Goal: Task Accomplishment & Management: Use online tool/utility

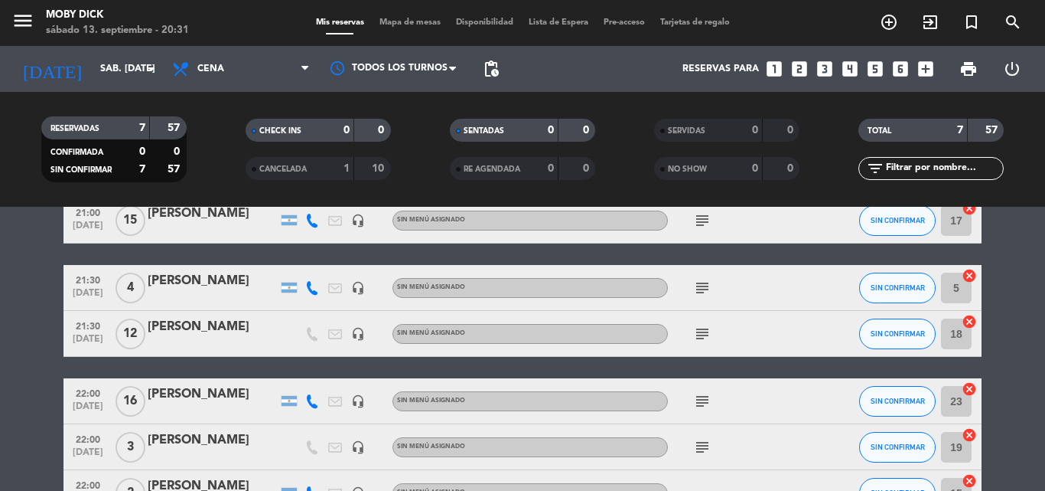
scroll to position [132, 0]
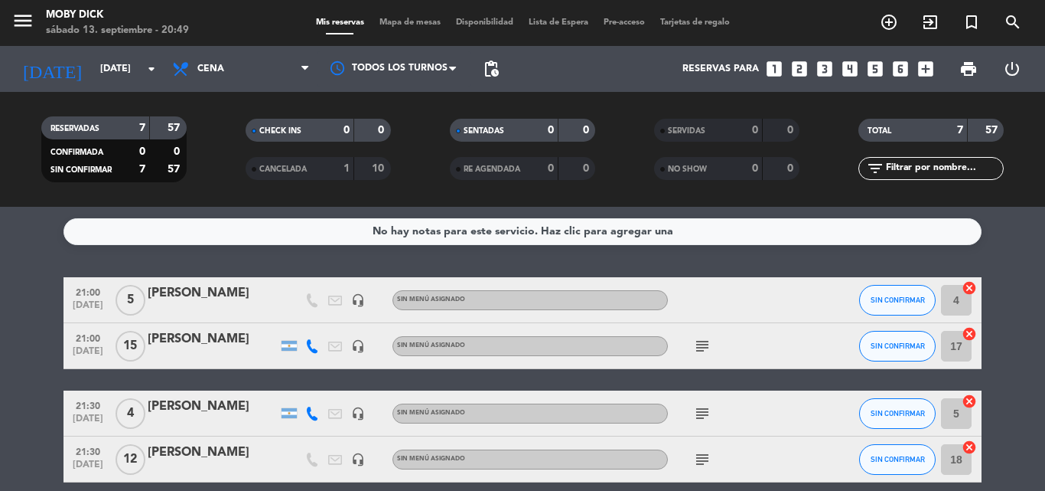
click at [394, 15] on div "menu Moby Dick sábado 13. septiembre - 20:49 Mis reservas Mapa de mesas Disponi…" at bounding box center [522, 23] width 1045 height 46
click at [396, 24] on span "Mapa de mesas" at bounding box center [410, 22] width 77 height 8
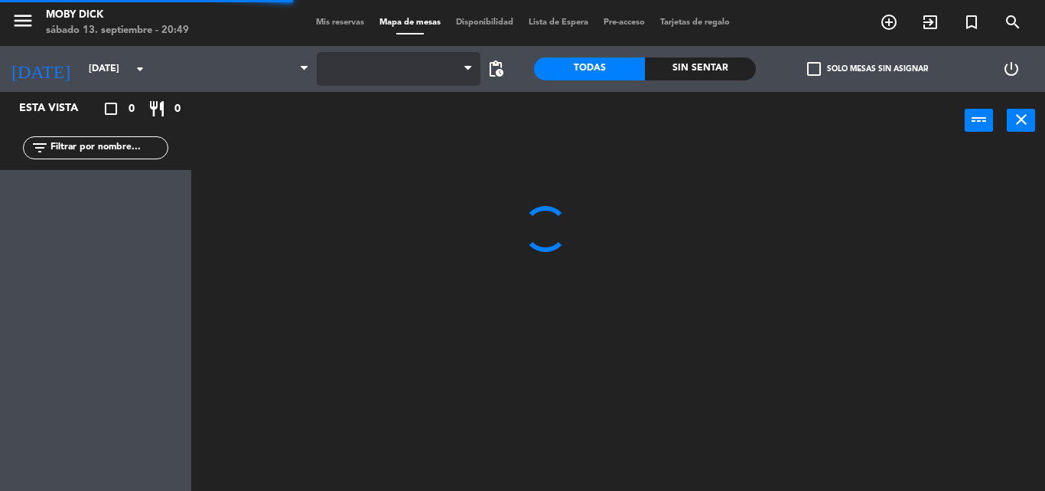
click at [383, 70] on span at bounding box center [399, 69] width 164 height 34
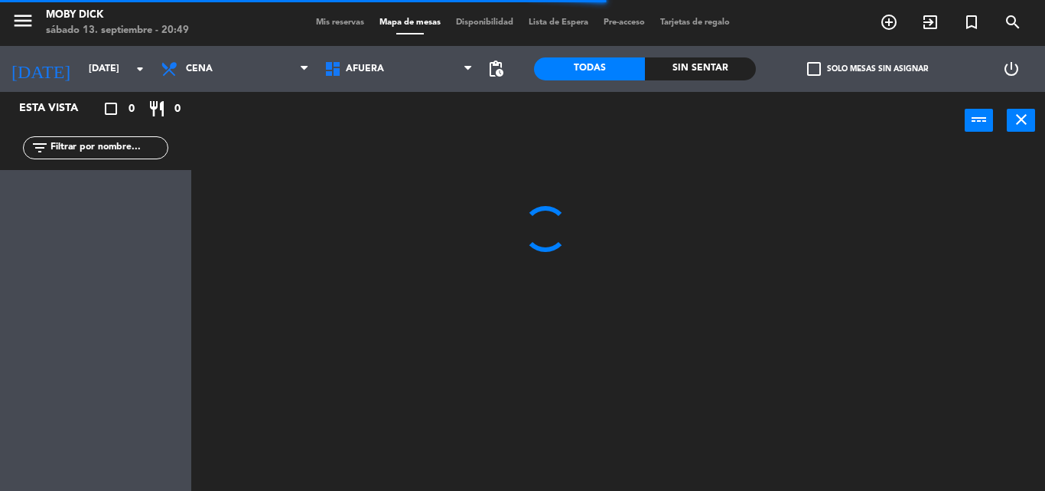
click at [383, 70] on span "AFUERA" at bounding box center [365, 69] width 38 height 11
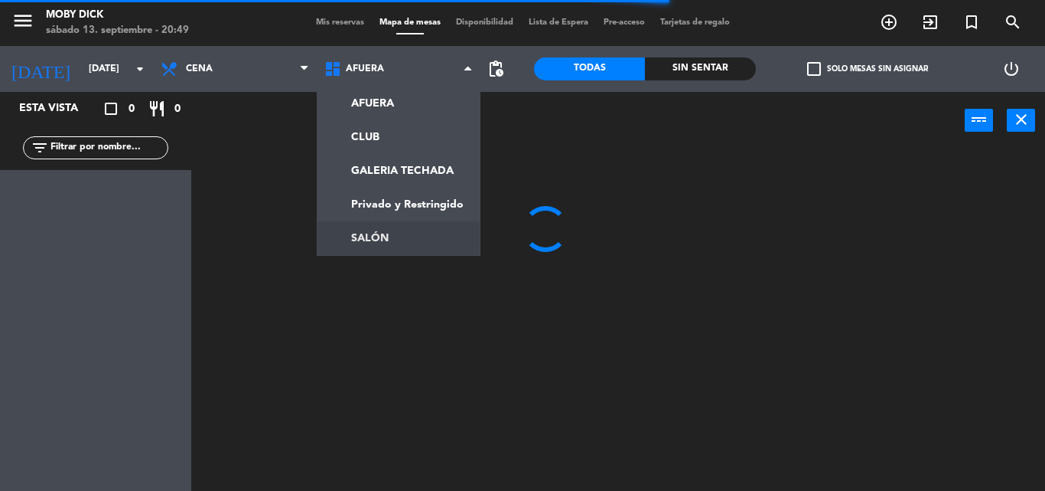
click at [373, 230] on ng-component "menu Moby Dick sábado 13. septiembre - 20:49 Mis reservas Mapa de mesas Disponi…" at bounding box center [522, 245] width 1045 height 491
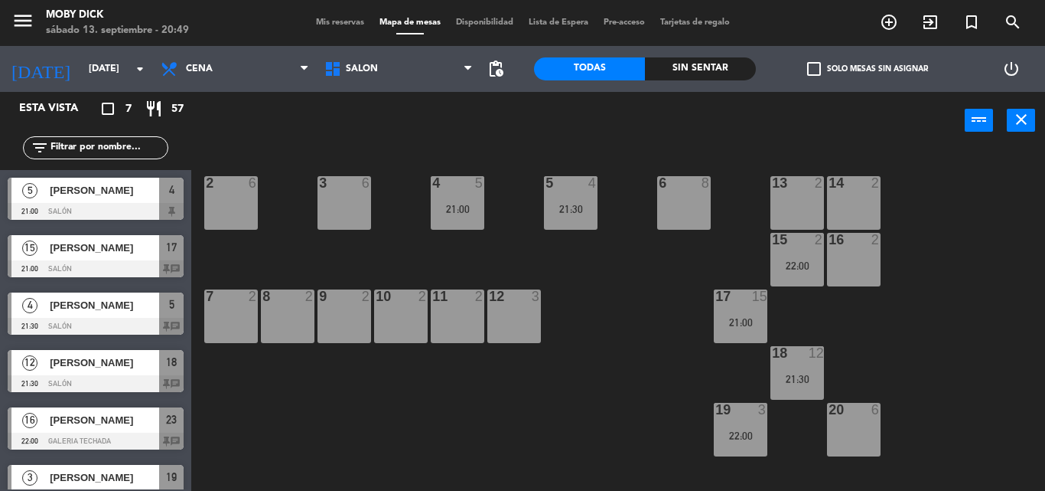
click at [963, 264] on div "14 2 13 2 6 8 5 4 21:30 4 5 21:00 3 6 2 6 16 2 15 2 22:00 17 15 21:00 12 3 11 2…" at bounding box center [623, 319] width 843 height 341
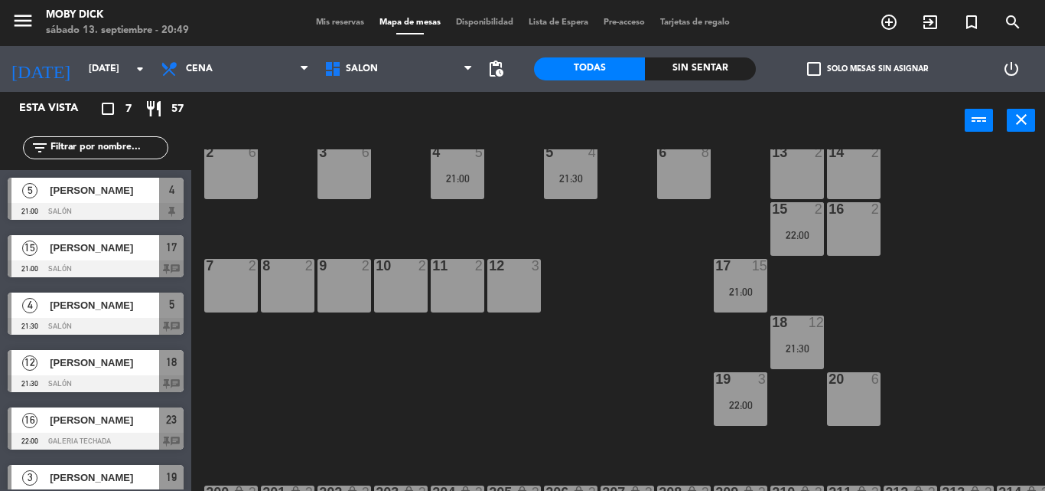
click at [750, 379] on div at bounding box center [740, 379] width 25 height 14
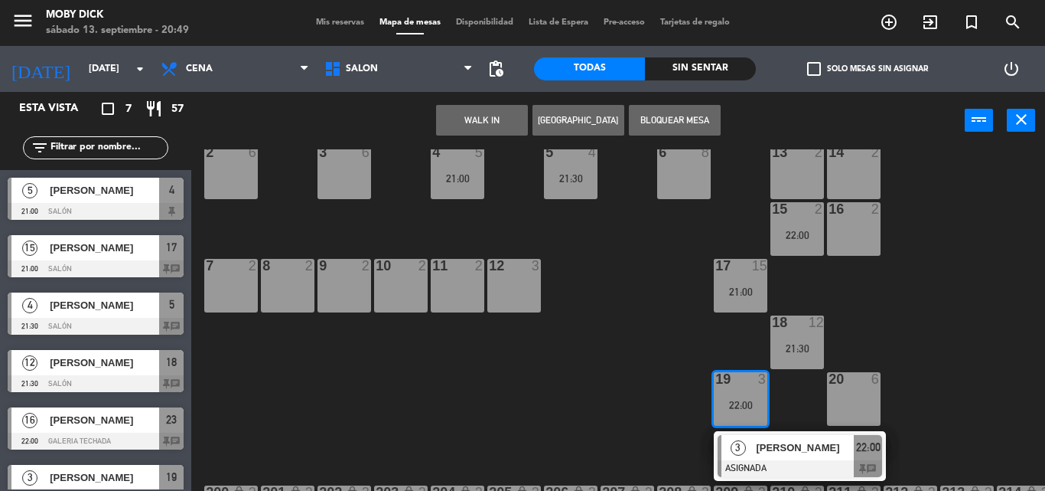
click at [473, 279] on div "11 2" at bounding box center [458, 286] width 54 height 54
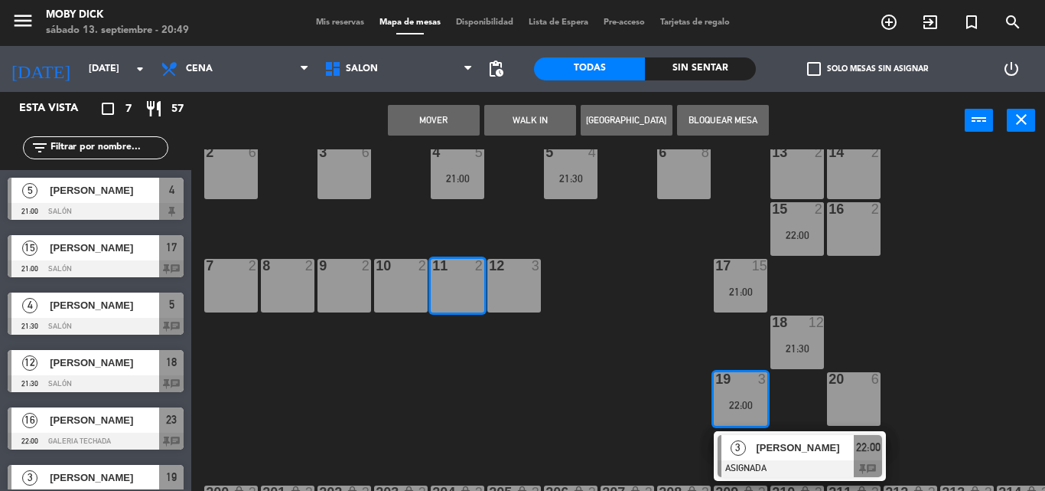
click at [451, 112] on button "Mover" at bounding box center [434, 120] width 92 height 31
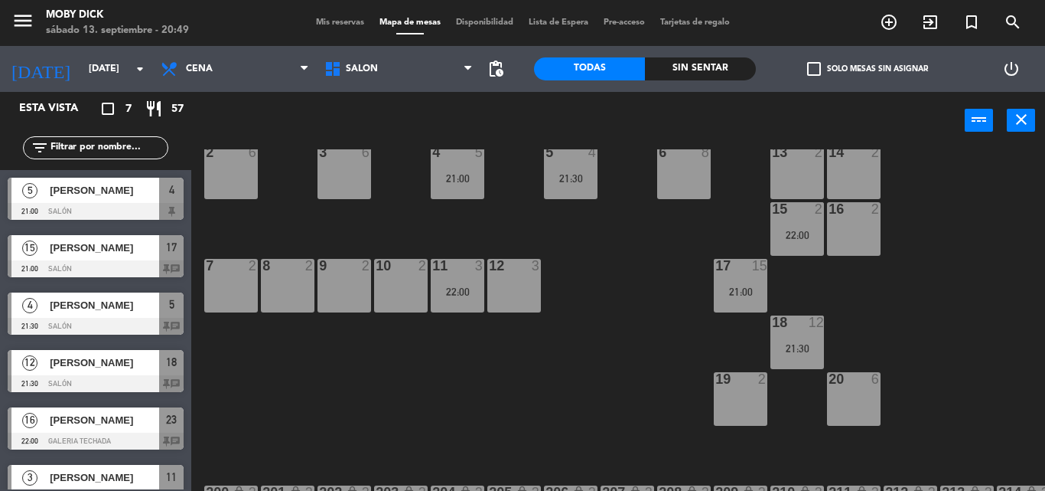
click at [802, 238] on div "22:00" at bounding box center [798, 235] width 54 height 11
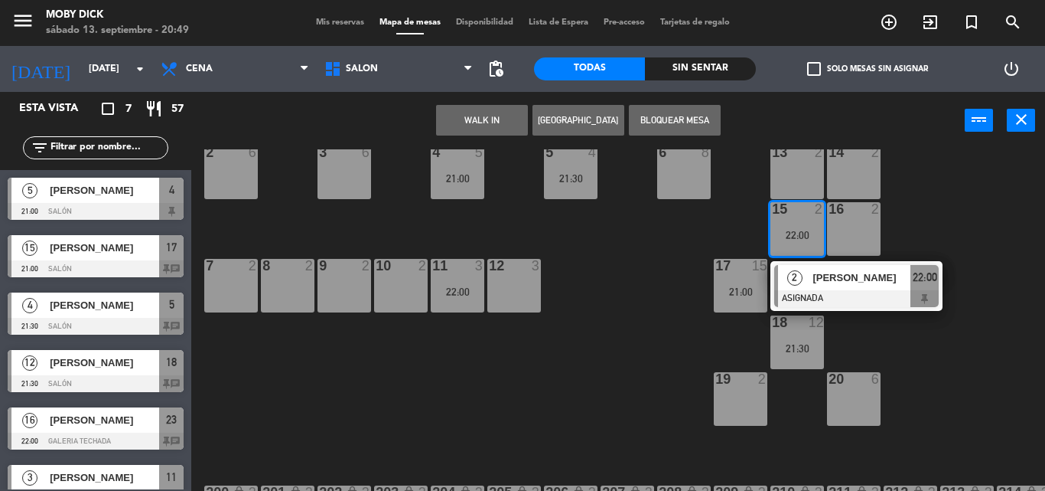
click at [396, 284] on div "10 2" at bounding box center [401, 286] width 54 height 54
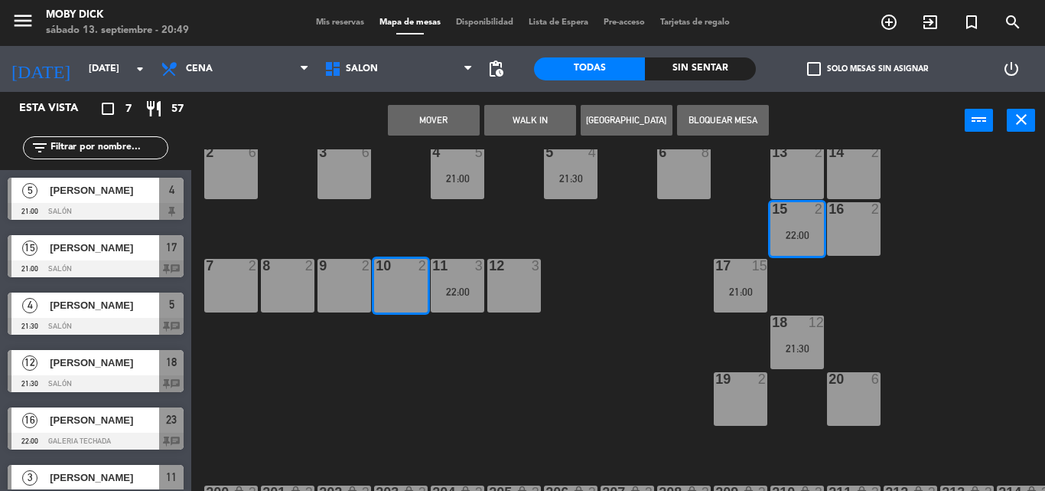
click at [427, 115] on button "Mover" at bounding box center [434, 120] width 92 height 31
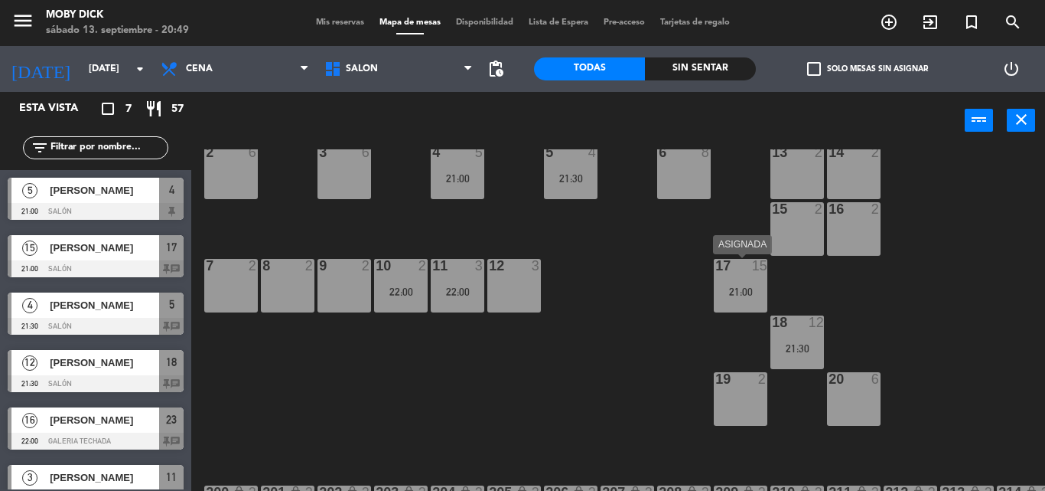
click at [732, 284] on div "17 15 21:00" at bounding box center [741, 286] width 54 height 54
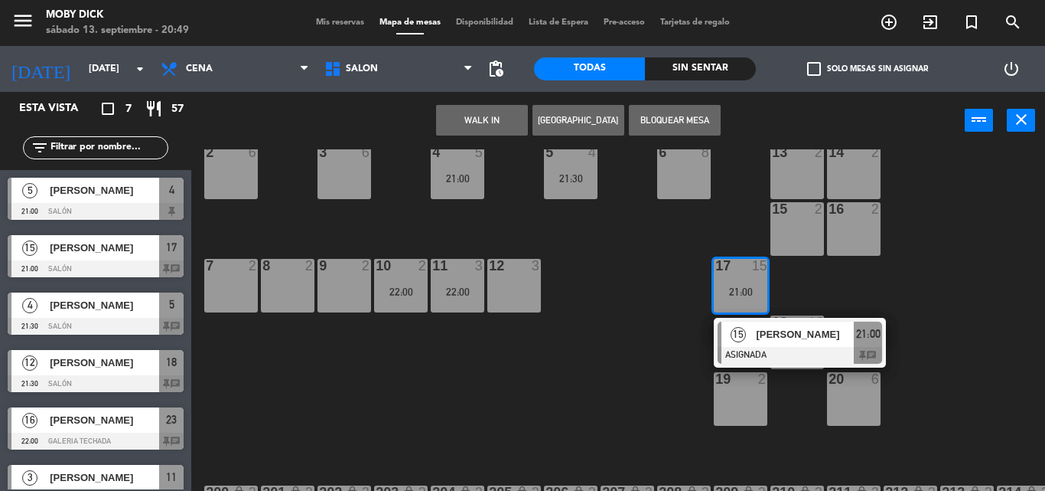
click at [785, 294] on div "14 2 13 2 6 8 5 4 21:30 4 5 21:00 3 6 2 6 16 2 15 2 17 15 21:00 15 Patricia Ger…" at bounding box center [623, 319] width 843 height 341
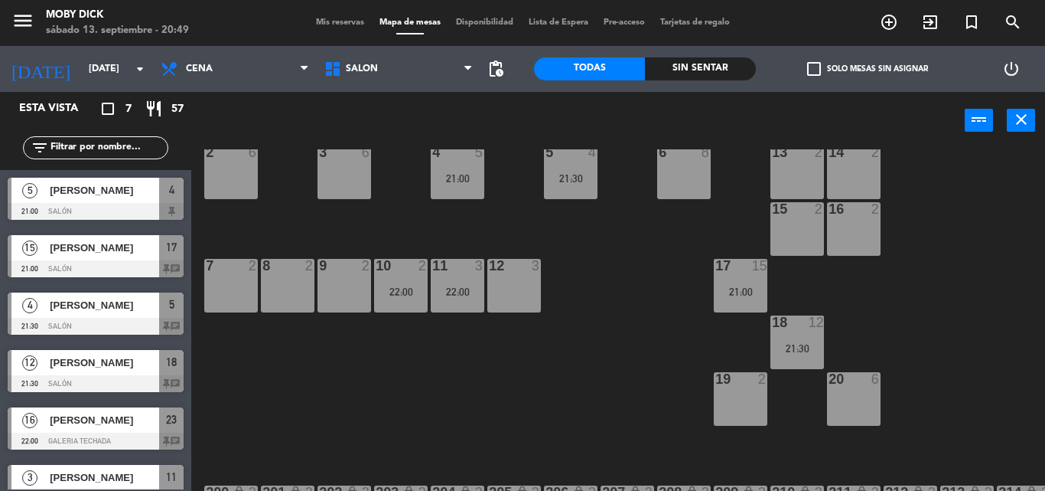
drag, startPoint x: 736, startPoint y: 290, endPoint x: 743, endPoint y: 295, distance: 8.3
click at [737, 290] on div "21:00" at bounding box center [741, 291] width 54 height 11
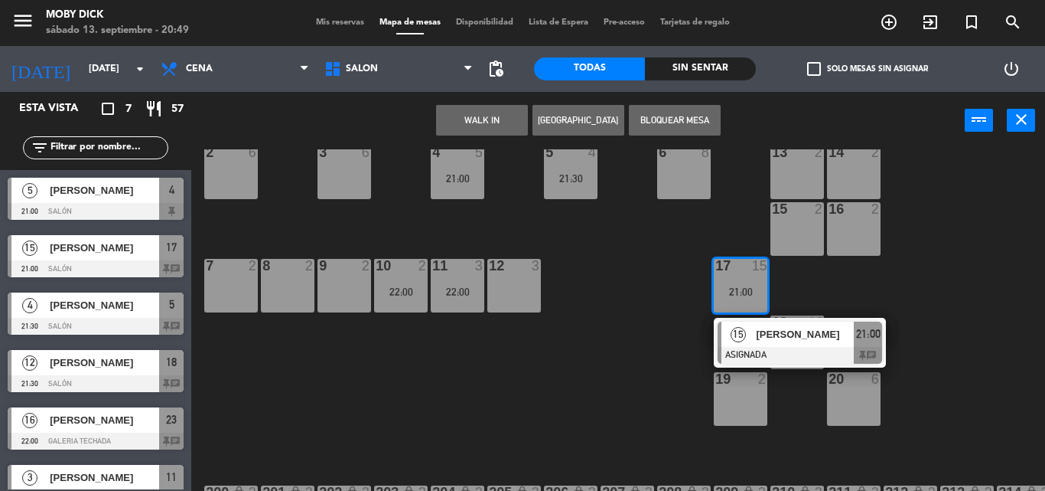
click at [734, 321] on div "15" at bounding box center [738, 333] width 33 height 25
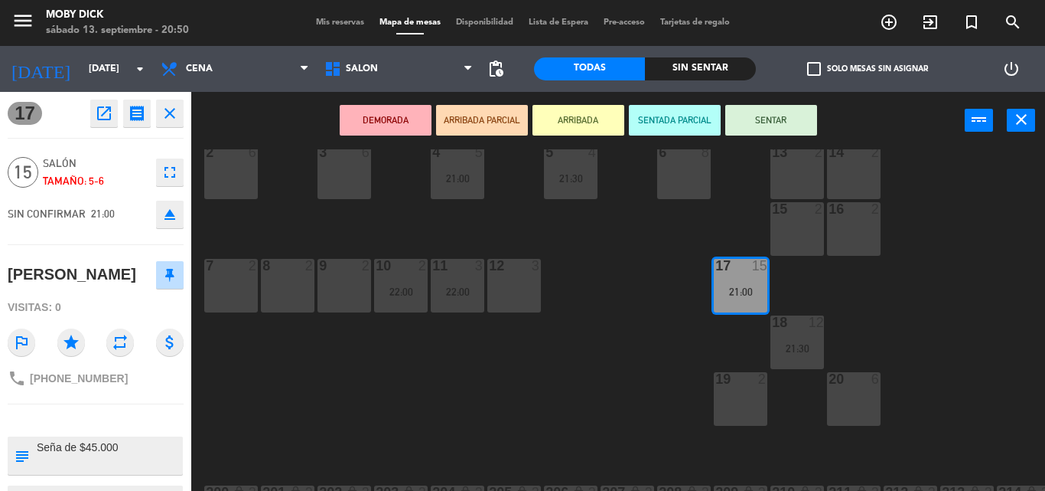
click at [674, 299] on div "14 2 13 2 6 8 5 4 21:30 4 5 21:00 3 6 2 6 16 2 15 2 17 15 21:00 12 3 11 3 22:00…" at bounding box center [623, 319] width 843 height 341
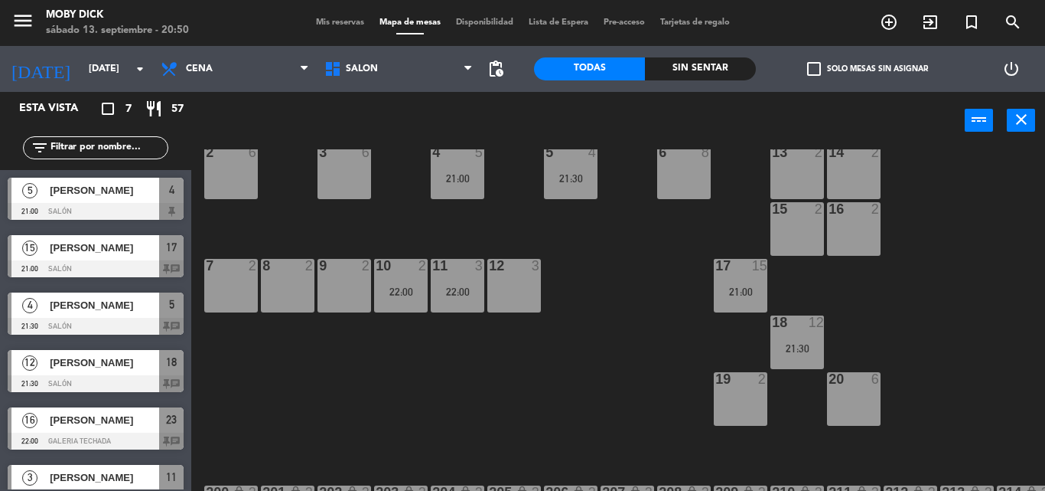
click at [341, 19] on span "Mis reservas" at bounding box center [340, 22] width 64 height 8
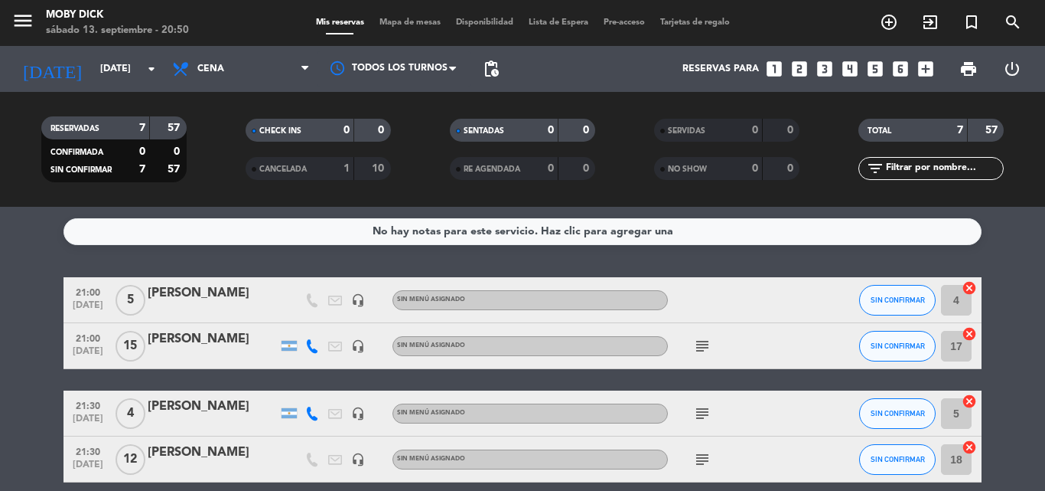
click at [1038, 267] on div "No hay notas para este servicio. Haz clic para agregar una 21:00 sep. 13 5 Mari…" at bounding box center [522, 349] width 1045 height 284
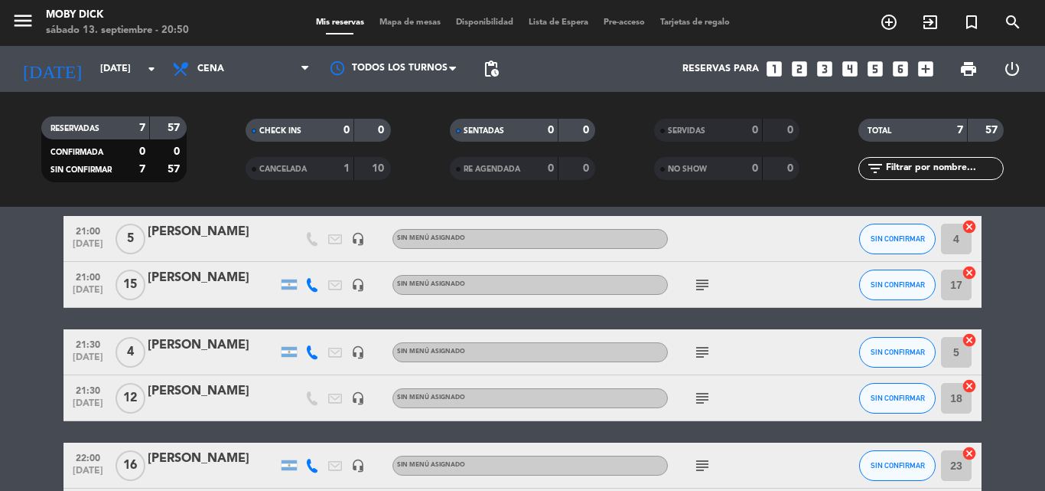
scroll to position [92, 0]
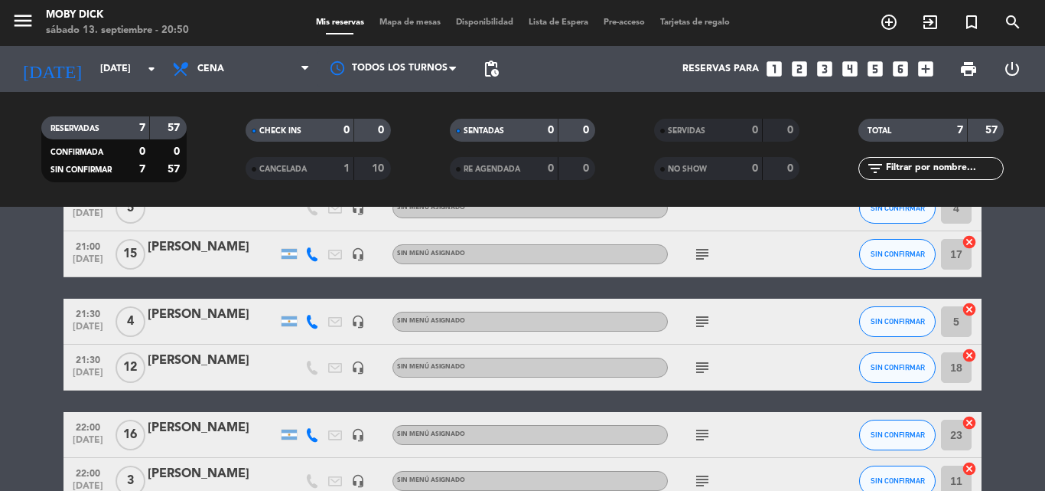
click at [974, 241] on icon "cancel" at bounding box center [969, 241] width 15 height 15
click at [1030, 376] on bookings-row "21:00 sep. 13 5 Maria Chiarino headset_mic Sin menú asignado SIN CONFIRMAR 4 ca…" at bounding box center [522, 367] width 1045 height 364
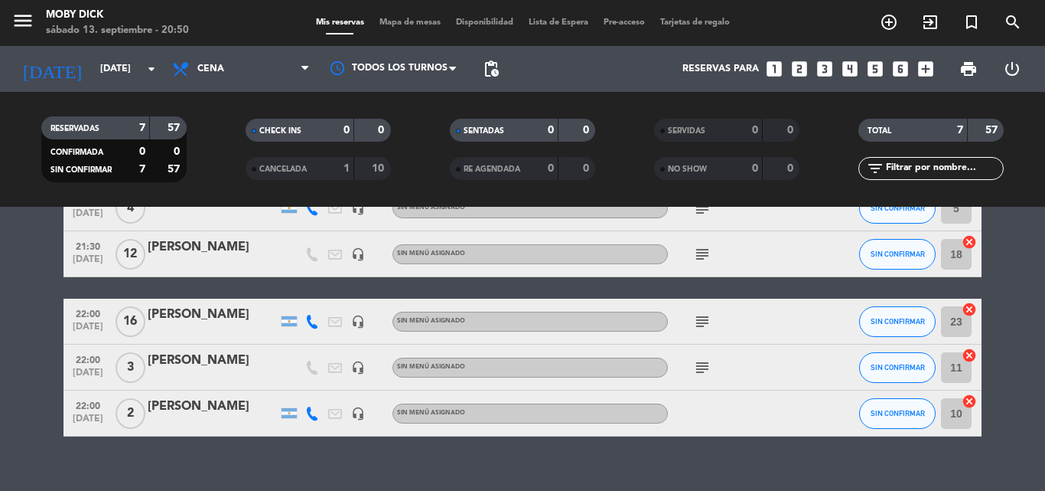
scroll to position [214, 0]
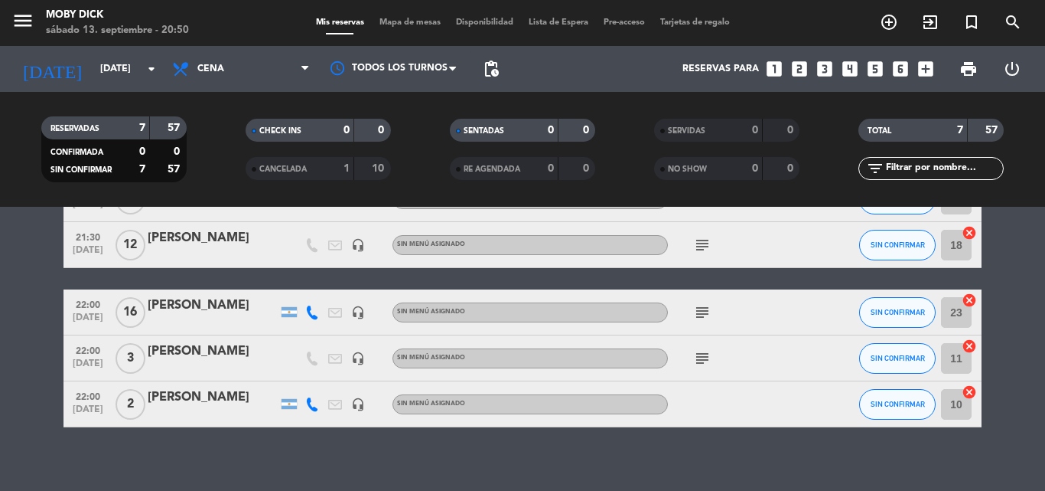
click at [968, 302] on icon "cancel" at bounding box center [969, 299] width 15 height 15
click at [955, 318] on icon "border_all" at bounding box center [959, 312] width 18 height 18
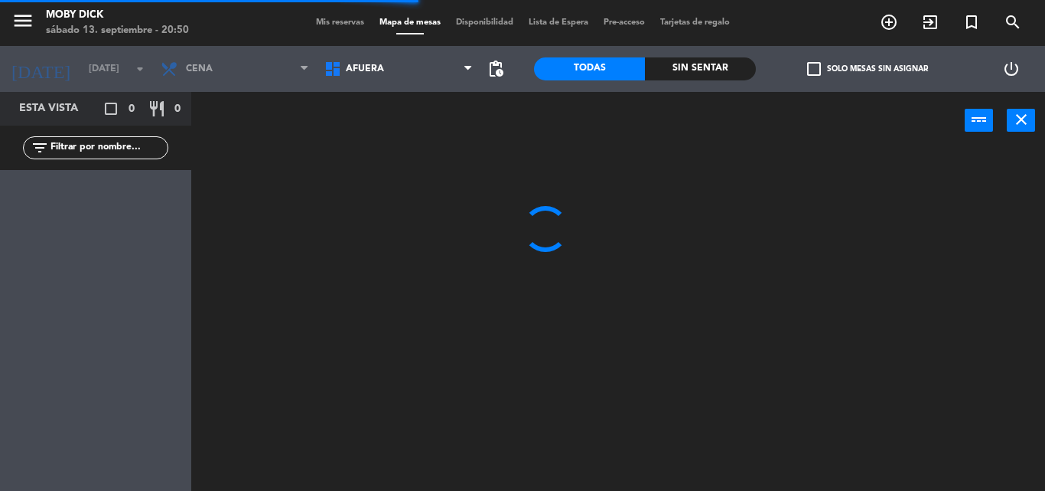
click at [447, 83] on span "AFUERA" at bounding box center [399, 69] width 164 height 34
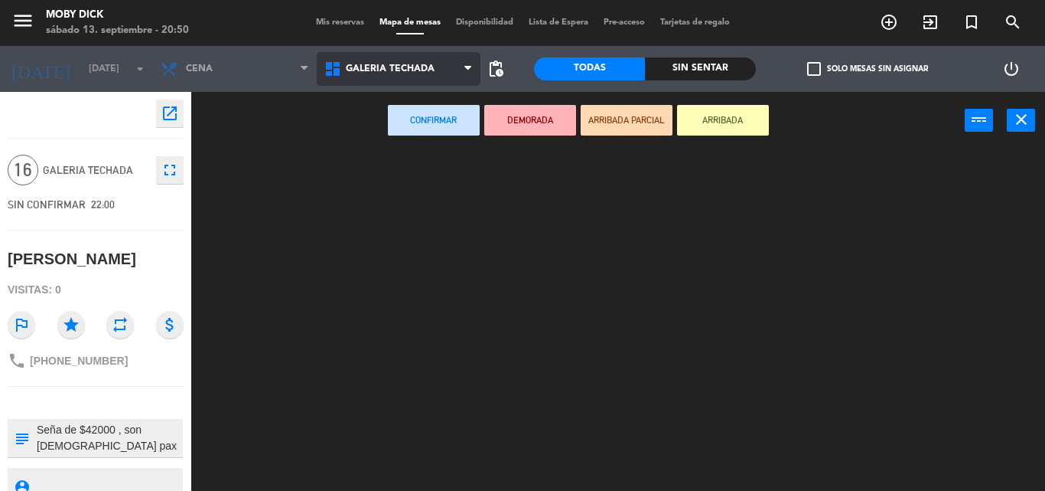
click at [435, 165] on ng-component "menu Moby Dick sábado 13. septiembre - 20:50 Mis reservas Mapa de mesas Disponi…" at bounding box center [522, 245] width 1045 height 491
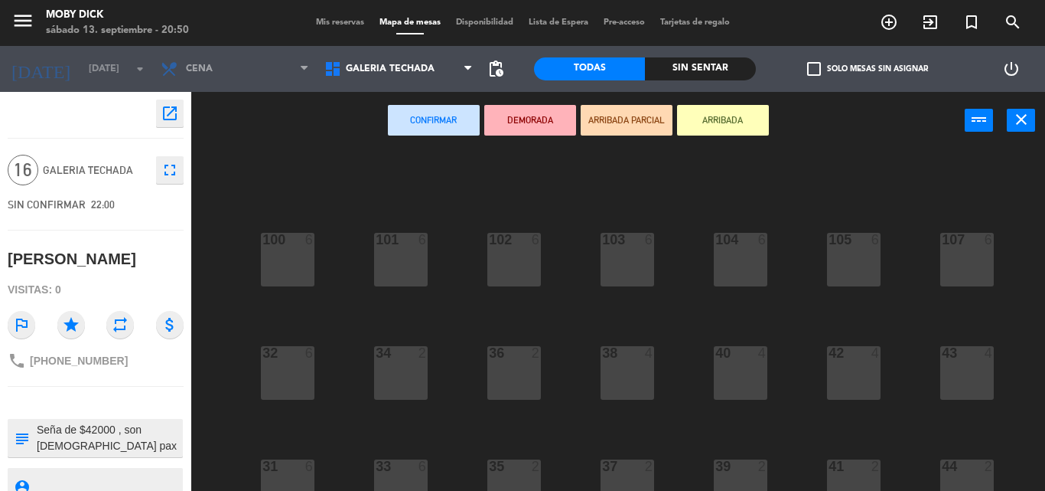
click at [435, 165] on div "100 6 101 6 102 6 103 6 104 6 105 6 107 6 32 6 34 2 36 2 38 4 40 4 43 4 42 4 35…" at bounding box center [623, 319] width 843 height 341
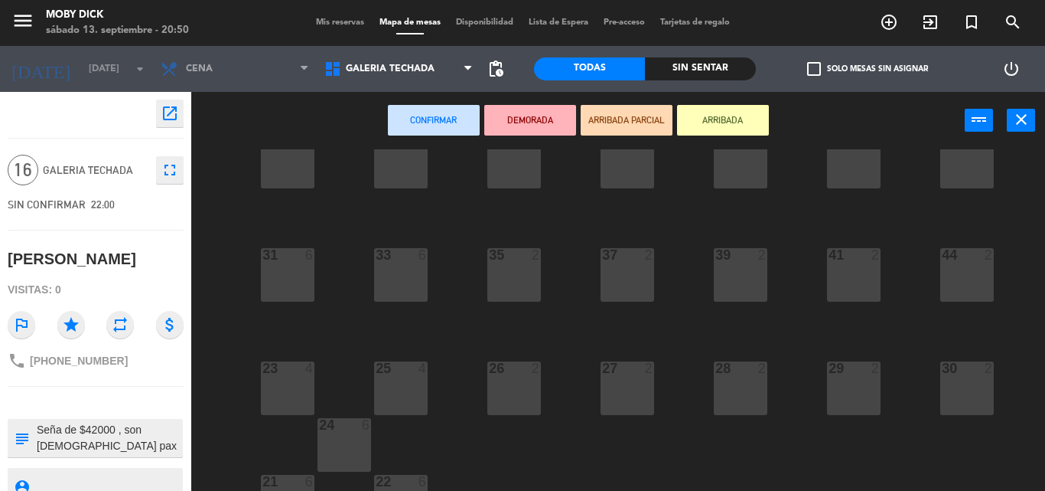
scroll to position [249, 0]
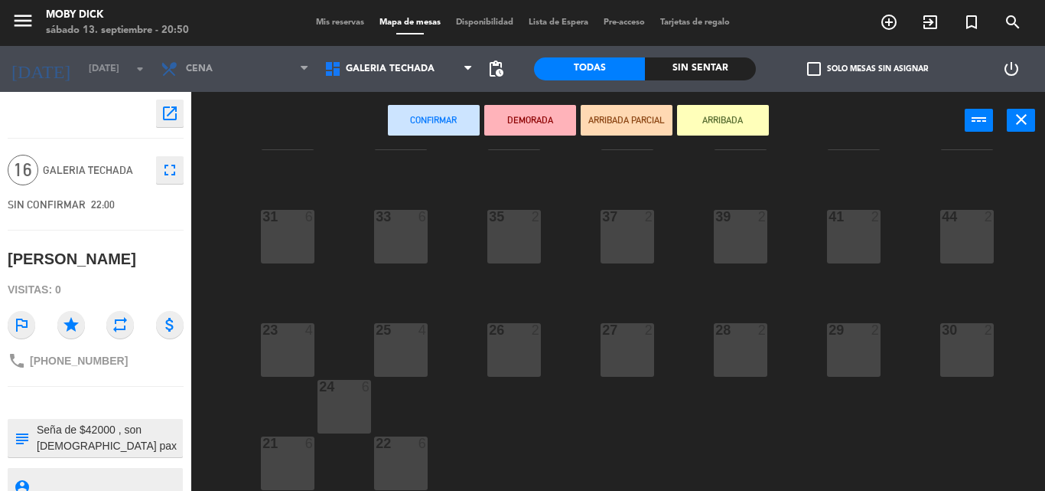
click at [301, 355] on div "23 4" at bounding box center [288, 350] width 54 height 54
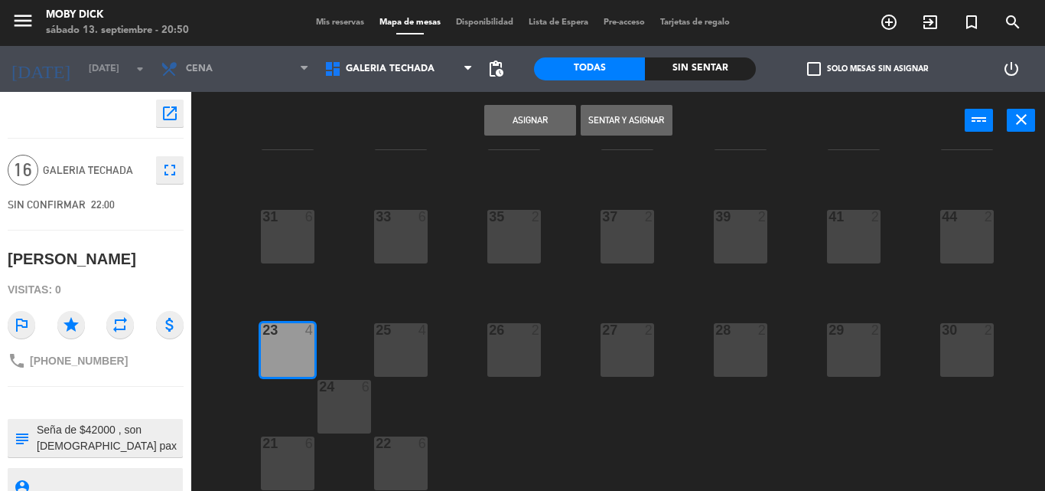
click at [526, 118] on button "Asignar" at bounding box center [530, 120] width 92 height 31
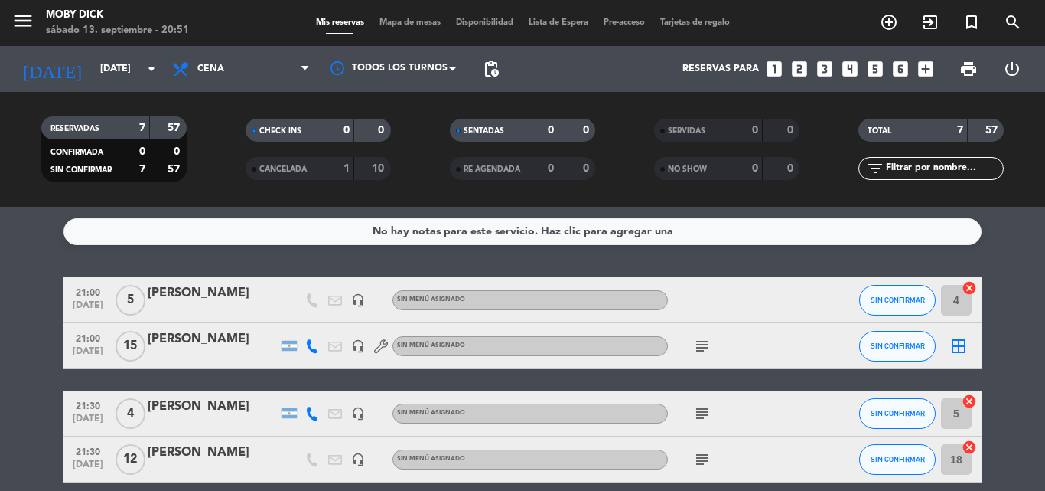
click at [961, 340] on icon "border_all" at bounding box center [959, 346] width 18 height 18
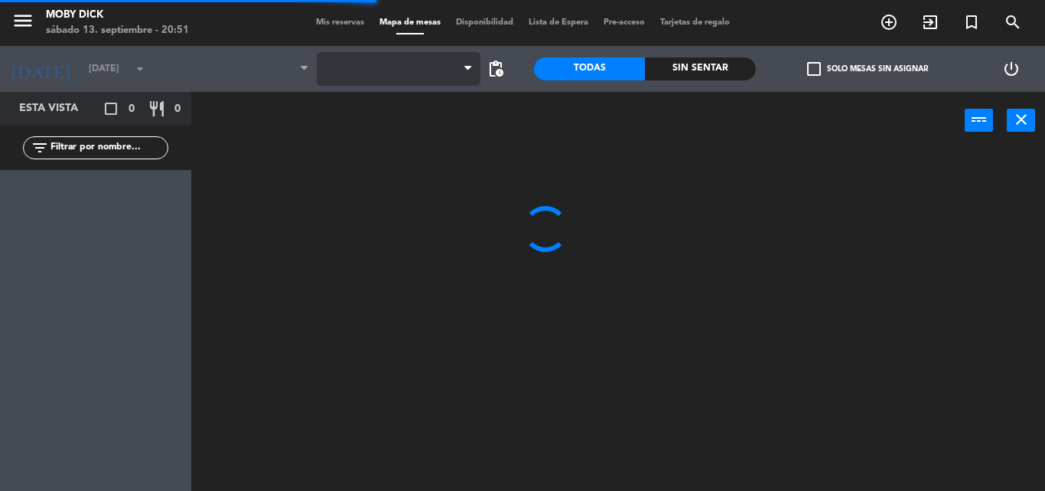
click at [395, 67] on span at bounding box center [399, 69] width 164 height 34
click at [395, 67] on span "AFUERA" at bounding box center [399, 69] width 164 height 34
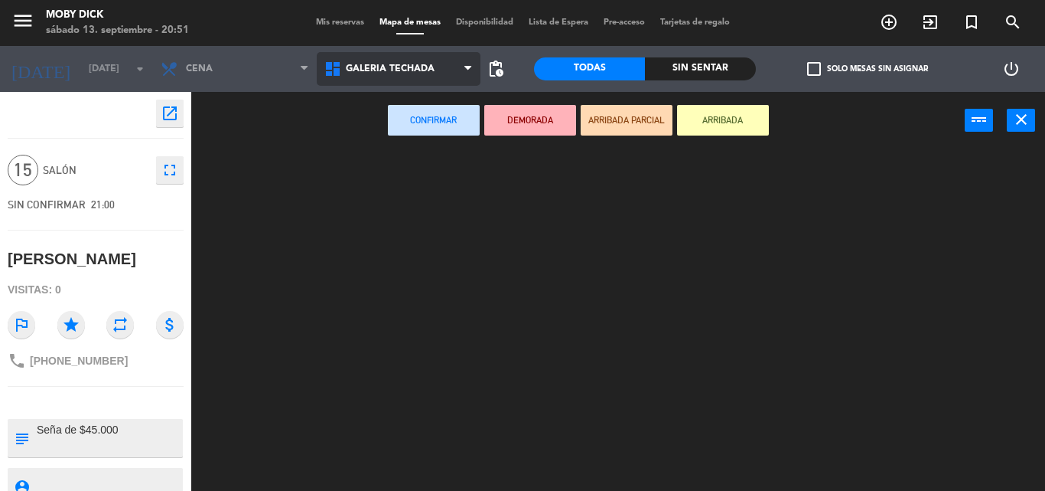
click at [409, 177] on ng-component "menu Moby Dick sábado 13. septiembre - 20:51 Mis reservas Mapa de mesas Disponi…" at bounding box center [522, 245] width 1045 height 491
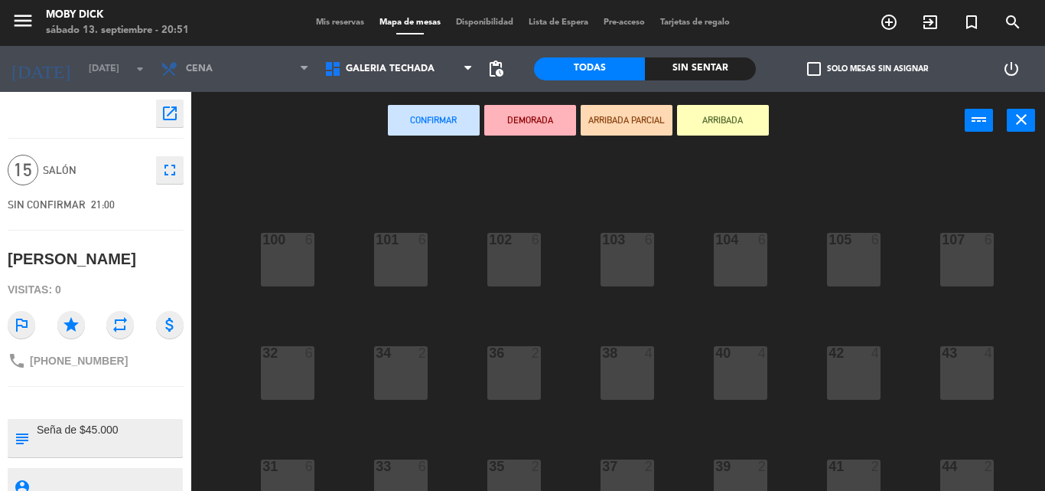
click at [450, 284] on div "100 6 101 6 102 6 103 6 104 6 105 6 107 6 32 6 34 2 36 2 38 4 40 4 43 4 42 4 35…" at bounding box center [623, 319] width 843 height 341
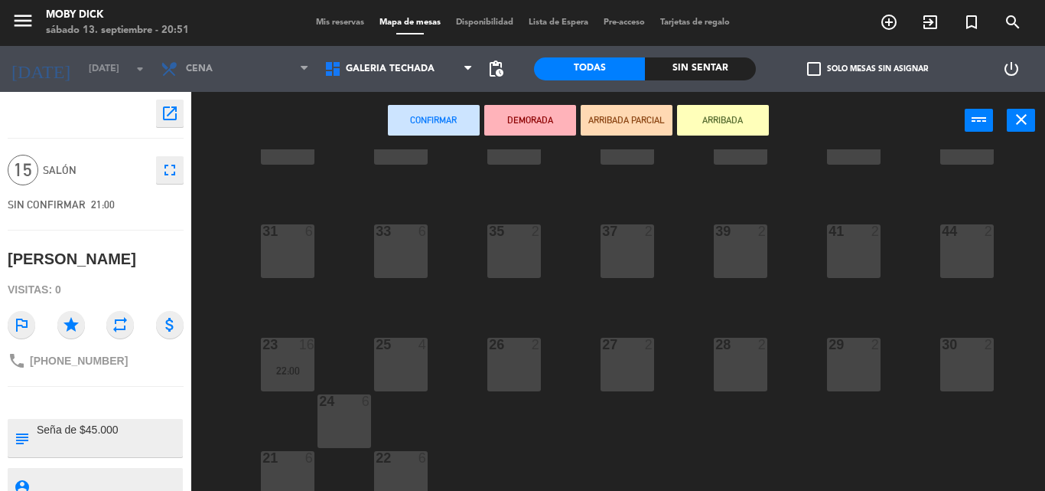
scroll to position [249, 0]
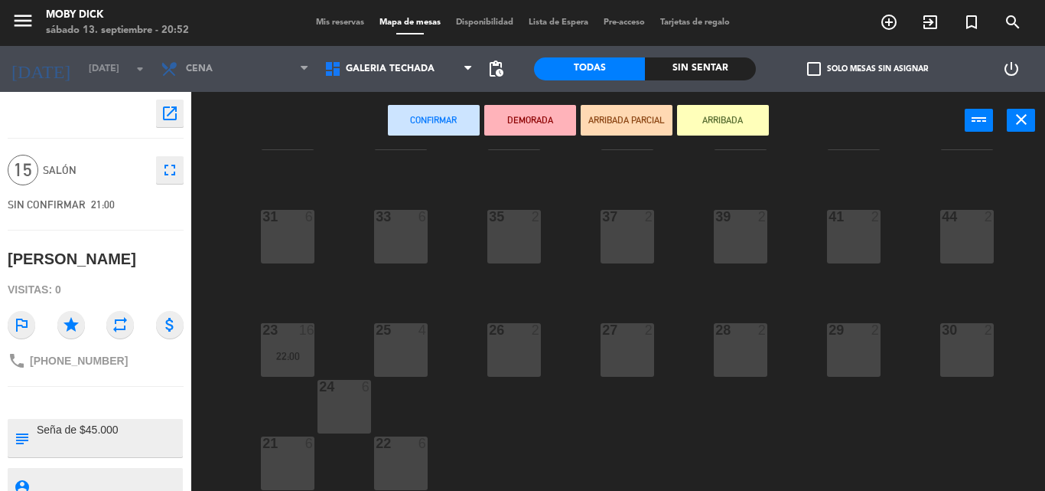
click at [395, 357] on div "25 4" at bounding box center [401, 350] width 54 height 54
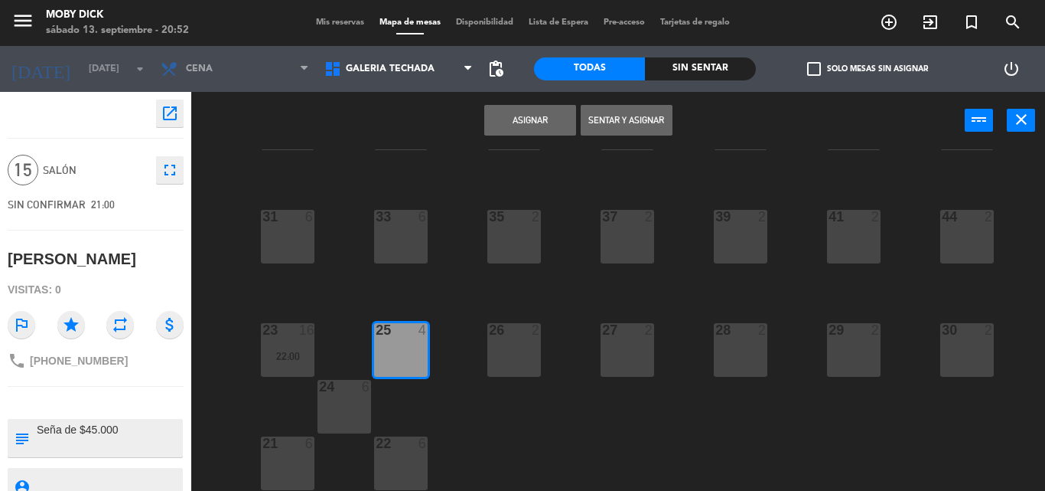
click at [543, 135] on div "Asignar Sentar y Asignar power_input close" at bounding box center [578, 121] width 774 height 58
click at [548, 123] on button "Asignar" at bounding box center [530, 120] width 92 height 31
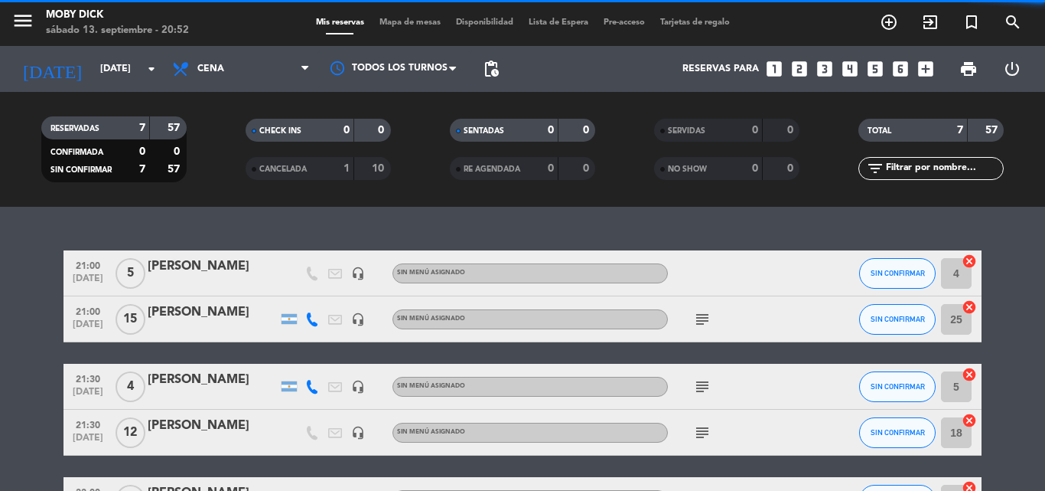
click at [1025, 334] on bookings-row "21:00 sep. 13 5 Maria Chiarino headset_mic Sin menú asignado SIN CONFIRMAR 4 ca…" at bounding box center [522, 432] width 1045 height 364
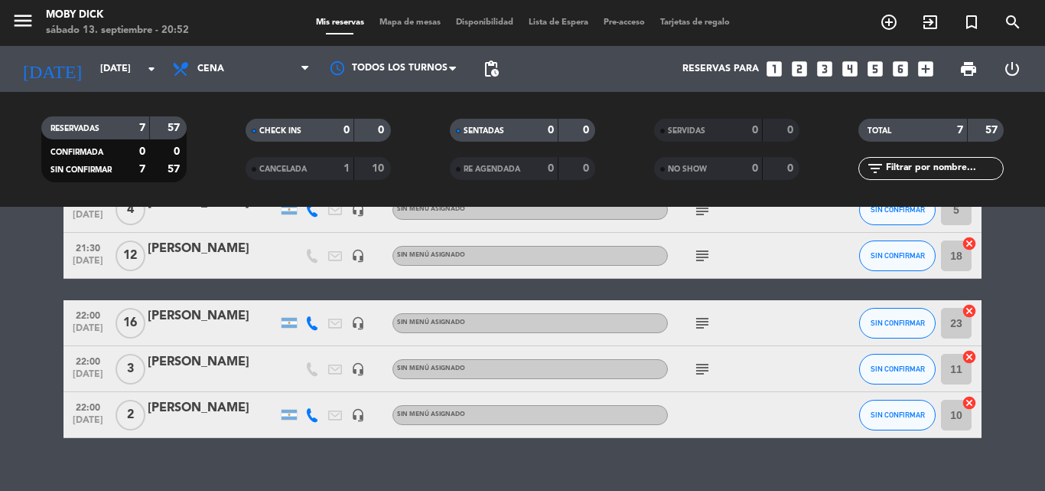
scroll to position [227, 0]
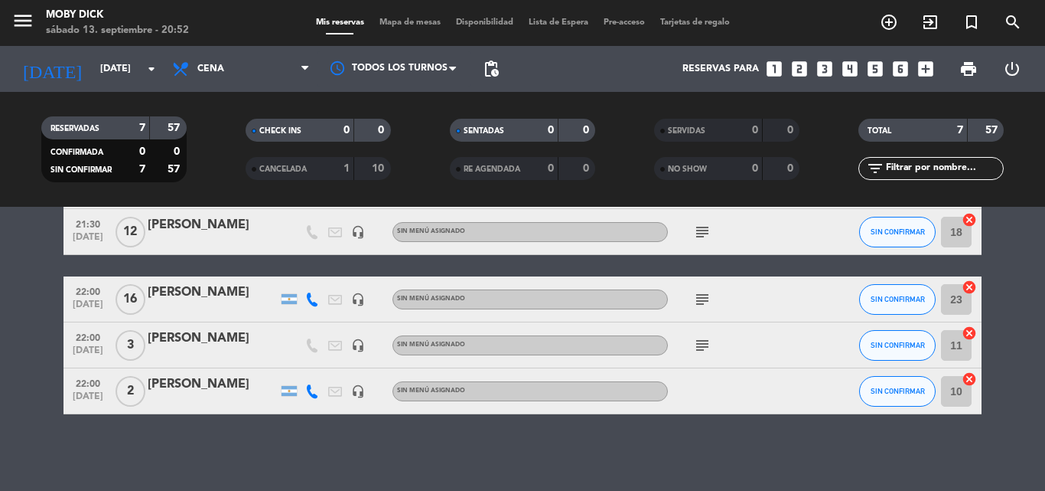
click at [970, 382] on icon "cancel" at bounding box center [969, 378] width 15 height 15
click at [381, 24] on span "Mapa de mesas" at bounding box center [410, 22] width 77 height 8
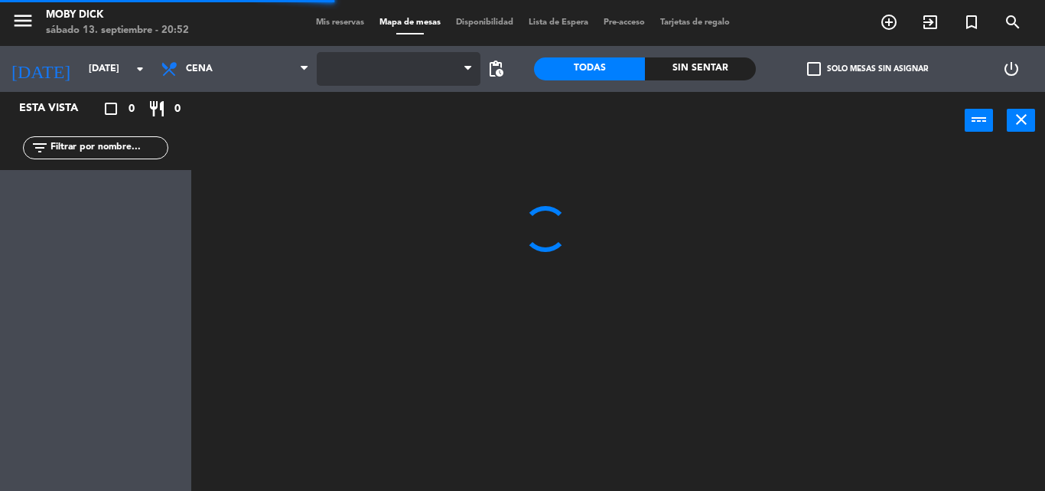
click at [452, 79] on span at bounding box center [399, 69] width 164 height 34
click at [442, 77] on span "AFUERA" at bounding box center [399, 69] width 164 height 34
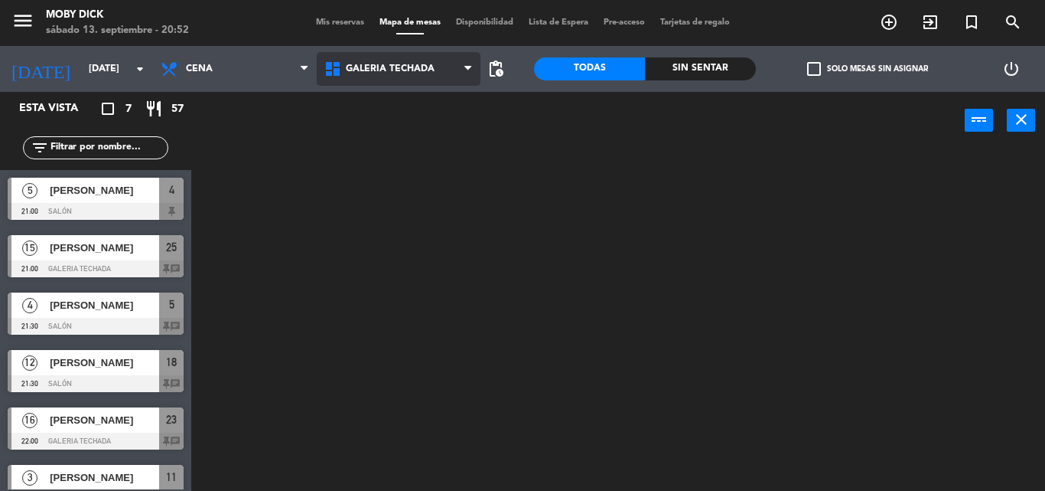
click at [427, 171] on ng-component "menu Moby Dick sábado 13. septiembre - 20:52 Mis reservas Mapa de mesas Disponi…" at bounding box center [522, 245] width 1045 height 491
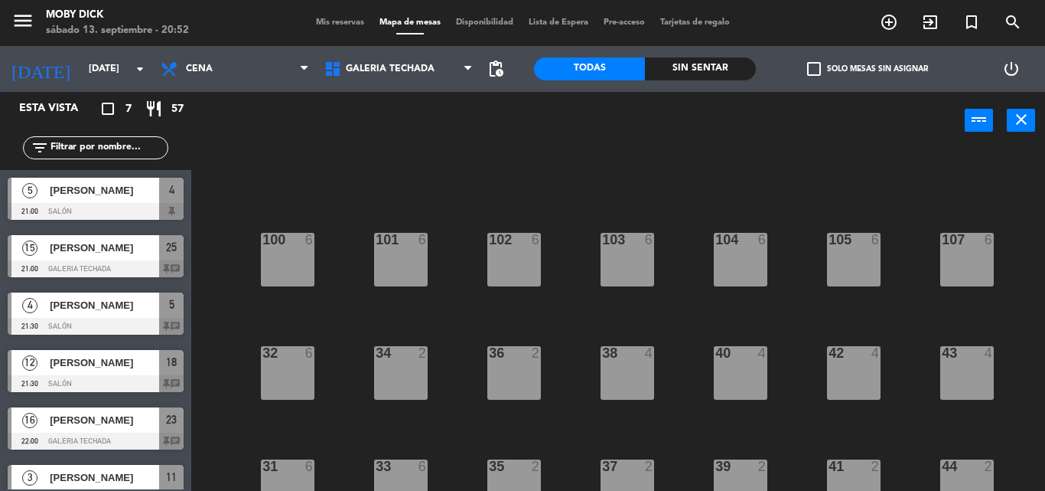
click at [471, 400] on div "100 6 101 6 102 6 103 6 104 6 105 6 107 6 32 6 34 2 36 2 38 4 40 4 43 4 42 4 35…" at bounding box center [623, 319] width 843 height 341
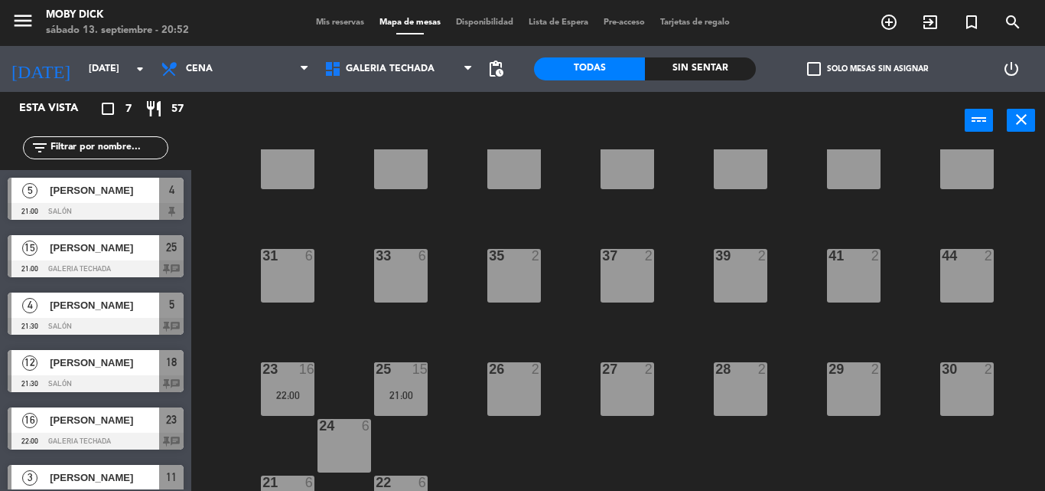
scroll to position [249, 0]
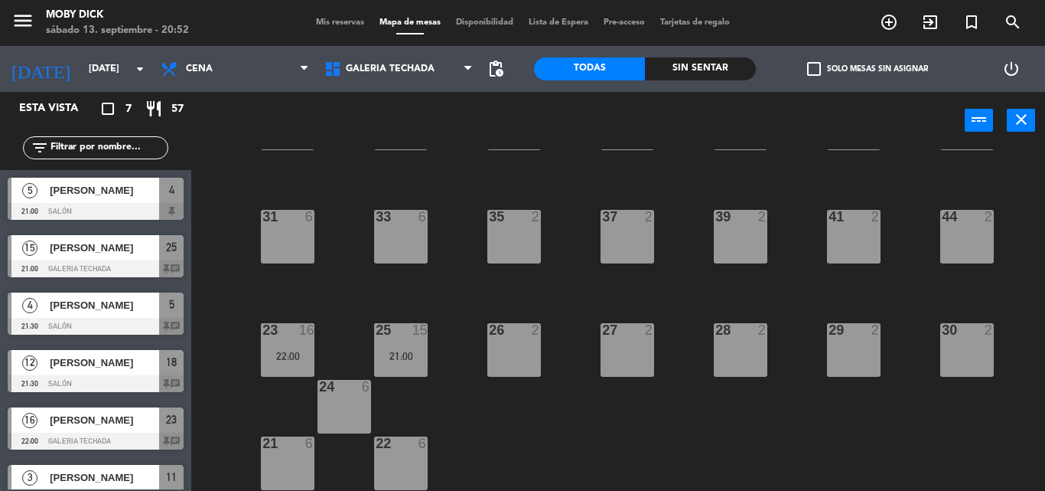
click at [425, 365] on div "25 15 21:00" at bounding box center [401, 350] width 54 height 54
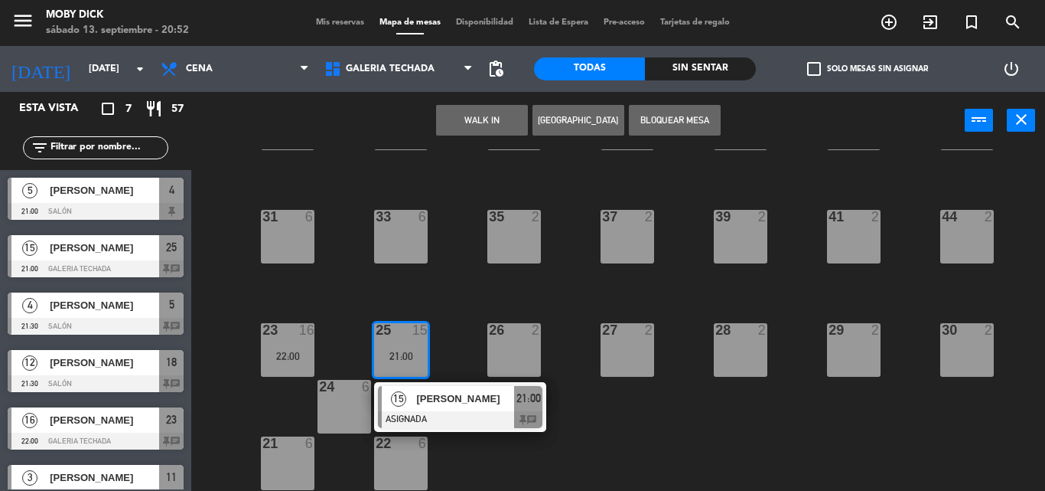
click at [266, 354] on div "22:00" at bounding box center [288, 355] width 54 height 11
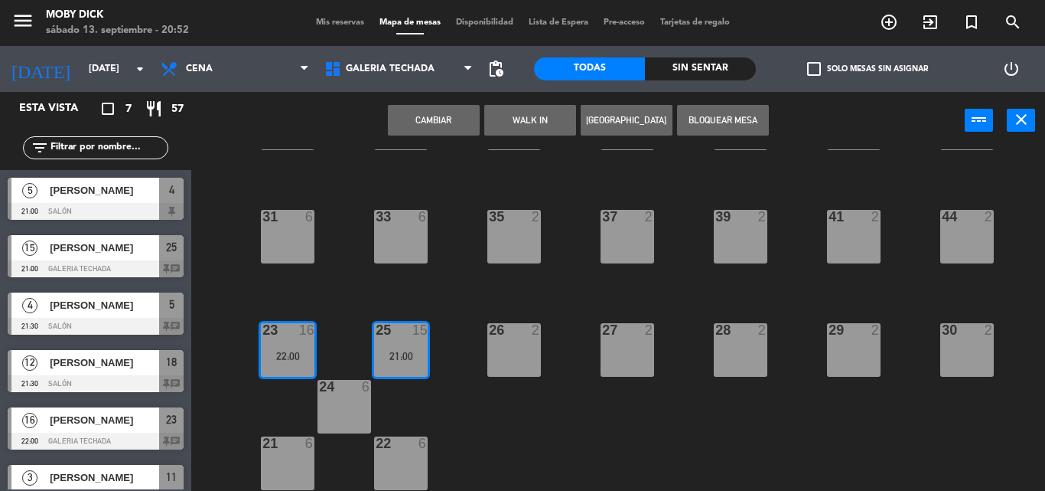
click at [450, 122] on button "Cambiar" at bounding box center [434, 120] width 92 height 31
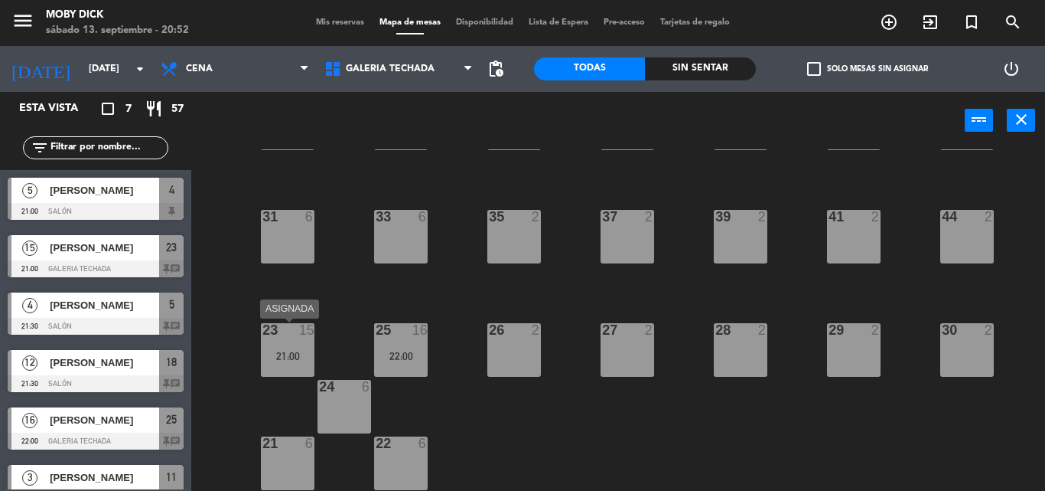
click at [295, 348] on div "23 15 21:00" at bounding box center [288, 350] width 54 height 54
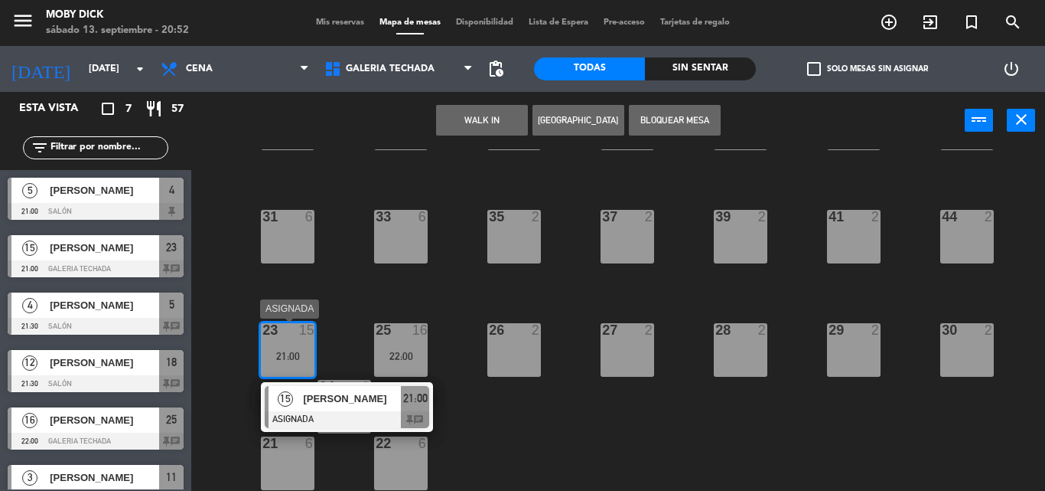
drag, startPoint x: 344, startPoint y: 401, endPoint x: 416, endPoint y: 294, distance: 129.0
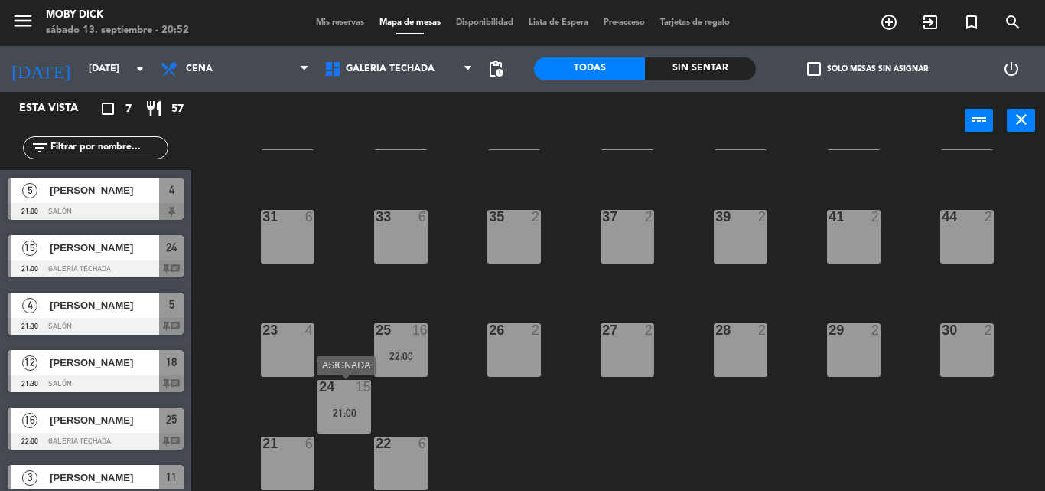
drag, startPoint x: 344, startPoint y: 413, endPoint x: 287, endPoint y: 354, distance: 81.7
click at [335, 408] on div "24 15 21:00" at bounding box center [345, 407] width 54 height 54
click at [280, 344] on div "23 4" at bounding box center [288, 350] width 54 height 54
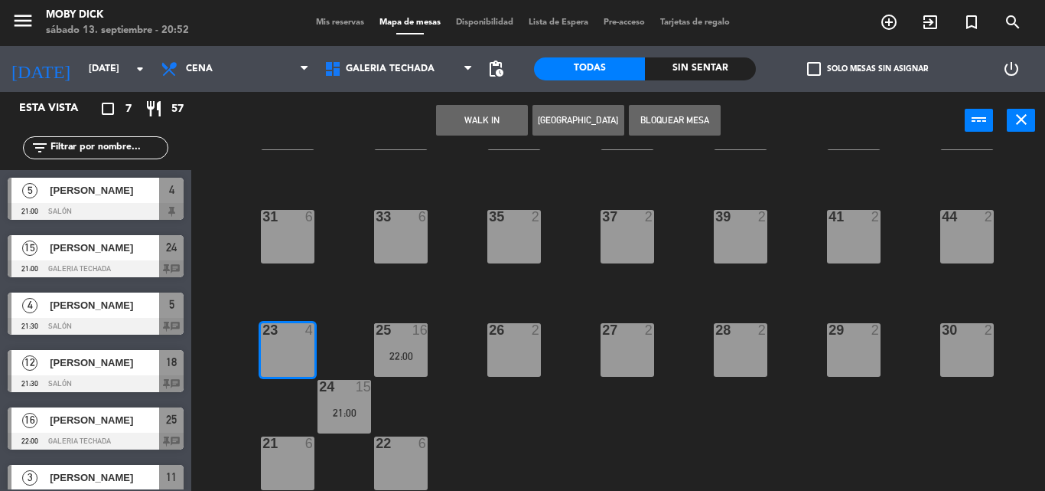
click at [344, 413] on div "21:00" at bounding box center [345, 412] width 54 height 11
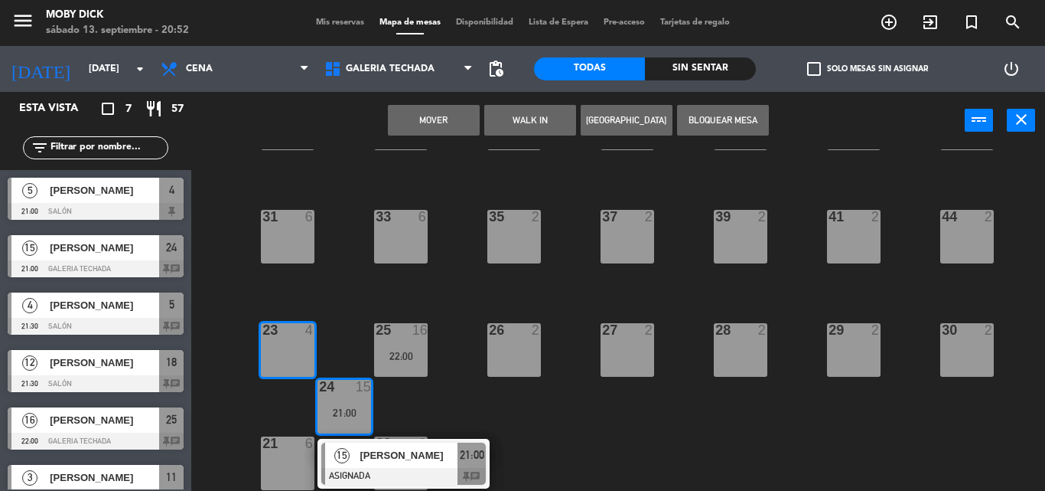
click at [459, 125] on button "Mover" at bounding box center [434, 120] width 92 height 31
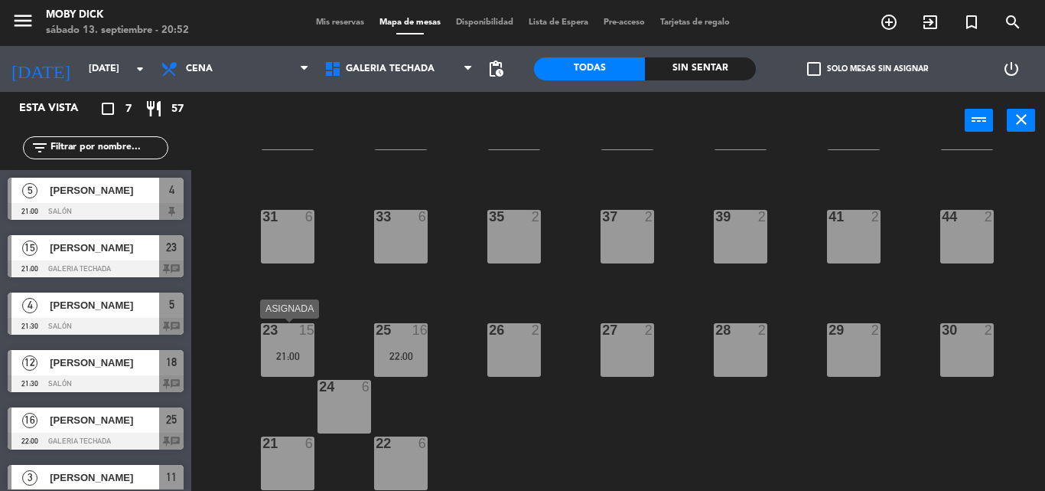
click at [289, 333] on div at bounding box center [287, 330] width 25 height 14
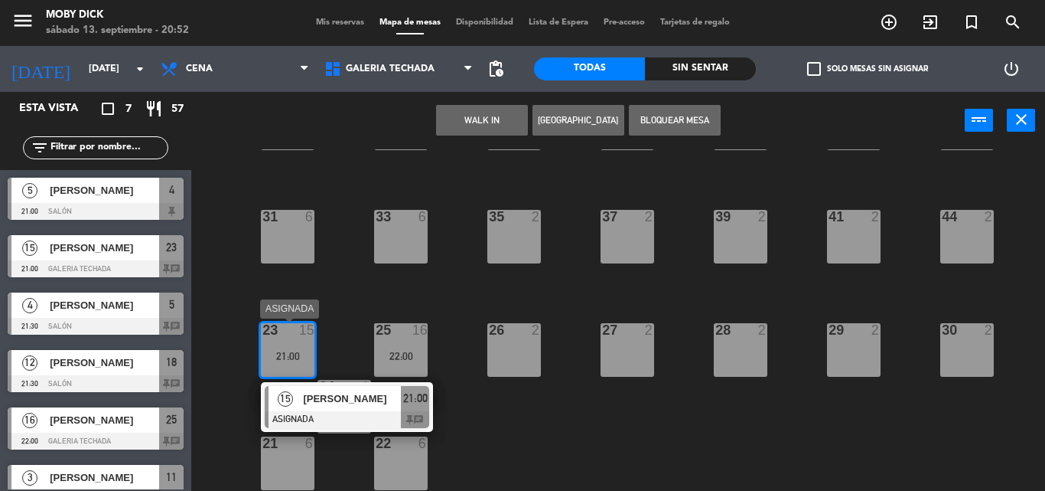
click at [334, 420] on div at bounding box center [347, 419] width 165 height 17
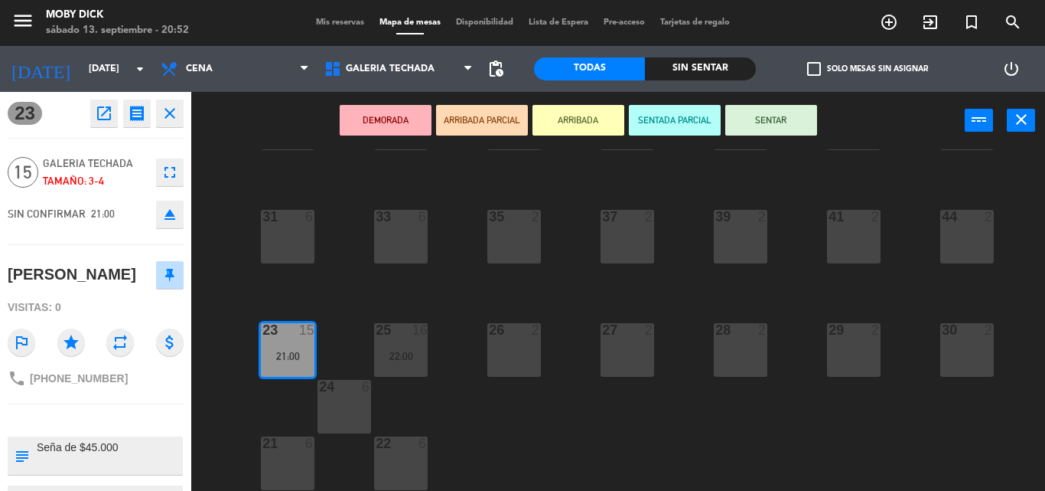
click at [758, 125] on button "SENTAR" at bounding box center [771, 120] width 92 height 31
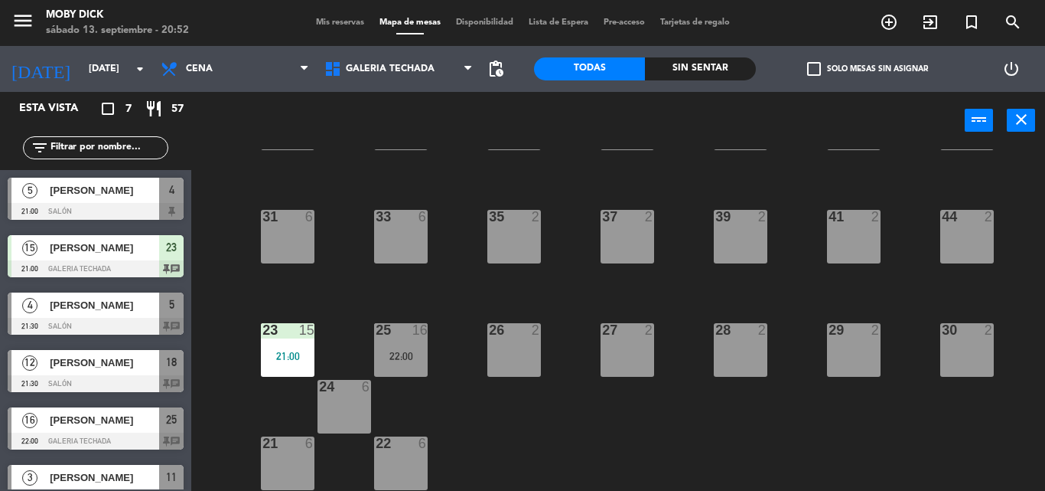
drag, startPoint x: 349, startPoint y: 12, endPoint x: 347, endPoint y: 21, distance: 9.5
click at [349, 13] on div "menu Moby Dick sábado 13. septiembre - 20:52 Mis reservas Mapa de mesas Disponi…" at bounding box center [522, 23] width 1045 height 46
click at [346, 22] on span "Mis reservas" at bounding box center [340, 22] width 64 height 8
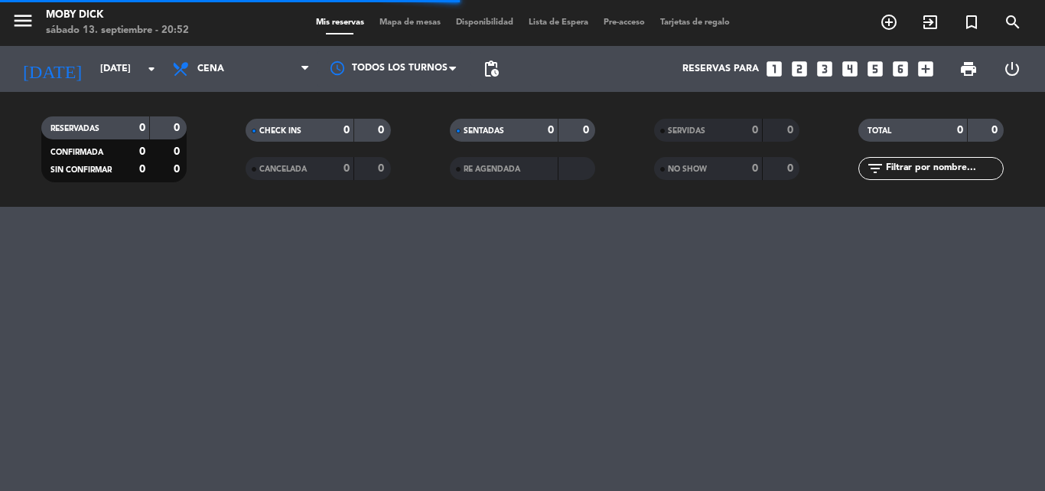
click at [950, 161] on input "text" at bounding box center [944, 168] width 119 height 17
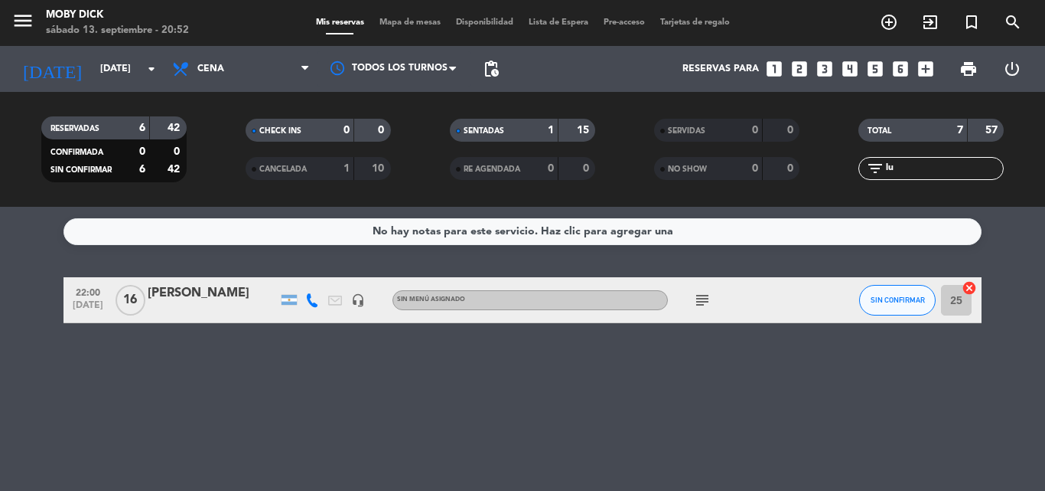
type input "lu"
drag, startPoint x: 856, startPoint y: 367, endPoint x: 872, endPoint y: 362, distance: 16.0
click at [858, 367] on div "No hay notas para este servicio. Haz clic para agregar una 22:00 sep. 13 16 Luc…" at bounding box center [522, 349] width 1045 height 284
click at [966, 286] on icon "cancel" at bounding box center [969, 287] width 15 height 15
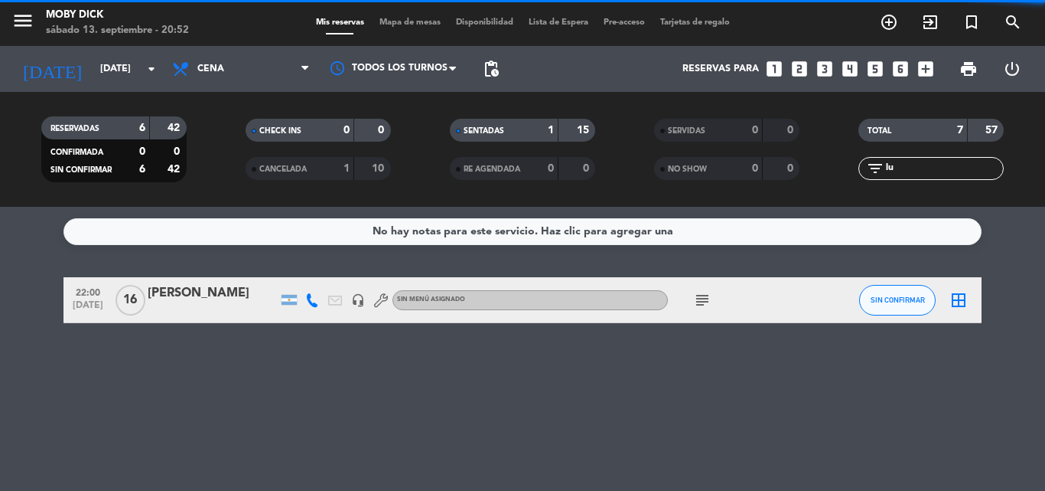
click at [960, 303] on icon "border_all" at bounding box center [959, 300] width 18 height 18
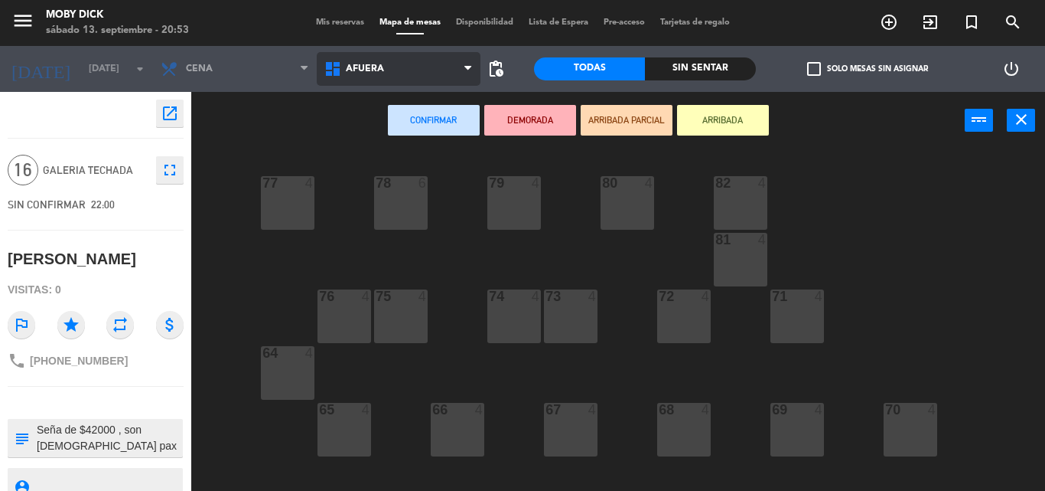
click at [421, 73] on span "AFUERA" at bounding box center [399, 69] width 164 height 34
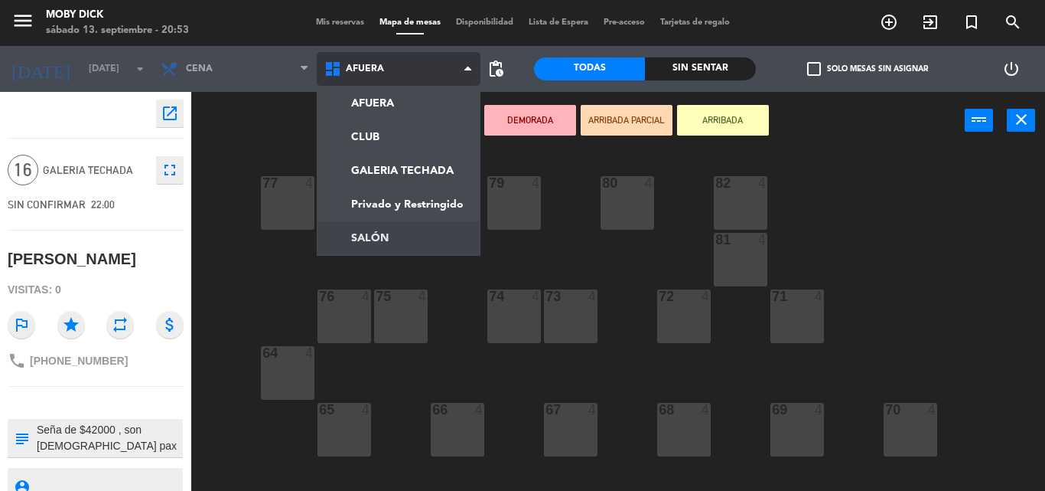
click at [422, 229] on ng-component "menu Moby Dick sábado 13. septiembre - 20:53 Mis reservas Mapa de mesas Disponi…" at bounding box center [522, 245] width 1045 height 491
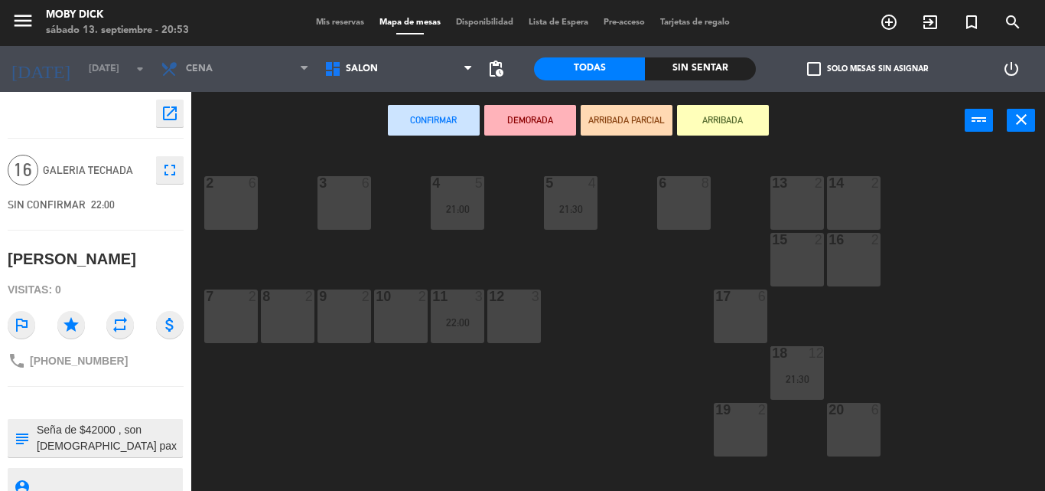
click at [732, 315] on div "17 6" at bounding box center [741, 316] width 54 height 54
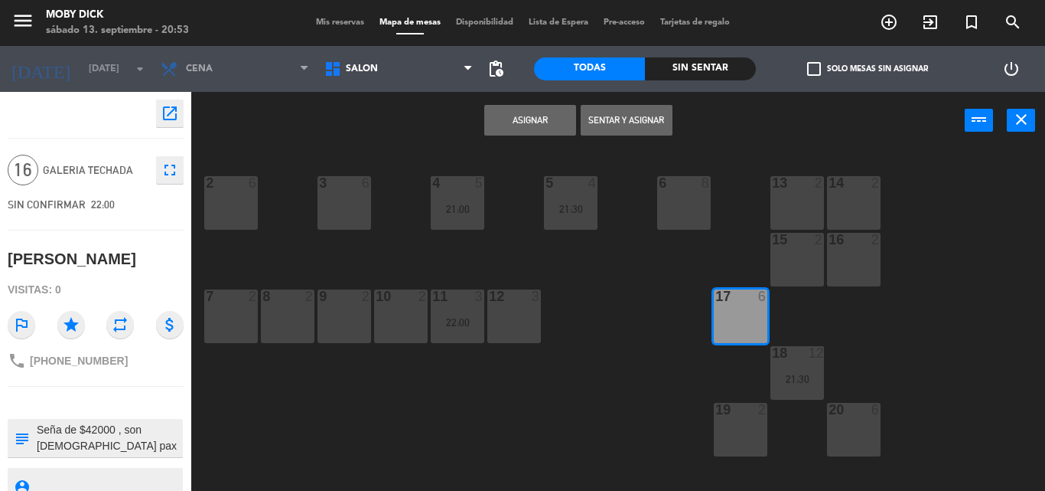
click at [533, 130] on button "Asignar" at bounding box center [530, 120] width 92 height 31
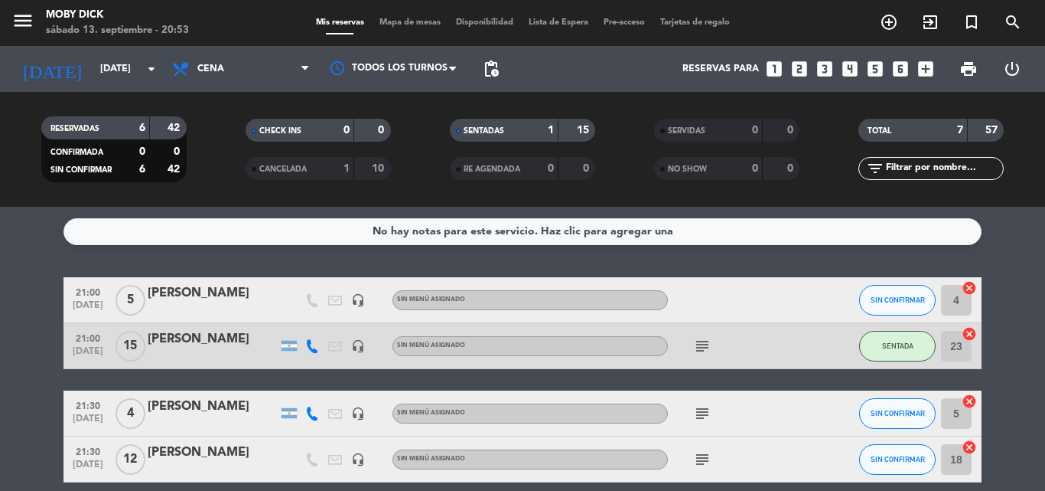
click at [1006, 267] on div "No hay notas para este servicio. Haz clic para agregar una 21:00 sep. 13 5 Mari…" at bounding box center [522, 349] width 1045 height 284
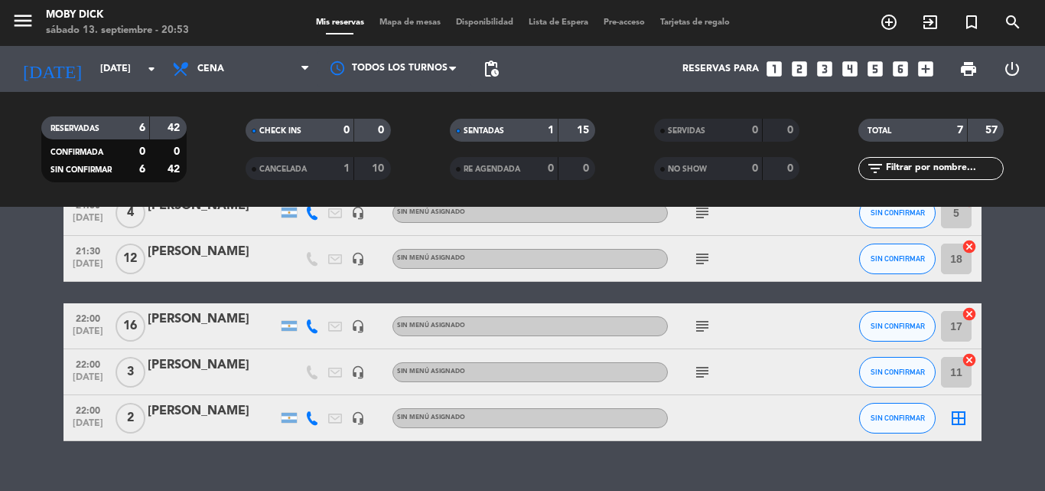
scroll to position [227, 0]
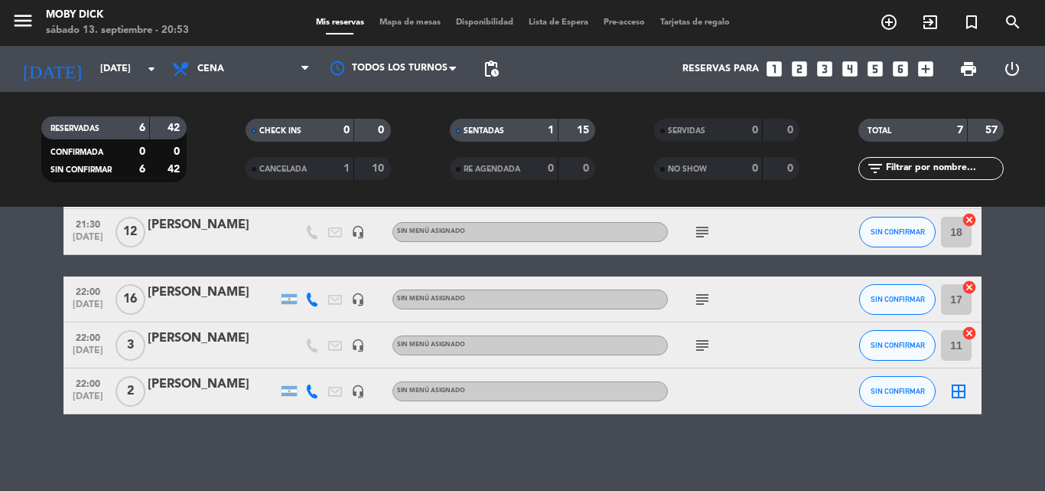
click at [959, 403] on div "border_all" at bounding box center [959, 390] width 46 height 45
click at [969, 393] on div "border_all" at bounding box center [959, 390] width 46 height 45
click at [961, 392] on icon "border_all" at bounding box center [959, 391] width 18 height 18
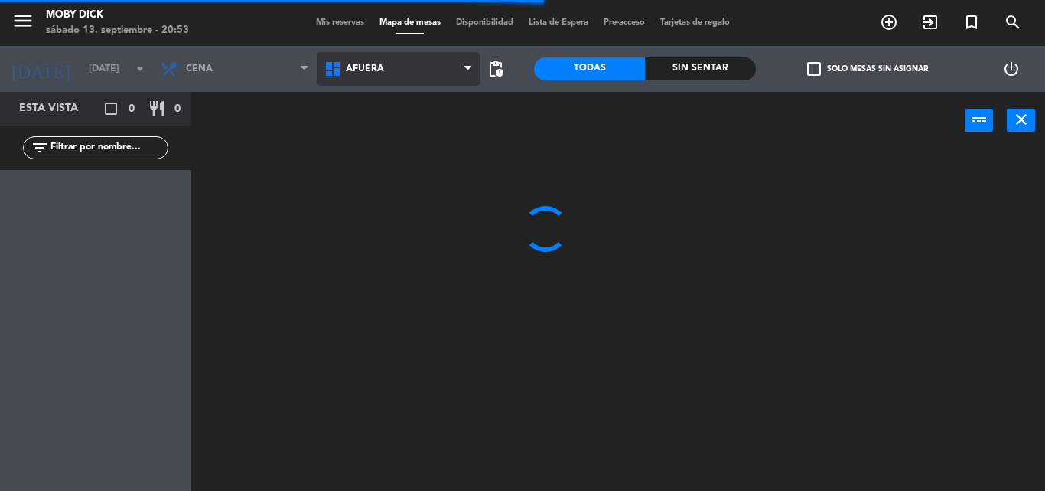
click at [412, 82] on span "AFUERA" at bounding box center [399, 69] width 164 height 34
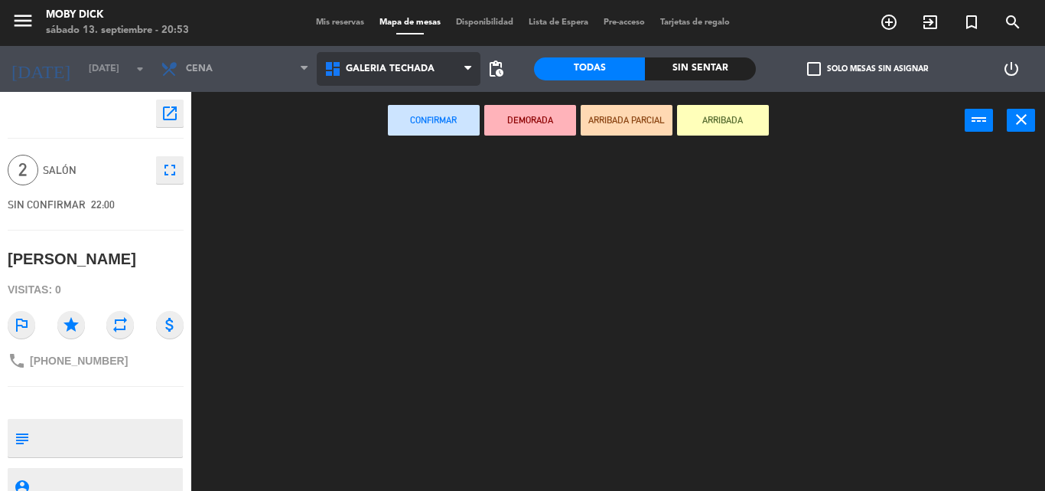
click at [398, 170] on ng-component "menu Moby Dick sábado 13. septiembre - 20:53 Mis reservas Mapa de mesas Disponi…" at bounding box center [522, 245] width 1045 height 491
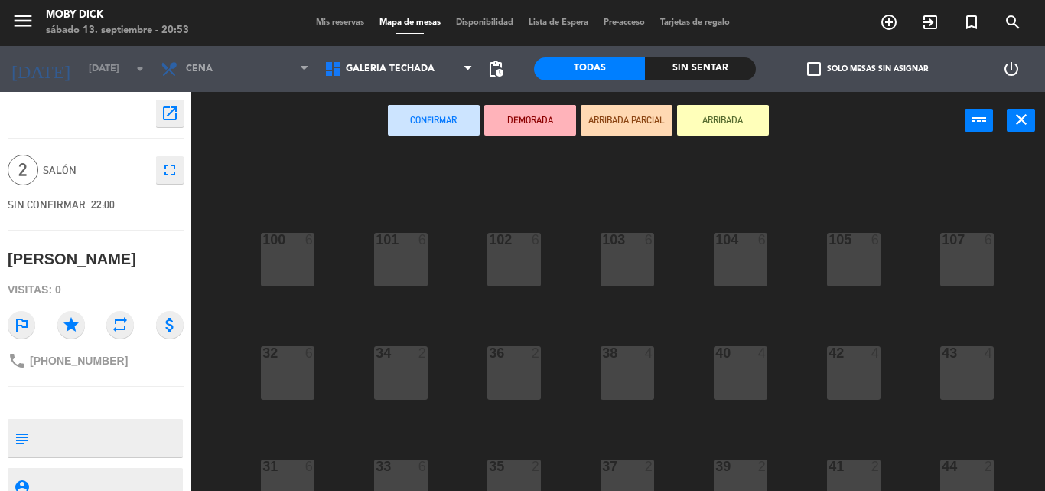
click at [462, 281] on div "100 6 101 6 102 6 103 6 104 6 105 6 107 6 32 6 34 2 36 2 38 4 40 4 43 4 42 4 35…" at bounding box center [623, 319] width 843 height 341
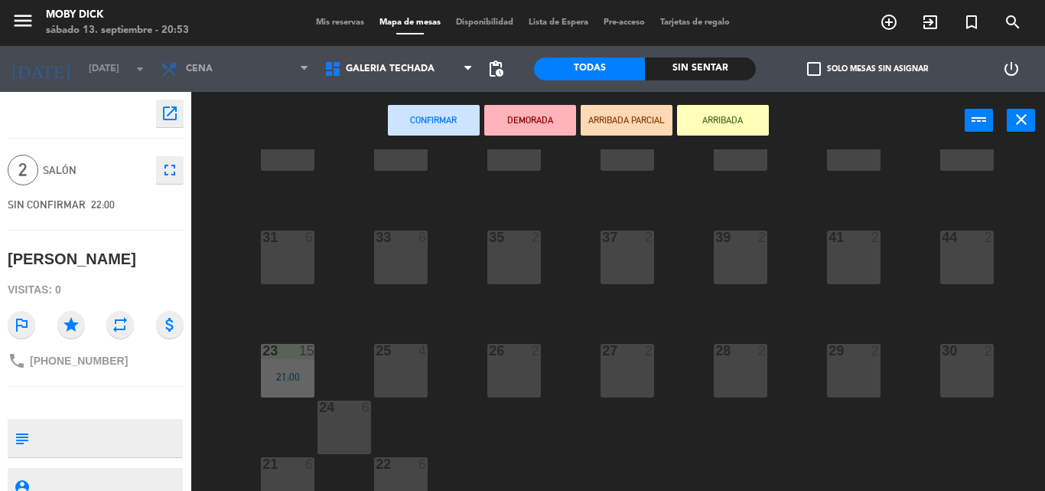
scroll to position [249, 0]
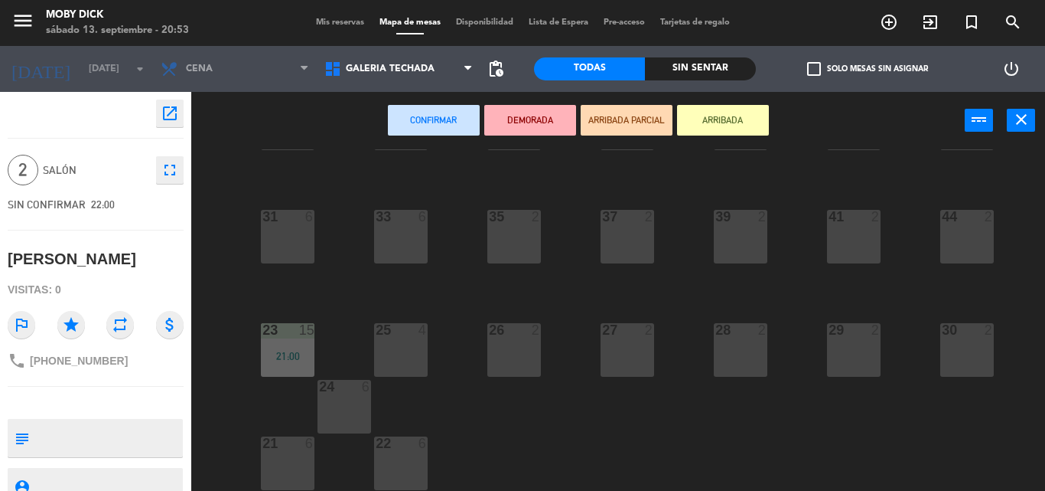
click at [429, 334] on div "4" at bounding box center [426, 330] width 25 height 14
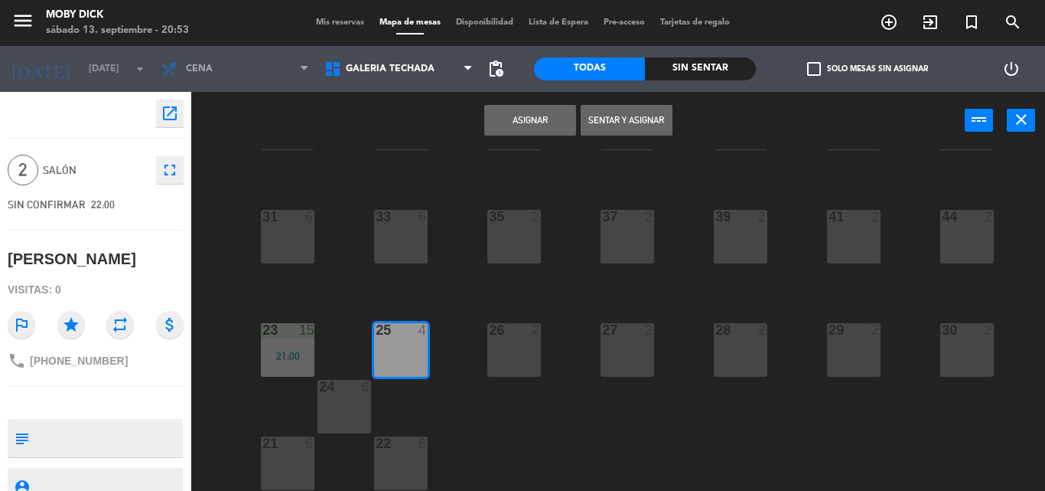
click at [568, 118] on button "Asignar" at bounding box center [530, 120] width 92 height 31
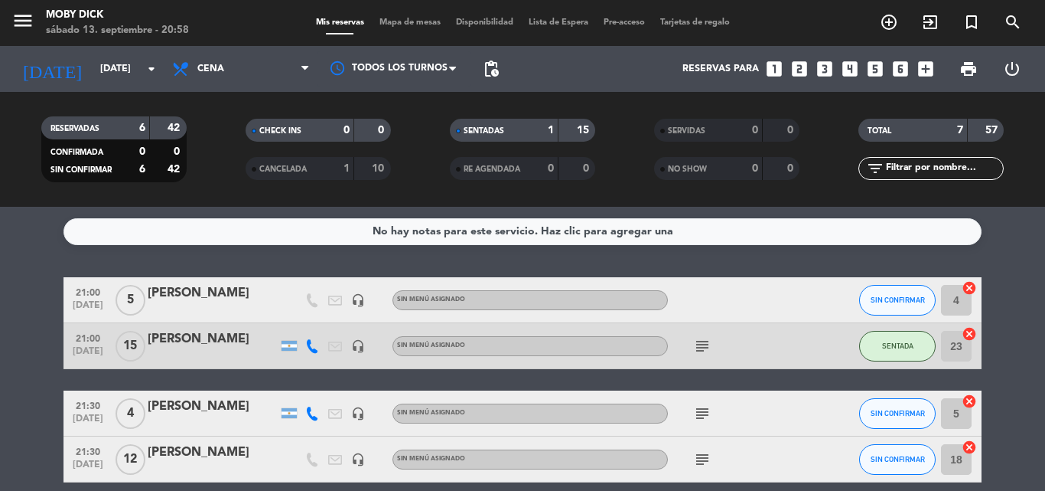
click at [796, 67] on icon "looks_two" at bounding box center [800, 69] width 20 height 20
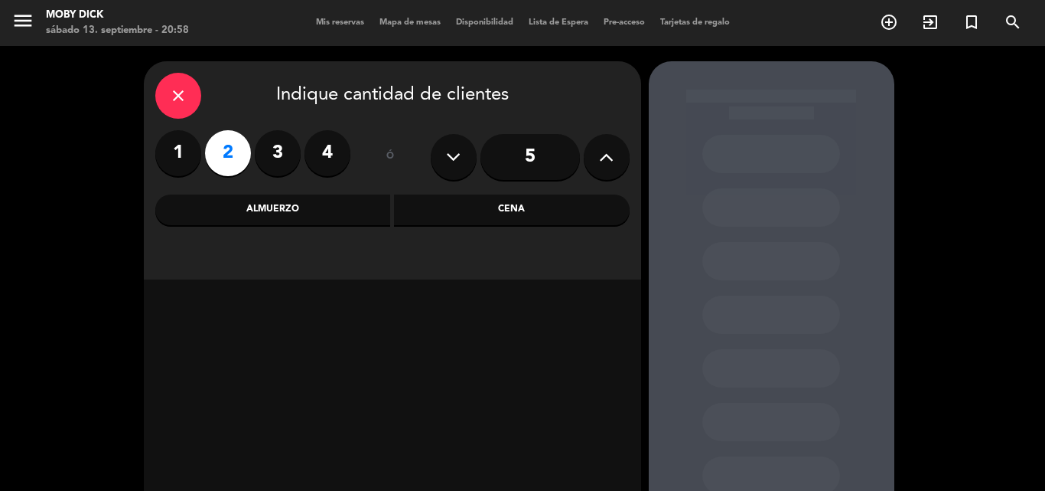
click at [476, 216] on div "Cena" at bounding box center [512, 209] width 236 height 31
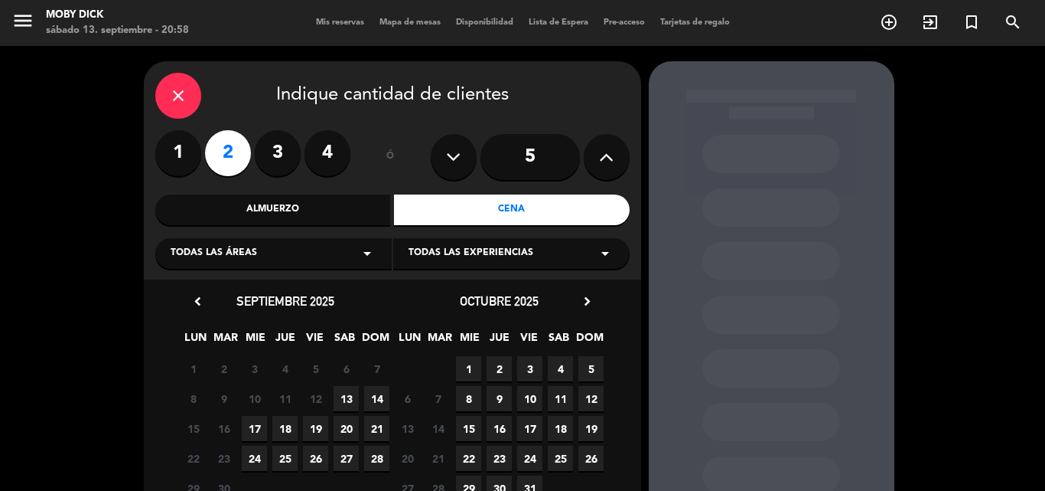
click at [350, 386] on span "13" at bounding box center [346, 398] width 25 height 25
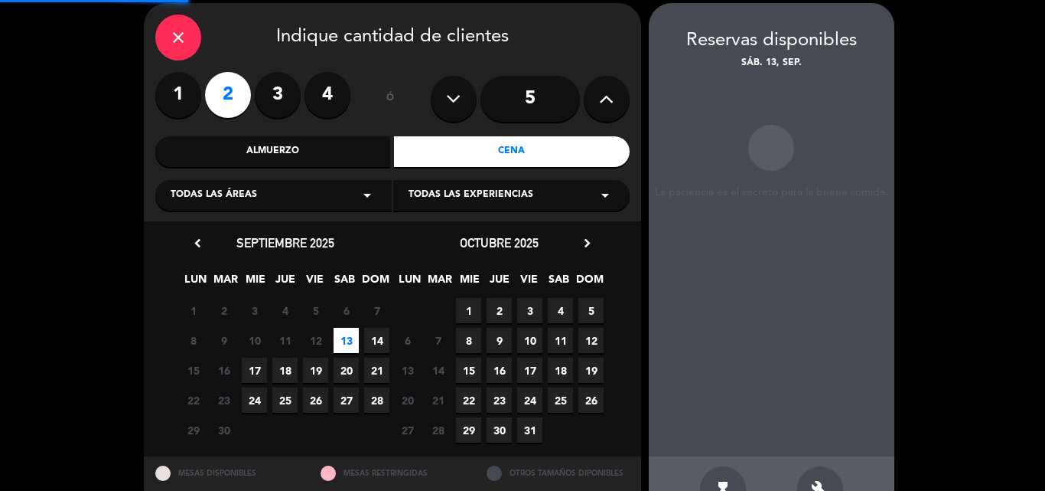
scroll to position [61, 0]
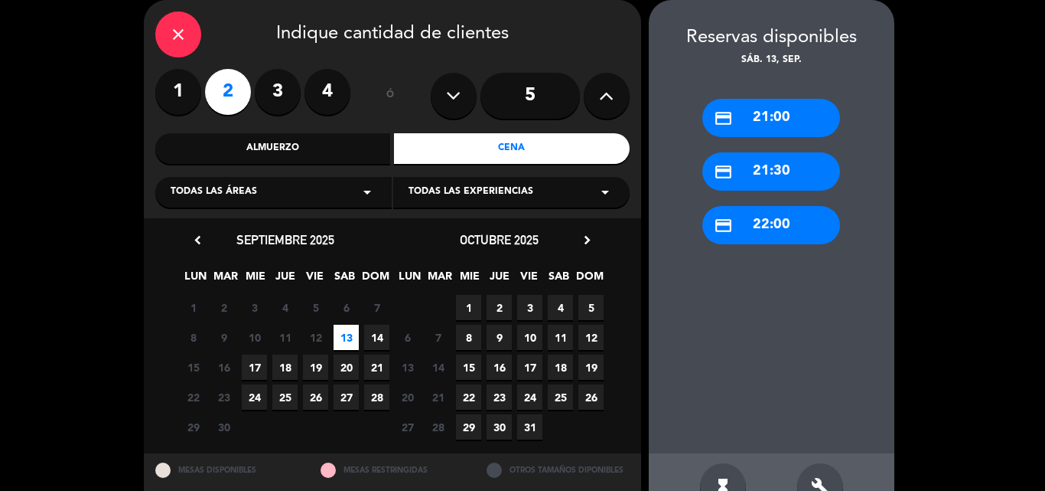
click at [785, 224] on div "credit_card 22:00" at bounding box center [771, 225] width 138 height 38
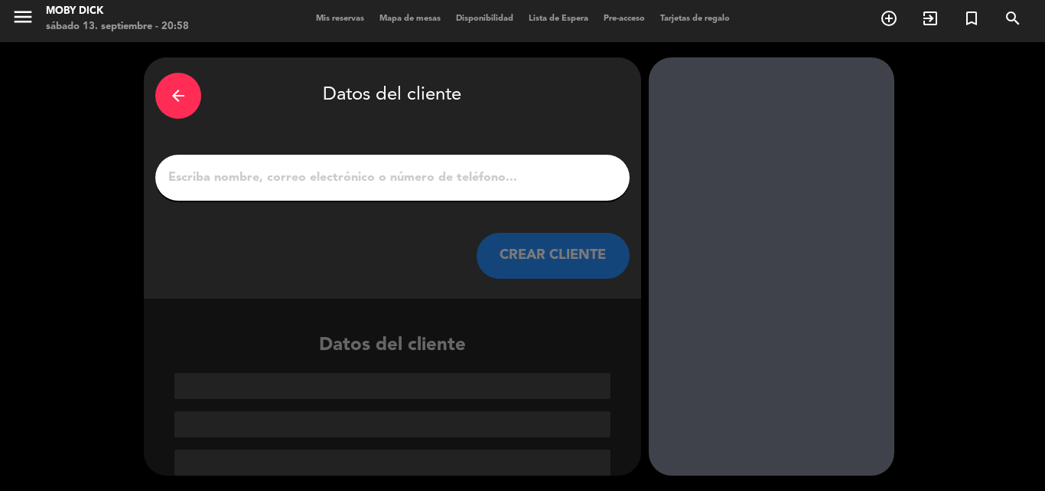
click at [515, 187] on input "1" at bounding box center [392, 177] width 451 height 21
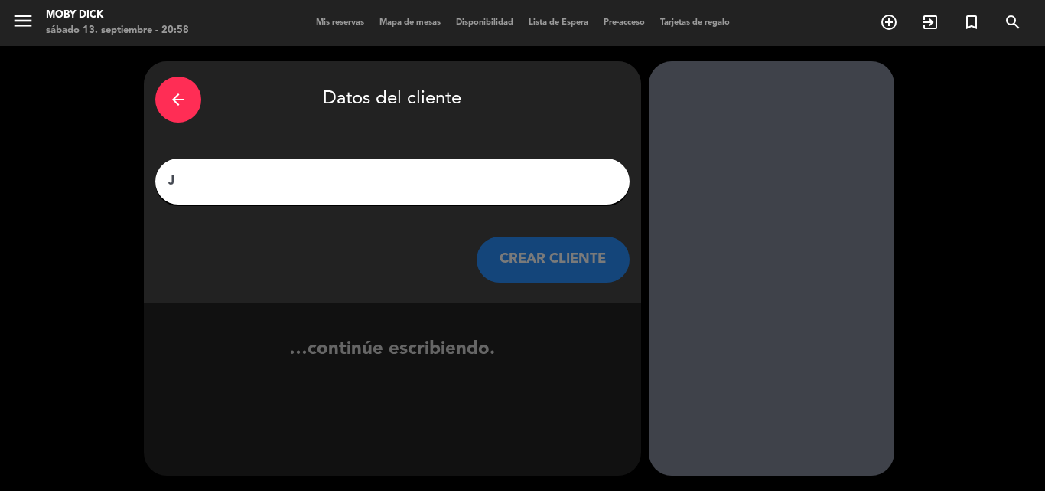
scroll to position [0, 0]
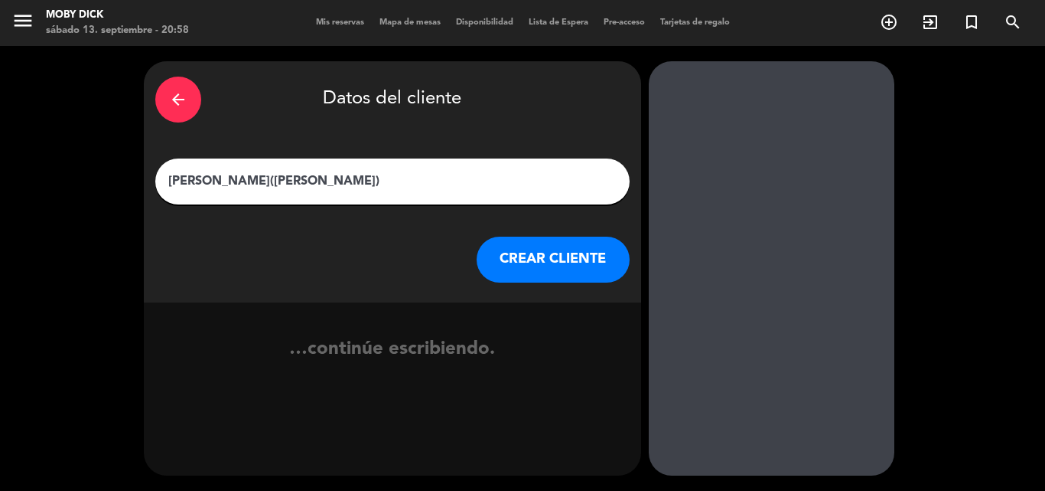
type input "Jose(leslie)"
click at [575, 259] on button "CREAR CLIENTE" at bounding box center [553, 259] width 153 height 46
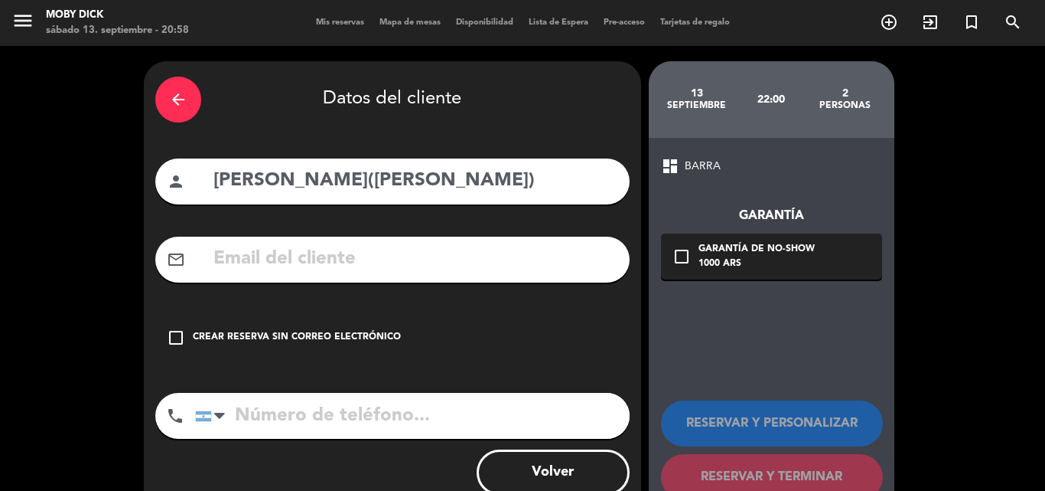
drag, startPoint x: 344, startPoint y: 334, endPoint x: 364, endPoint y: 332, distance: 20.0
click at [345, 334] on div "Crear reserva sin correo electrónico" at bounding box center [297, 337] width 208 height 15
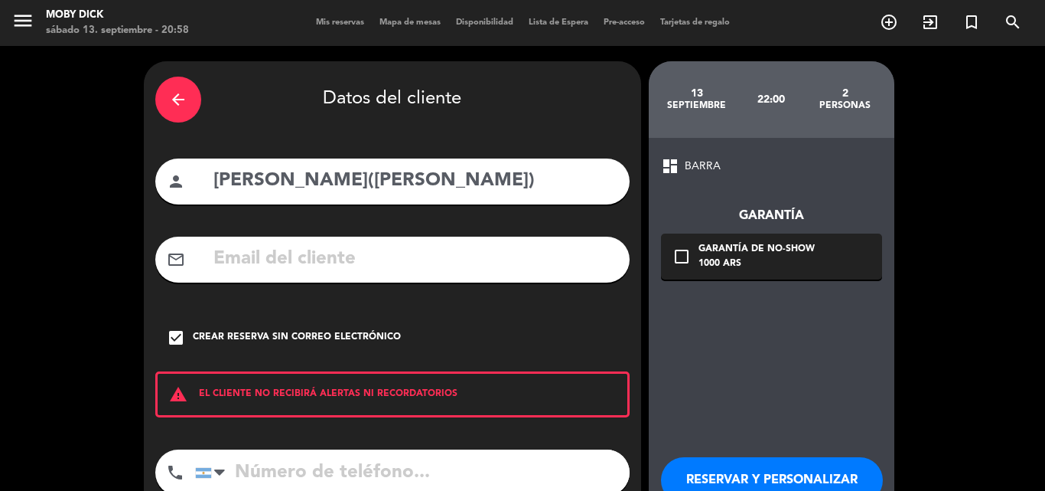
click at [745, 332] on div "dashboard BARRA Garantía check_box_outline_blank Garantía de no-show 1000 ARS R…" at bounding box center [772, 356] width 246 height 437
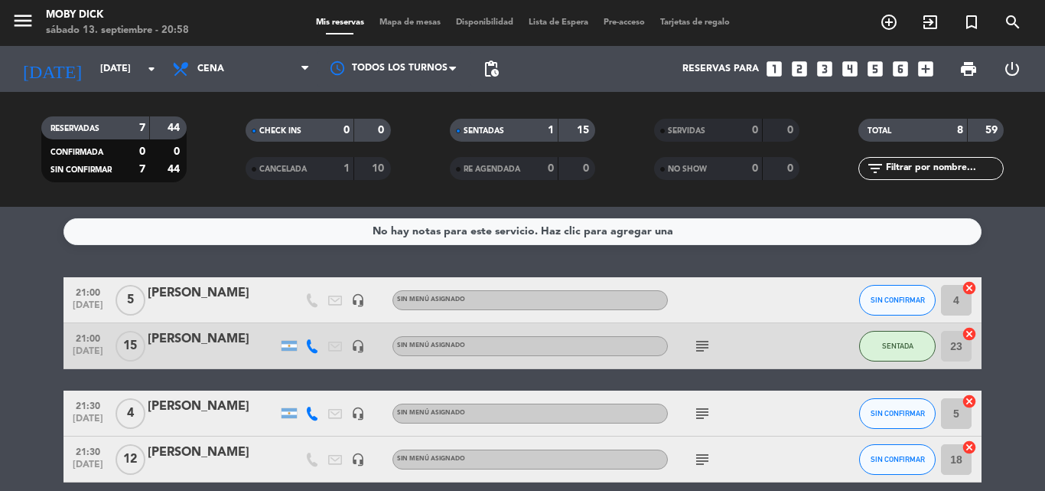
click at [923, 168] on input "text" at bounding box center [944, 168] width 119 height 17
click at [818, 256] on div "No hay notas para este servicio. Haz clic para agregar una 21:00 sep. 13 5 Mari…" at bounding box center [522, 349] width 1045 height 284
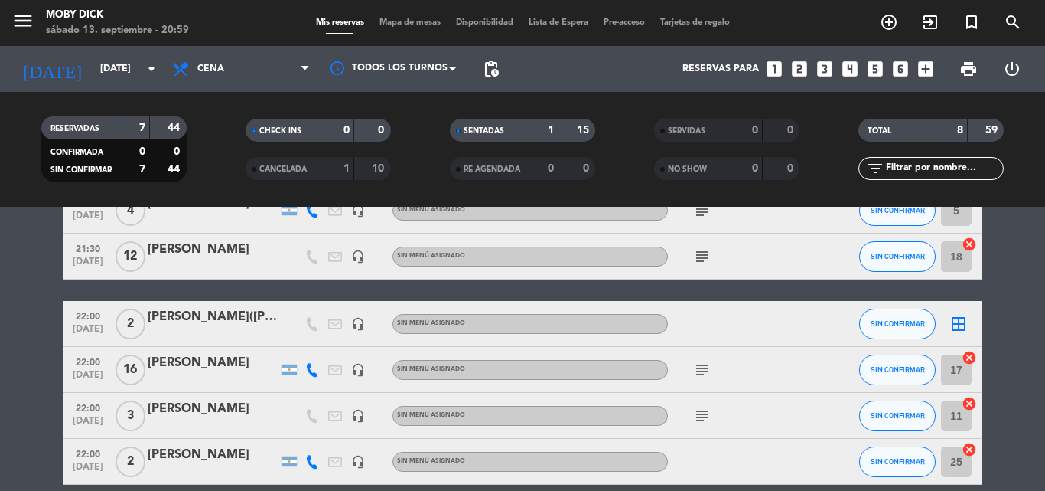
scroll to position [273, 0]
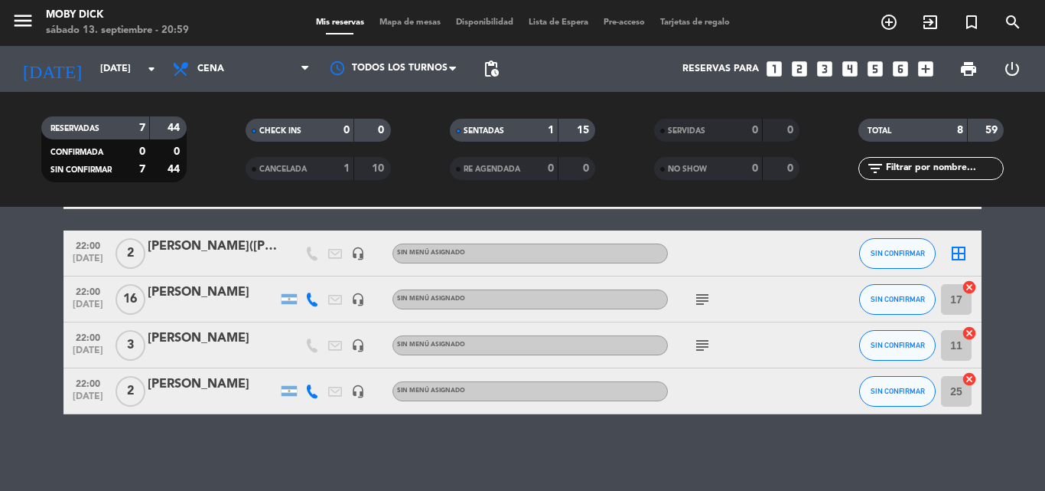
click at [966, 257] on icon "border_all" at bounding box center [959, 253] width 18 height 18
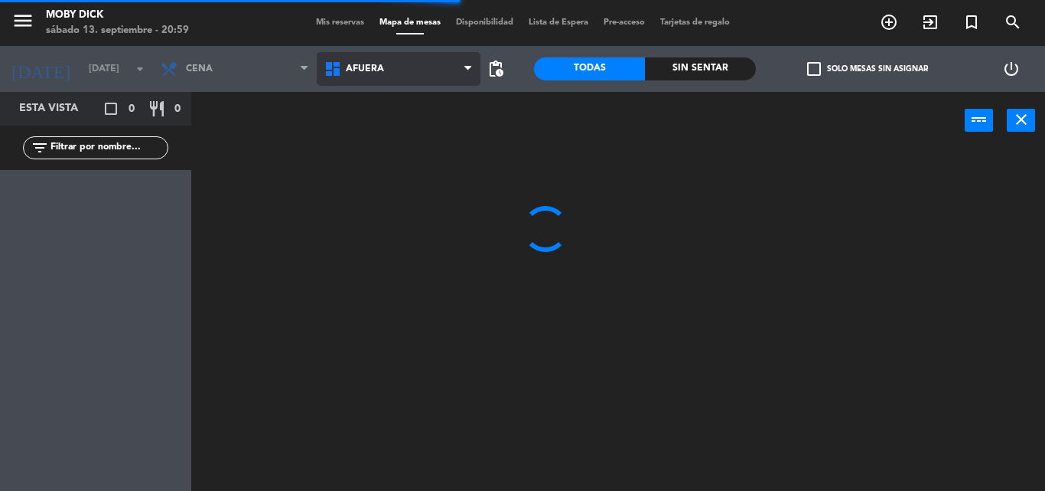
click at [418, 75] on span "AFUERA" at bounding box center [399, 69] width 164 height 34
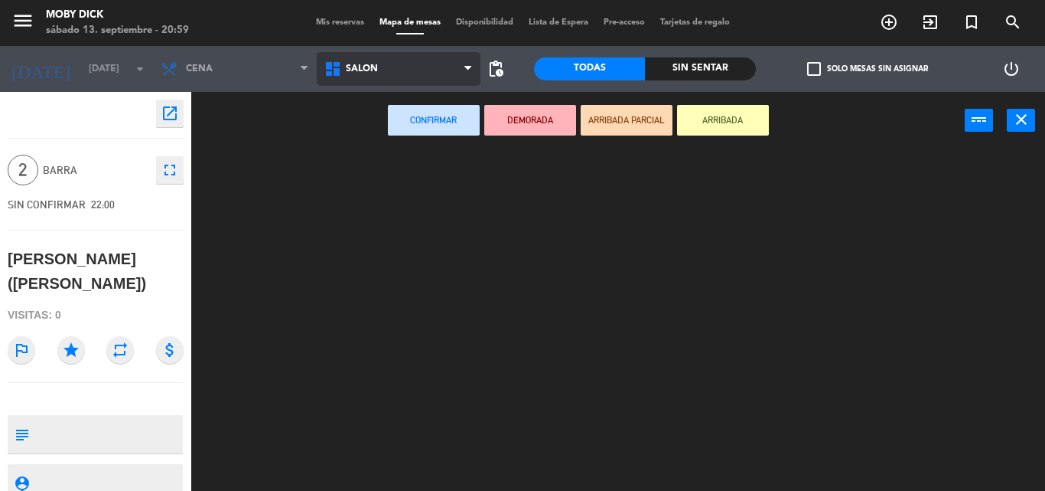
click at [396, 229] on ng-component "menu Moby Dick sábado 13. septiembre - 20:59 Mis reservas Mapa de mesas Disponi…" at bounding box center [522, 245] width 1045 height 491
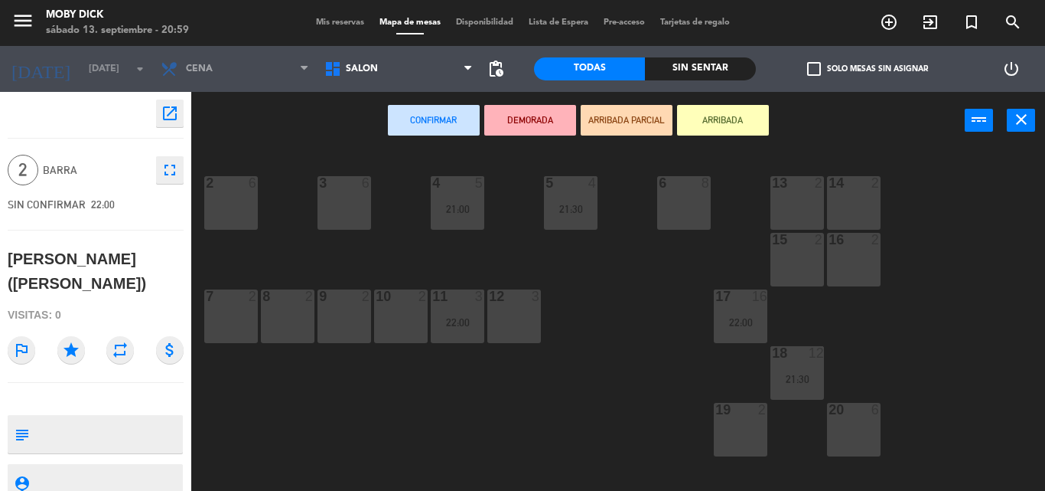
click at [396, 314] on div "10 2" at bounding box center [401, 316] width 54 height 54
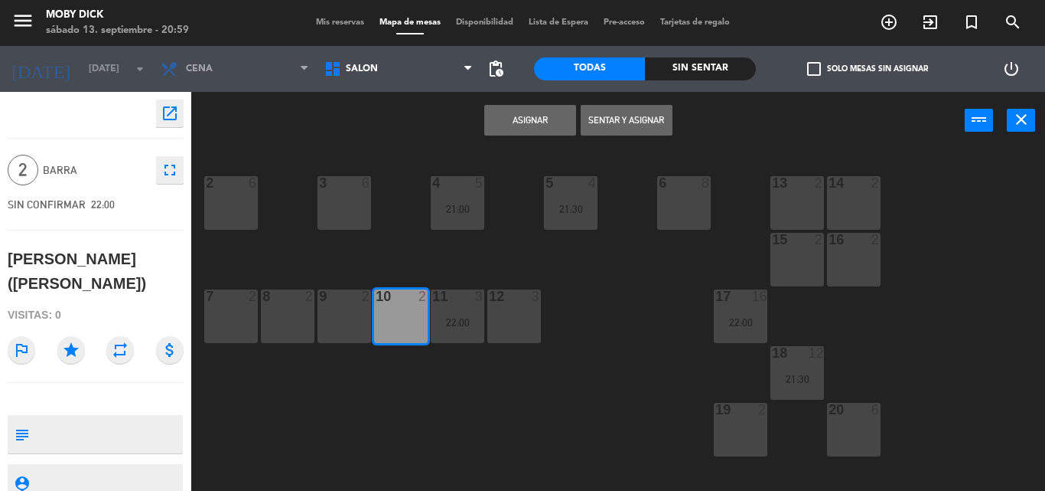
click at [553, 131] on button "Asignar" at bounding box center [530, 120] width 92 height 31
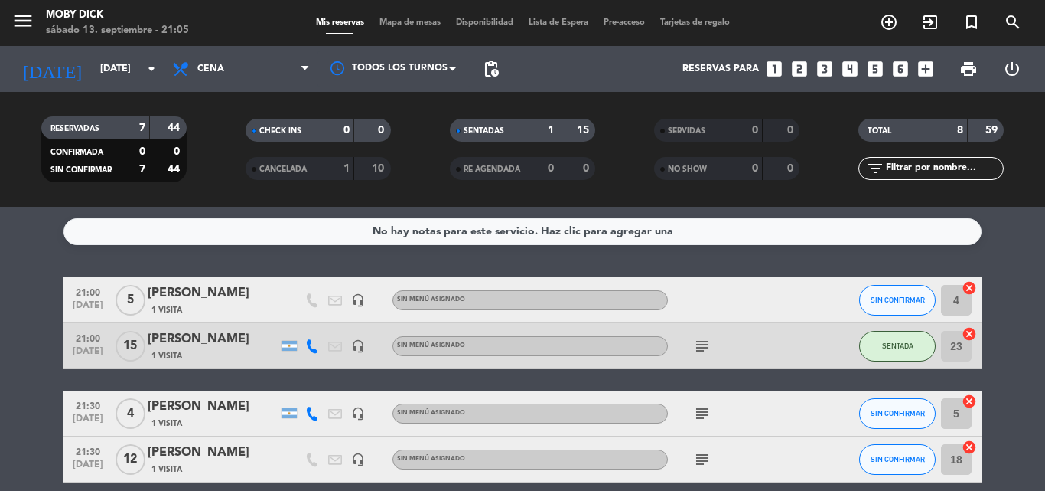
click at [407, 22] on span "Mapa de mesas" at bounding box center [410, 22] width 77 height 8
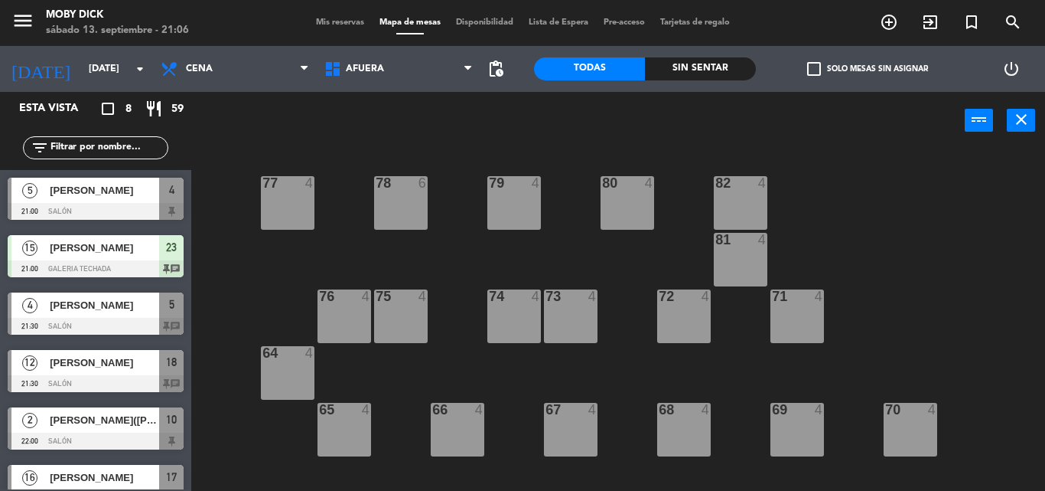
click at [336, 20] on span "Mis reservas" at bounding box center [340, 22] width 64 height 8
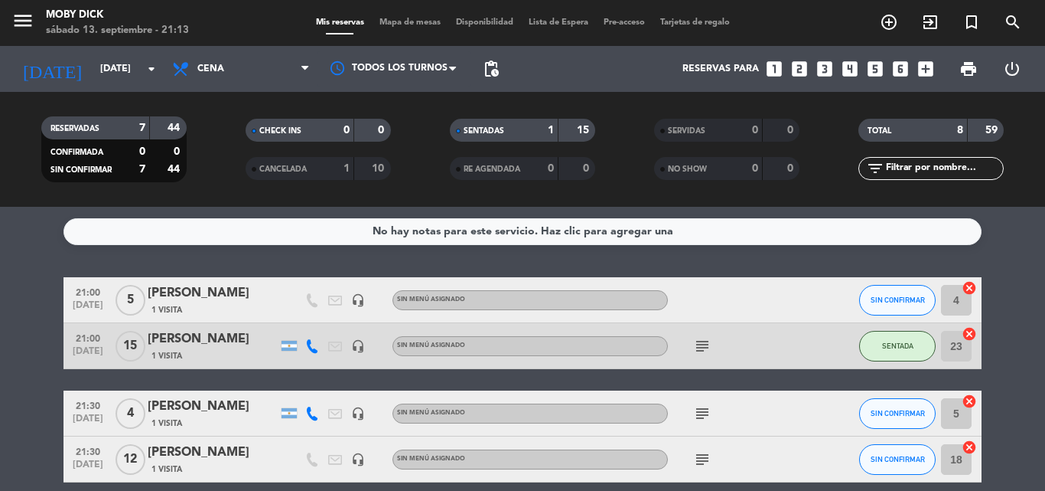
click at [417, 18] on span "Mapa de mesas" at bounding box center [410, 22] width 77 height 8
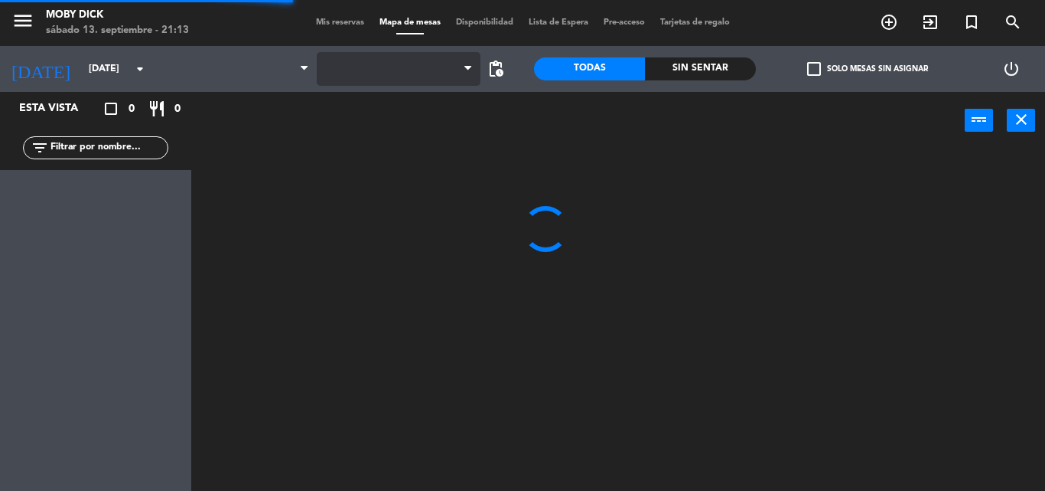
click at [382, 66] on span at bounding box center [399, 69] width 164 height 34
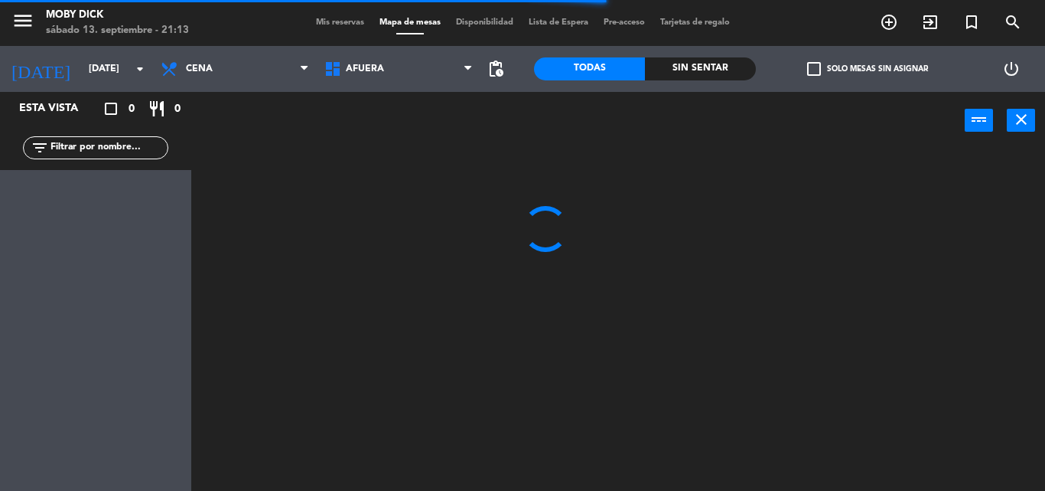
click at [382, 66] on span "AFUERA" at bounding box center [365, 69] width 38 height 11
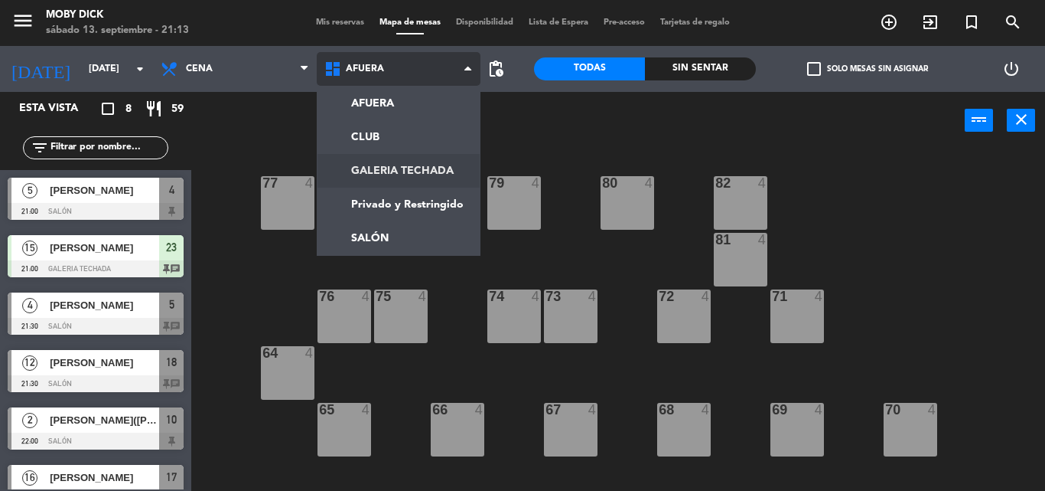
click at [444, 162] on ng-component "menu Moby Dick sábado 13. septiembre - 21:13 Mis reservas Mapa de mesas Disponi…" at bounding box center [522, 245] width 1045 height 491
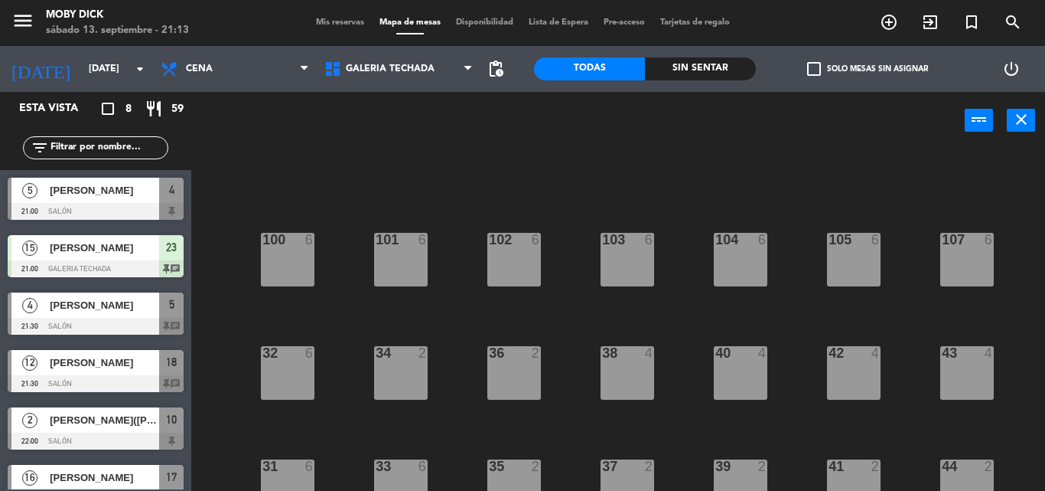
click at [446, 354] on div "100 6 101 6 102 6 103 6 104 6 105 6 107 6 32 6 34 2 36 2 38 4 40 4 43 4 42 4 35…" at bounding box center [623, 319] width 843 height 341
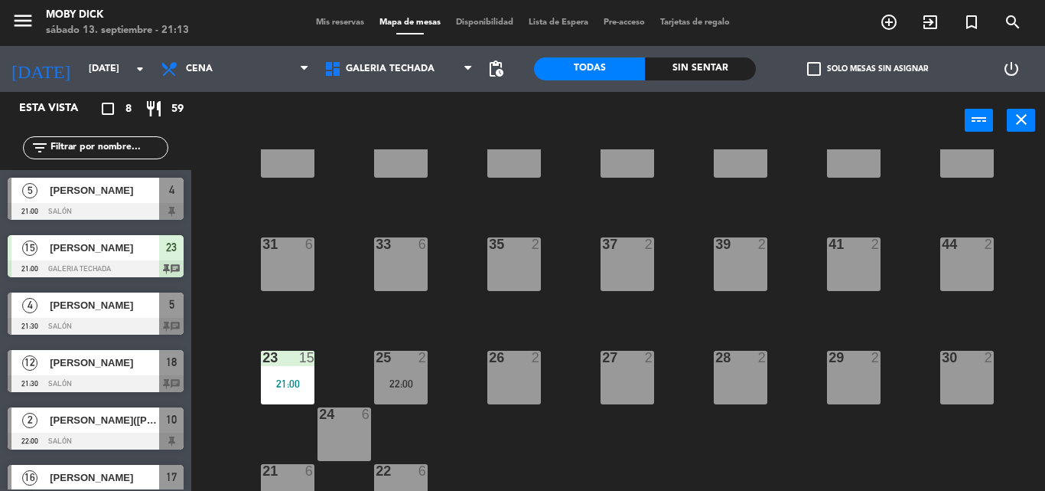
scroll to position [249, 0]
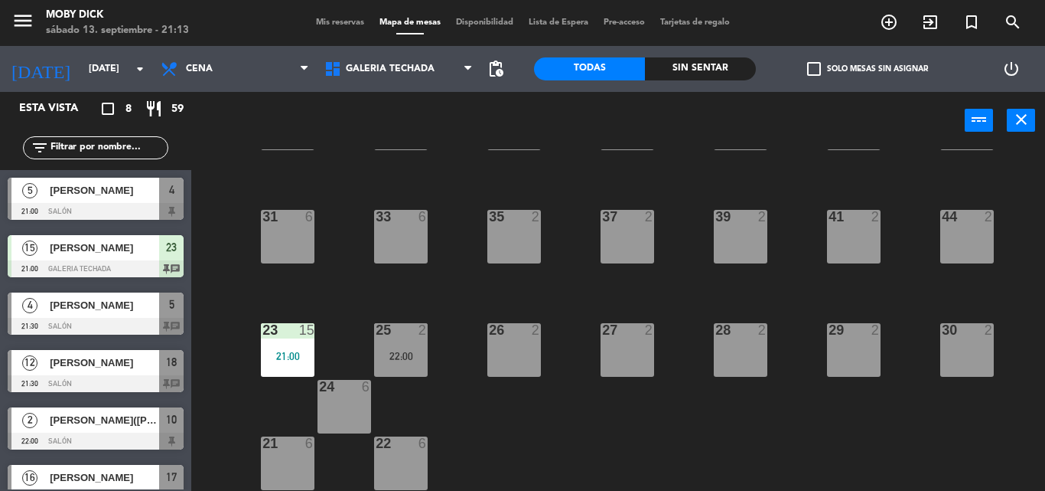
click at [521, 357] on div "26 2" at bounding box center [514, 350] width 54 height 54
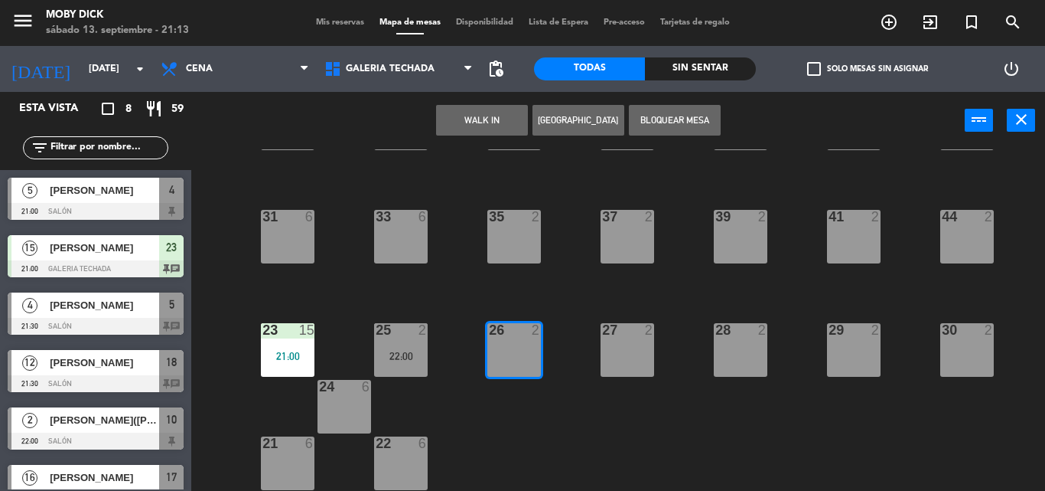
click at [461, 128] on button "WALK IN" at bounding box center [482, 120] width 92 height 31
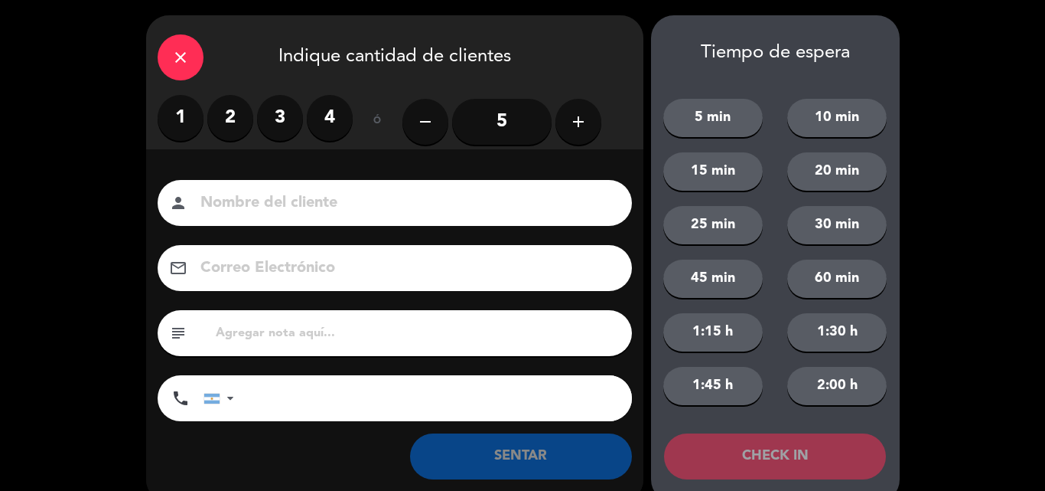
click at [243, 113] on label "2" at bounding box center [230, 118] width 46 height 46
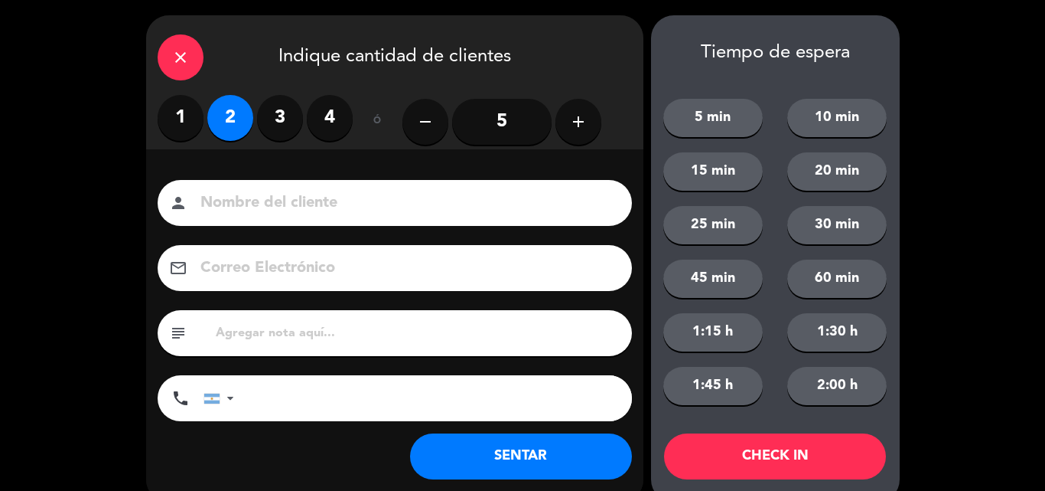
click at [474, 455] on button "SENTAR" at bounding box center [521, 456] width 222 height 46
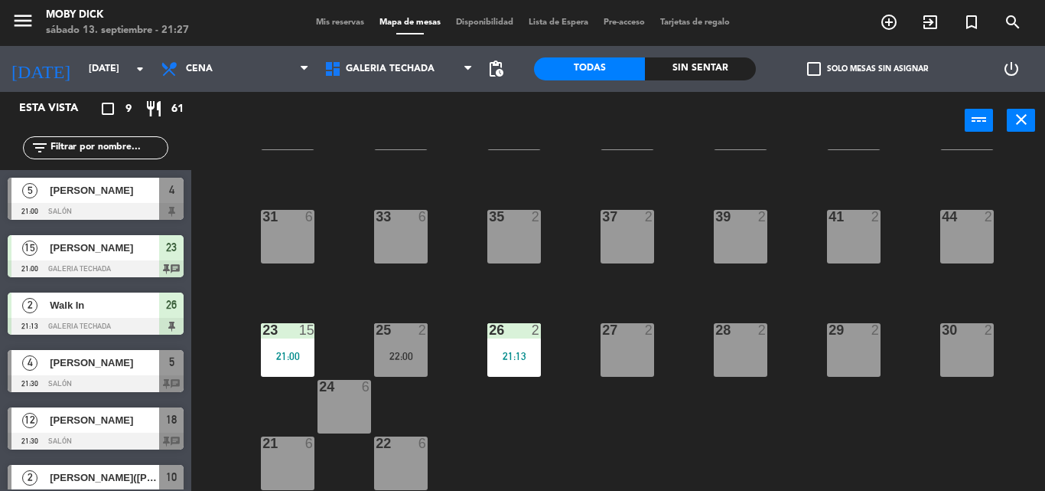
click at [648, 354] on div "27 2" at bounding box center [628, 350] width 54 height 54
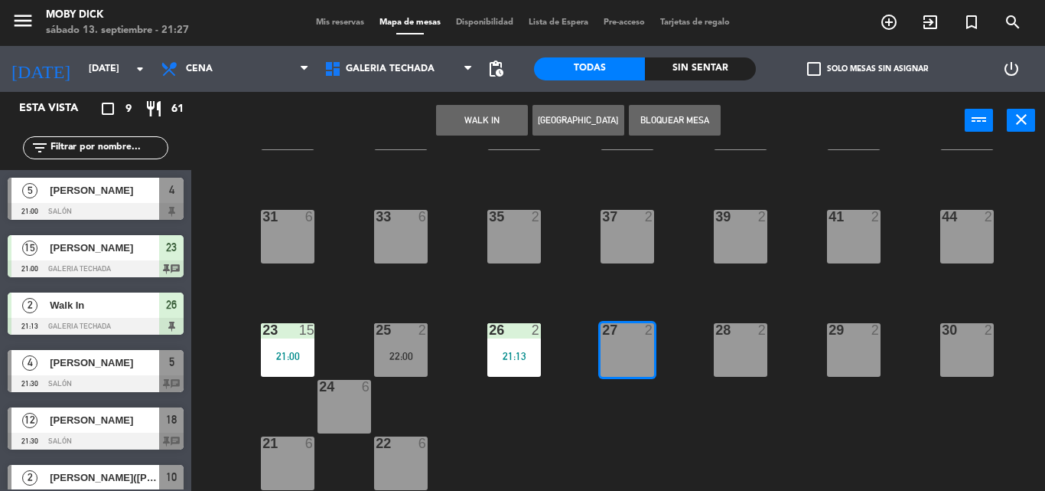
click at [485, 125] on button "WALK IN" at bounding box center [482, 120] width 92 height 31
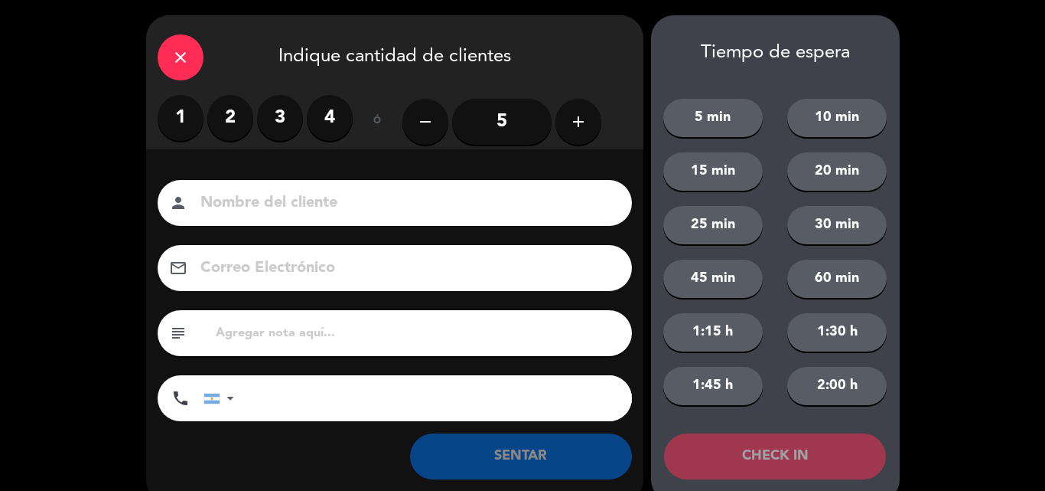
click at [217, 112] on label "2" at bounding box center [230, 118] width 46 height 46
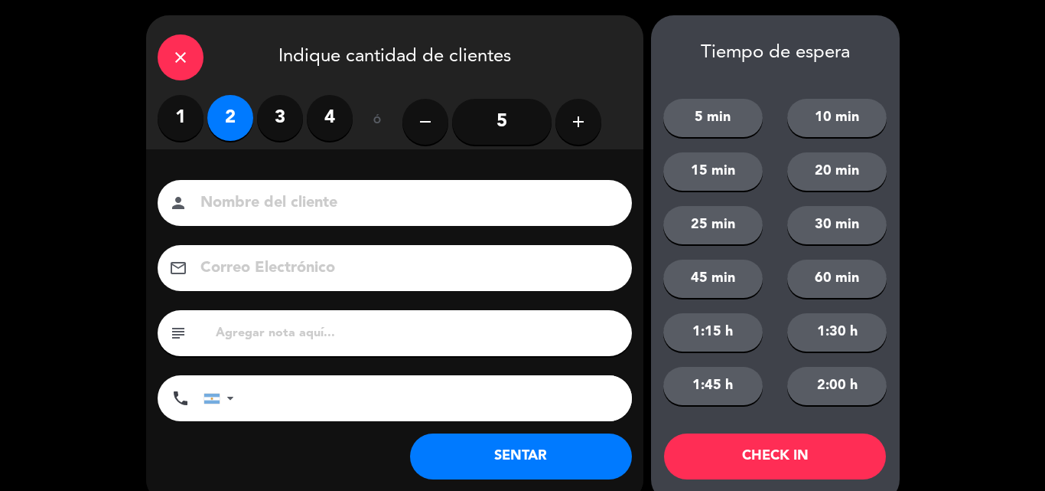
click at [478, 438] on button "SENTAR" at bounding box center [521, 456] width 222 height 46
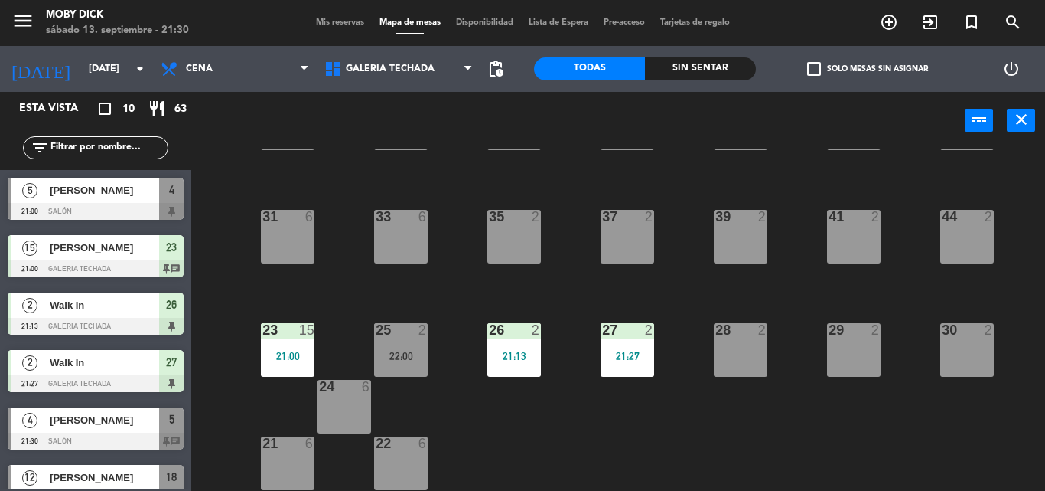
click at [103, 135] on div "filter_list" at bounding box center [95, 147] width 191 height 44
click at [106, 142] on input "text" at bounding box center [108, 147] width 119 height 17
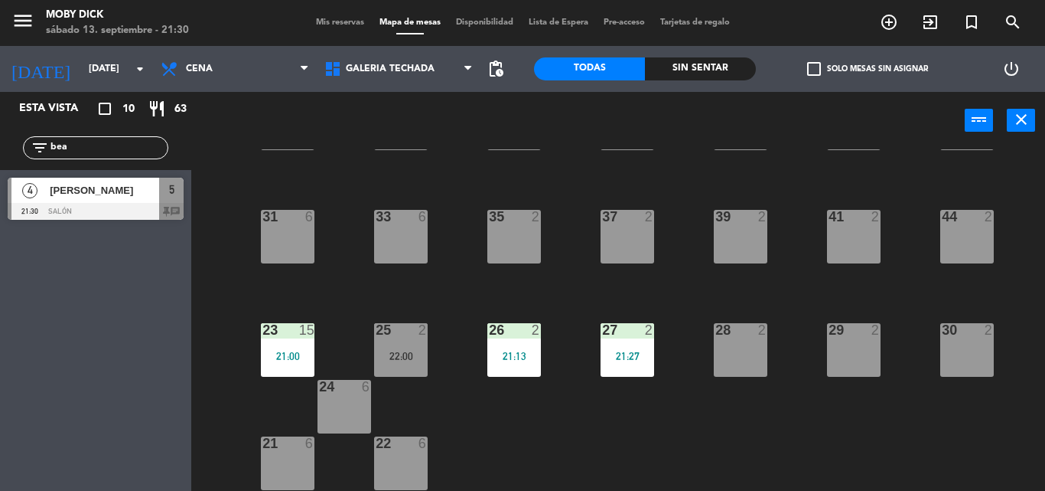
type input "bea"
click at [63, 189] on span "[PERSON_NAME]" at bounding box center [104, 190] width 109 height 16
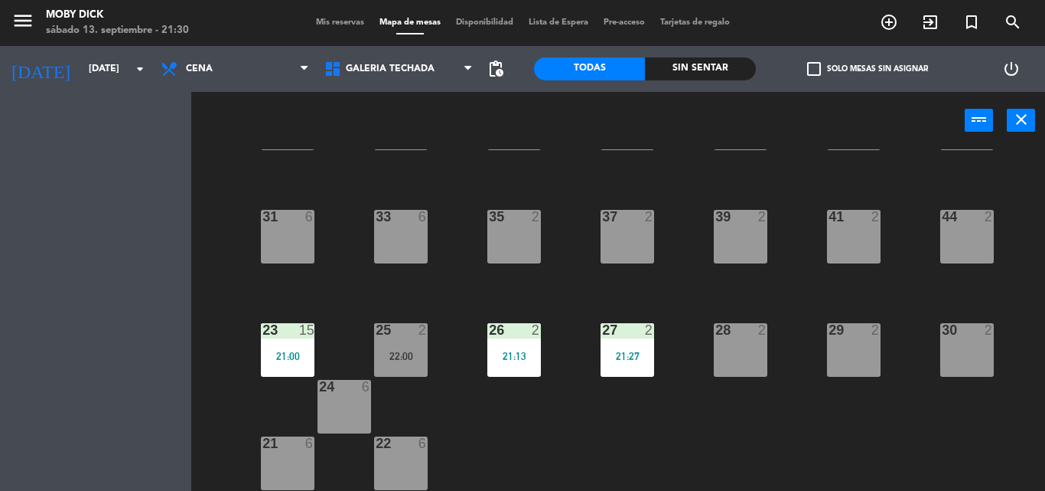
scroll to position [0, 0]
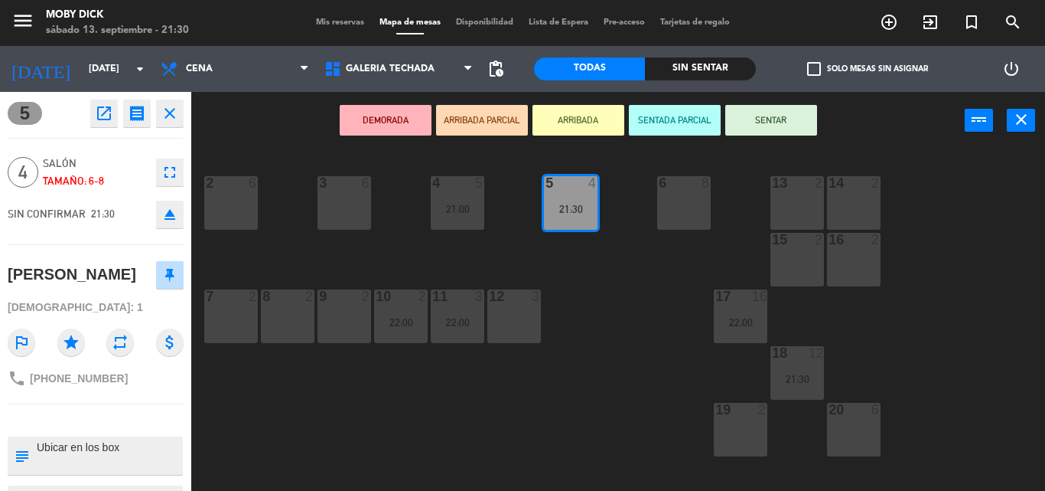
click at [763, 122] on button "SENTAR" at bounding box center [771, 120] width 92 height 31
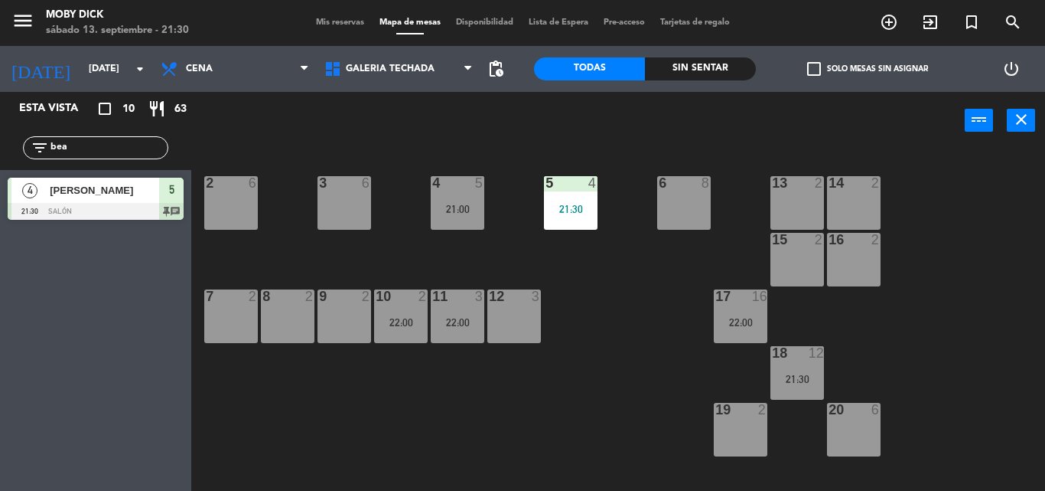
click at [464, 27] on span "Disponibilidad" at bounding box center [484, 22] width 73 height 8
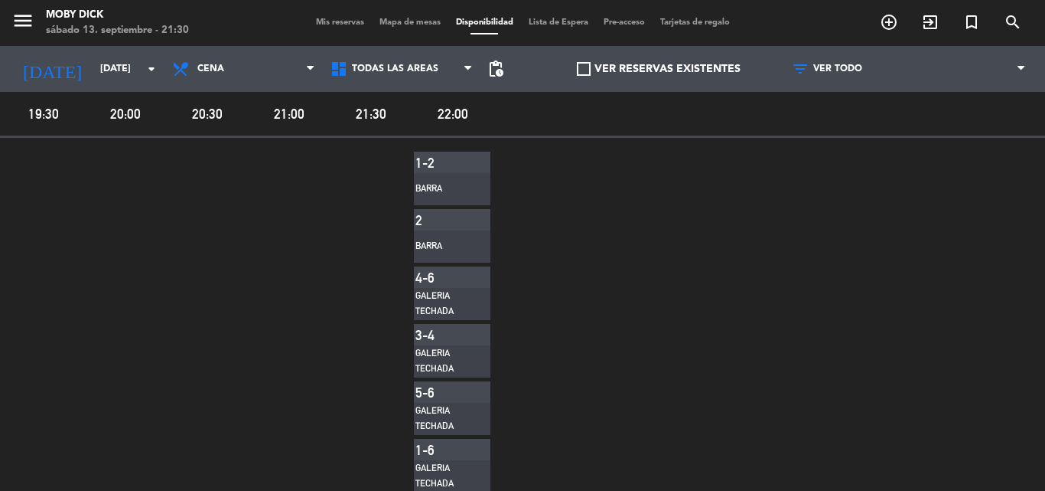
click at [340, 16] on div "menu Moby Dick sábado 13. septiembre - 21:30 Mis reservas Mapa de mesas Disponi…" at bounding box center [522, 23] width 1045 height 46
click at [331, 24] on span "Mis reservas" at bounding box center [340, 22] width 64 height 8
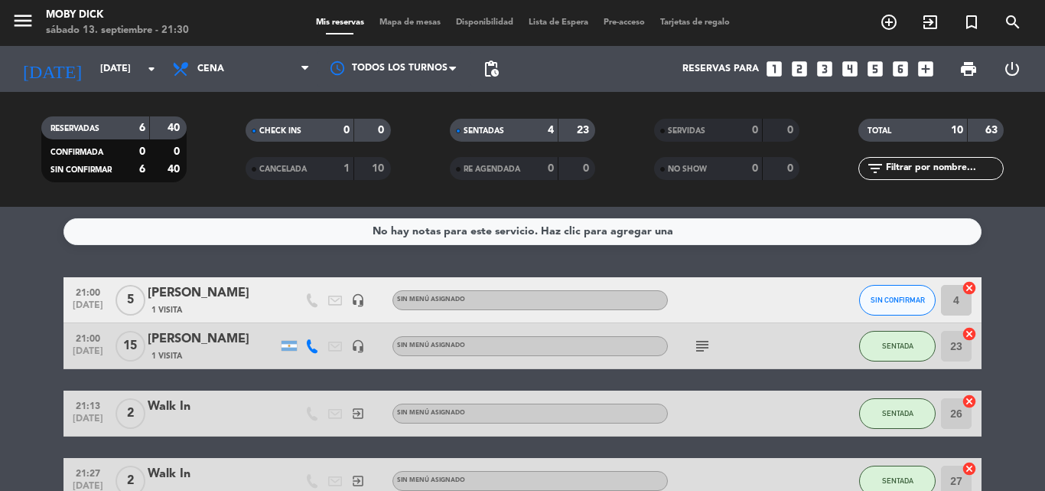
click at [869, 161] on icon "filter_list" at bounding box center [875, 168] width 18 height 18
click at [961, 173] on input "text" at bounding box center [944, 168] width 119 height 17
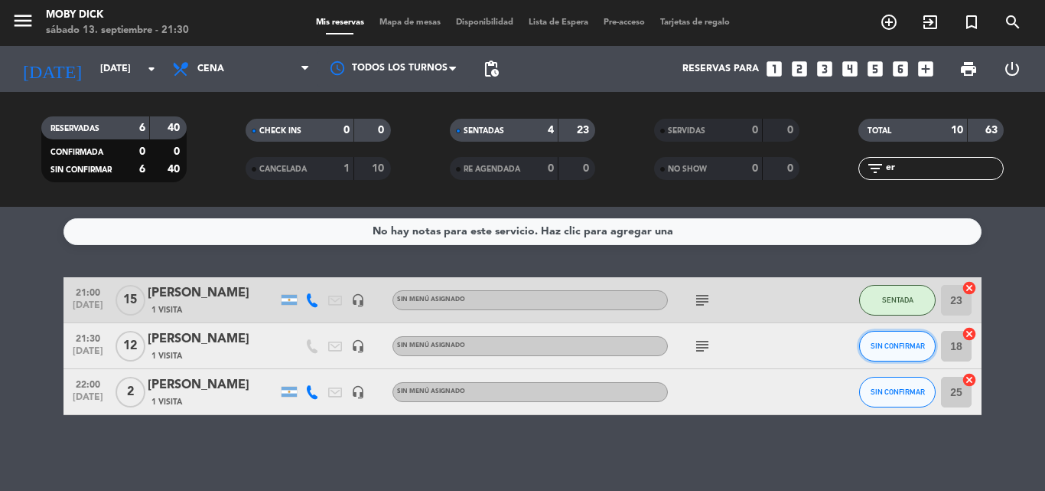
click at [899, 354] on button "SIN CONFIRMAR" at bounding box center [897, 346] width 77 height 31
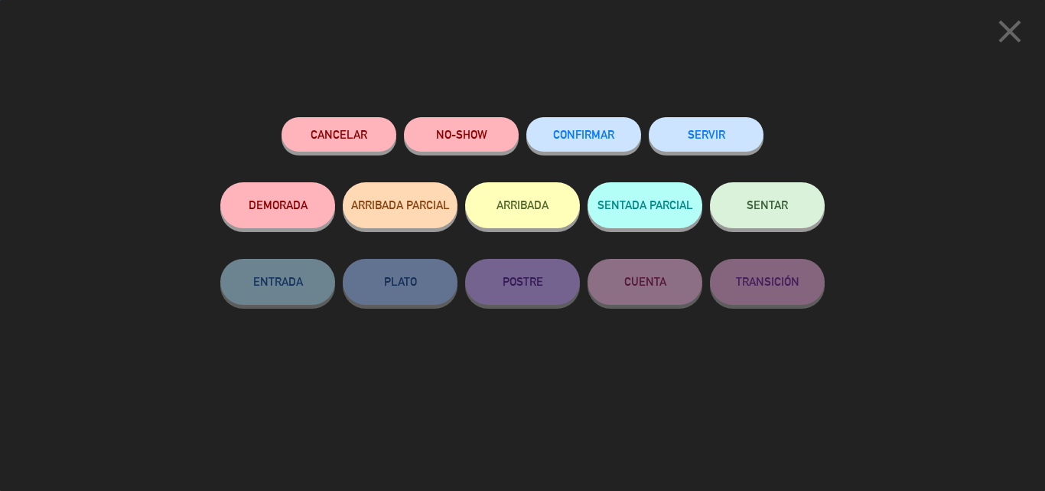
click at [788, 230] on div "SENTAR" at bounding box center [767, 220] width 115 height 77
click at [781, 221] on button "SENTAR" at bounding box center [767, 205] width 115 height 46
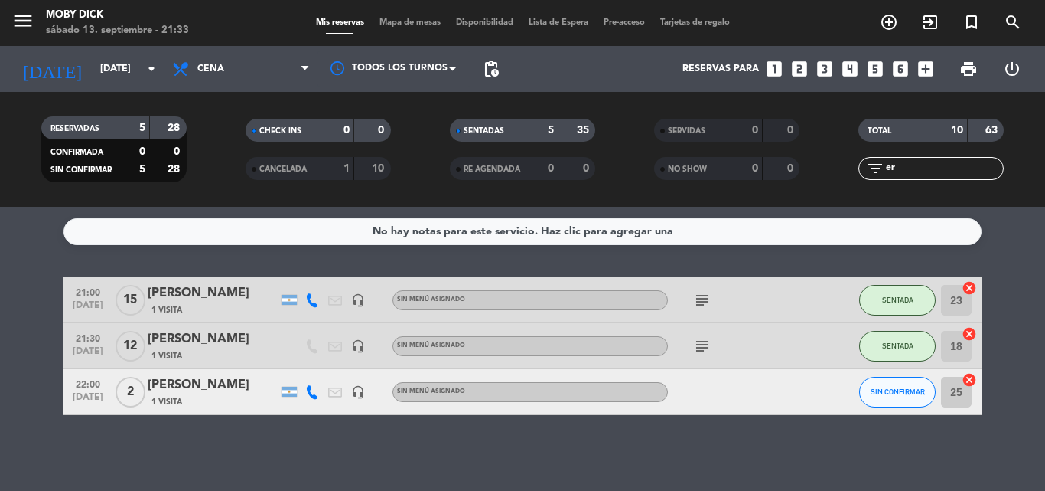
click at [1005, 350] on bookings-row "21:00 sep. 13 15 Patricia Germano 1 Visita headset_mic Sin menú asignado subjec…" at bounding box center [522, 346] width 1045 height 138
click at [1015, 347] on bookings-row "21:00 sep. 13 15 Patricia Germano 1 Visita headset_mic Sin menú asignado subjec…" at bounding box center [522, 346] width 1045 height 138
click at [1005, 320] on bookings-row "21:00 sep. 13 15 Patricia Germano 1 Visita headset_mic Sin menú asignado subjec…" at bounding box center [522, 346] width 1045 height 138
click at [1007, 318] on bookings-row "21:00 sep. 13 15 Patricia Germano 1 Visita headset_mic Sin menú asignado subjec…" at bounding box center [522, 346] width 1045 height 138
click at [950, 168] on input "er" at bounding box center [944, 168] width 119 height 17
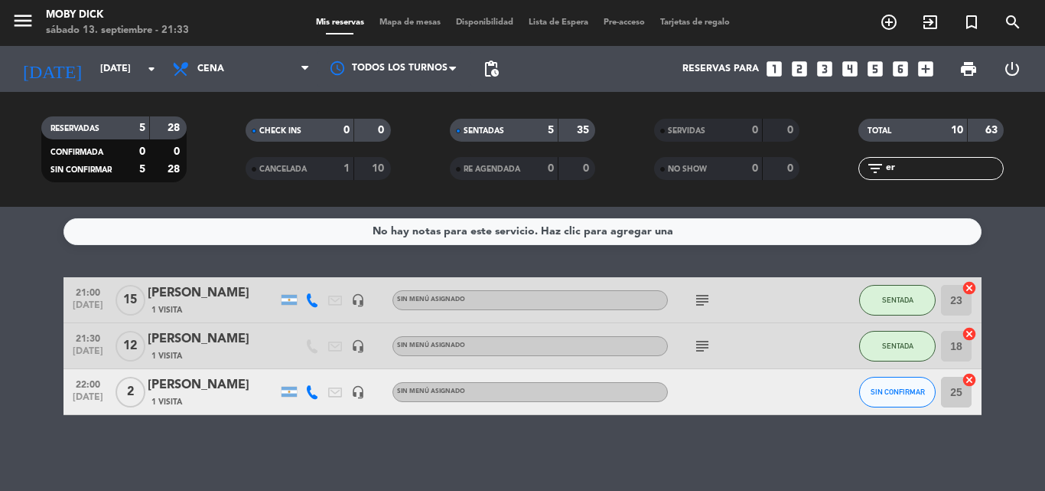
type input "e"
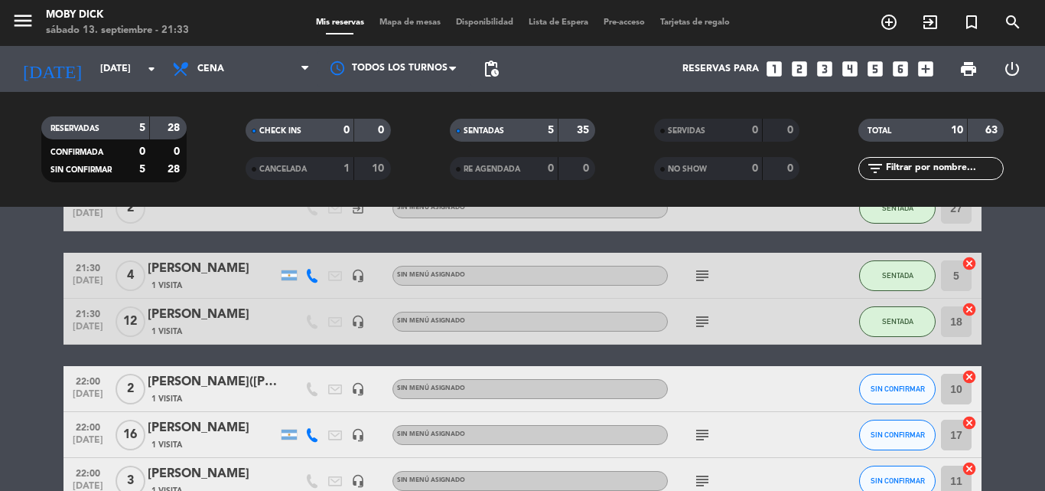
scroll to position [275, 0]
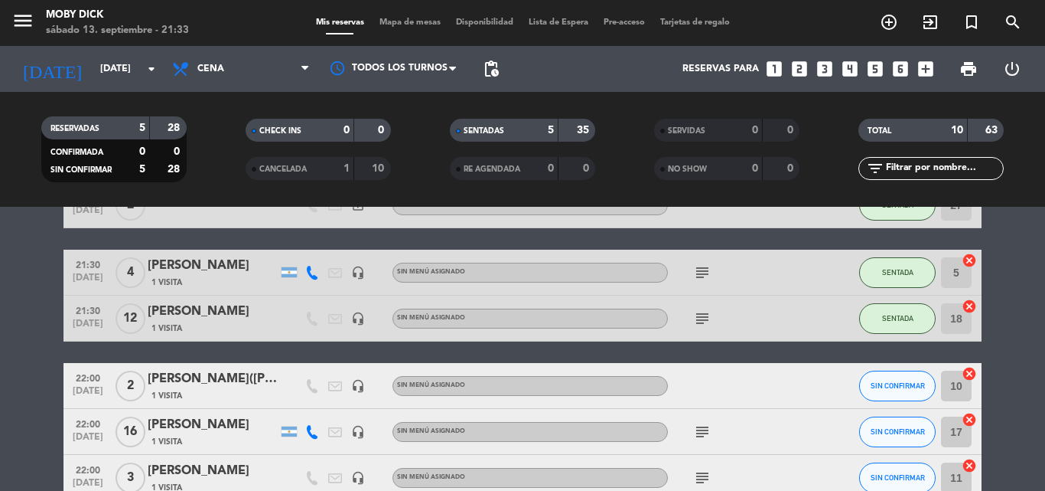
click at [708, 431] on icon "subject" at bounding box center [702, 431] width 18 height 18
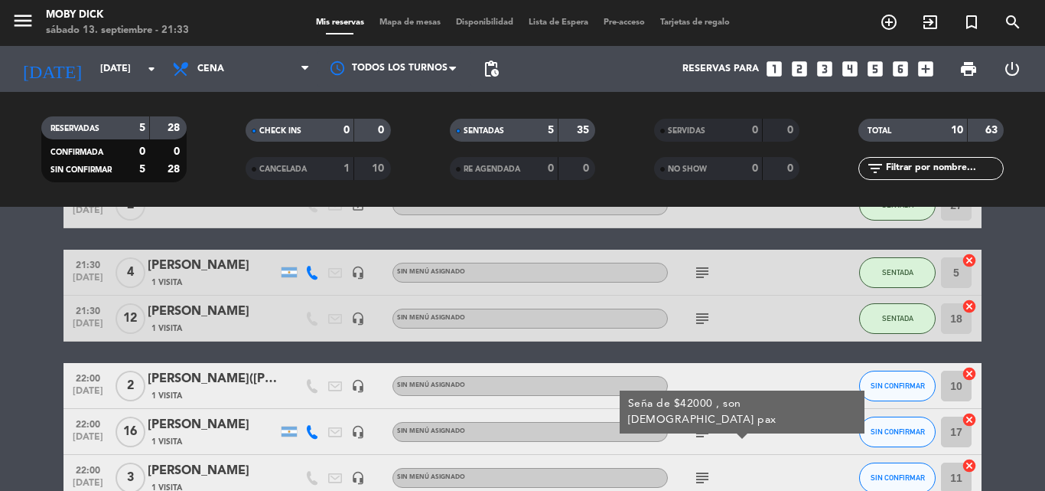
click at [710, 432] on icon "subject" at bounding box center [702, 431] width 18 height 18
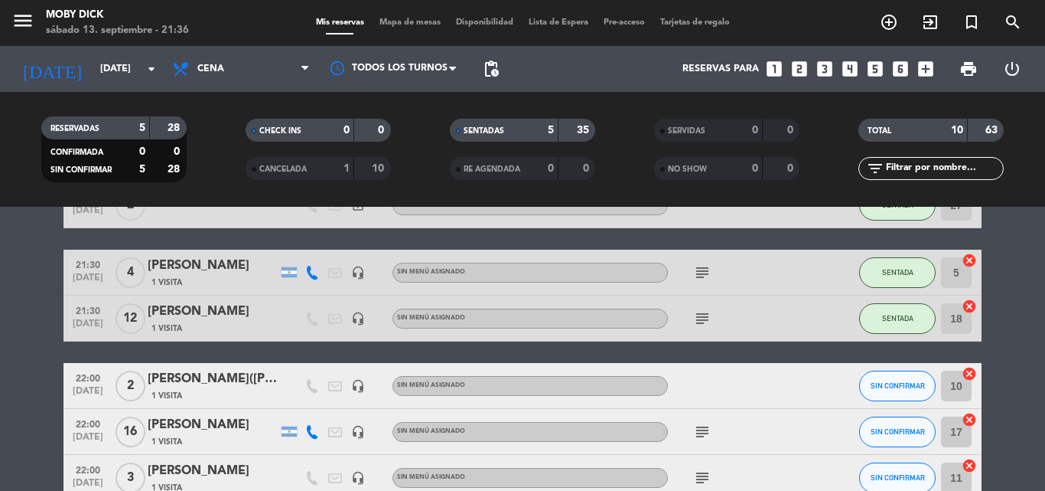
click at [973, 306] on icon "cancel" at bounding box center [969, 305] width 15 height 15
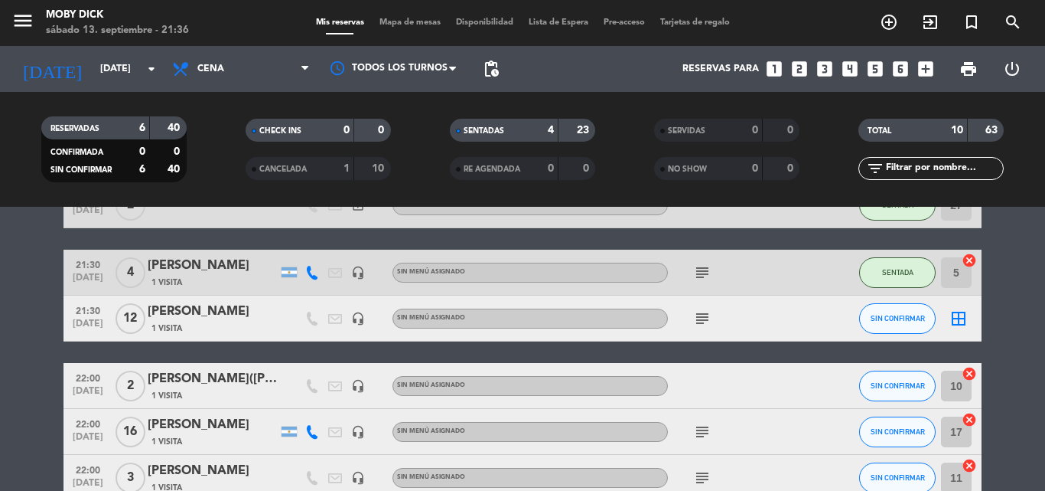
click at [953, 313] on icon "border_all" at bounding box center [959, 318] width 18 height 18
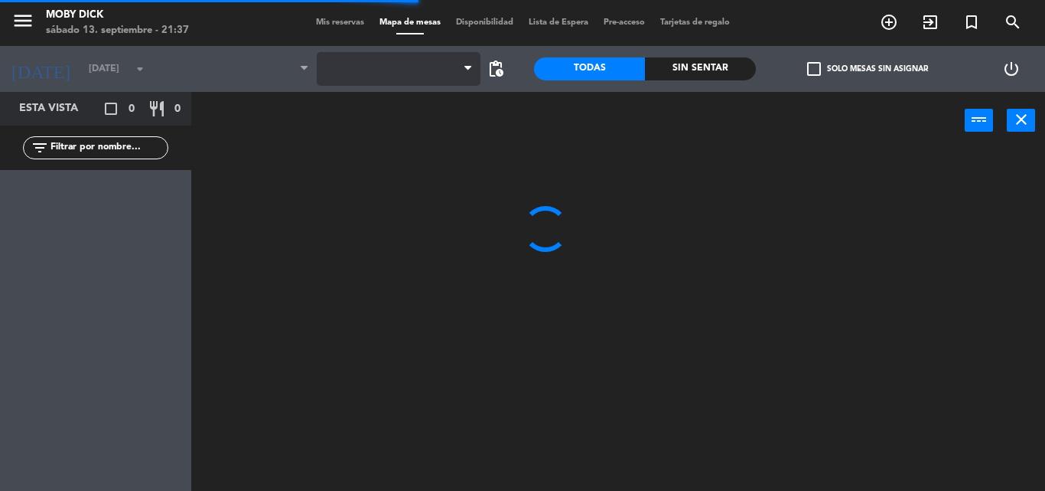
click at [422, 62] on span at bounding box center [399, 69] width 164 height 34
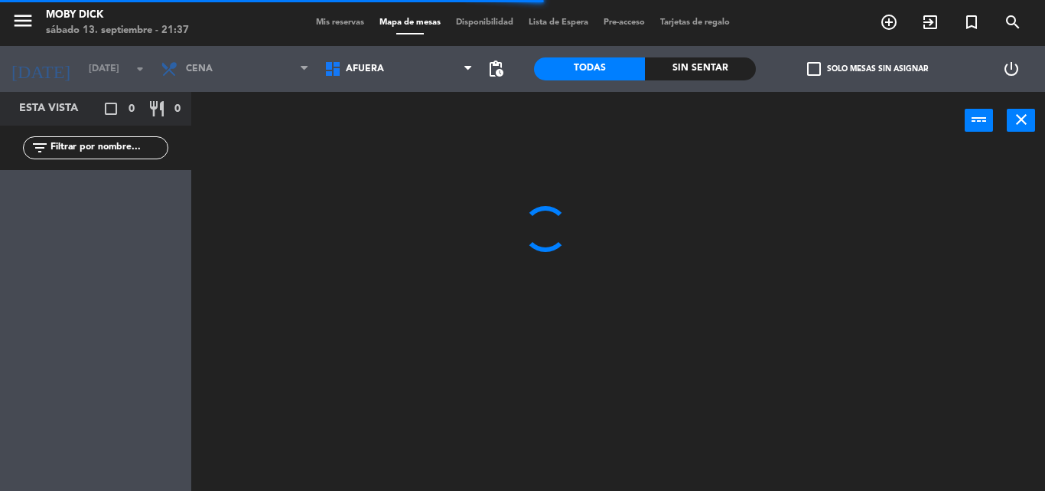
click at [422, 62] on span "AFUERA" at bounding box center [399, 69] width 164 height 34
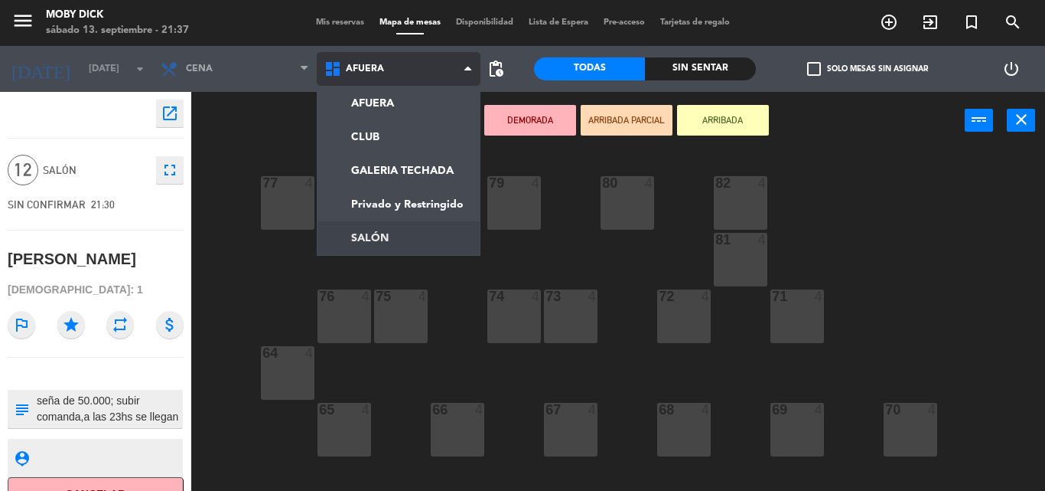
click at [373, 229] on ng-component "menu Moby Dick sábado 13. septiembre - 21:37 Mis reservas Mapa de mesas Disponi…" at bounding box center [522, 245] width 1045 height 491
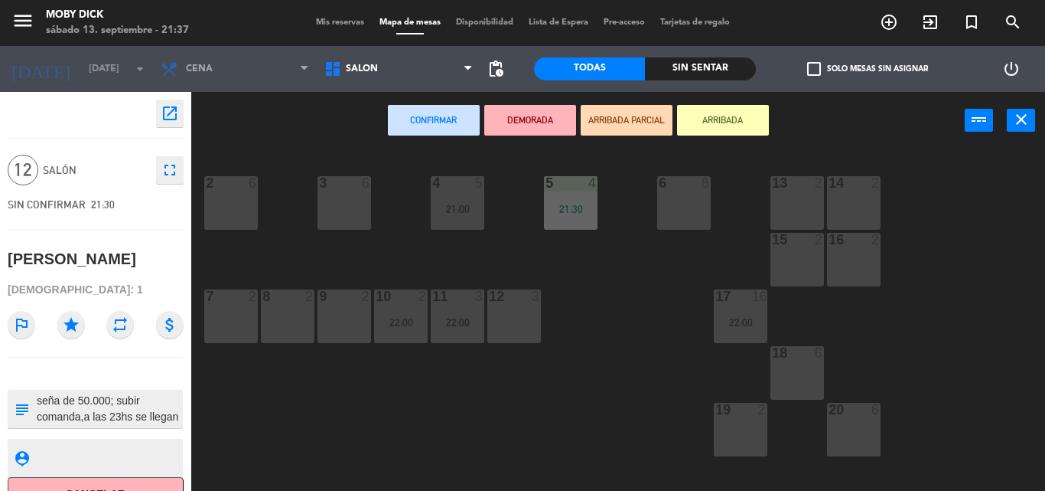
click at [790, 389] on div "18 6" at bounding box center [798, 373] width 54 height 54
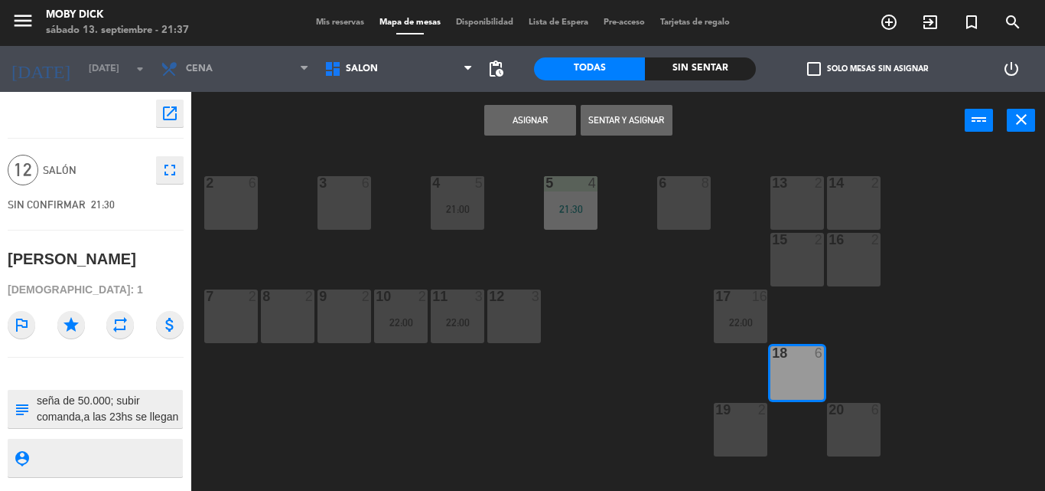
click at [524, 130] on button "Asignar" at bounding box center [530, 120] width 92 height 31
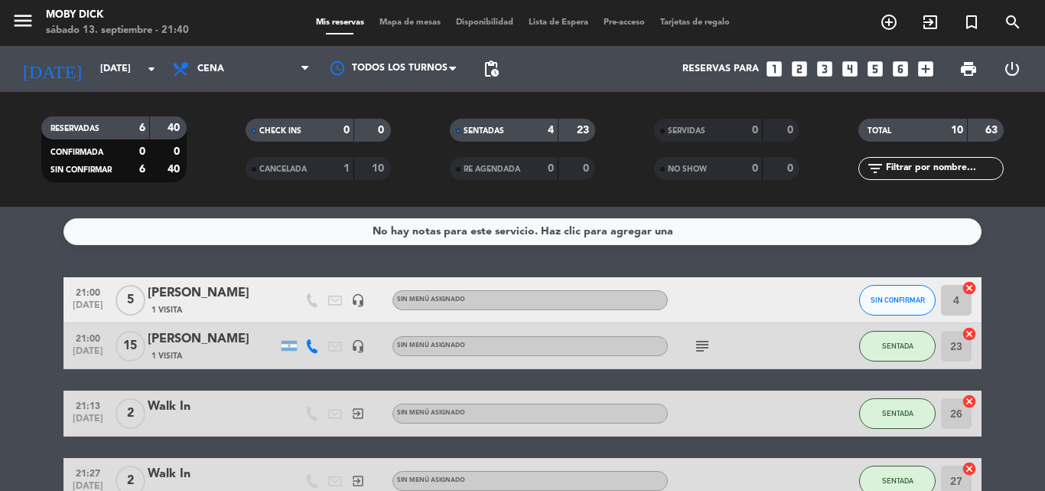
click at [927, 167] on input "text" at bounding box center [944, 168] width 119 height 17
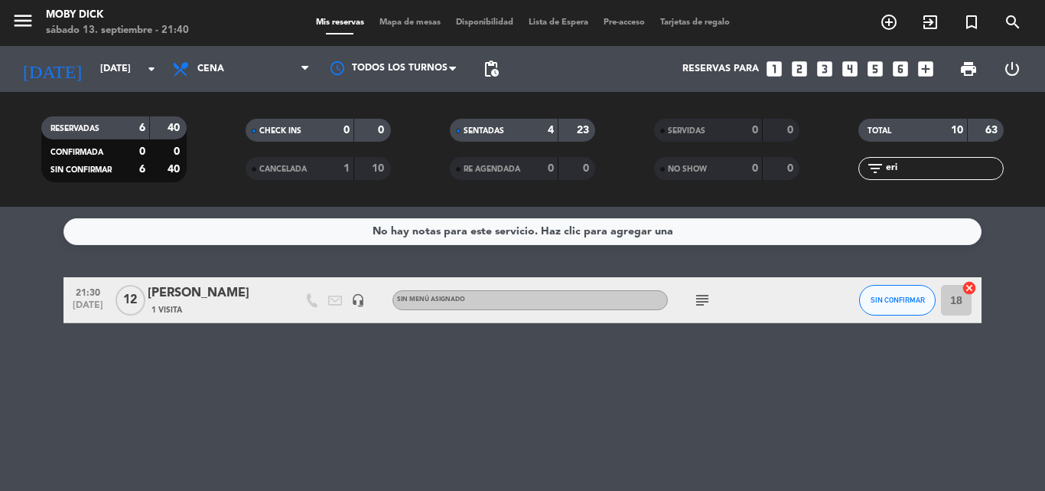
type input "eri"
click at [792, 383] on div "No hay notas para este servicio. Haz clic para agregar una 21:30 sep. 13 12 Eri…" at bounding box center [522, 349] width 1045 height 284
click at [967, 295] on icon "cancel" at bounding box center [969, 287] width 15 height 15
click at [413, 27] on span "Mapa de mesas" at bounding box center [410, 22] width 77 height 8
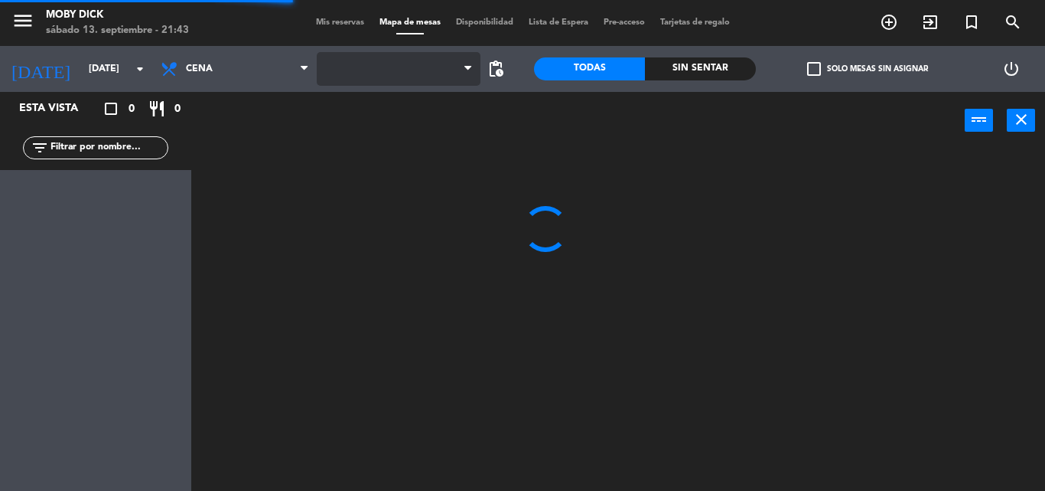
click at [436, 69] on span at bounding box center [399, 69] width 164 height 34
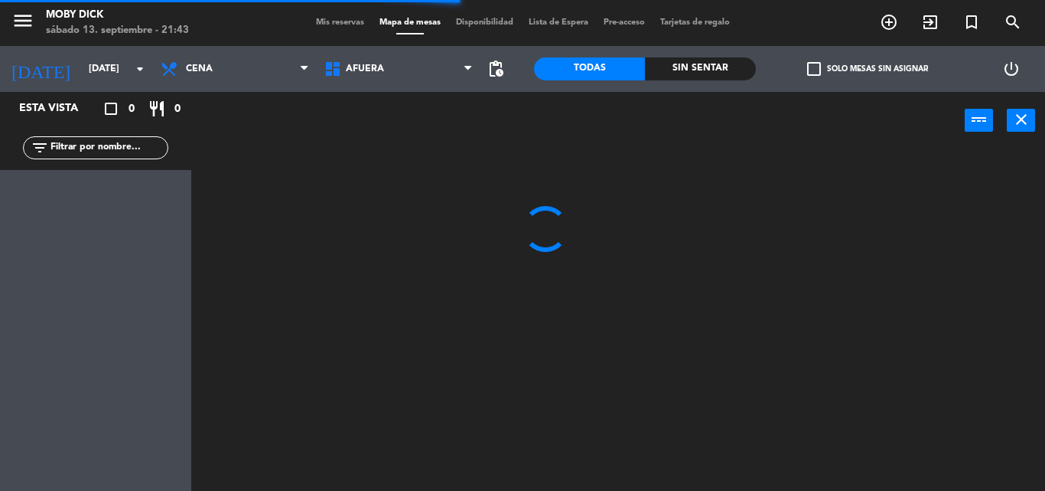
click at [436, 69] on span "AFUERA" at bounding box center [399, 69] width 164 height 34
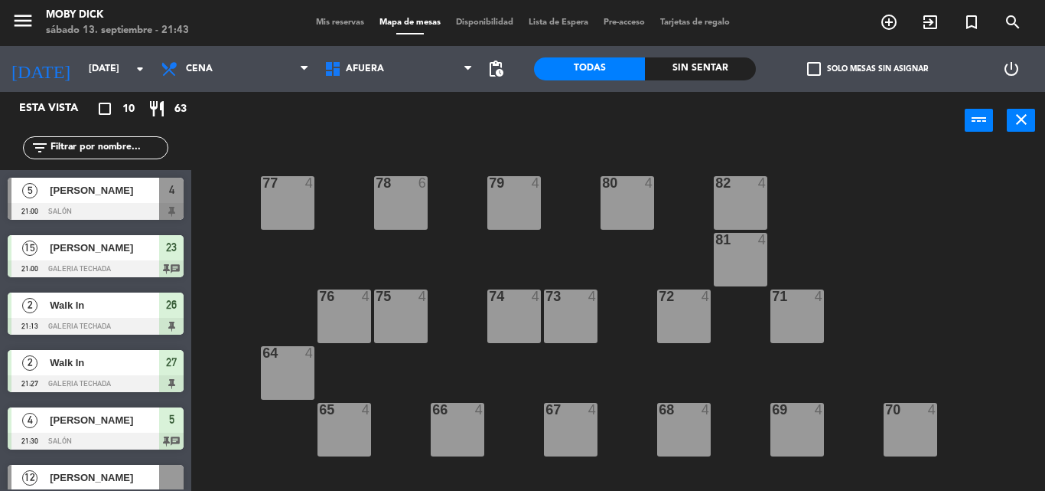
click at [323, 21] on span "Mis reservas" at bounding box center [340, 22] width 64 height 8
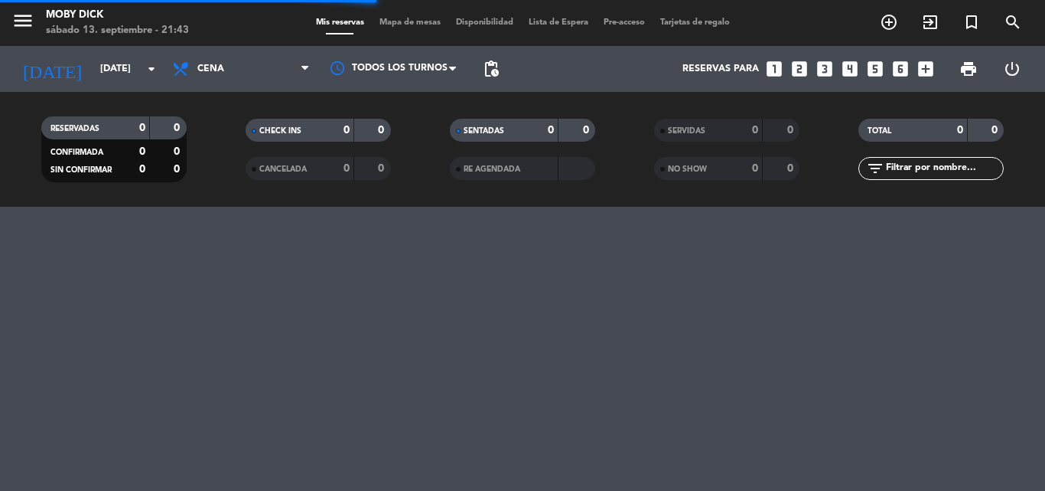
click at [904, 168] on input "text" at bounding box center [944, 168] width 119 height 17
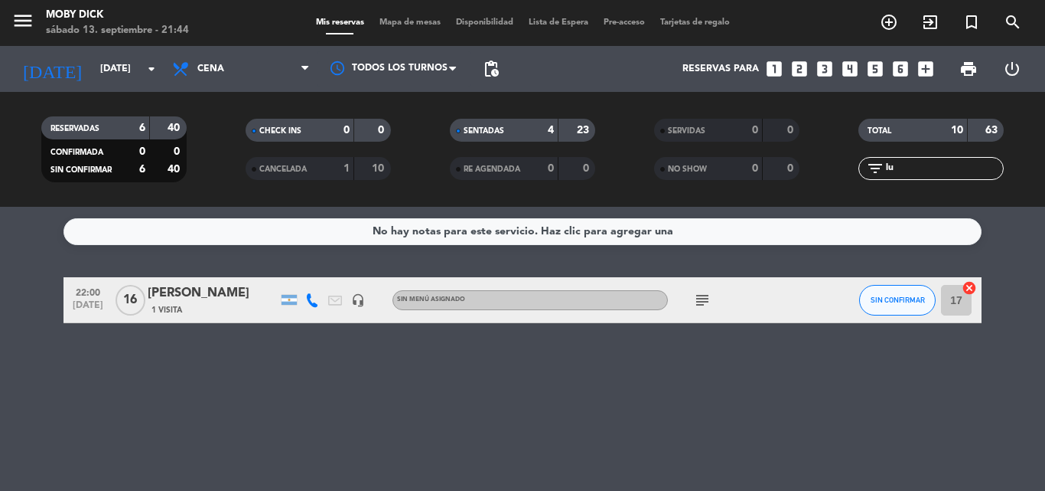
type input "lu"
click at [783, 393] on div "No hay notas para este servicio. Haz clic para agregar una 22:00 sep. 13 16 Luc…" at bounding box center [522, 349] width 1045 height 284
click at [962, 286] on icon "cancel" at bounding box center [969, 287] width 15 height 15
click at [409, 31] on div "menu Moby Dick sábado 13. septiembre - 21:44 Mis reservas Mapa de mesas Disponi…" at bounding box center [522, 23] width 1045 height 46
click at [411, 27] on span "Mapa de mesas" at bounding box center [410, 22] width 77 height 8
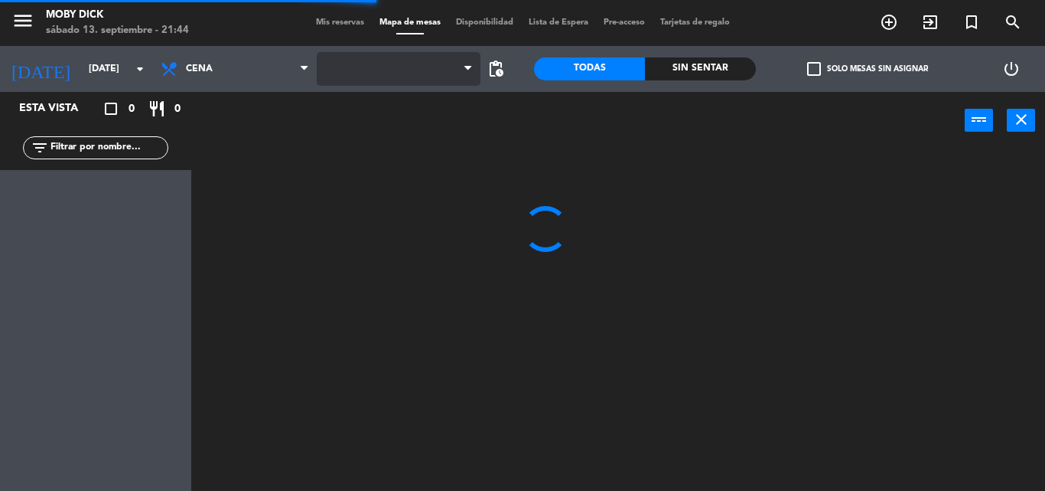
click at [407, 67] on span at bounding box center [399, 69] width 164 height 34
click at [407, 67] on span "AFUERA" at bounding box center [399, 69] width 164 height 34
click at [390, 171] on ng-component "menu Moby Dick sábado 13. septiembre - 21:44 Mis reservas Mapa de mesas Disponi…" at bounding box center [522, 245] width 1045 height 491
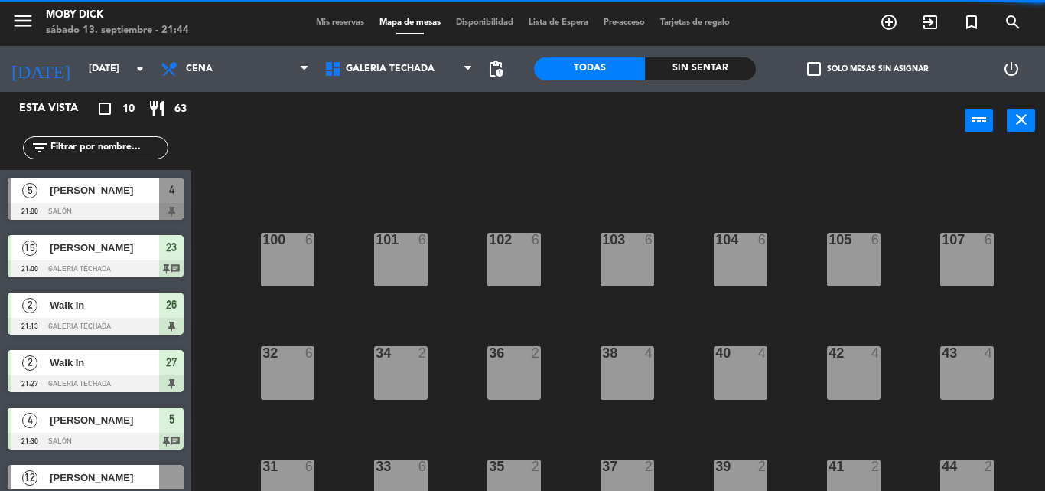
click at [438, 306] on div "100 6 101 6 102 6 103 6 104 6 105 6 107 6 32 6 34 2 36 2 38 4 40 4 43 4 42 4 35…" at bounding box center [623, 319] width 843 height 341
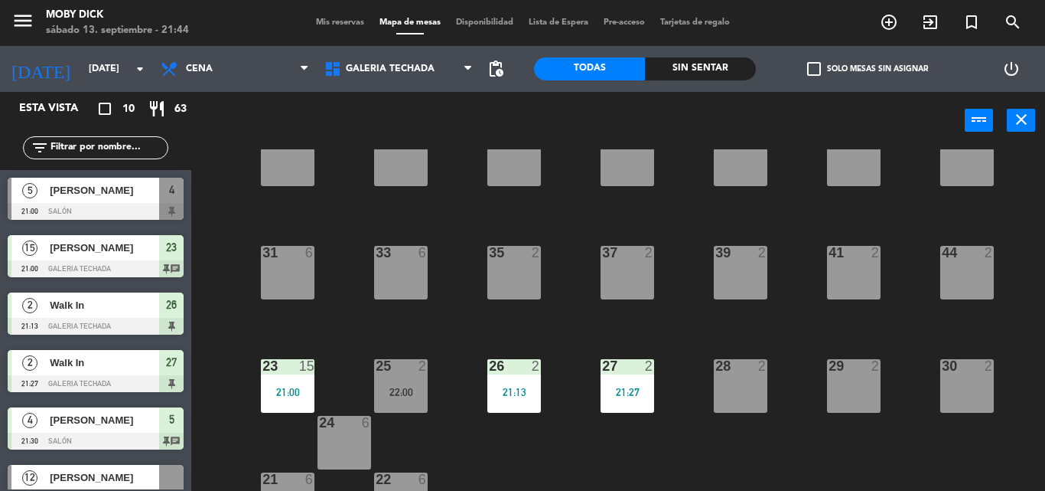
scroll to position [249, 0]
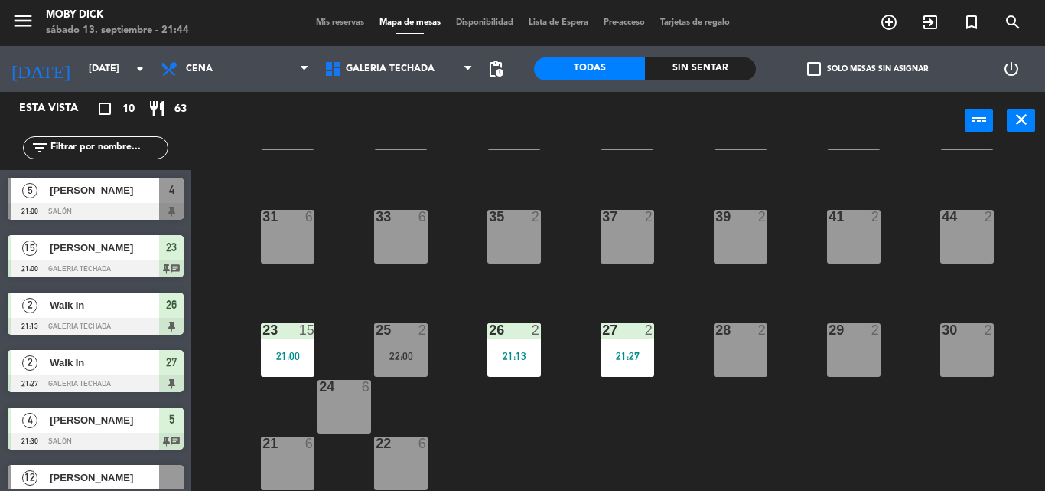
click at [376, 220] on div "33" at bounding box center [376, 217] width 1 height 14
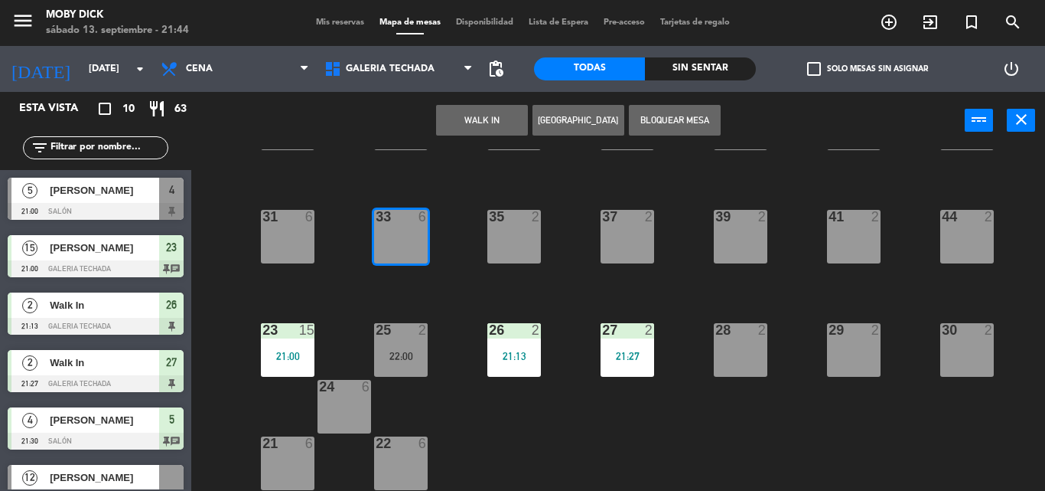
click at [124, 142] on input "text" at bounding box center [108, 147] width 119 height 17
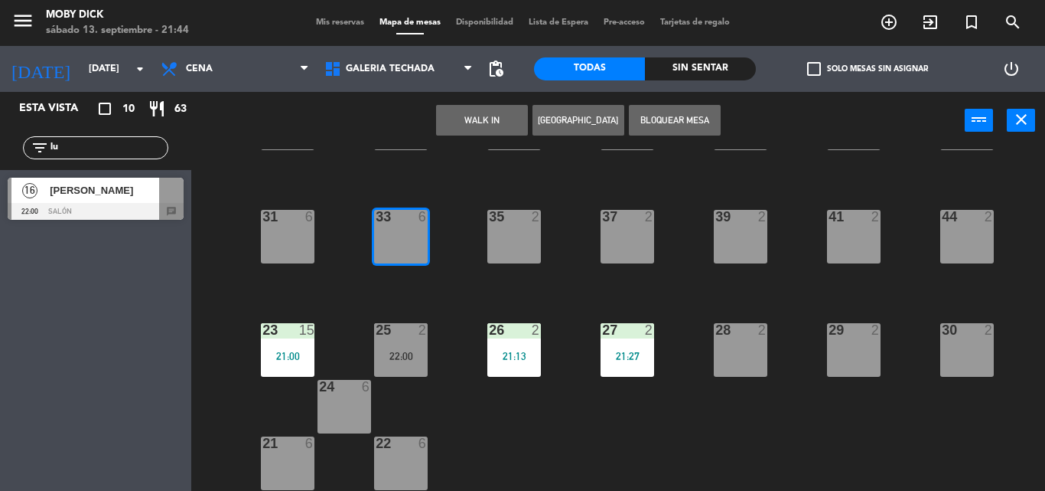
type input "lu"
click at [36, 211] on div "16 Lucila Somma 22:00 SALÓN chat 16 Lucila Somma 22:00 SALÓN chat" at bounding box center [95, 201] width 191 height 62
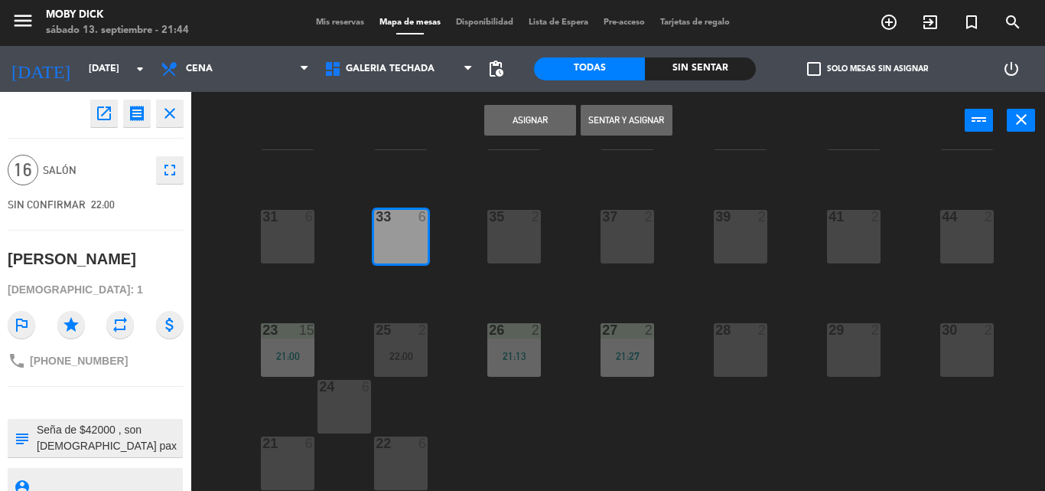
click at [564, 112] on button "Asignar" at bounding box center [530, 120] width 92 height 31
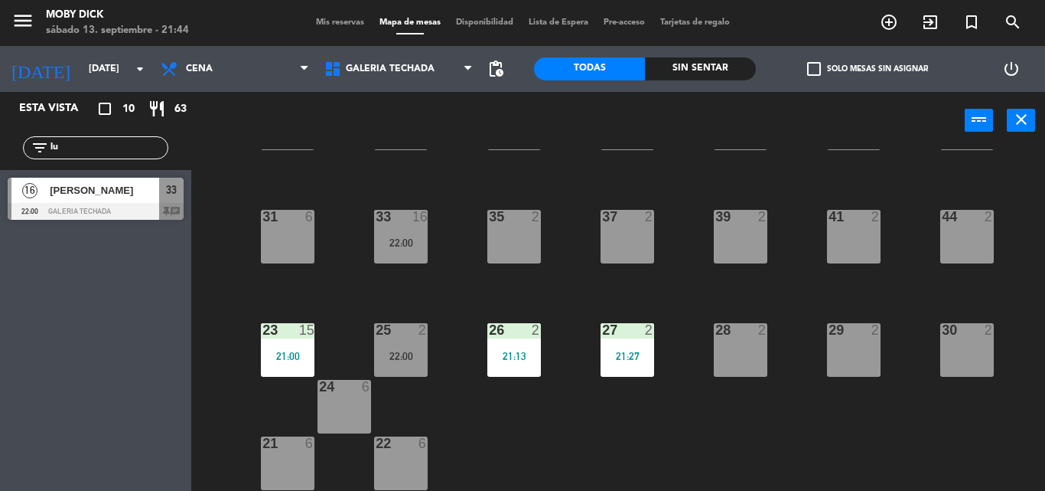
click at [394, 47] on div "AFUERA CLUB GALERIA TECHADA Privado y Restringido SALÓN GALERIA TECHADA AFUERA …" at bounding box center [399, 69] width 164 height 46
click at [392, 57] on span "GALERIA TECHADA" at bounding box center [399, 69] width 164 height 34
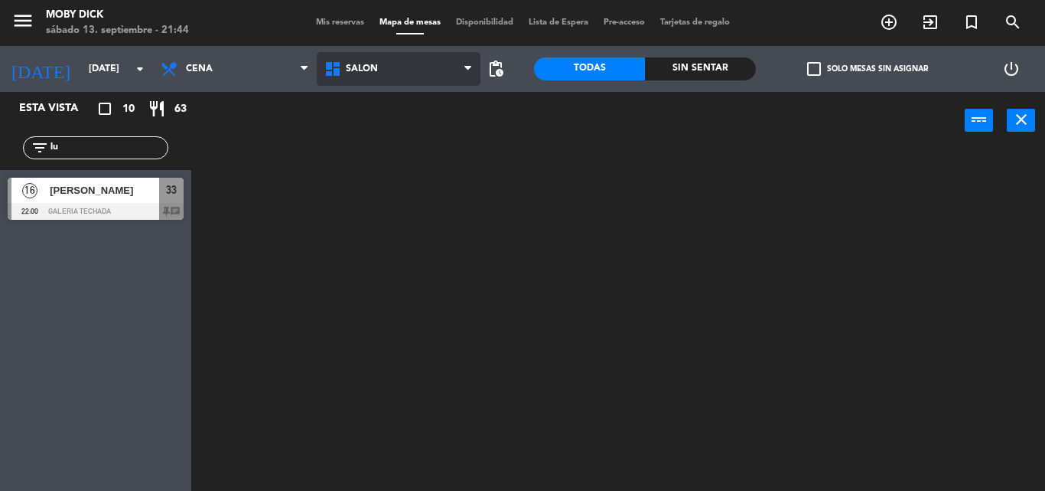
click at [365, 246] on ng-component "menu Moby Dick sábado 13. septiembre - 21:44 Mis reservas Mapa de mesas Disponi…" at bounding box center [522, 245] width 1045 height 491
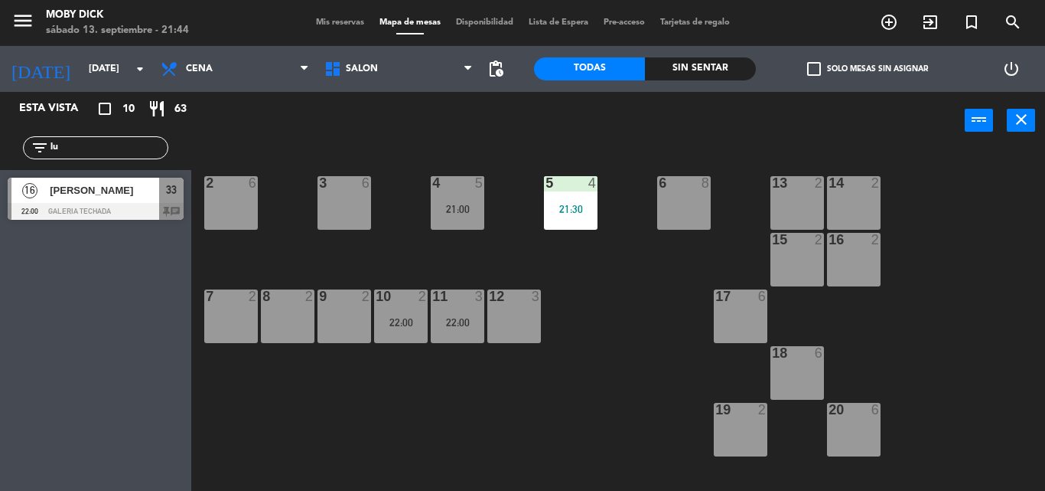
drag, startPoint x: 97, startPoint y: 149, endPoint x: 0, endPoint y: 231, distance: 127.1
click at [0, 231] on div "Esta vista crop_square 10 restaurant 63 filter_list lu 16 Lucila Somma 22:00 GA…" at bounding box center [95, 291] width 191 height 399
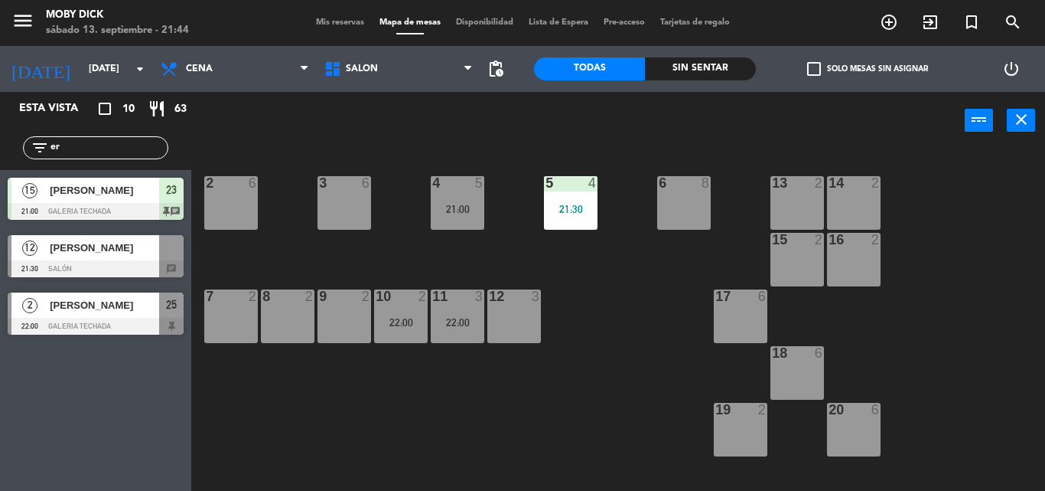
type input "er"
click at [124, 260] on div "12 Eric 21:30 SALÓN chat" at bounding box center [95, 255] width 191 height 57
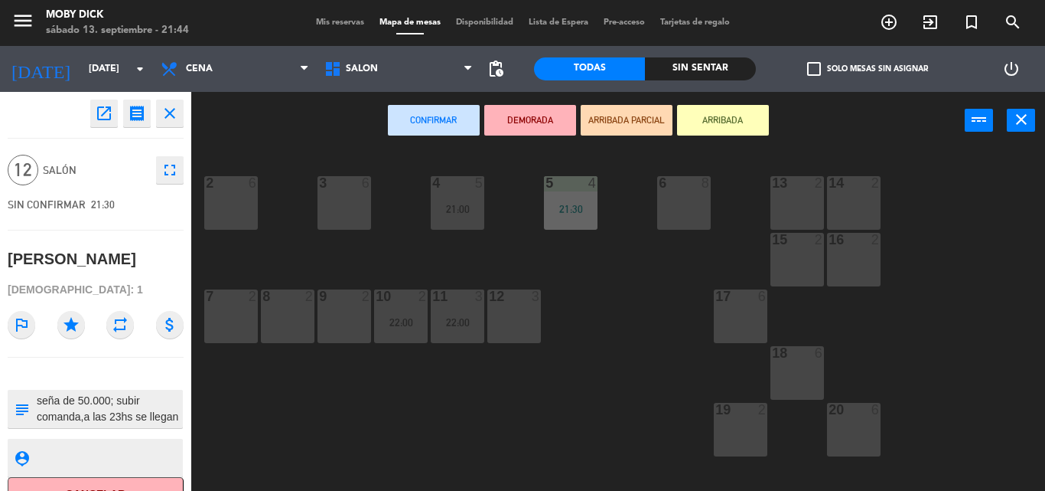
click at [744, 328] on div "17 6" at bounding box center [741, 316] width 54 height 54
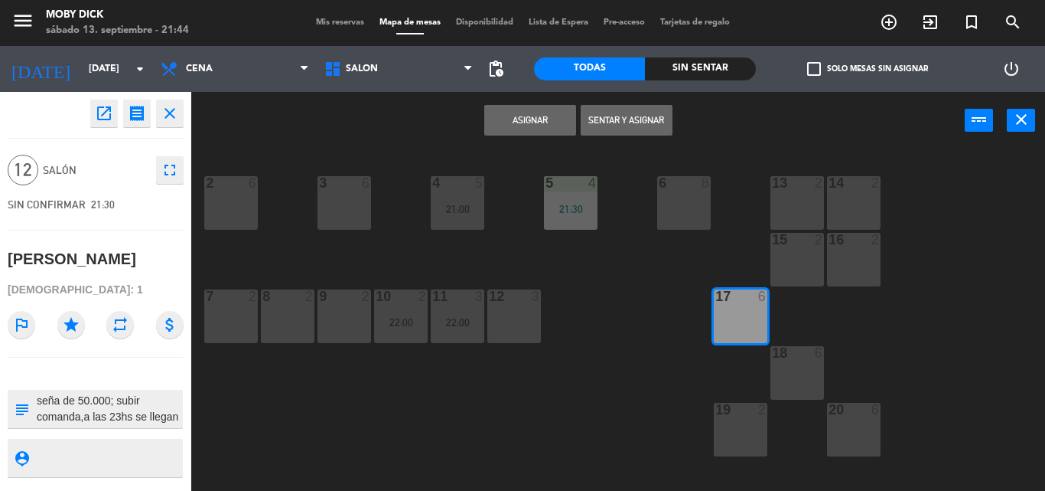
click at [539, 106] on button "Asignar" at bounding box center [530, 120] width 92 height 31
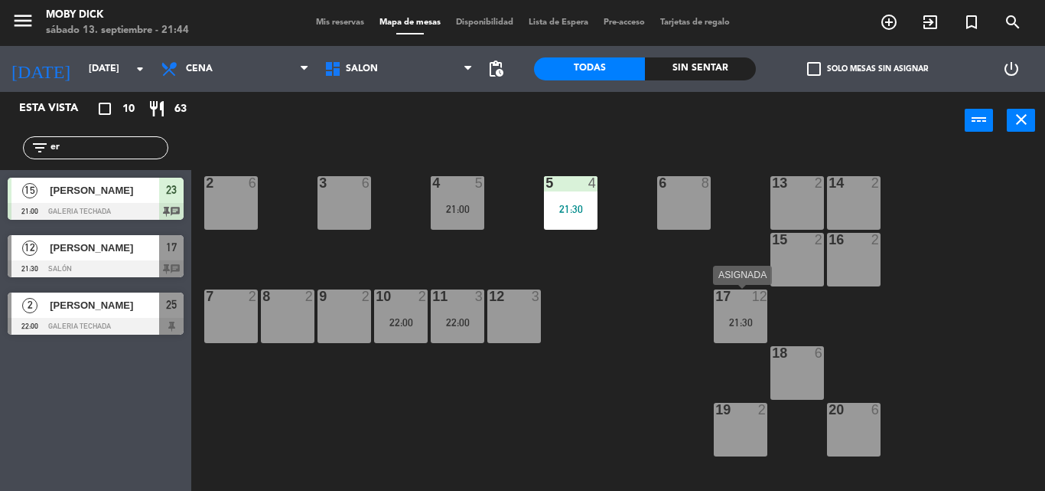
click at [714, 302] on div "17" at bounding box center [714, 296] width 25 height 14
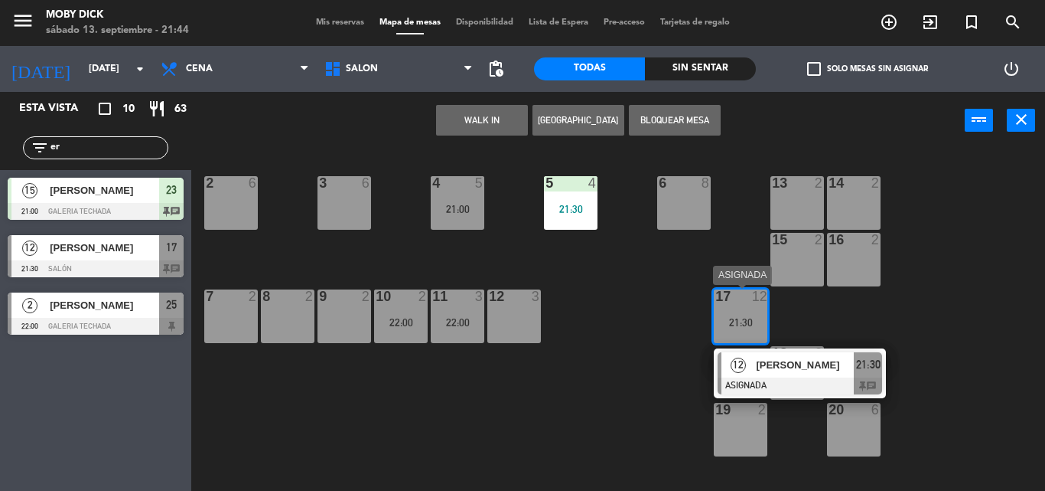
click at [748, 363] on div "12" at bounding box center [738, 364] width 33 height 25
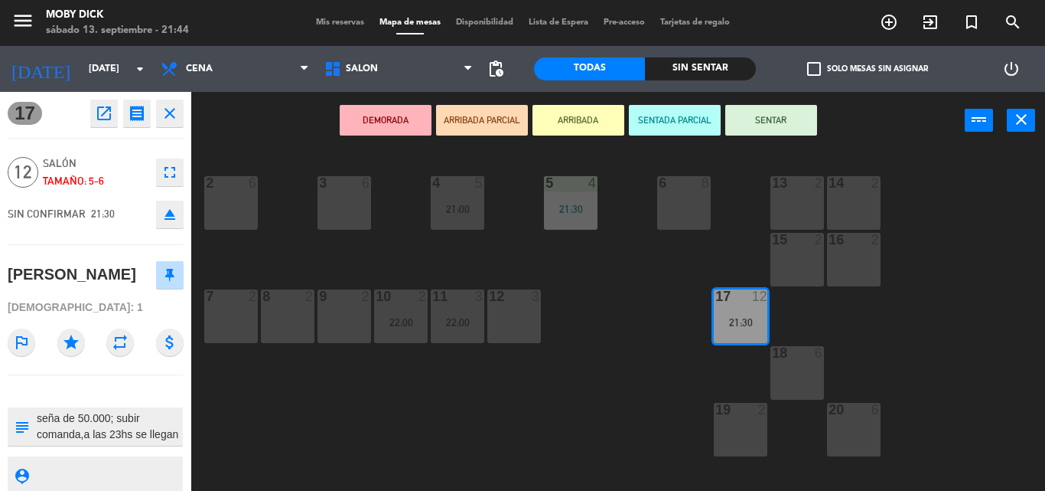
click at [790, 112] on button "SENTAR" at bounding box center [771, 120] width 92 height 31
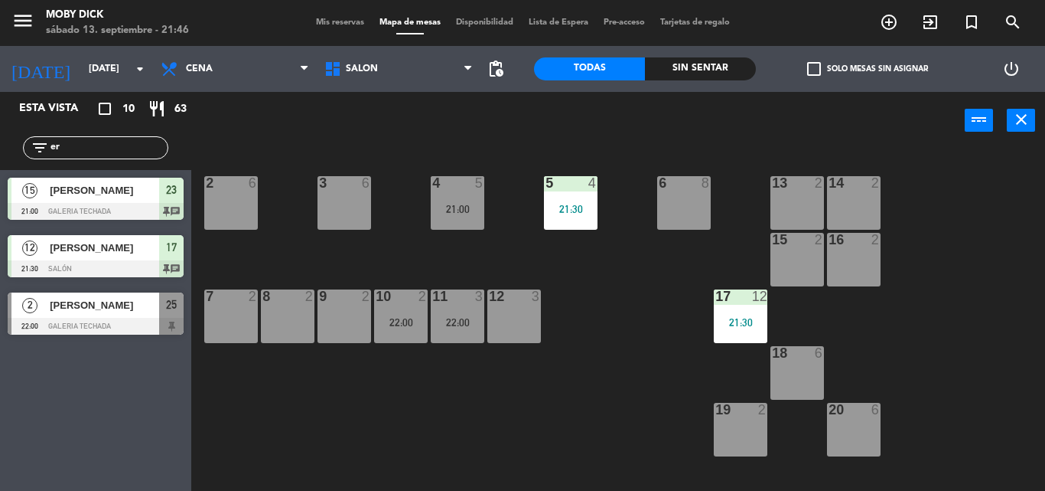
click at [338, 147] on div "power_input close" at bounding box center [578, 121] width 774 height 58
click at [371, 52] on span "SALÓN" at bounding box center [399, 69] width 164 height 34
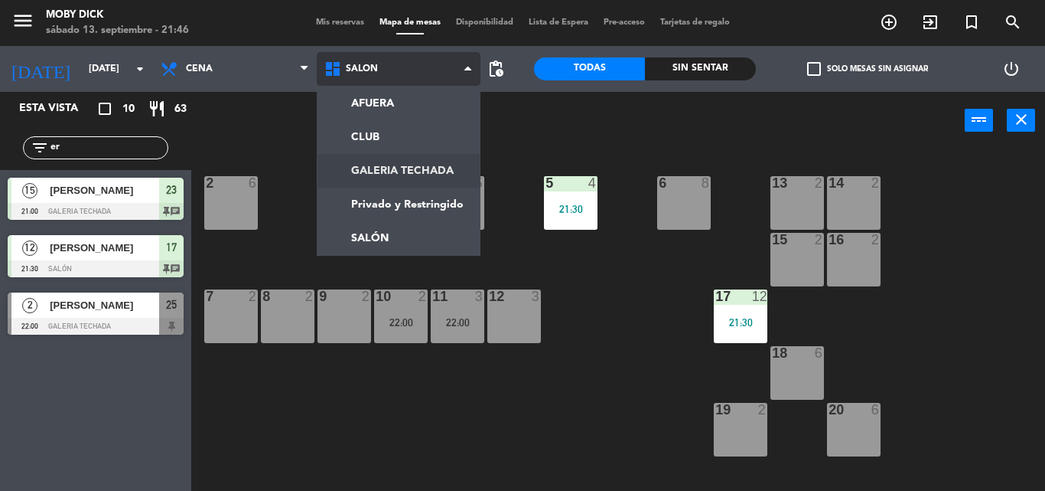
click at [412, 171] on ng-component "menu Moby Dick sábado 13. septiembre - 21:46 Mis reservas Mapa de mesas Disponi…" at bounding box center [522, 245] width 1045 height 491
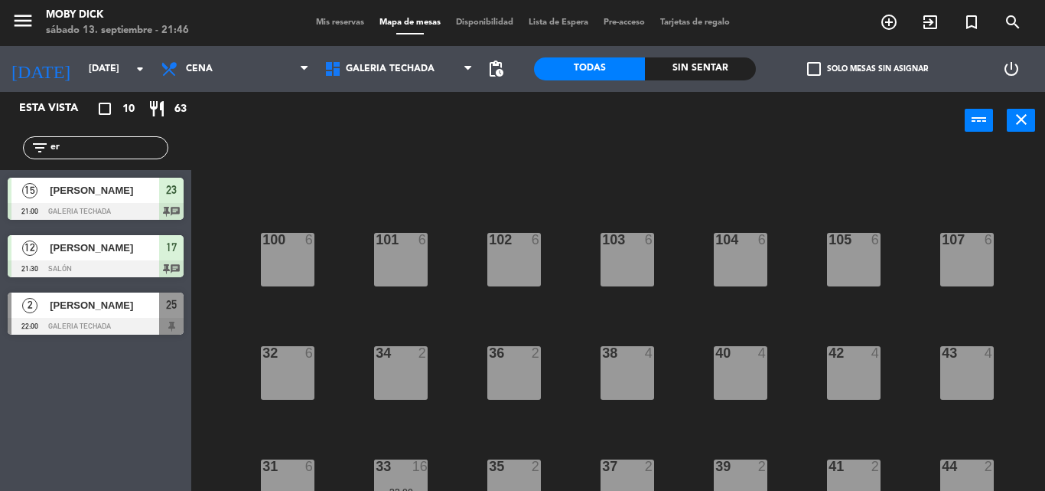
click at [558, 341] on div "100 6 101 6 102 6 103 6 104 6 105 6 107 6 32 6 34 2 36 2 38 4 40 4 43 4 42 4 35…" at bounding box center [623, 319] width 843 height 341
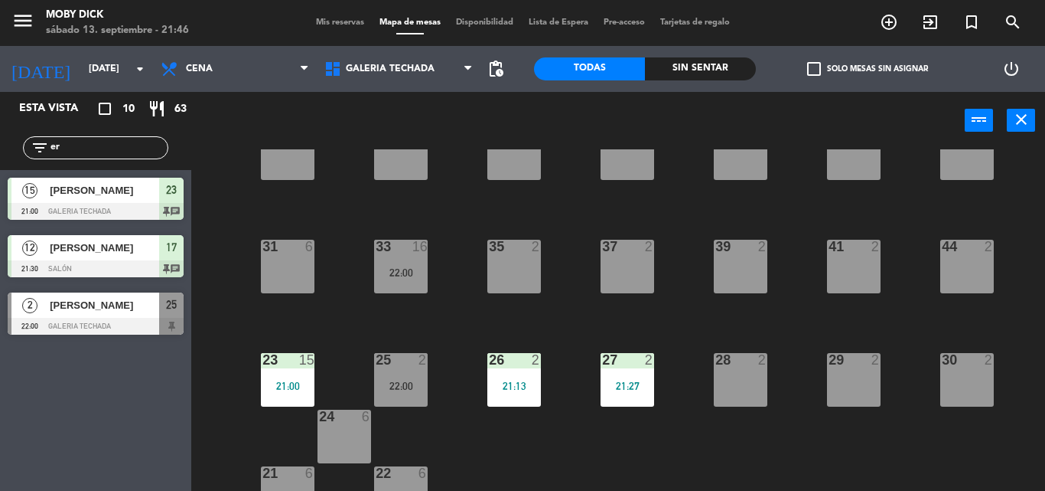
scroll to position [249, 0]
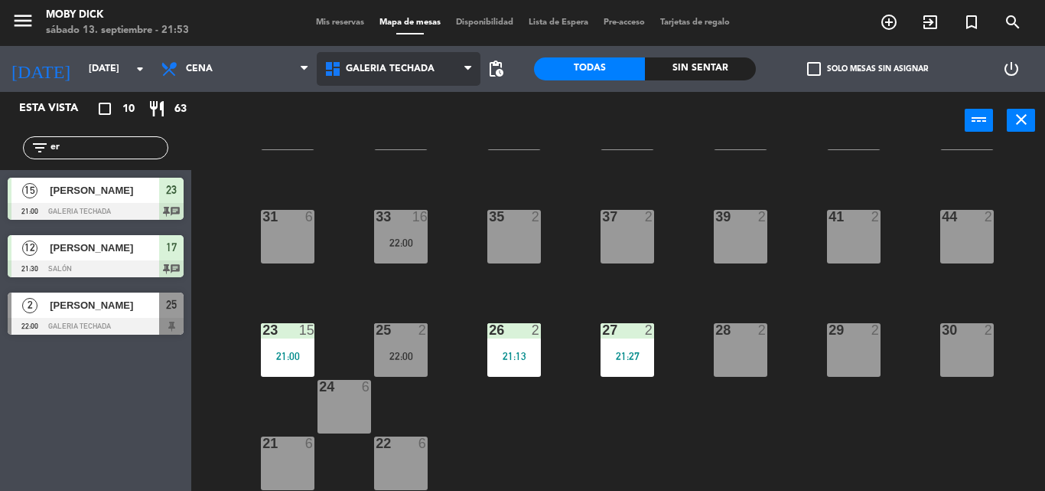
click at [422, 71] on span "GALERIA TECHADA" at bounding box center [390, 69] width 89 height 11
click at [526, 146] on div "power_input close" at bounding box center [578, 121] width 774 height 58
click at [376, 220] on div "33" at bounding box center [376, 217] width 1 height 14
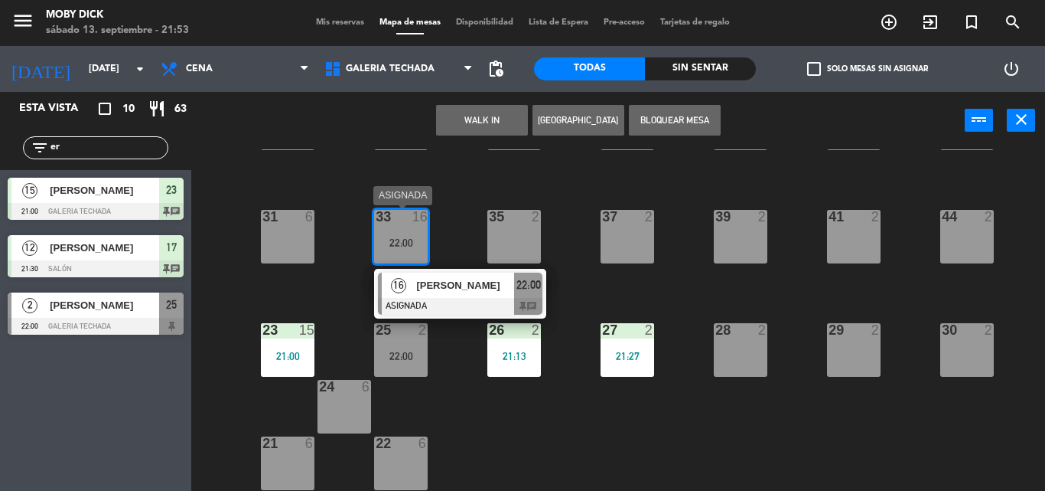
click at [457, 290] on span "[PERSON_NAME]" at bounding box center [465, 285] width 98 height 16
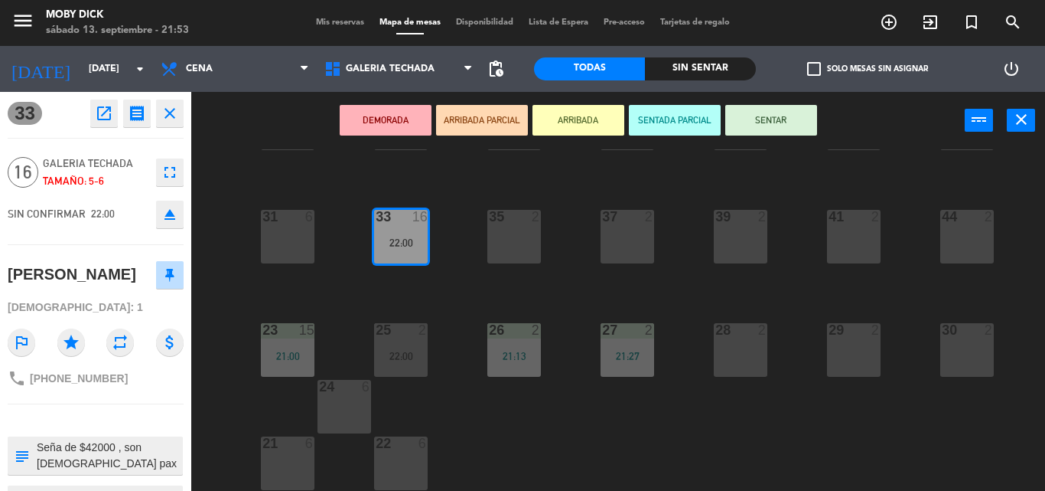
click at [754, 127] on button "SENTAR" at bounding box center [771, 120] width 92 height 31
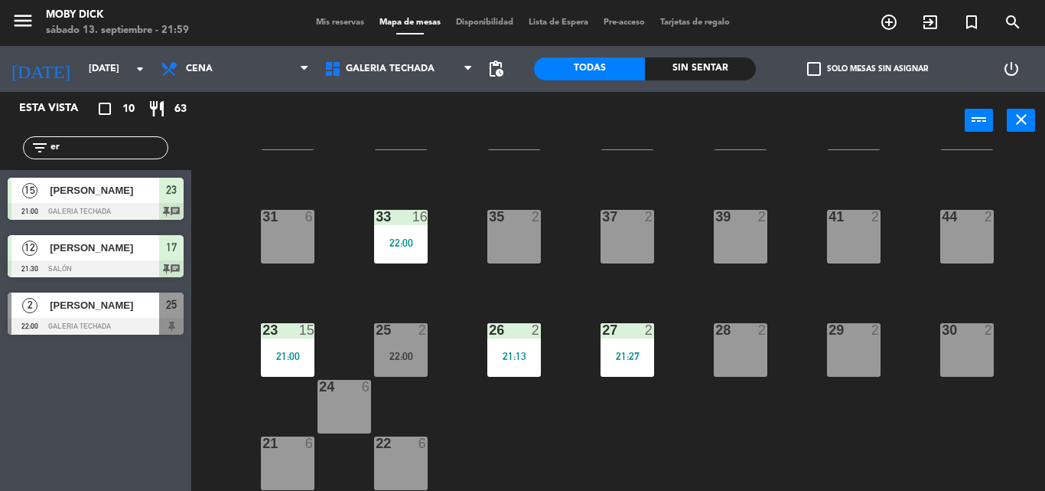
click at [125, 147] on input "er" at bounding box center [108, 147] width 119 height 17
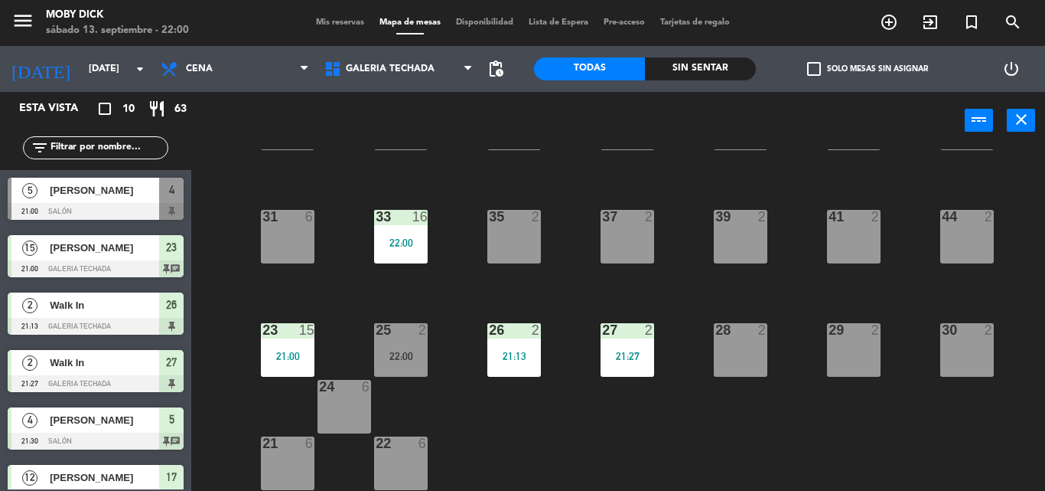
click at [412, 266] on div "100 6 101 6 102 6 103 6 104 6 105 6 107 6 32 6 34 2 36 2 38 4 40 4 43 4 42 4 35…" at bounding box center [623, 319] width 843 height 341
click at [412, 260] on div "33 16 22:00" at bounding box center [401, 237] width 54 height 54
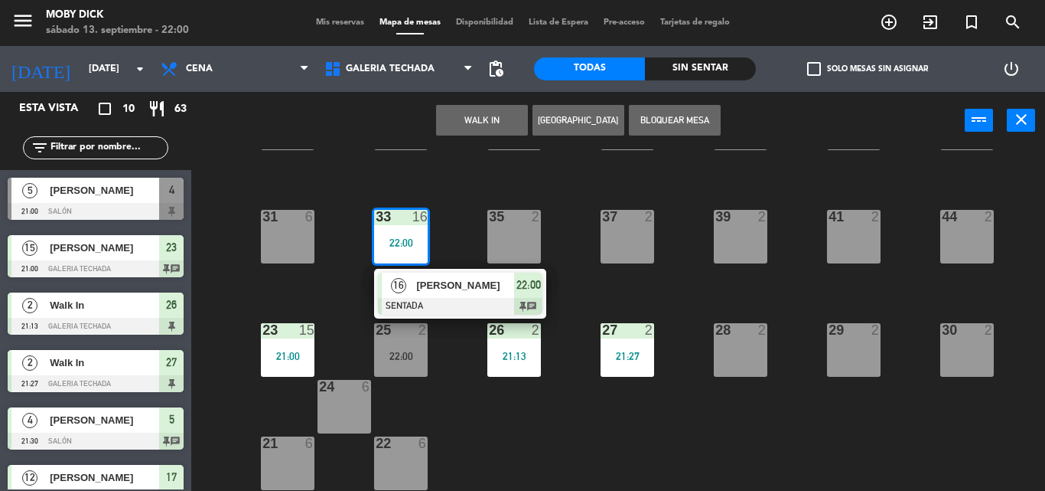
click at [438, 310] on div "16 Lucila Somma SENTADA 22:00 chat" at bounding box center [460, 294] width 195 height 50
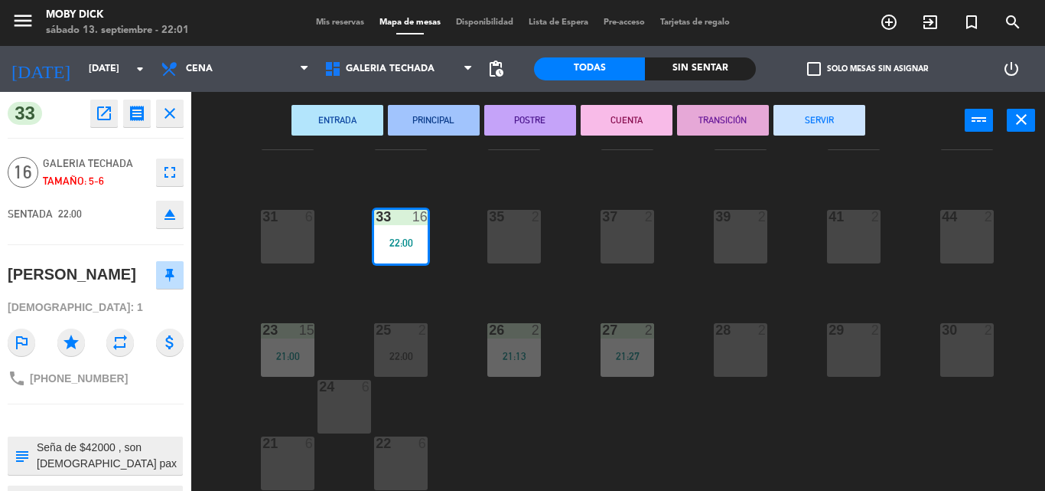
click at [485, 299] on div "100 6 101 6 102 6 103 6 104 6 105 6 107 6 32 6 34 2 36 2 38 4 40 4 43 4 42 4 35…" at bounding box center [623, 319] width 843 height 341
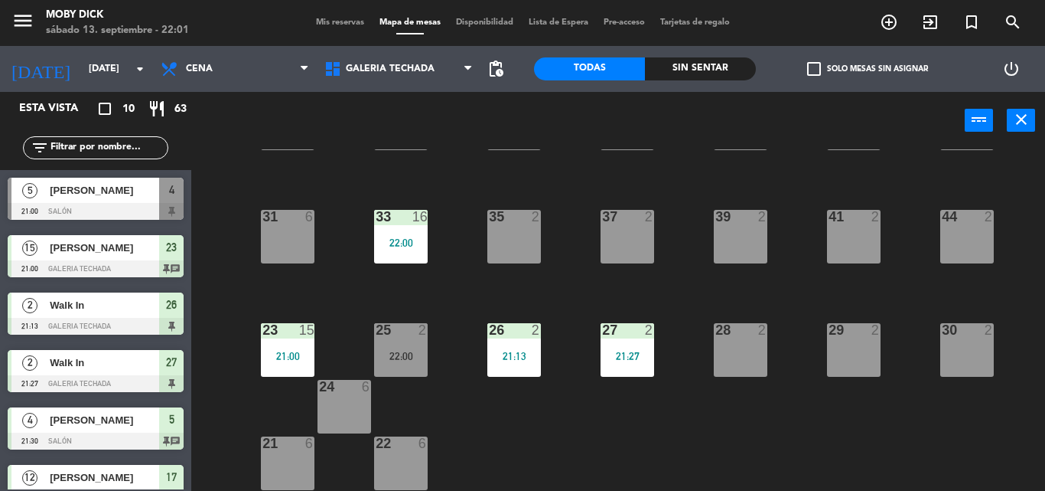
scroll to position [35, 0]
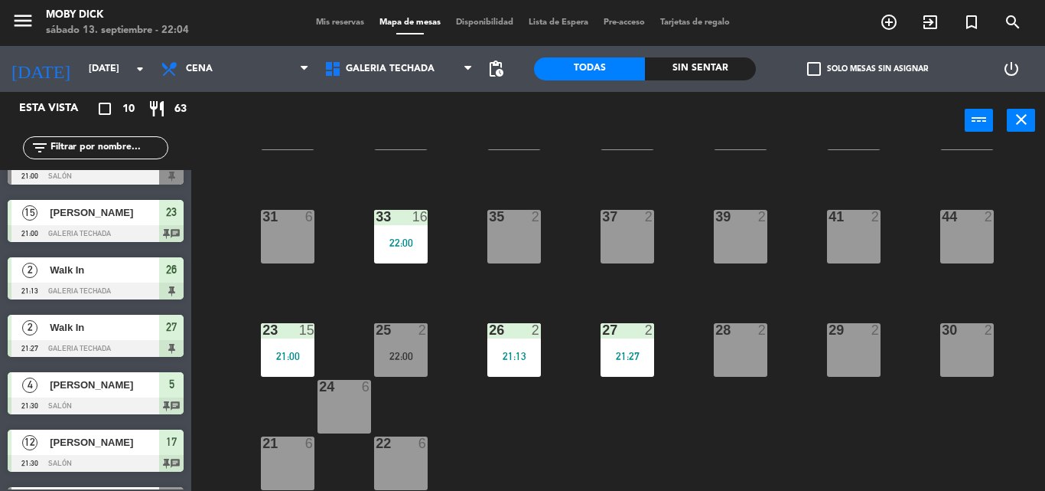
click at [139, 142] on input "text" at bounding box center [108, 147] width 119 height 17
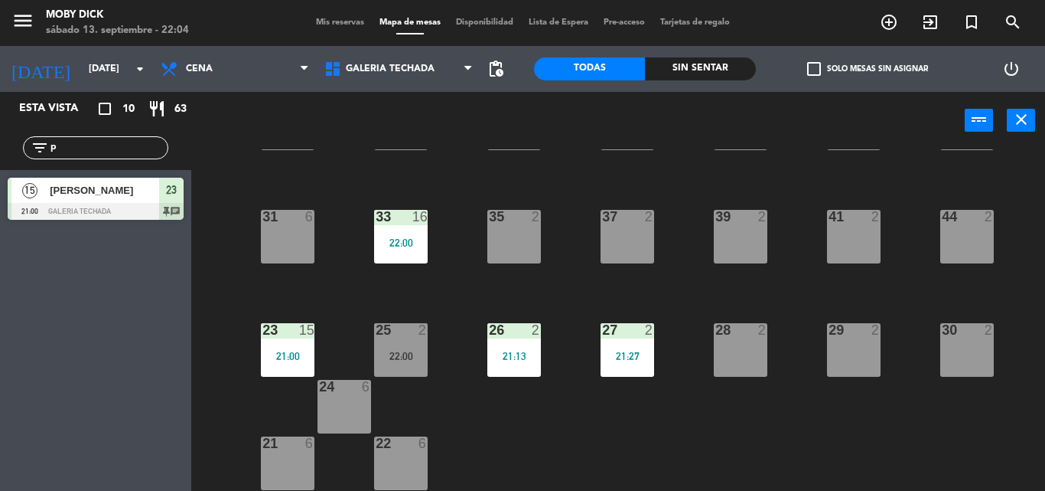
scroll to position [0, 0]
type input "p"
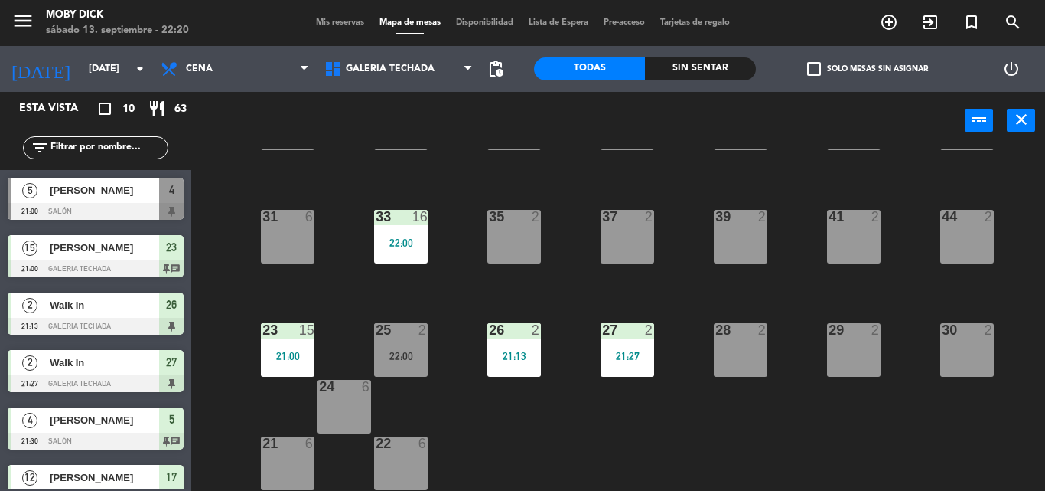
click at [332, 21] on span "Mis reservas" at bounding box center [340, 22] width 64 height 8
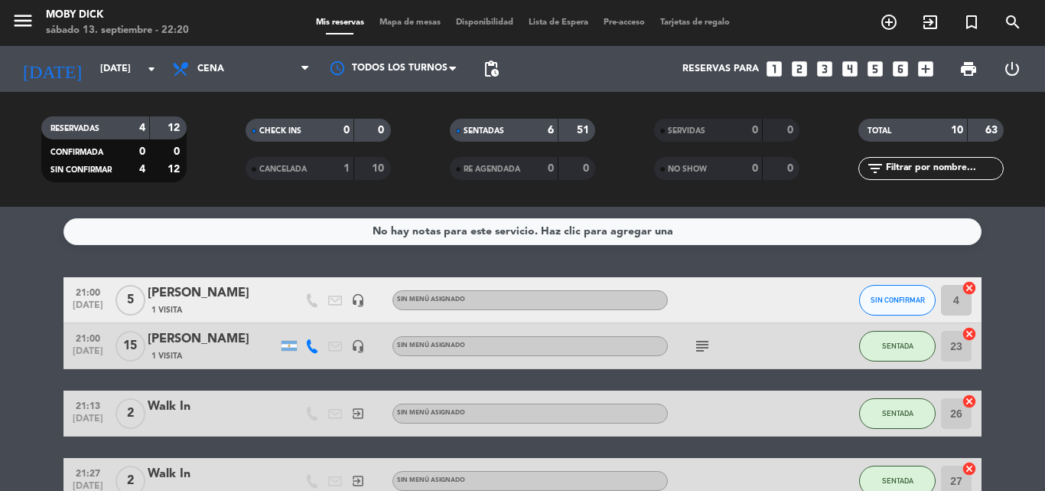
click at [794, 64] on icon "looks_two" at bounding box center [800, 69] width 20 height 20
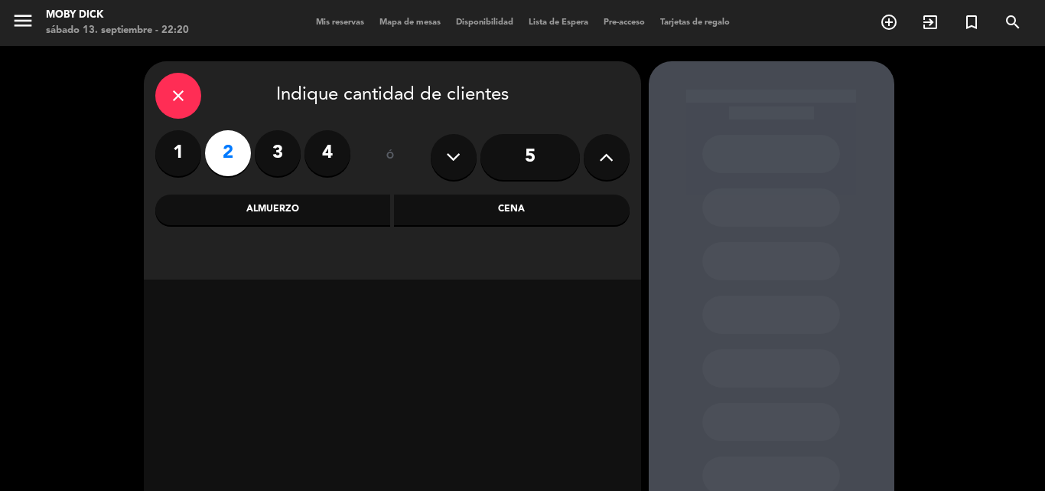
click at [454, 220] on div "Cena" at bounding box center [512, 209] width 236 height 31
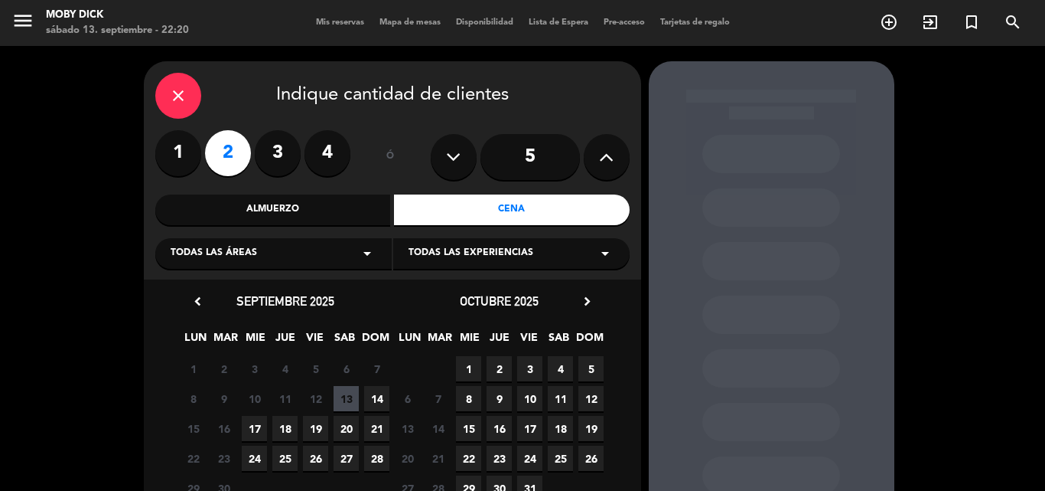
click at [342, 393] on span "13" at bounding box center [346, 398] width 25 height 25
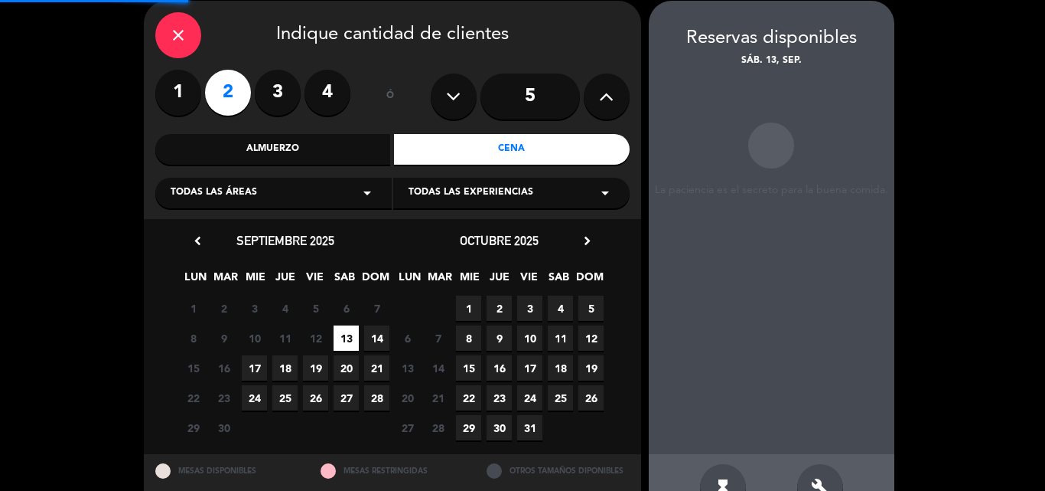
scroll to position [61, 0]
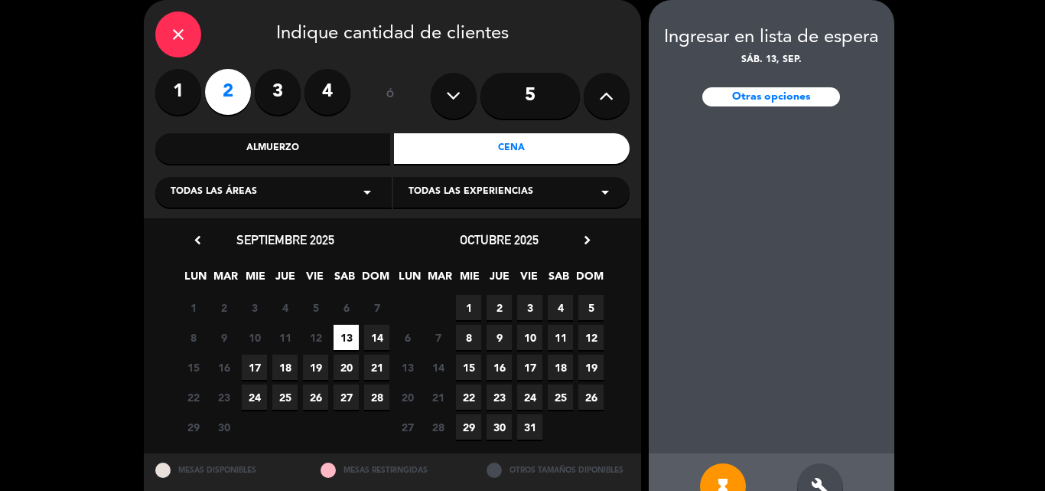
click at [197, 31] on div "close" at bounding box center [178, 34] width 46 height 46
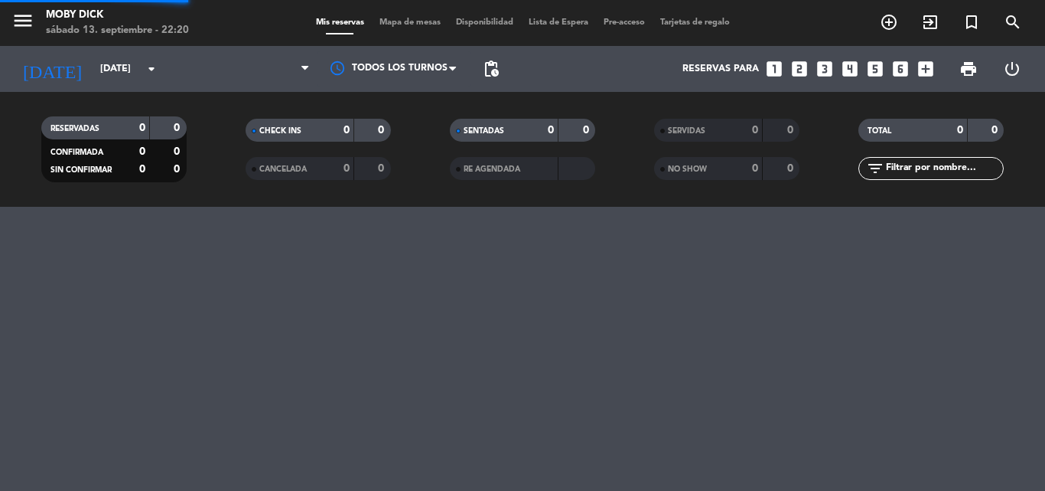
click at [197, 31] on div "menu Moby Dick sábado 13. septiembre - 22:20" at bounding box center [131, 23] width 262 height 36
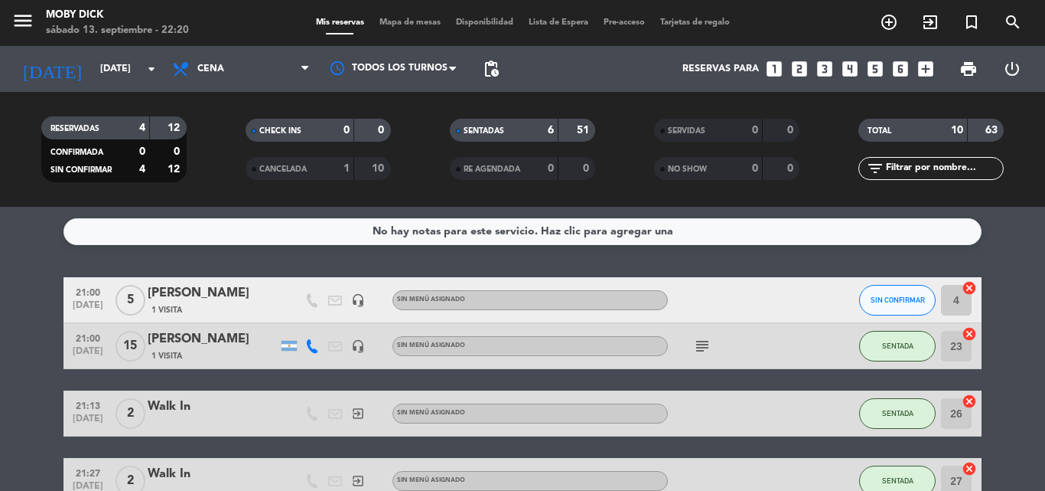
click at [425, 19] on span "Mapa de mesas" at bounding box center [410, 22] width 77 height 8
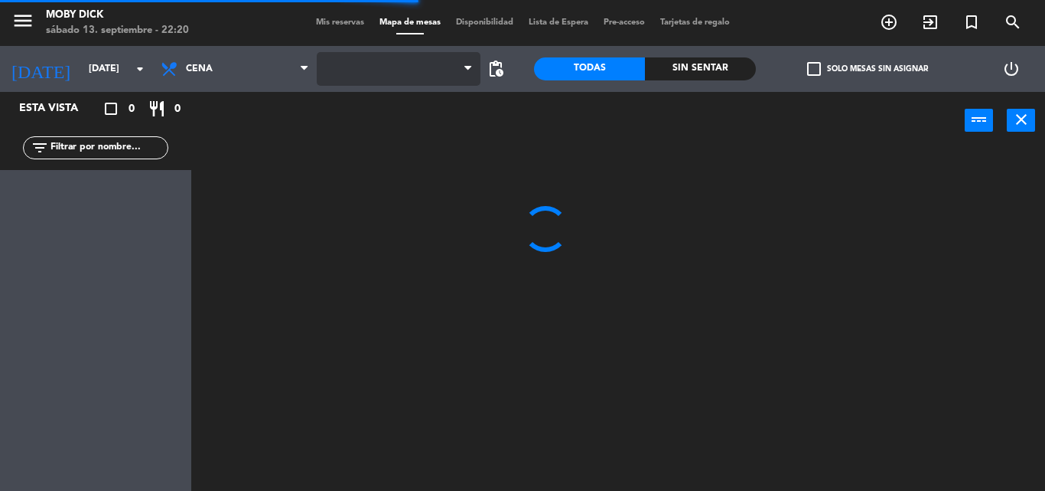
click at [409, 60] on span at bounding box center [399, 69] width 164 height 34
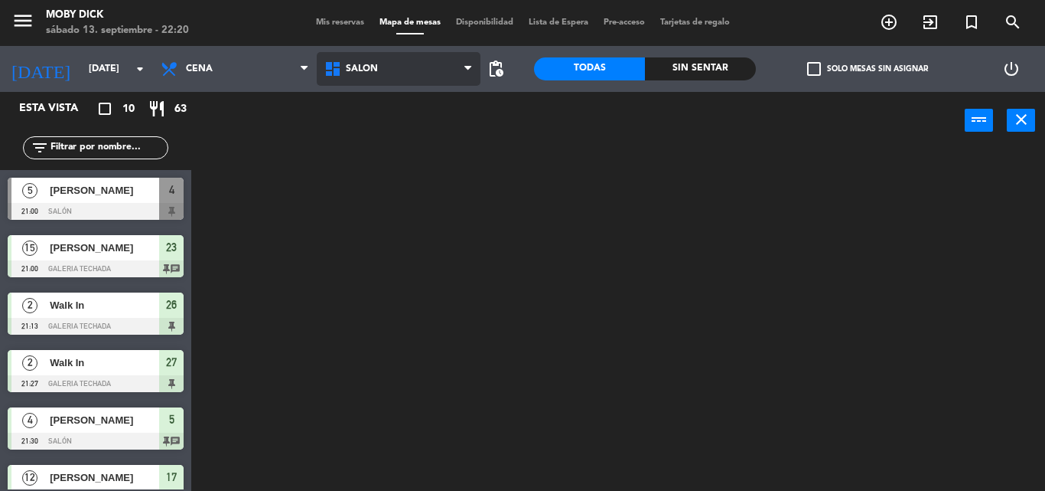
click at [344, 241] on ng-component "menu Moby Dick sábado 13. septiembre - 22:20 Mis reservas Mapa de mesas Disponi…" at bounding box center [522, 245] width 1045 height 491
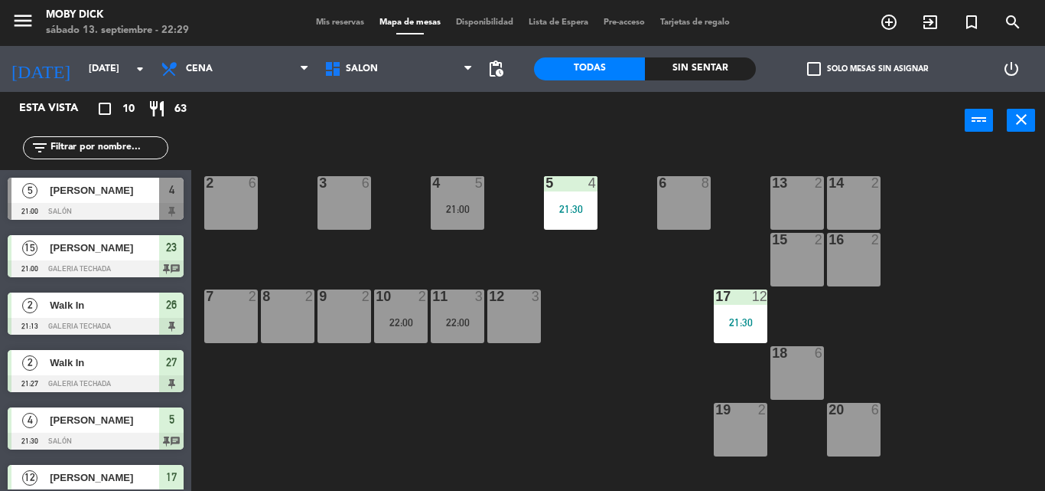
click at [683, 184] on div at bounding box center [683, 183] width 25 height 14
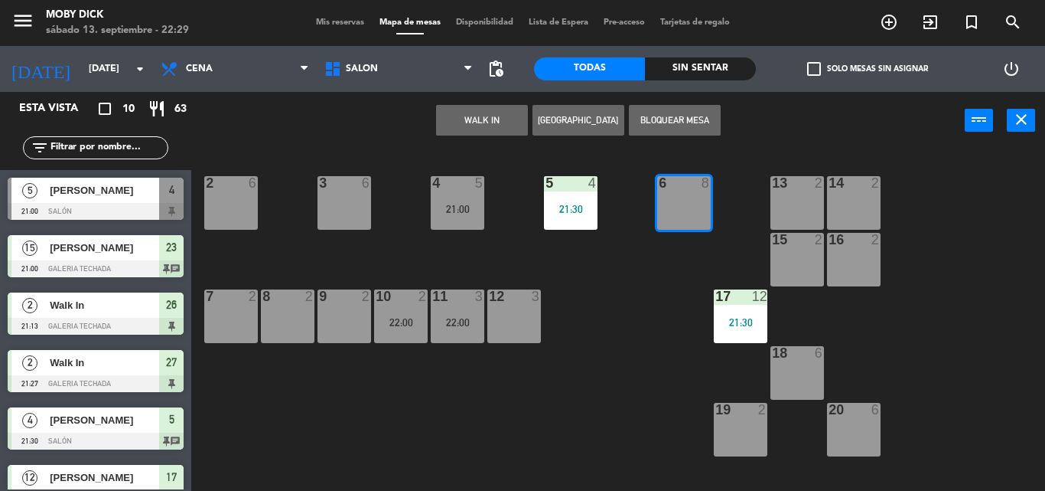
click at [507, 128] on button "WALK IN" at bounding box center [482, 120] width 92 height 31
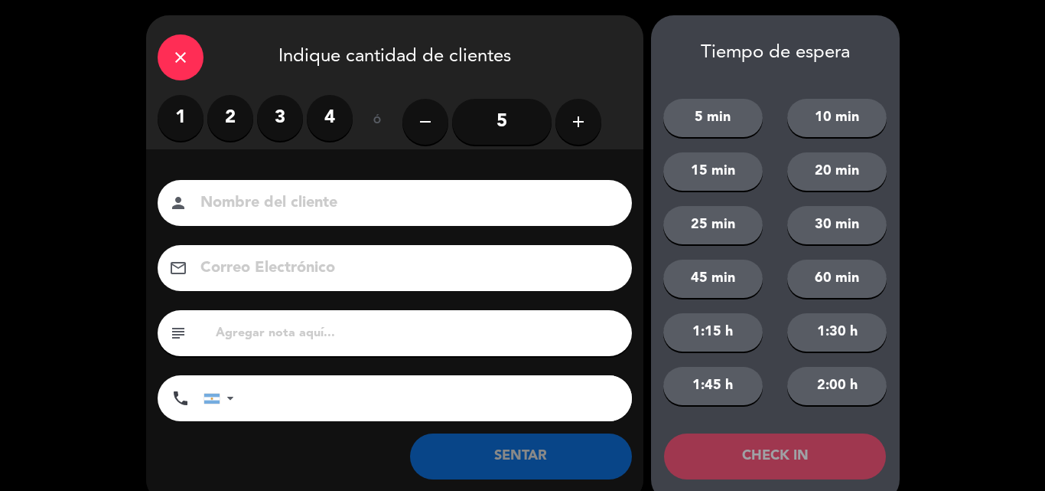
click at [323, 117] on label "4" at bounding box center [330, 118] width 46 height 46
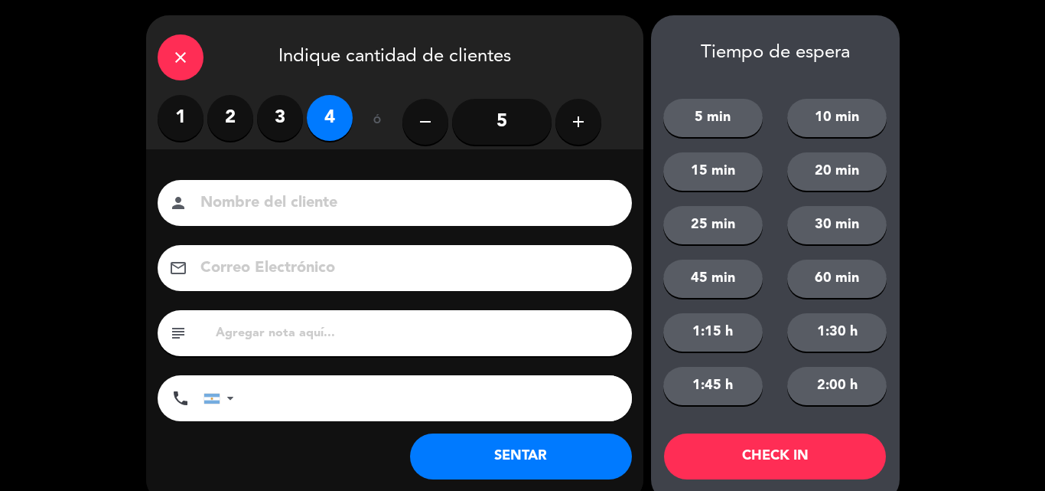
click at [513, 464] on button "SENTAR" at bounding box center [521, 456] width 222 height 46
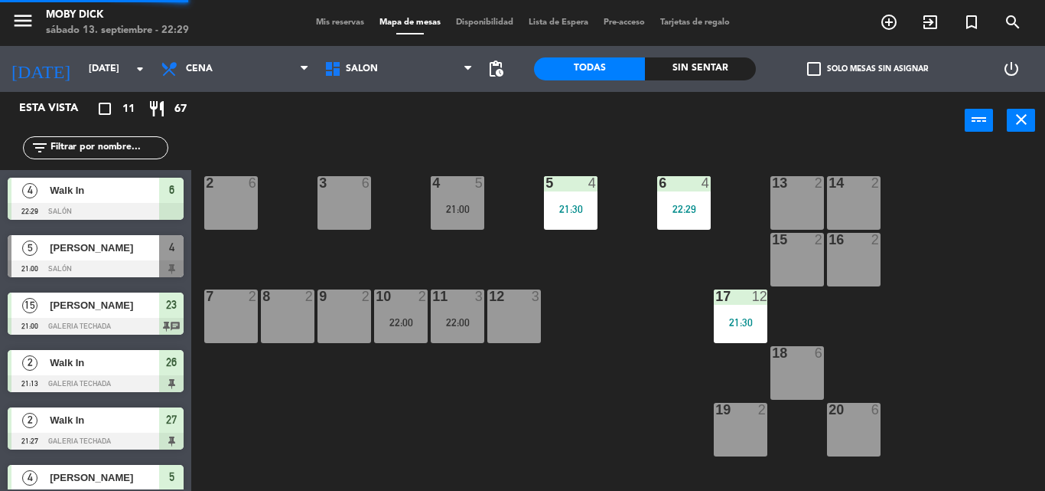
drag, startPoint x: 737, startPoint y: 424, endPoint x: 691, endPoint y: 370, distance: 71.1
click at [736, 423] on div "19 2" at bounding box center [741, 430] width 54 height 54
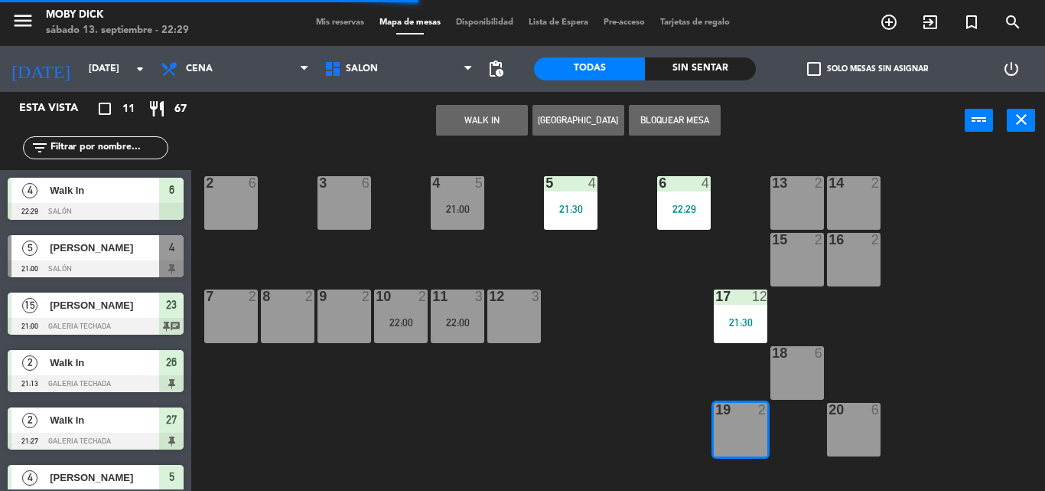
click at [507, 120] on button "WALK IN" at bounding box center [482, 120] width 92 height 31
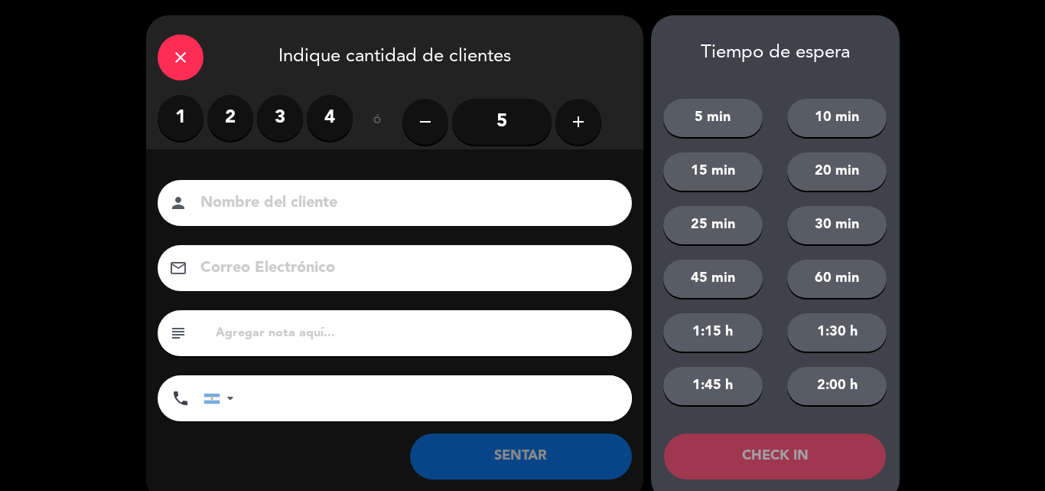
click at [222, 127] on label "2" at bounding box center [230, 118] width 46 height 46
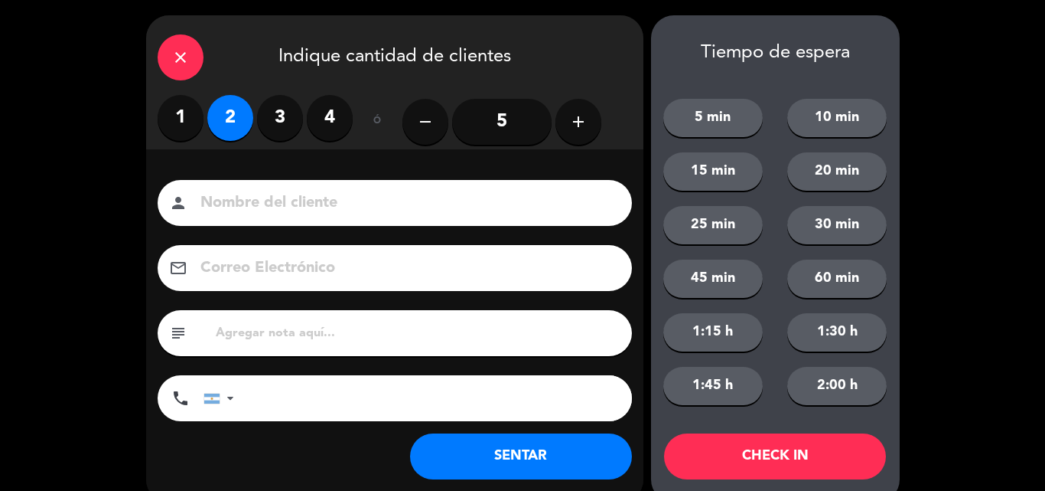
click at [485, 449] on button "SENTAR" at bounding box center [521, 456] width 222 height 46
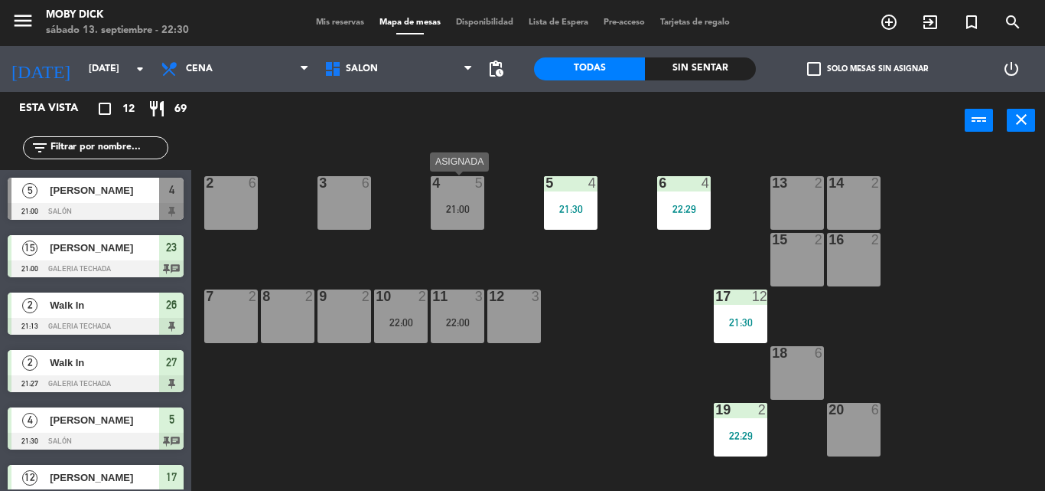
click at [432, 209] on div "21:00" at bounding box center [458, 209] width 54 height 11
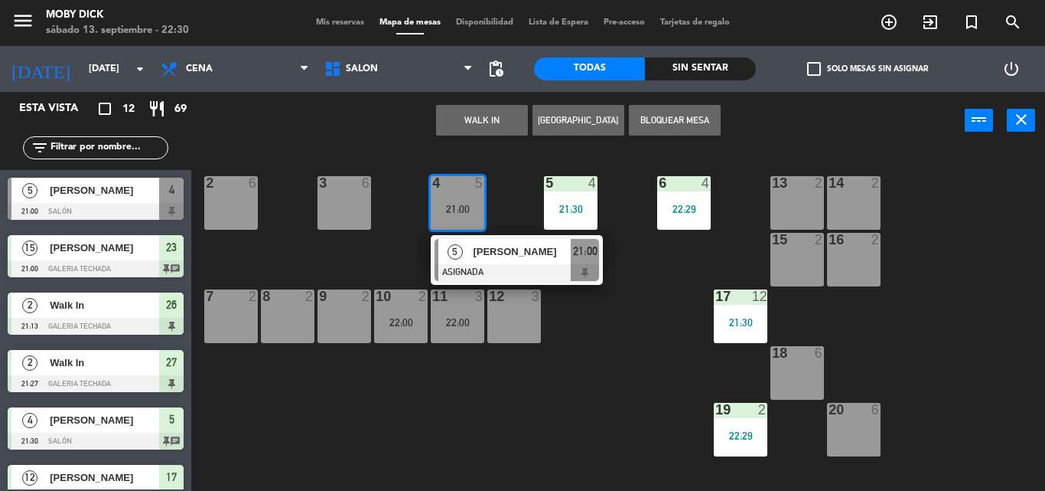
click at [393, 223] on div "14 2 13 2 6 4 22:29 5 4 21:30 4 5 21:00 5 Maria Chiarino ASIGNADA 21:00 3 6 2 6…" at bounding box center [623, 319] width 843 height 341
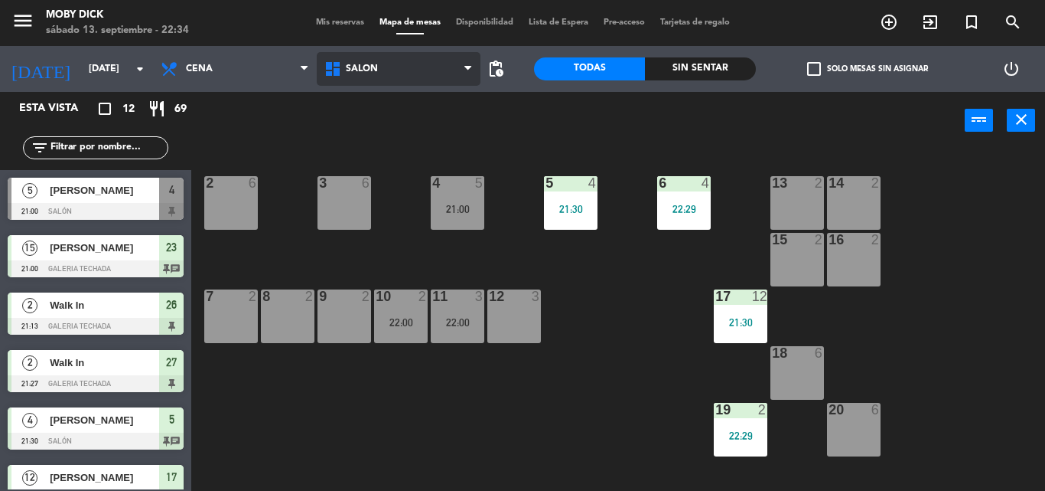
click at [425, 62] on span "SALÓN" at bounding box center [399, 69] width 164 height 34
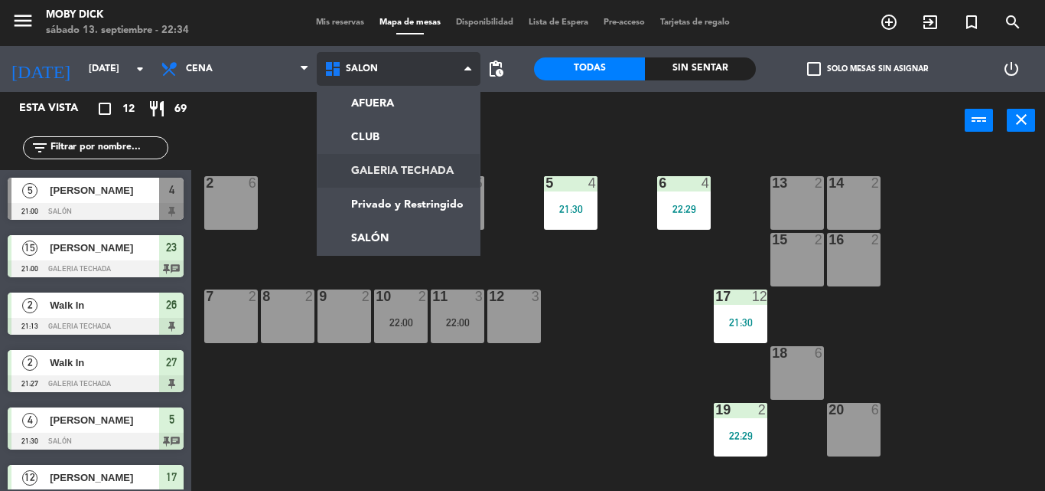
click at [419, 161] on ng-component "menu Moby Dick sábado 13. septiembre - 22:34 Mis reservas Mapa de mesas Disponi…" at bounding box center [522, 245] width 1045 height 491
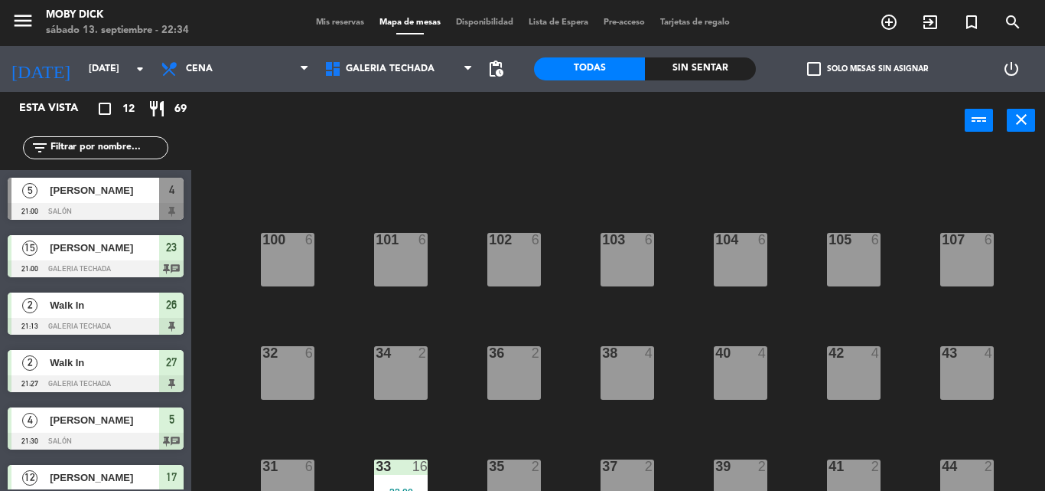
click at [457, 280] on div "100 6 101 6 102 6 103 6 104 6 105 6 107 6 32 6 34 2 36 2 38 4 40 4 43 4 42 4 35…" at bounding box center [623, 319] width 843 height 341
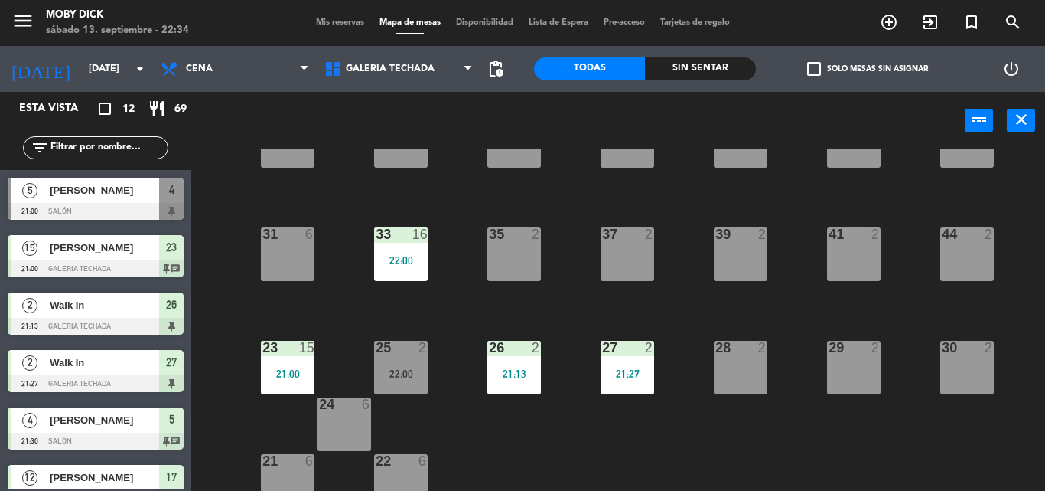
scroll to position [249, 0]
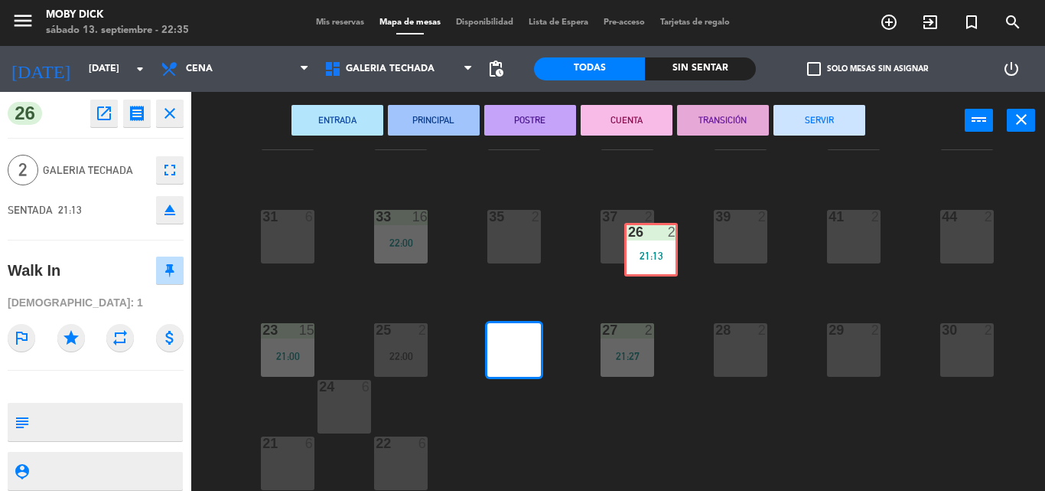
drag, startPoint x: 533, startPoint y: 357, endPoint x: 666, endPoint y: 256, distance: 166.1
click at [664, 256] on div "100 6 101 6 102 6 103 6 104 6 105 6 107 6 32 6 34 2 36 2 38 4 40 4 43 4 42 4 35…" at bounding box center [623, 319] width 843 height 341
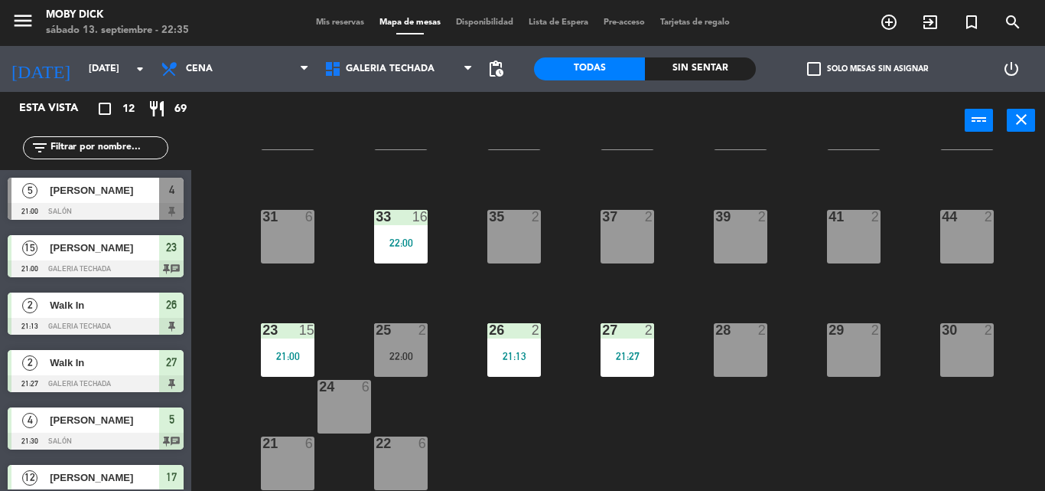
click at [527, 336] on div "2" at bounding box center [539, 330] width 25 height 14
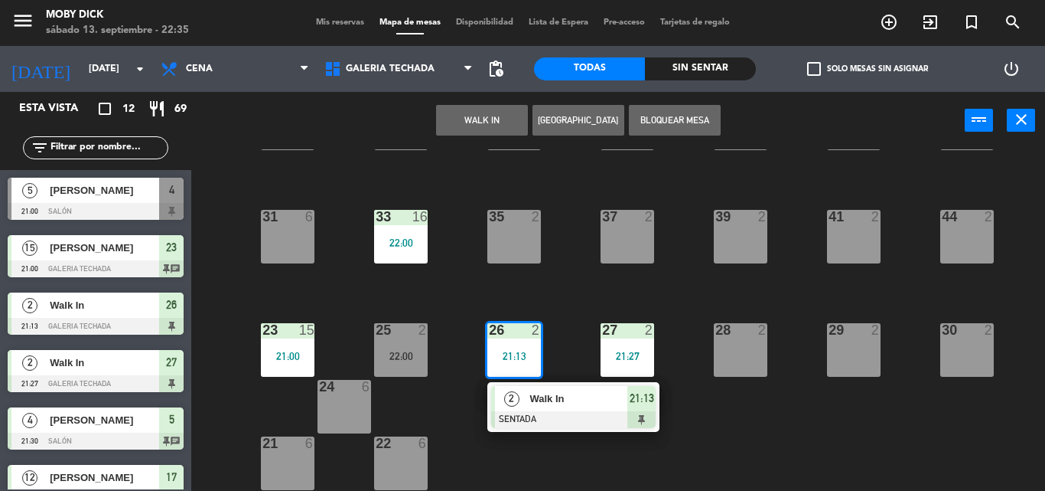
click at [642, 236] on div "37 2" at bounding box center [628, 237] width 54 height 54
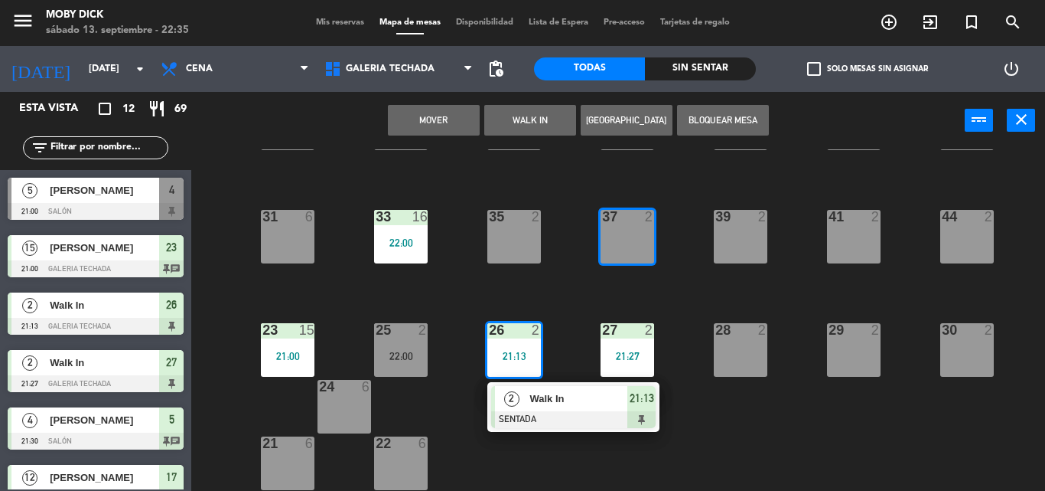
click at [447, 112] on button "Mover" at bounding box center [434, 120] width 92 height 31
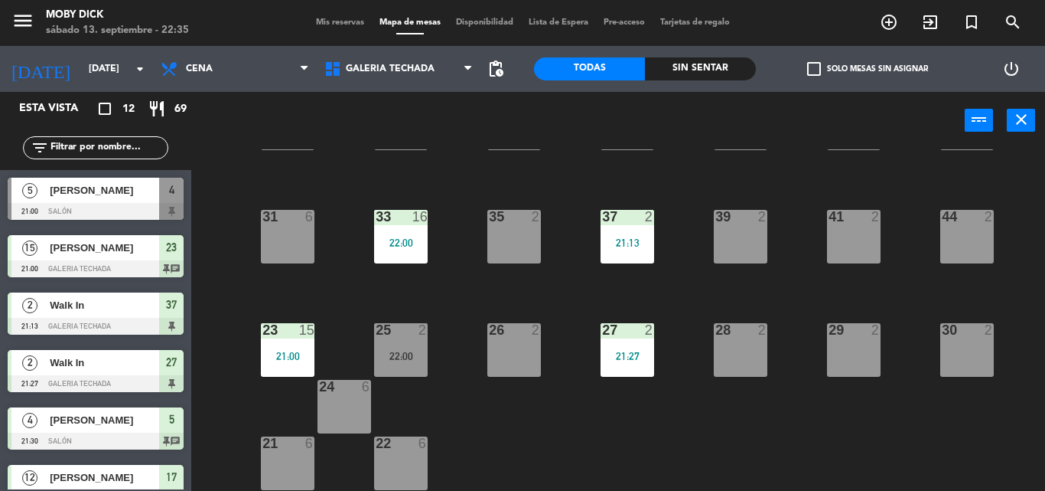
click at [347, 22] on span "Mis reservas" at bounding box center [340, 22] width 64 height 8
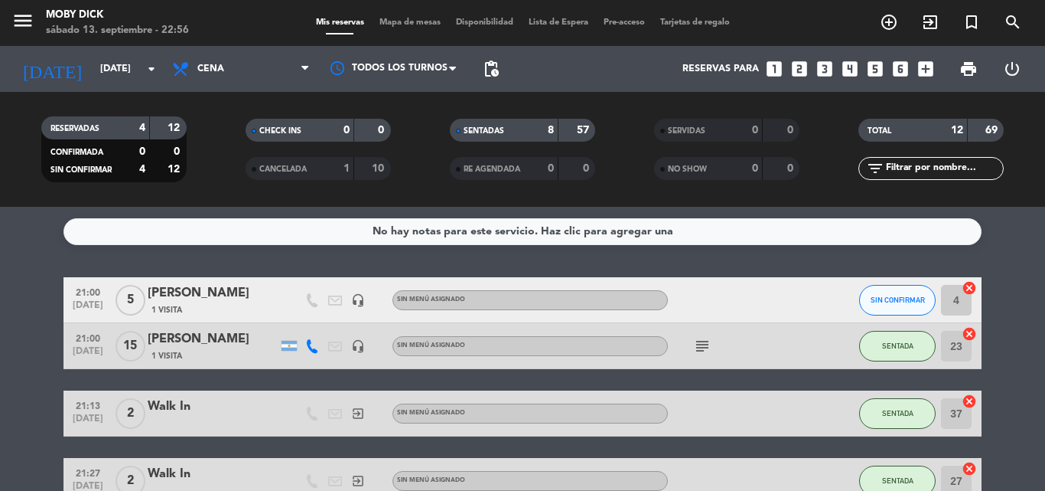
click at [14, 269] on div "No hay notas para este servicio. Haz clic para agregar una 21:00 sep. 13 5 Mari…" at bounding box center [522, 349] width 1045 height 284
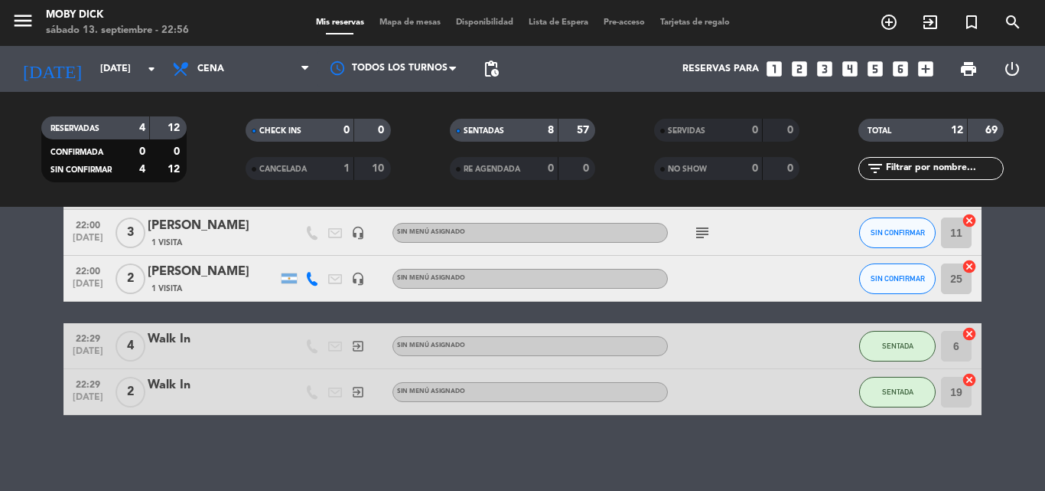
scroll to position [490, 0]
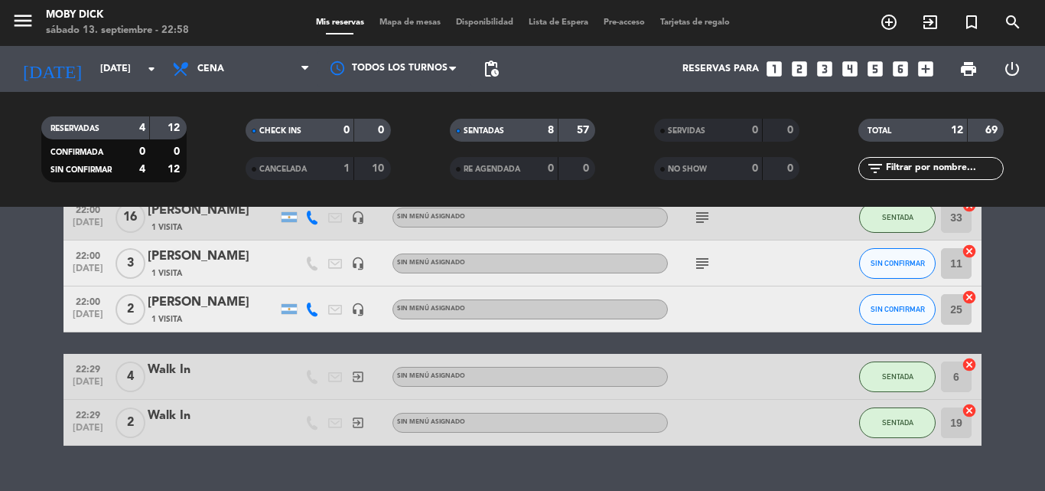
click at [393, 24] on span "Mapa de mesas" at bounding box center [410, 22] width 77 height 8
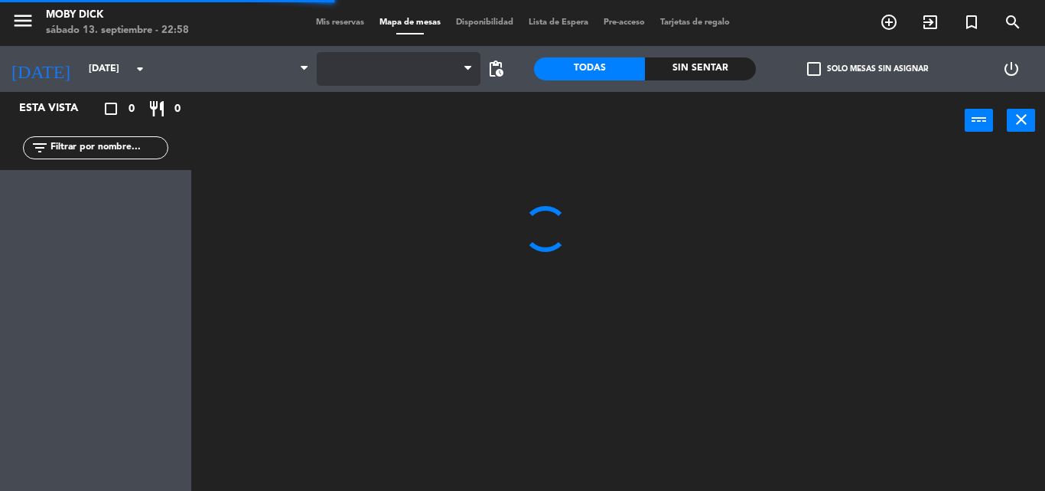
click at [422, 65] on span at bounding box center [399, 69] width 164 height 34
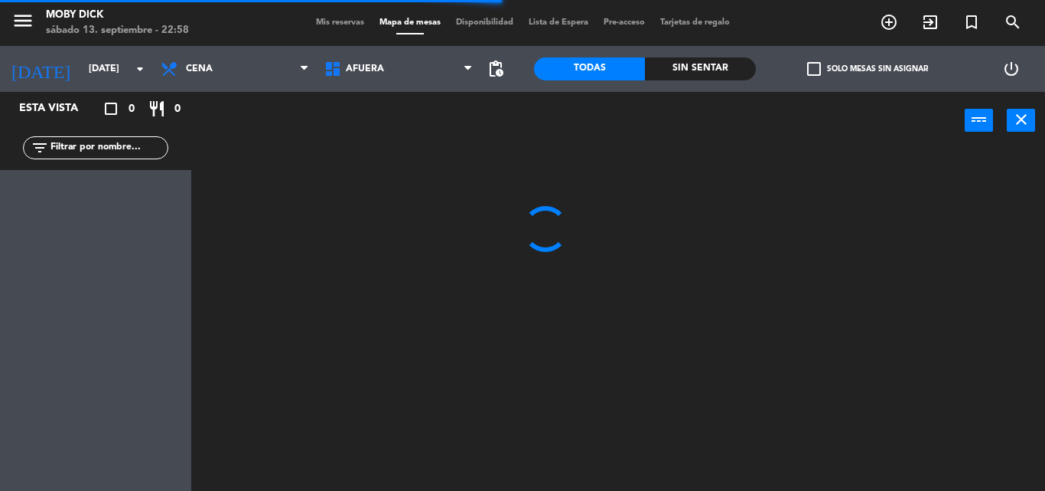
click at [422, 65] on span "AFUERA" at bounding box center [399, 69] width 164 height 34
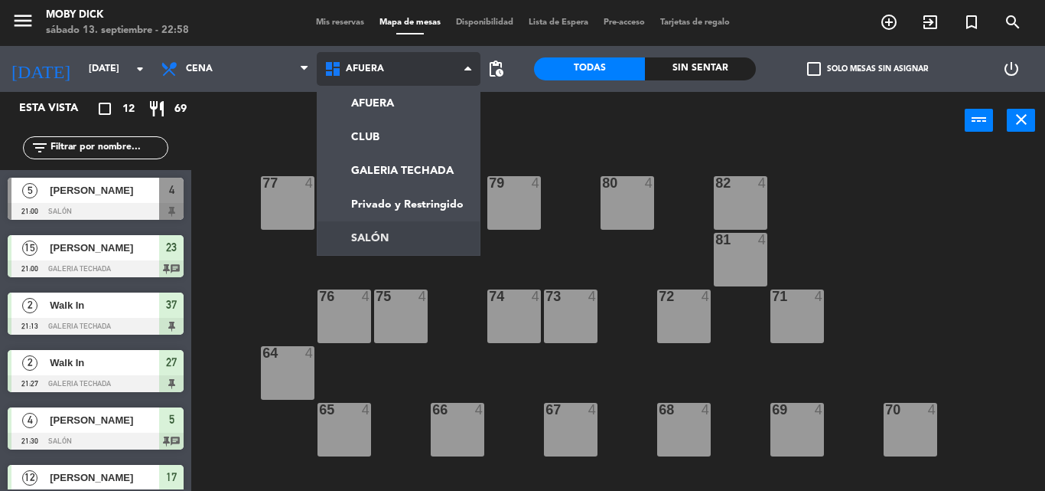
click at [419, 227] on ng-component "menu Moby Dick sábado 13. septiembre - 22:58 Mis reservas Mapa de mesas Disponi…" at bounding box center [522, 245] width 1045 height 491
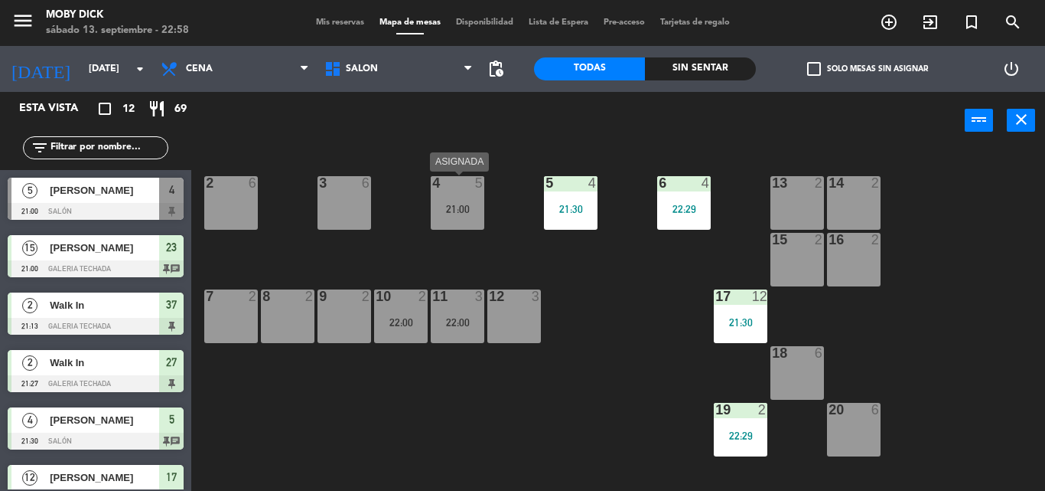
click at [463, 197] on div "4 5 21:00" at bounding box center [458, 203] width 54 height 54
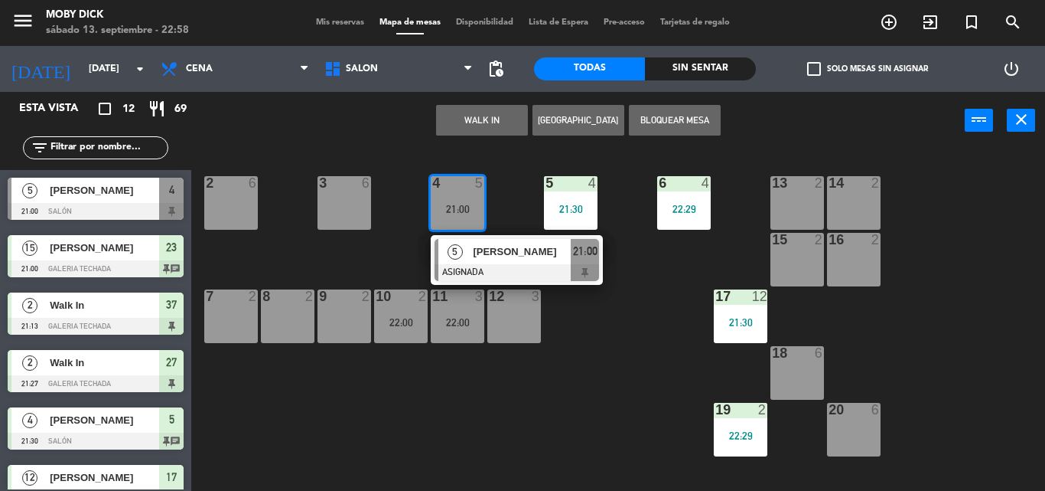
click at [349, 196] on div "3 6" at bounding box center [345, 203] width 54 height 54
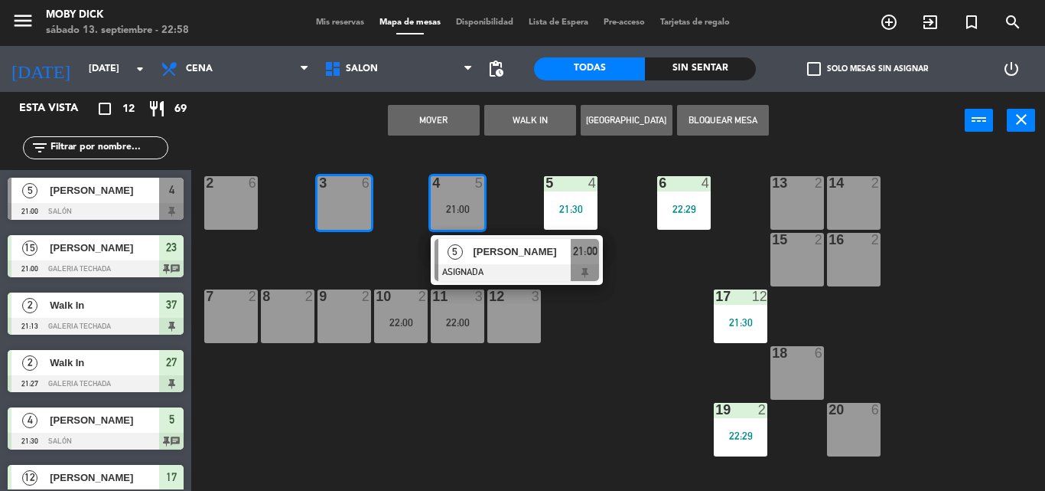
click at [445, 130] on button "Mover" at bounding box center [434, 120] width 92 height 31
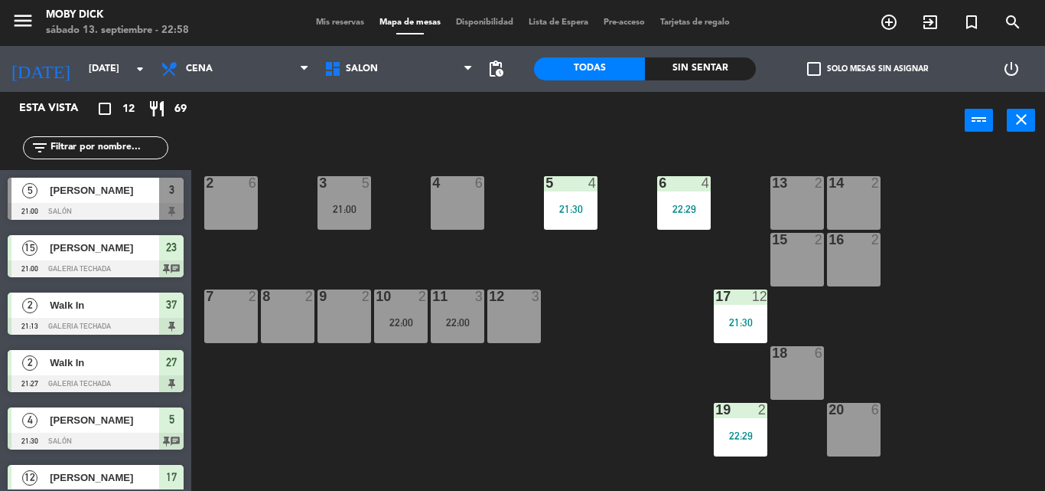
click at [458, 181] on div at bounding box center [457, 183] width 25 height 14
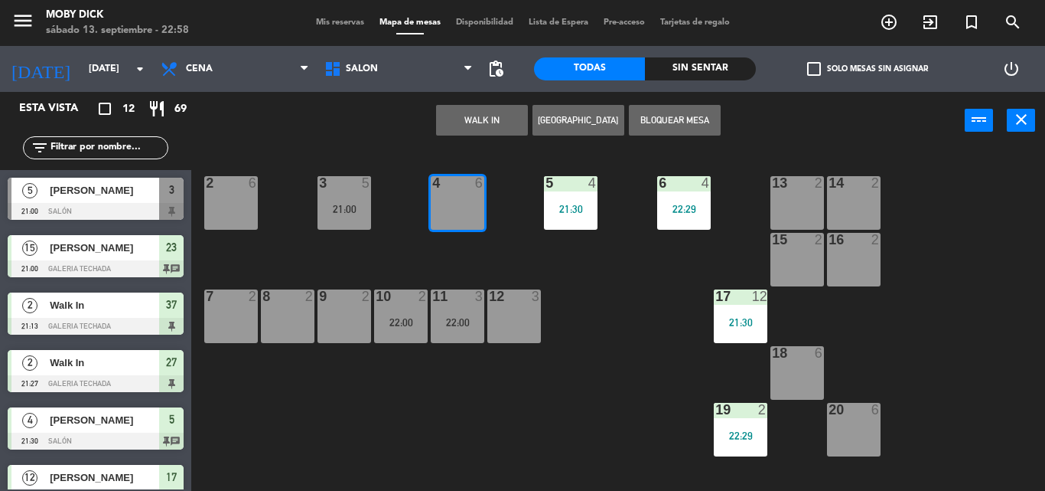
click at [489, 106] on button "WALK IN" at bounding box center [482, 120] width 92 height 31
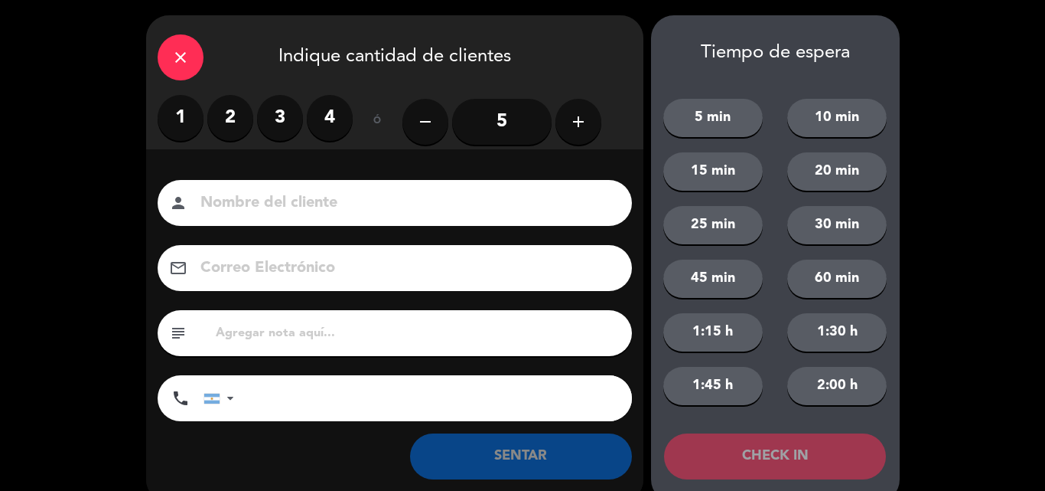
click at [196, 62] on div "close" at bounding box center [181, 57] width 46 height 46
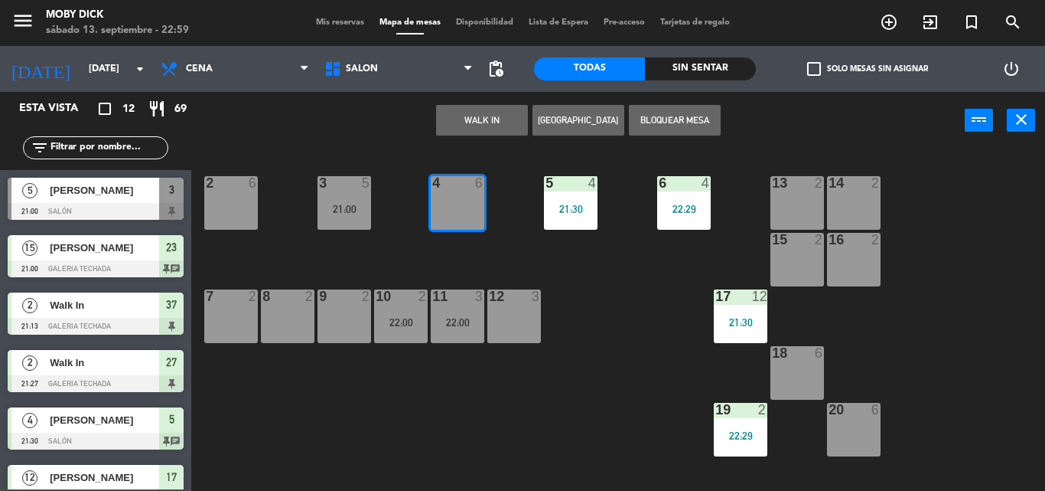
click at [105, 145] on input "text" at bounding box center [108, 147] width 119 height 17
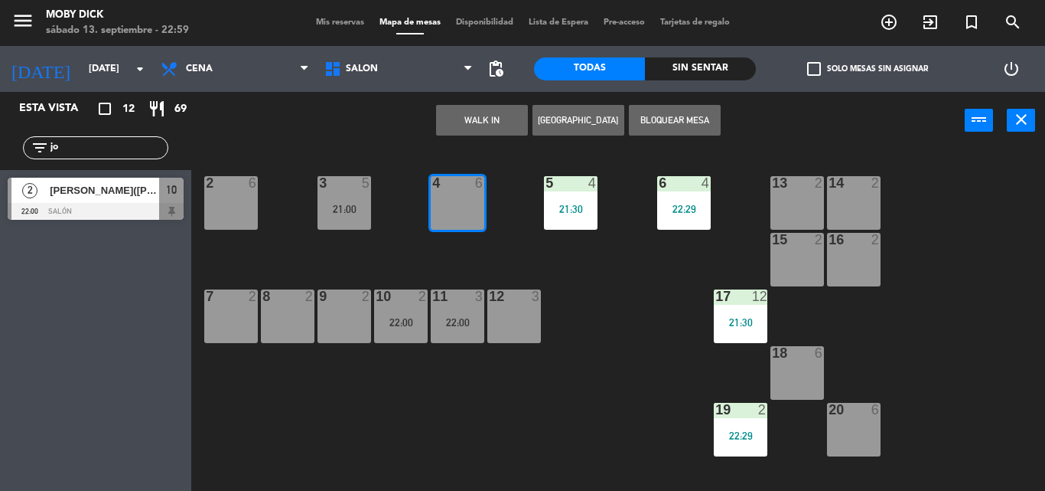
type input "jo"
click at [58, 213] on div "2 Jose(leslie) 22:00 SALÓN 10" at bounding box center [95, 198] width 191 height 57
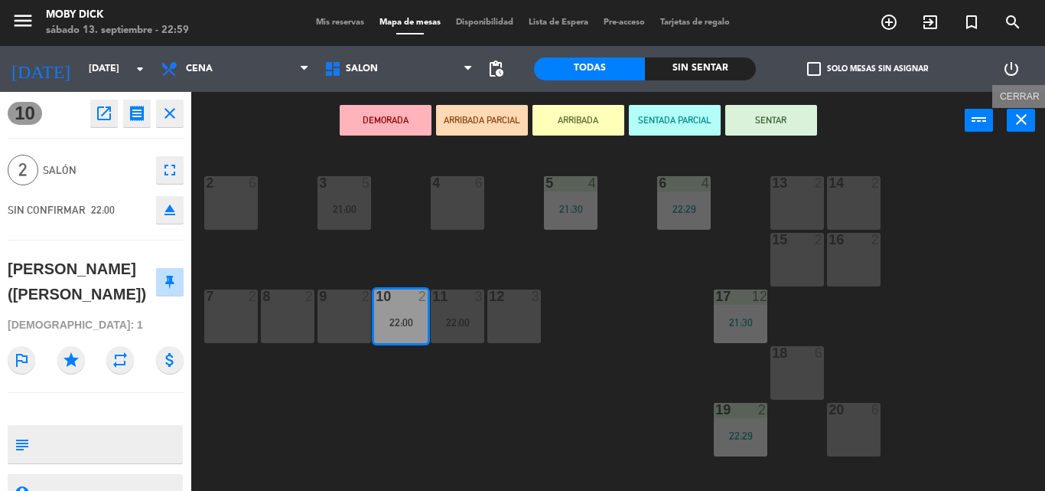
click at [1019, 116] on icon "close" at bounding box center [1021, 119] width 18 height 18
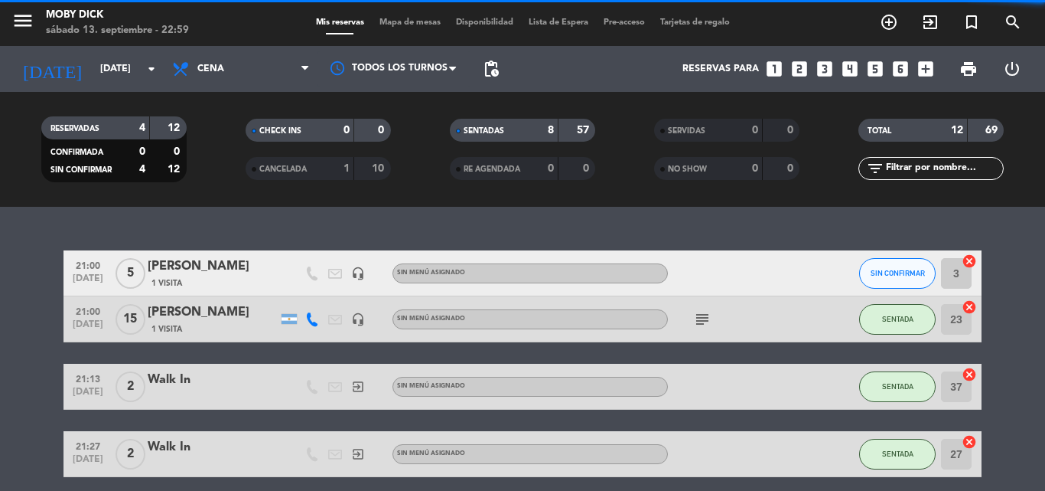
click at [386, 28] on div "Mis reservas Mapa de mesas Disponibilidad Lista de Espera Pre-acceso Tarjetas d…" at bounding box center [522, 23] width 429 height 14
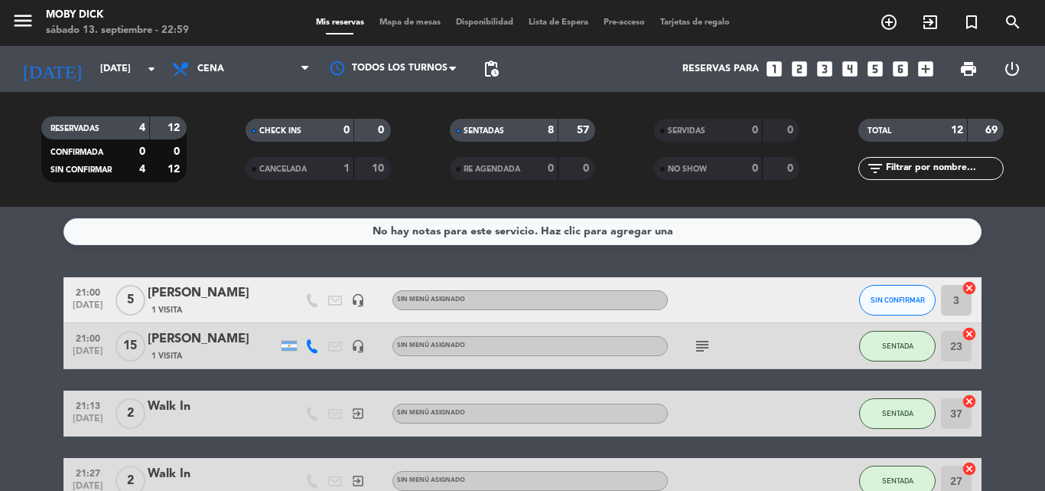
click at [386, 27] on span "Mapa de mesas" at bounding box center [410, 22] width 77 height 8
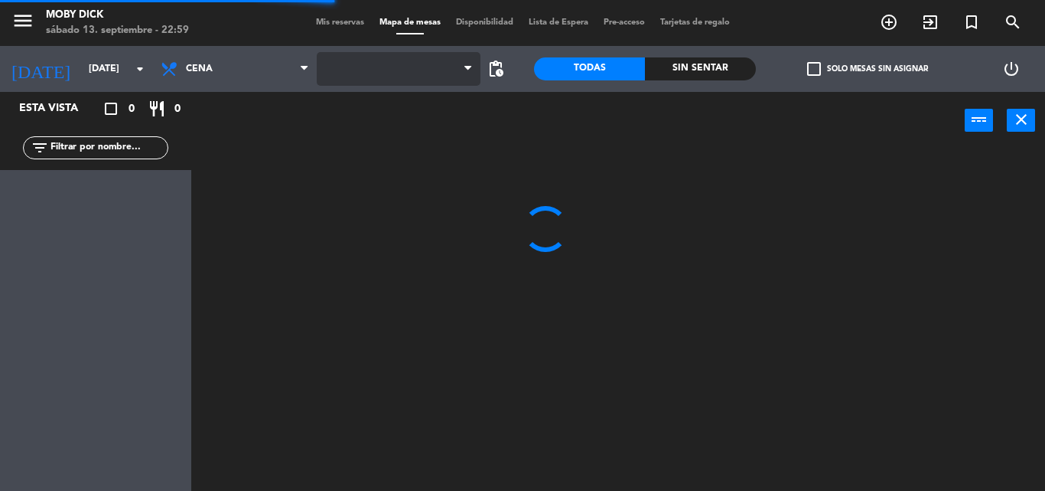
click at [408, 83] on span at bounding box center [399, 69] width 164 height 34
click at [408, 83] on span "AFUERA" at bounding box center [399, 69] width 164 height 34
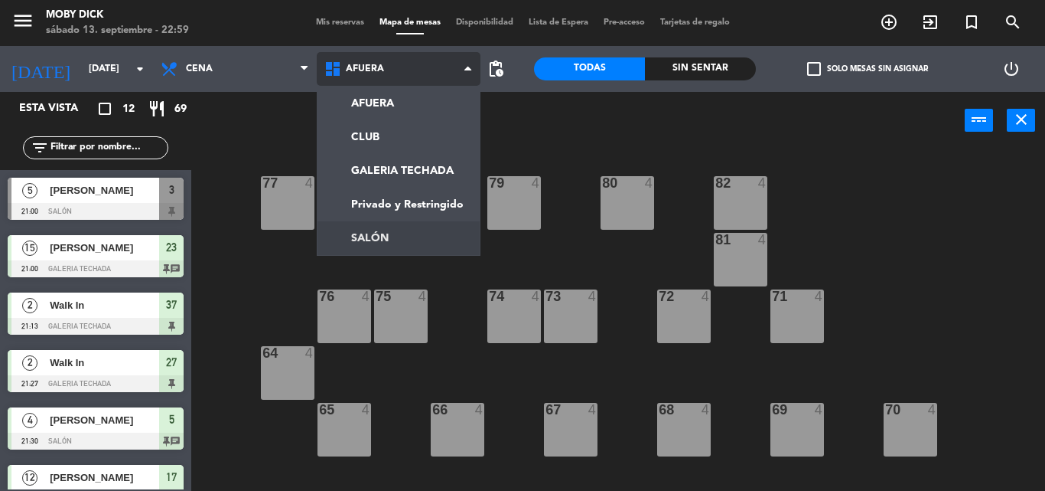
click at [387, 235] on ng-component "menu Moby Dick sábado 13. septiembre - 22:59 Mis reservas Mapa de mesas Disponi…" at bounding box center [522, 245] width 1045 height 491
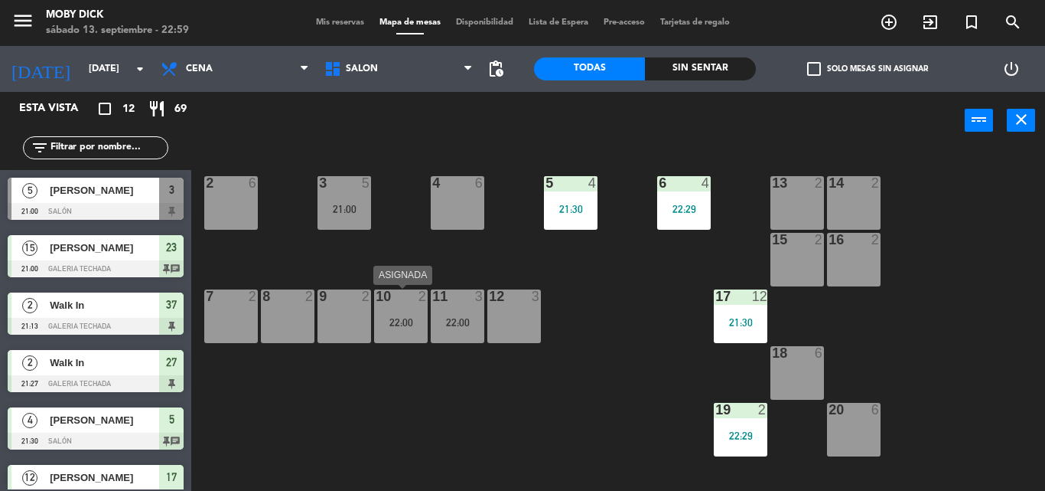
click at [399, 327] on div "22:00" at bounding box center [401, 322] width 54 height 11
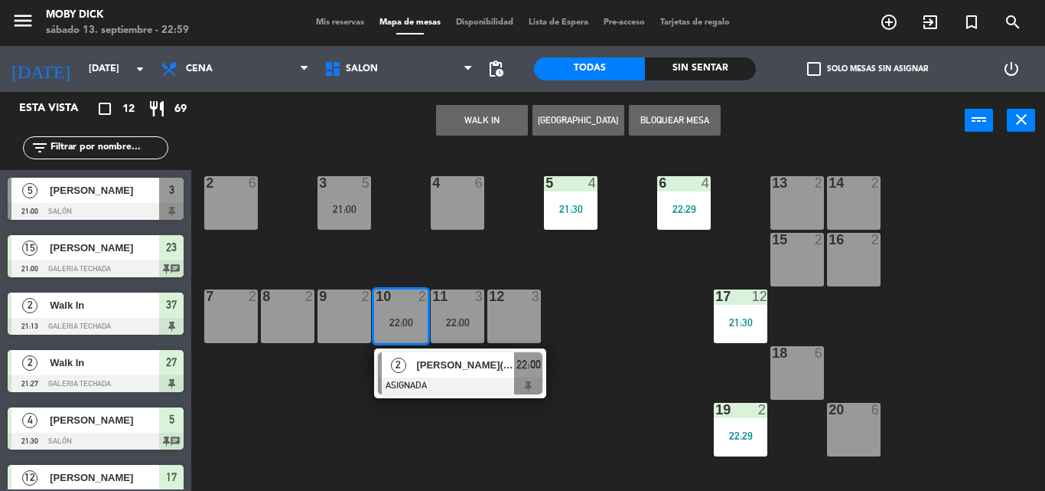
click at [448, 208] on div "4 6" at bounding box center [458, 203] width 54 height 54
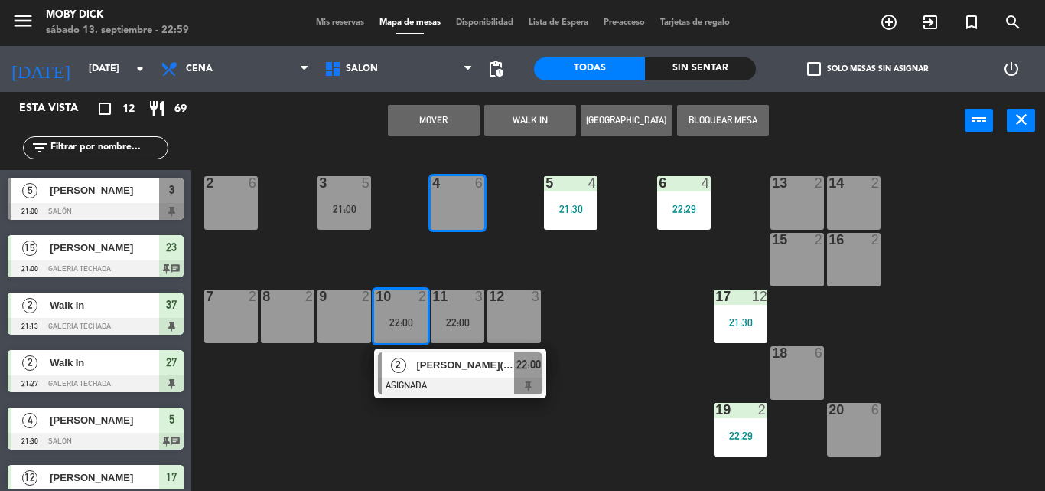
click at [458, 122] on button "Mover" at bounding box center [434, 120] width 92 height 31
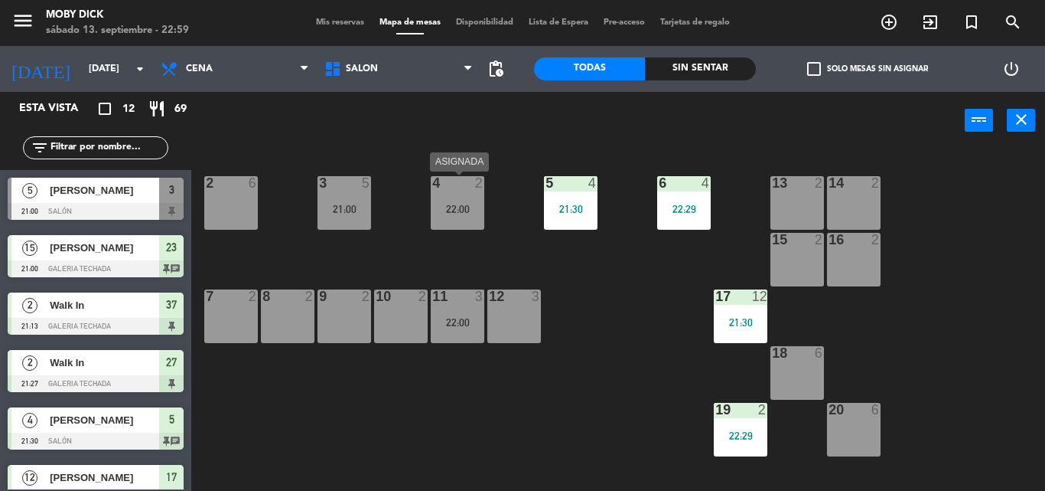
click at [462, 228] on div "4 2 22:00" at bounding box center [458, 203] width 54 height 54
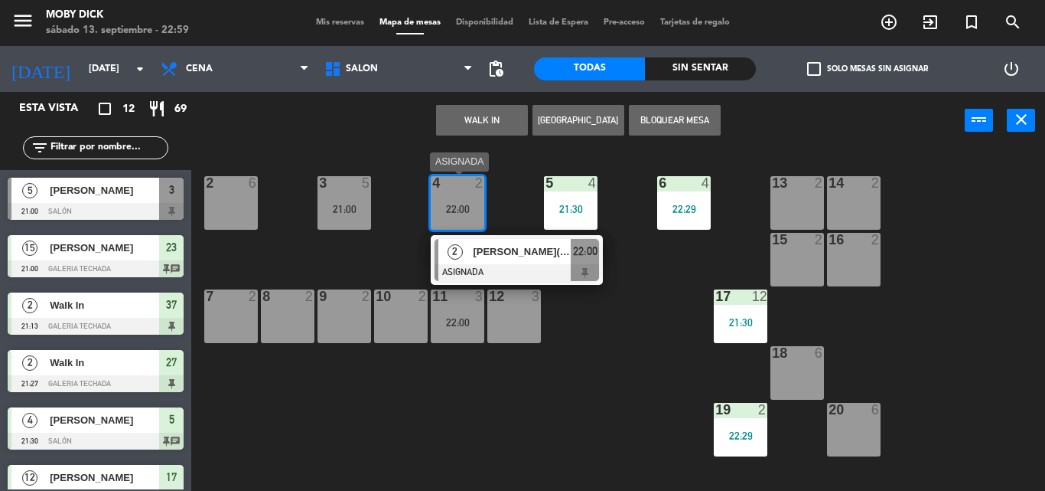
click at [494, 260] on div "2 Jose(leslie) ASIGNADA 22:00" at bounding box center [516, 260] width 195 height 50
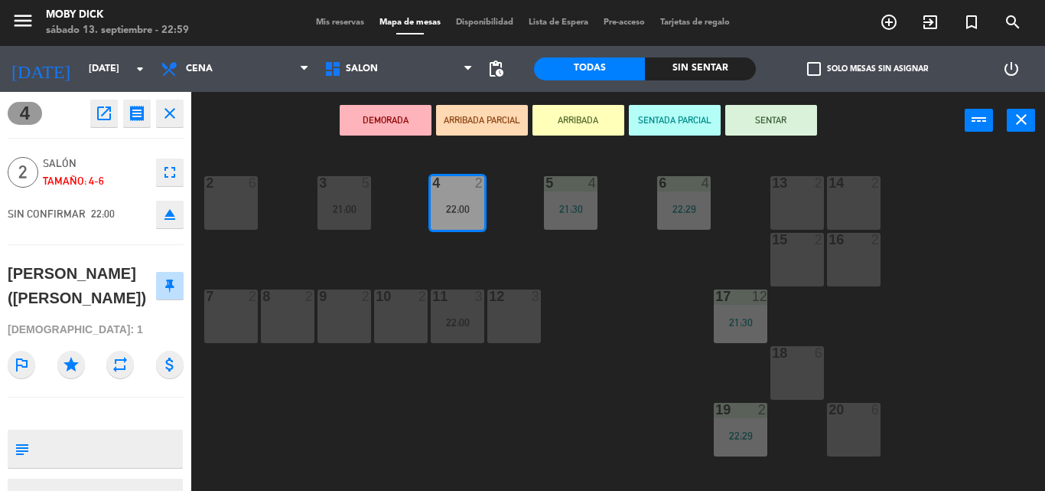
click at [742, 119] on button "SENTAR" at bounding box center [771, 120] width 92 height 31
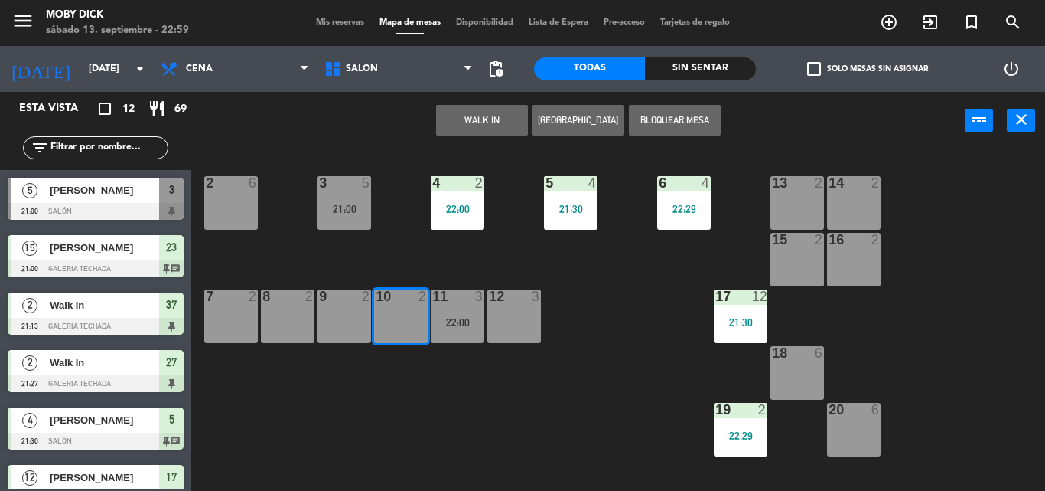
click at [487, 131] on button "WALK IN" at bounding box center [482, 120] width 92 height 31
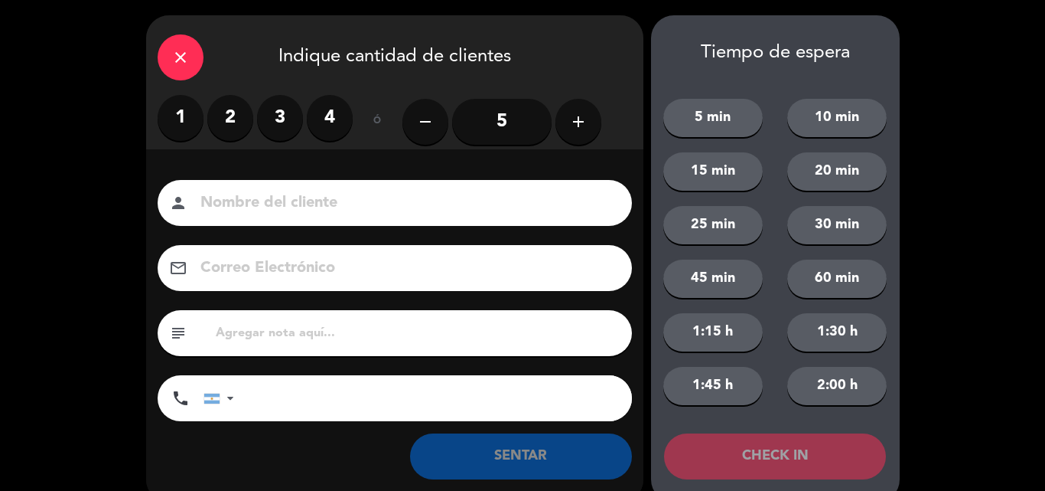
click at [234, 119] on label "2" at bounding box center [230, 118] width 46 height 46
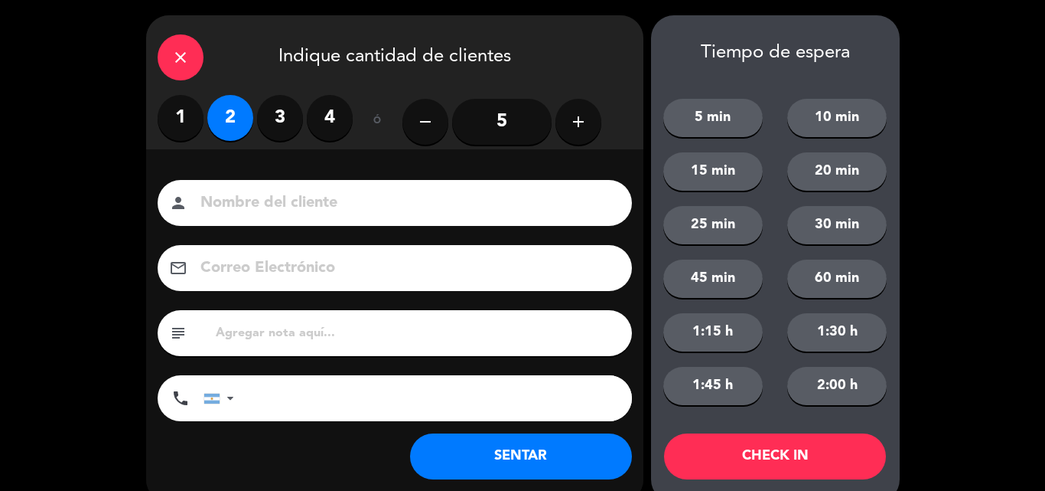
click at [471, 442] on button "SENTAR" at bounding box center [521, 456] width 222 height 46
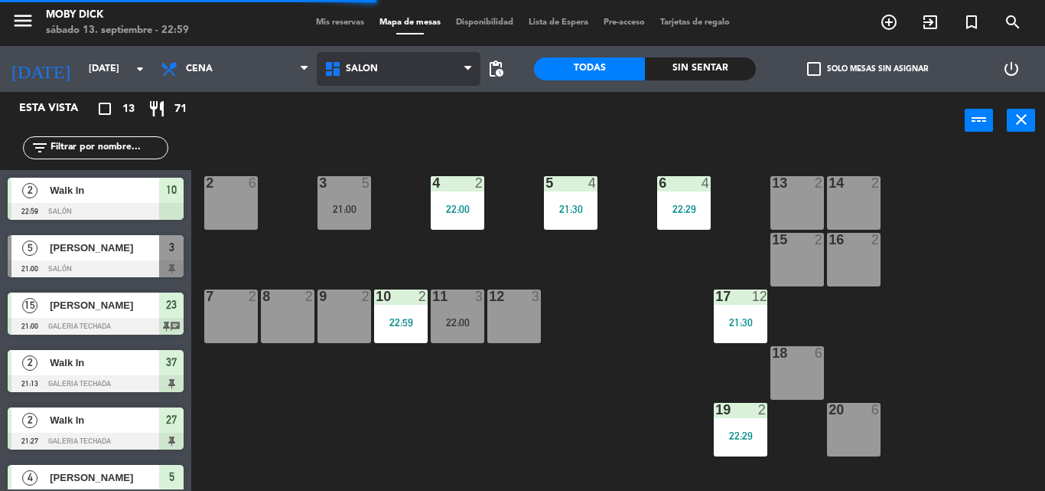
click at [417, 72] on span "SALÓN" at bounding box center [399, 69] width 164 height 34
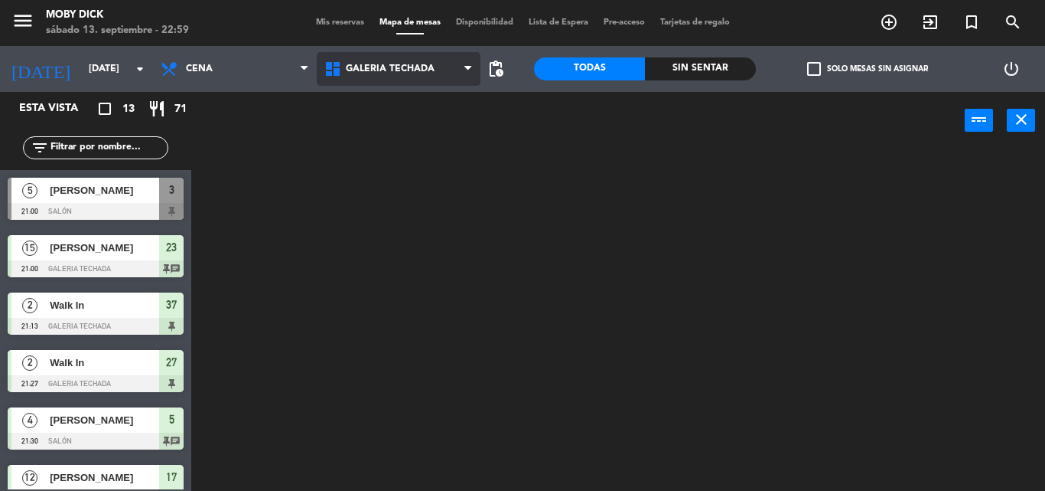
click at [383, 178] on ng-component "menu Moby Dick sábado 13. septiembre - 22:59 Mis reservas Mapa de mesas Disponi…" at bounding box center [522, 245] width 1045 height 491
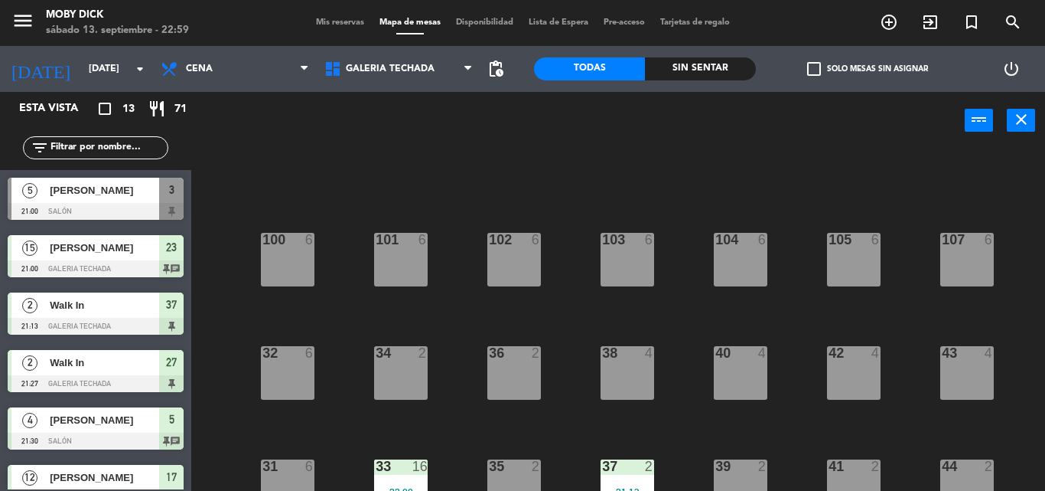
click at [557, 373] on div "100 6 101 6 102 6 103 6 104 6 105 6 107 6 32 6 34 2 36 2 38 4 40 4 43 4 42 4 35…" at bounding box center [623, 319] width 843 height 341
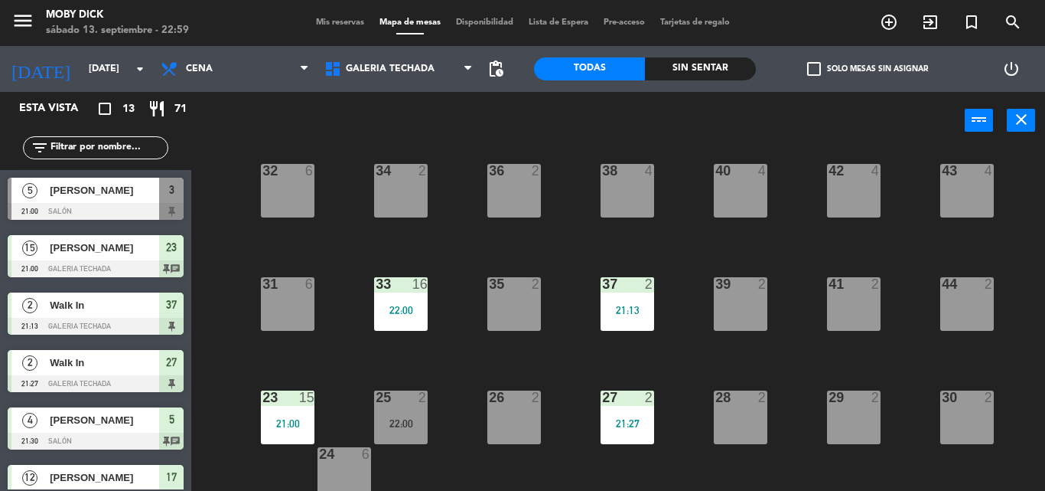
scroll to position [249, 0]
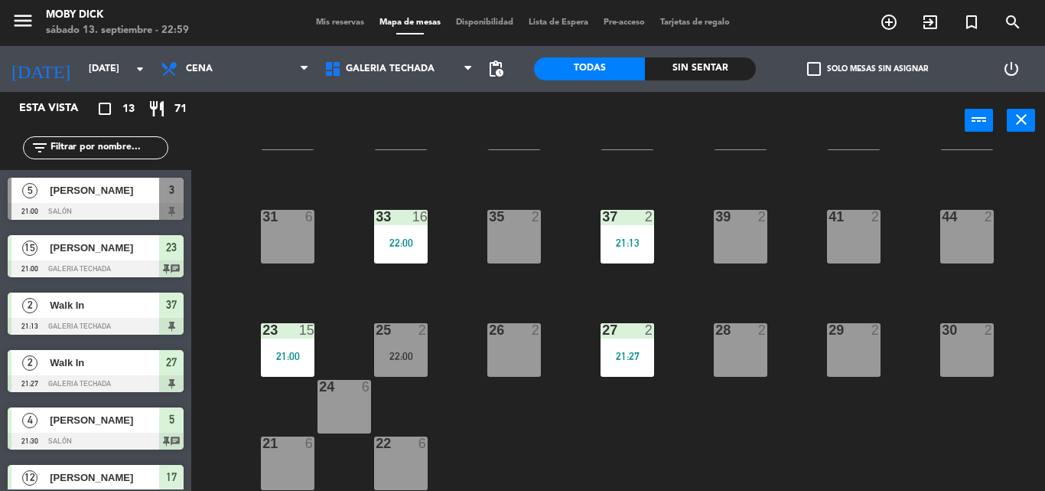
click at [504, 344] on div "26 2" at bounding box center [514, 350] width 54 height 54
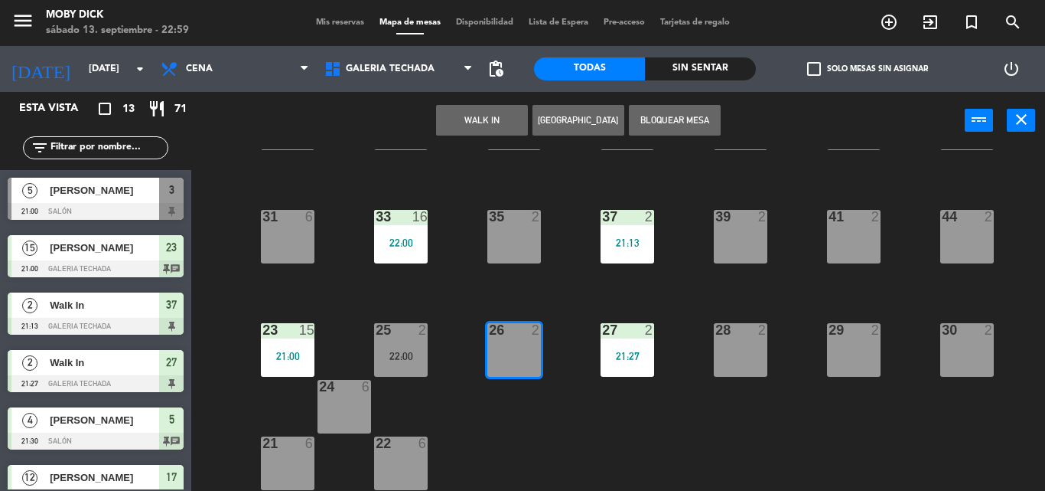
click at [485, 121] on button "WALK IN" at bounding box center [482, 120] width 92 height 31
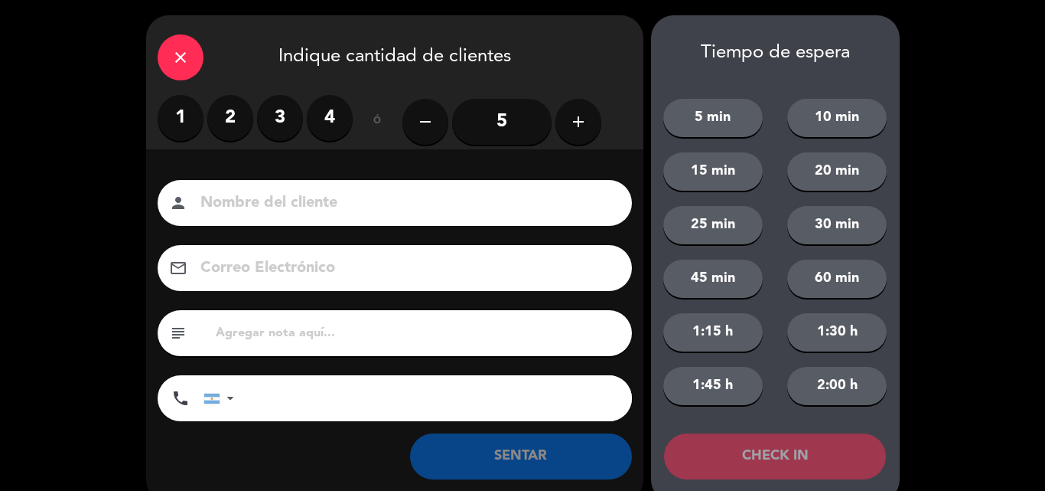
click at [390, 207] on input at bounding box center [405, 203] width 413 height 27
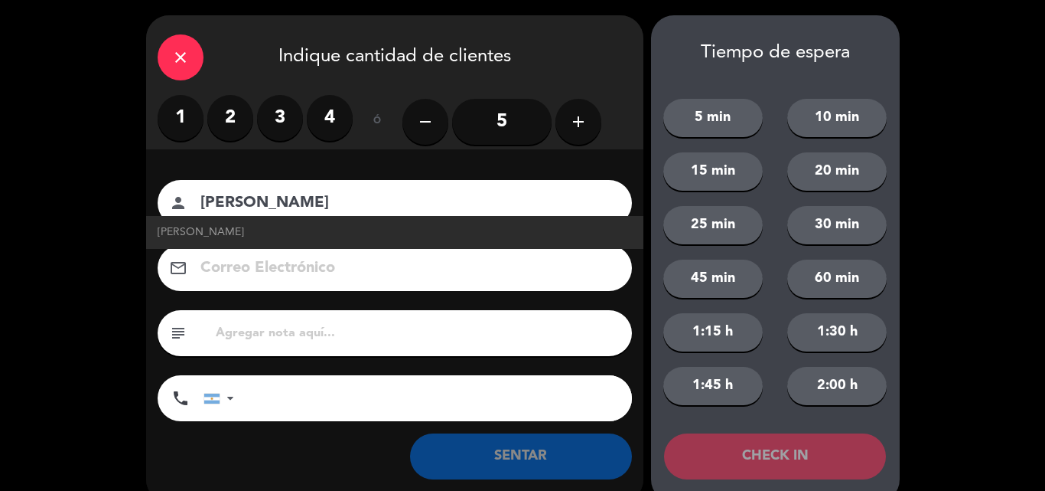
type input "Facu Gatta"
click at [245, 134] on label "2" at bounding box center [230, 118] width 46 height 46
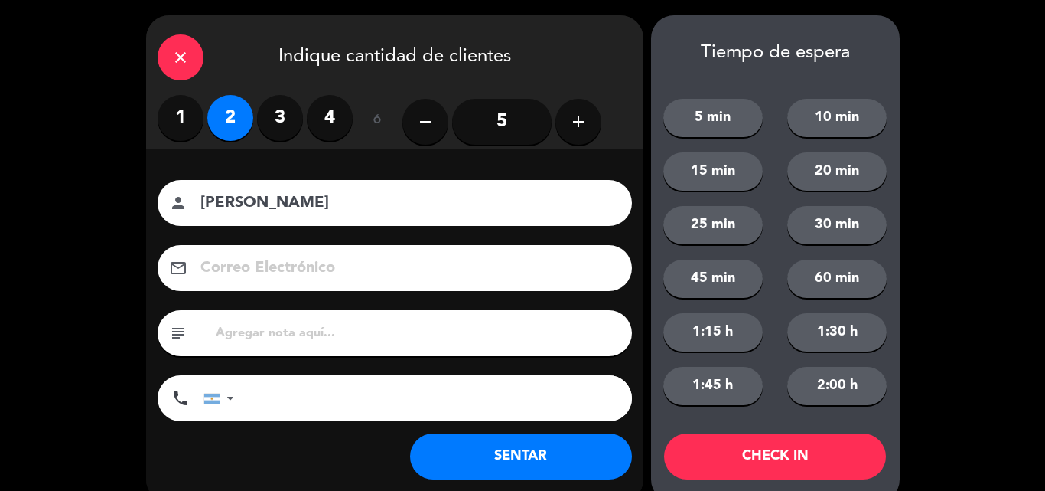
click at [566, 471] on button "SENTAR" at bounding box center [521, 456] width 222 height 46
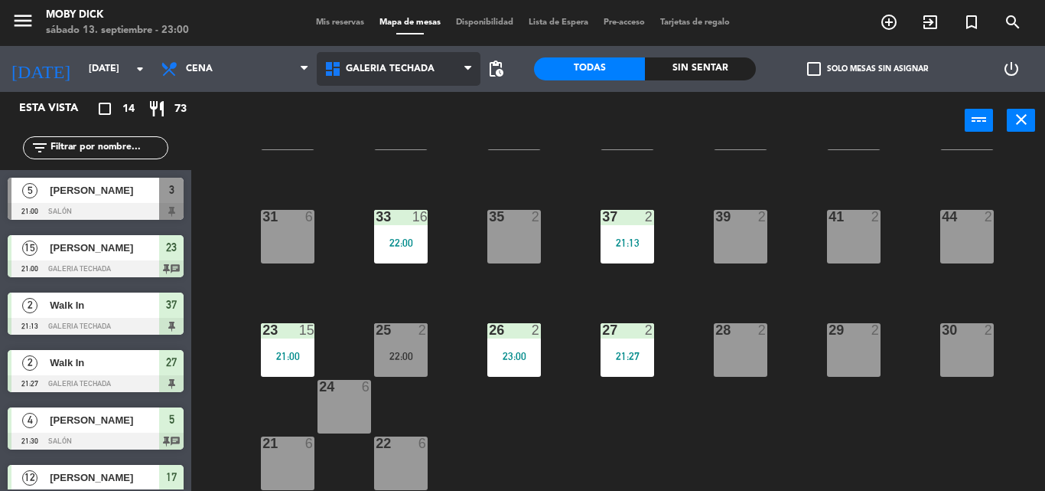
click at [357, 81] on span "GALERIA TECHADA" at bounding box center [399, 69] width 164 height 34
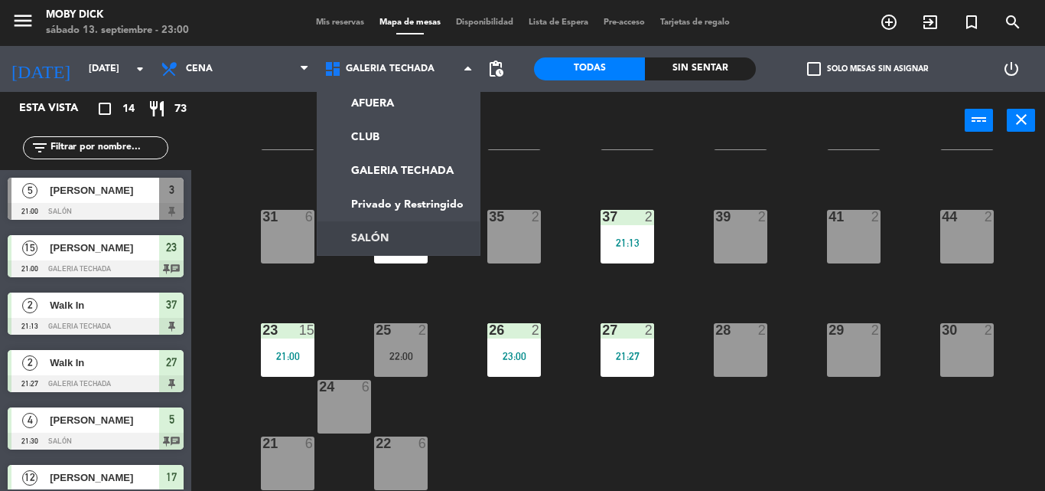
click at [401, 237] on ng-component "menu Moby Dick sábado 13. septiembre - 23:00 Mis reservas Mapa de mesas Disponi…" at bounding box center [522, 245] width 1045 height 491
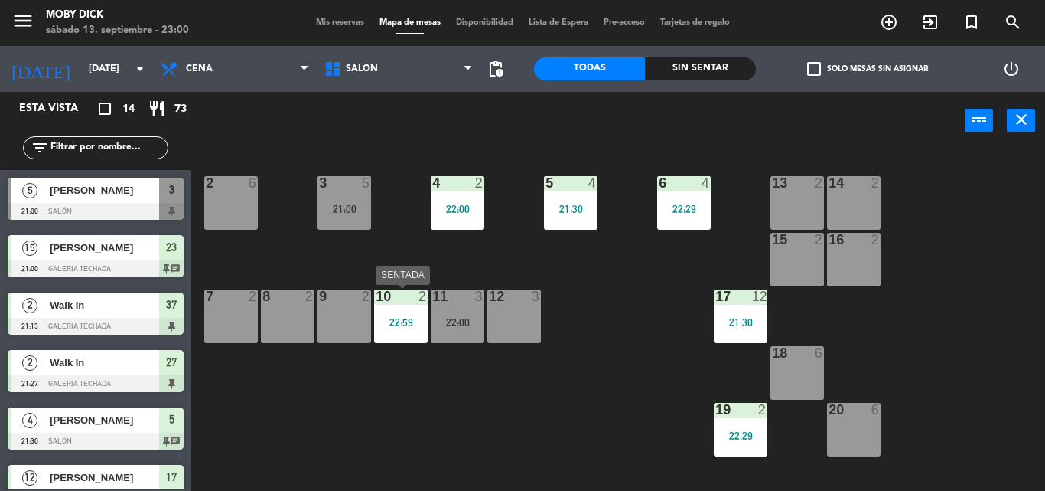
click at [390, 316] on div "22:59" at bounding box center [401, 321] width 54 height 11
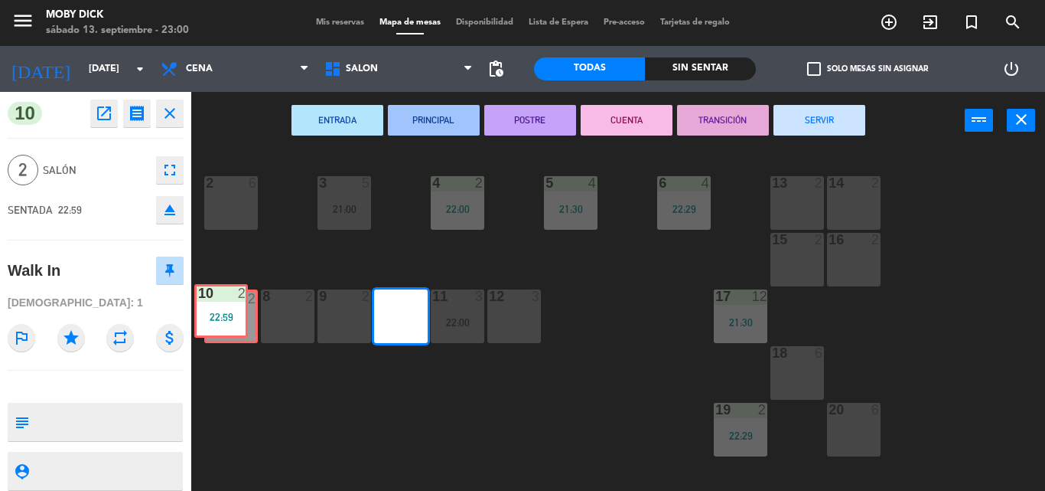
drag, startPoint x: 389, startPoint y: 313, endPoint x: 209, endPoint y: 308, distance: 179.9
click at [209, 308] on div "14 2 13 2 6 4 22:29 5 4 21:30 4 2 22:00 3 5 21:00 2 6 16 2 15 2 17 12 21:30 12 …" at bounding box center [623, 319] width 843 height 341
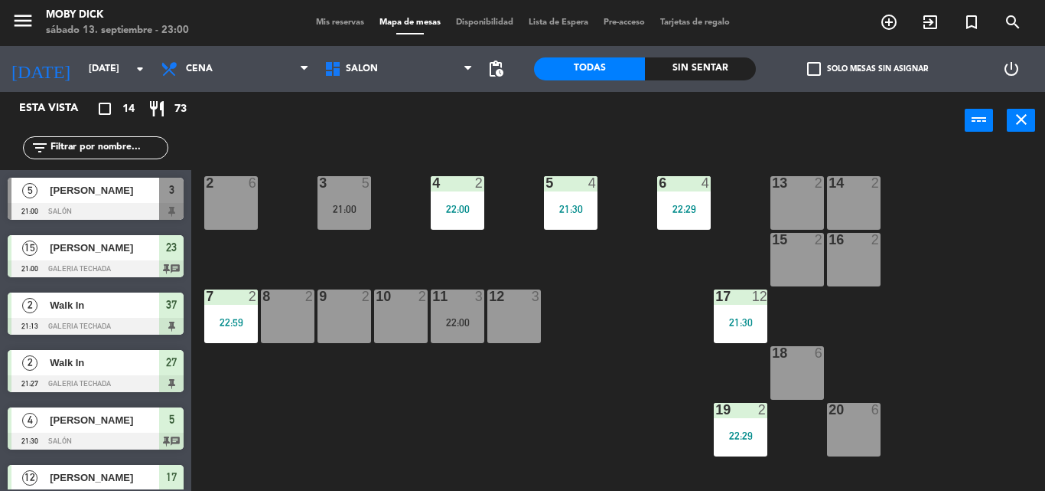
scroll to position [173, 0]
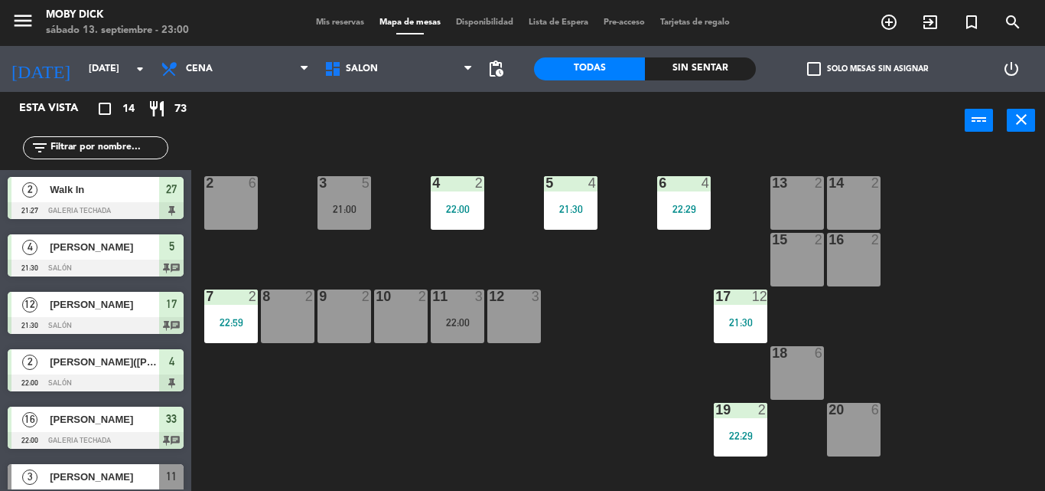
click at [315, 20] on span "Mis reservas" at bounding box center [340, 22] width 64 height 8
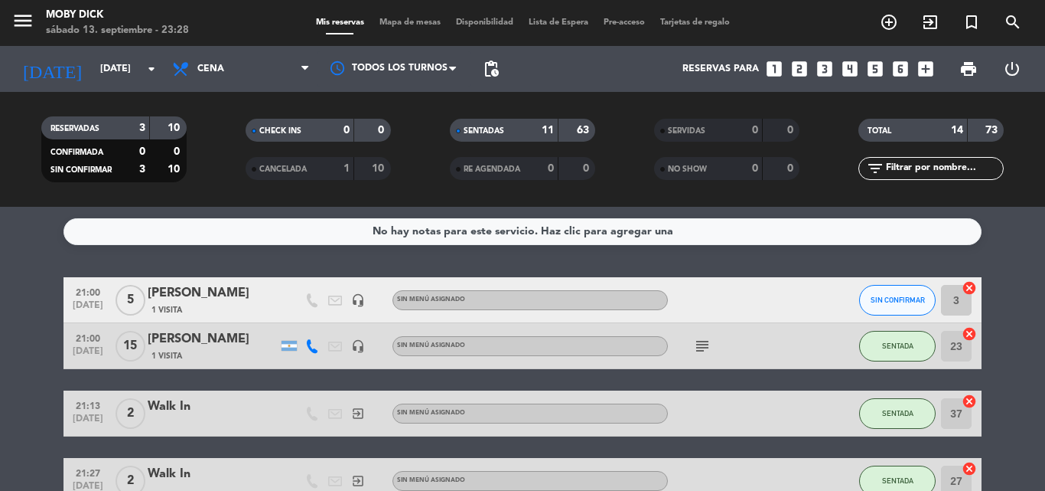
click at [960, 151] on div "TOTAL 14 73" at bounding box center [932, 138] width 204 height 38
click at [963, 159] on div "filter_list" at bounding box center [931, 168] width 145 height 23
click at [961, 156] on div "TOTAL 14 73" at bounding box center [932, 138] width 204 height 38
click at [963, 159] on div "filter_list" at bounding box center [931, 168] width 145 height 23
click at [965, 168] on input "text" at bounding box center [944, 168] width 119 height 17
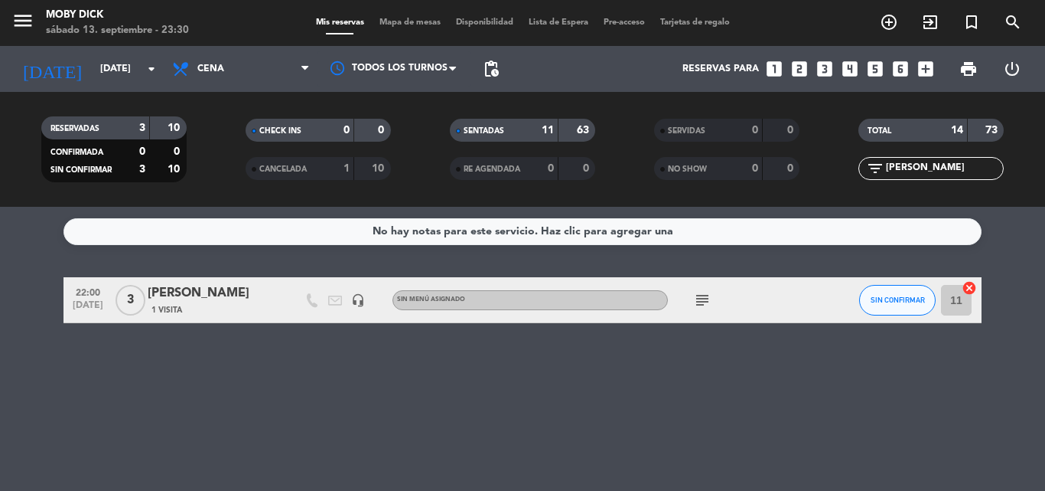
type input "salo"
click at [965, 290] on icon "cancel" at bounding box center [969, 287] width 15 height 15
click at [965, 291] on icon "border_all" at bounding box center [959, 300] width 18 height 18
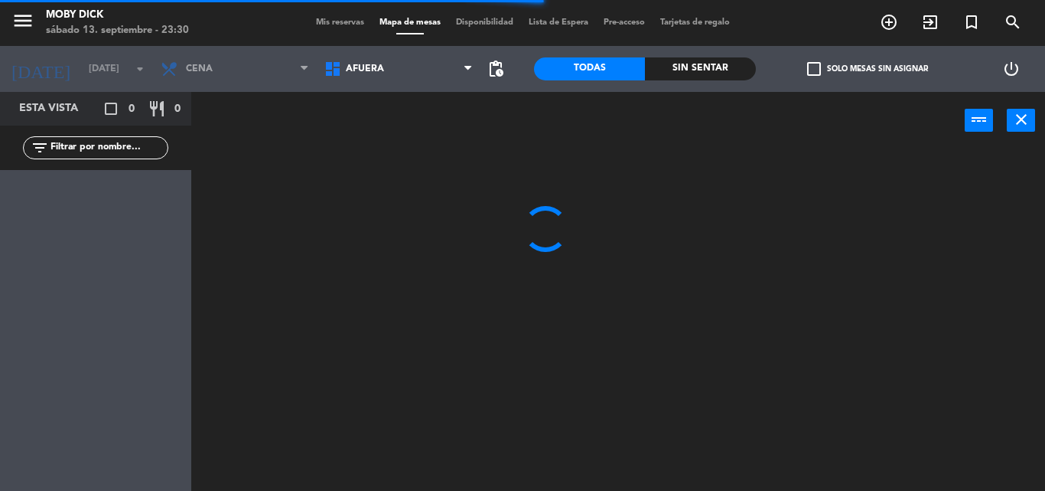
click at [447, 77] on span "AFUERA" at bounding box center [399, 69] width 164 height 34
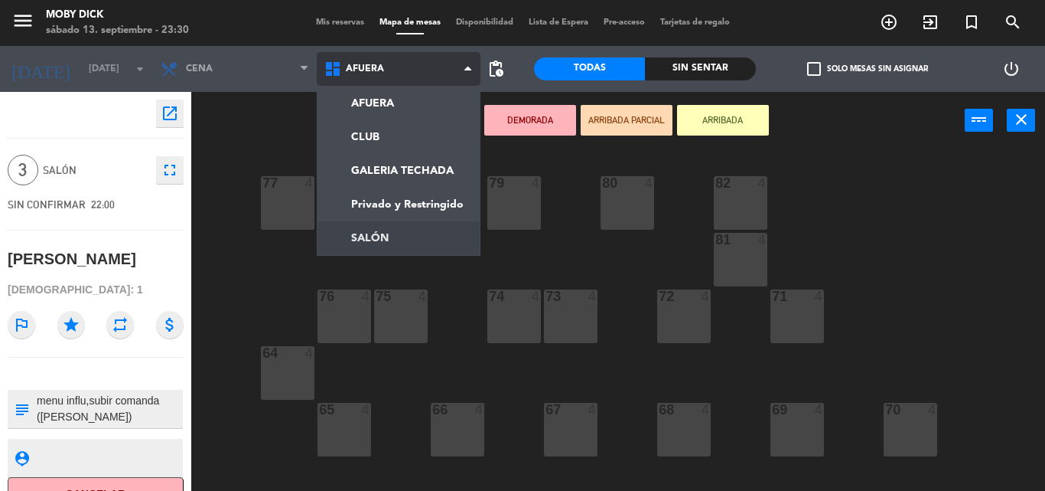
click at [459, 245] on ng-component "menu Moby Dick sábado 13. septiembre - 23:30 Mis reservas Mapa de mesas Disponi…" at bounding box center [522, 245] width 1045 height 491
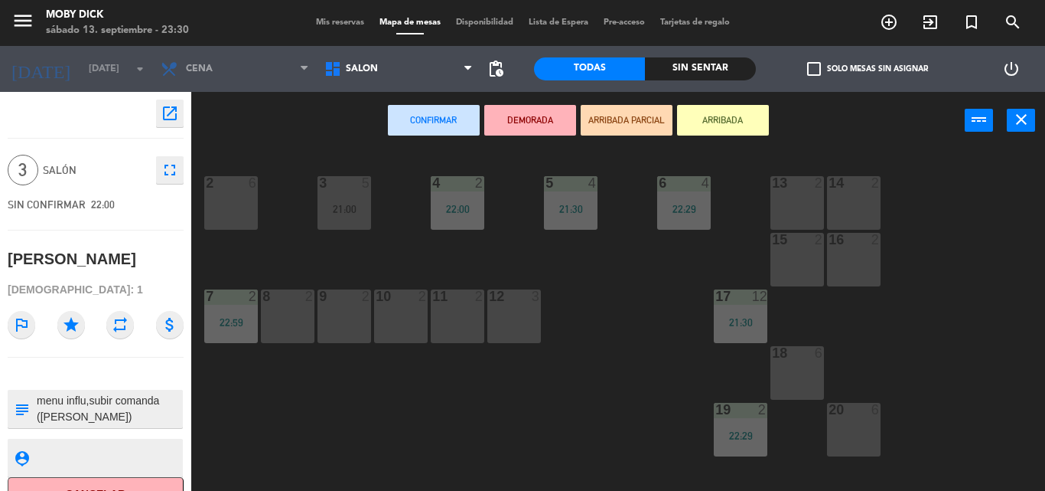
click at [312, 318] on div "8 2" at bounding box center [288, 316] width 54 height 54
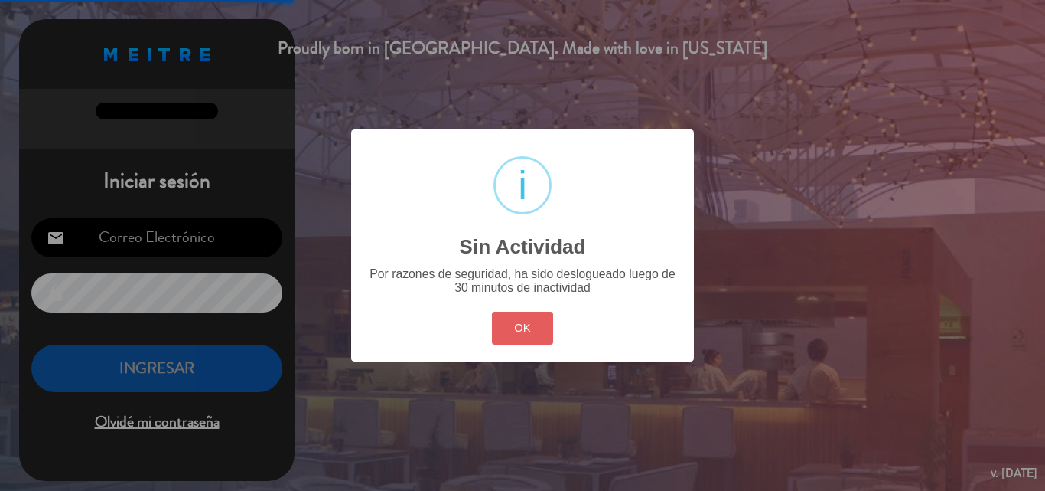
click at [527, 316] on button "OK" at bounding box center [523, 327] width 62 height 33
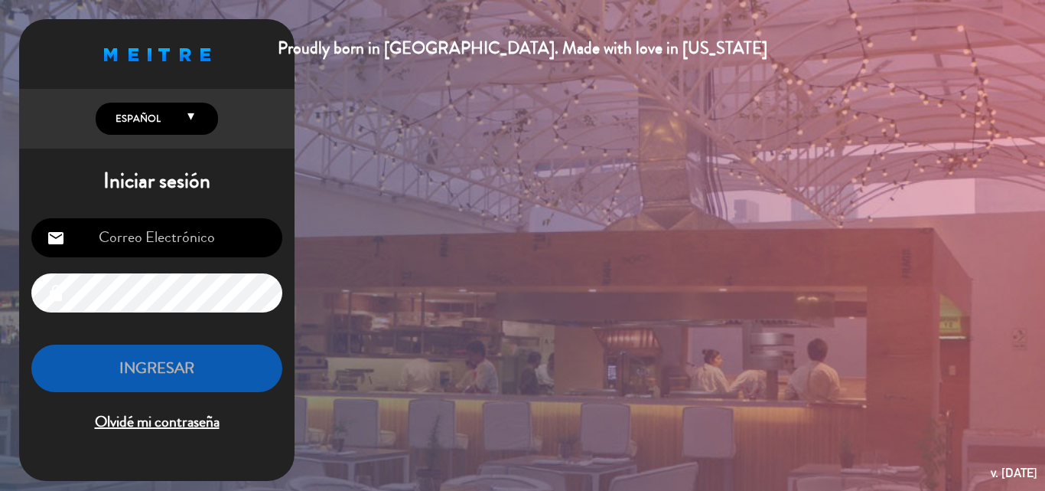
click at [126, 239] on input "email" at bounding box center [156, 237] width 251 height 39
type input "info@mobydickpub.com.ar"
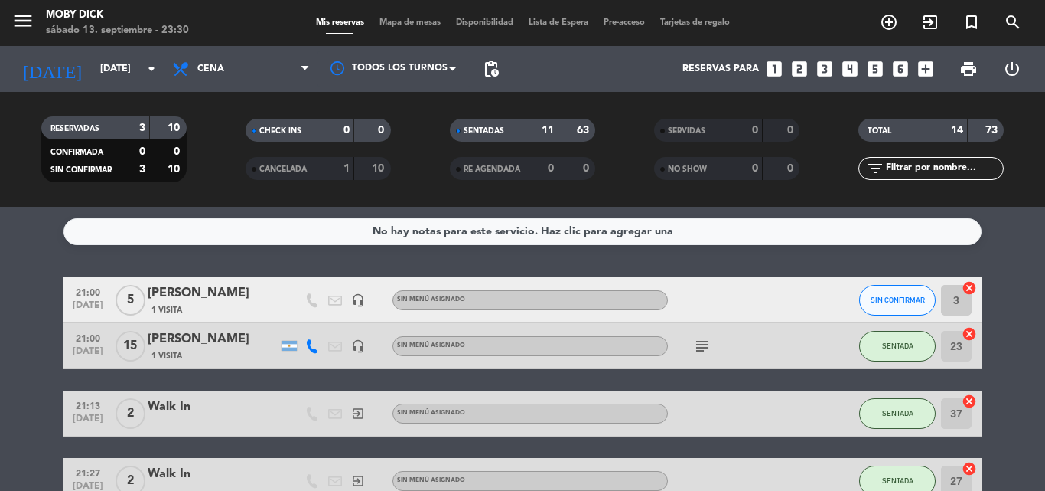
click at [406, 23] on span "Mapa de mesas" at bounding box center [410, 22] width 77 height 8
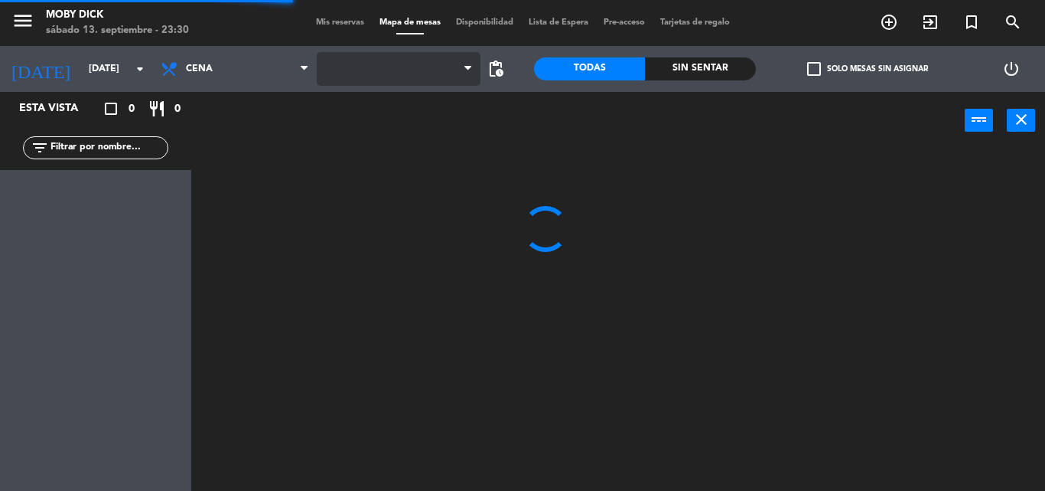
click at [404, 83] on span at bounding box center [399, 69] width 164 height 34
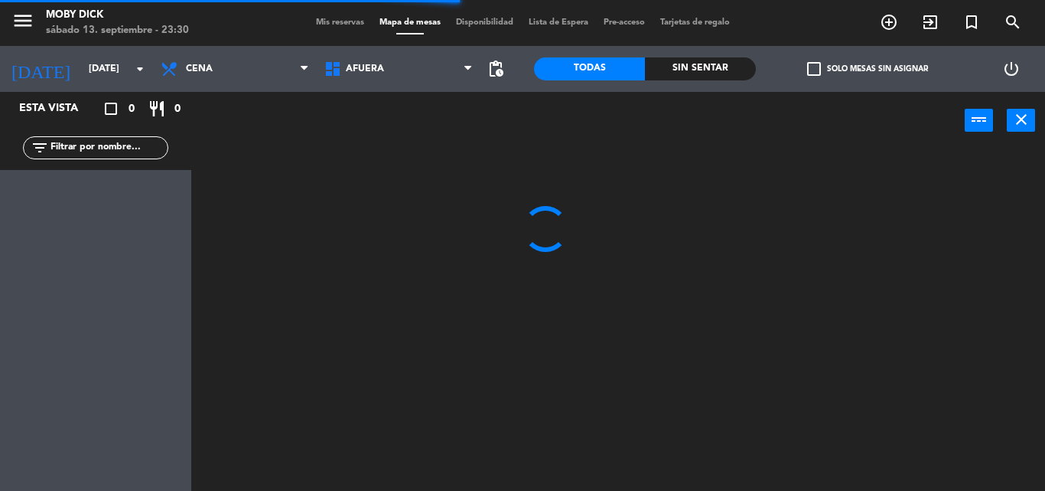
click at [403, 83] on span "AFUERA" at bounding box center [399, 69] width 164 height 34
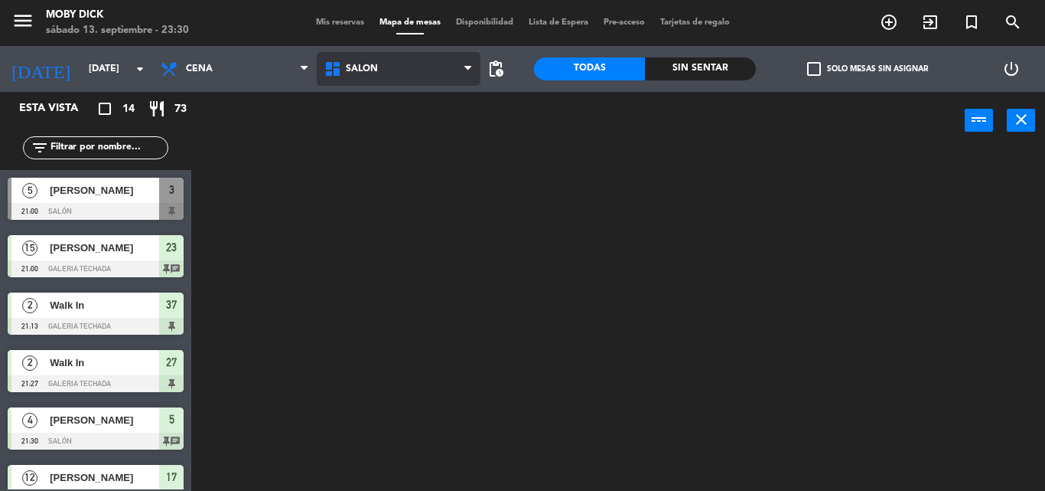
click at [373, 234] on ng-component "menu Moby Dick sábado 13. septiembre - 23:30 Mis reservas Mapa de mesas Disponi…" at bounding box center [522, 245] width 1045 height 491
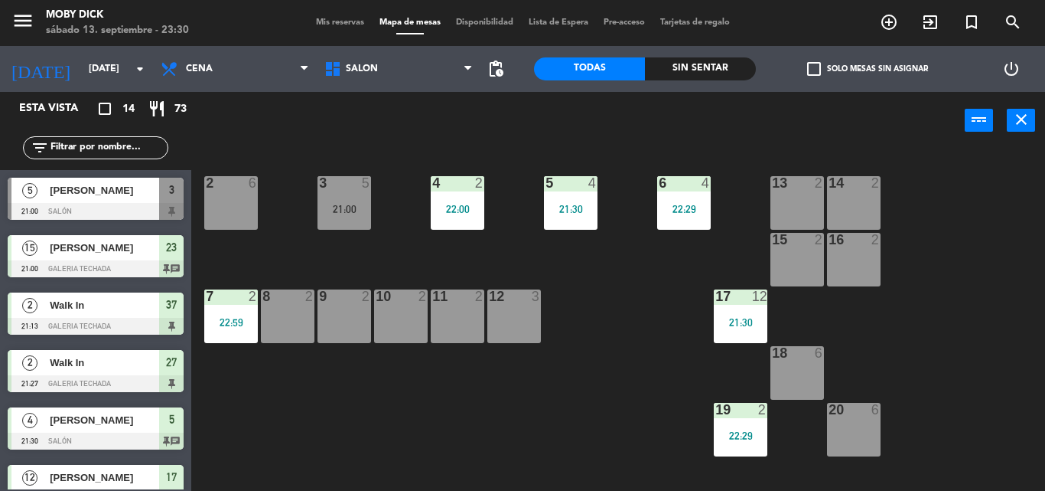
click at [132, 154] on input "text" at bounding box center [108, 147] width 119 height 17
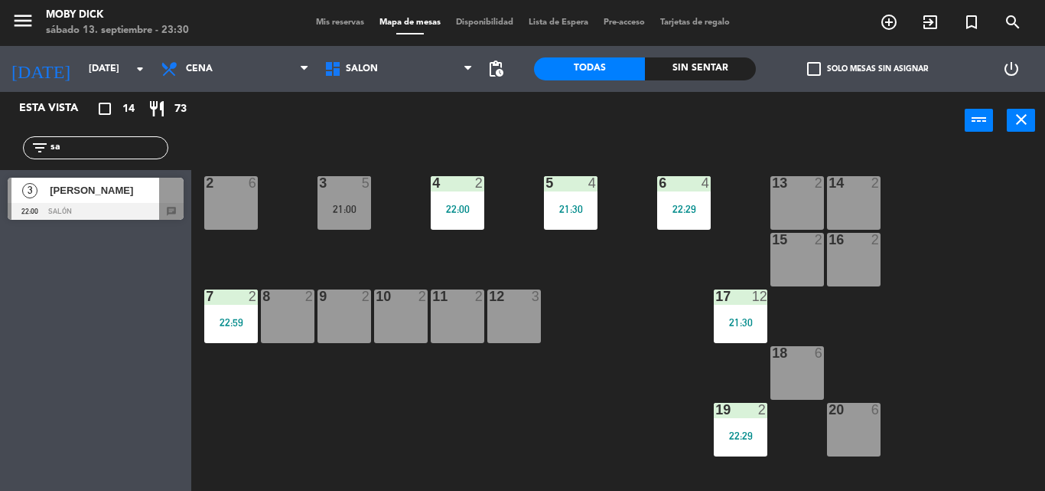
type input "sa"
click at [70, 208] on div "3 Salome Acuña 22:00 SALÓN chat 3 Salome Acuña 22:00 SALÓN chat" at bounding box center [95, 201] width 191 height 62
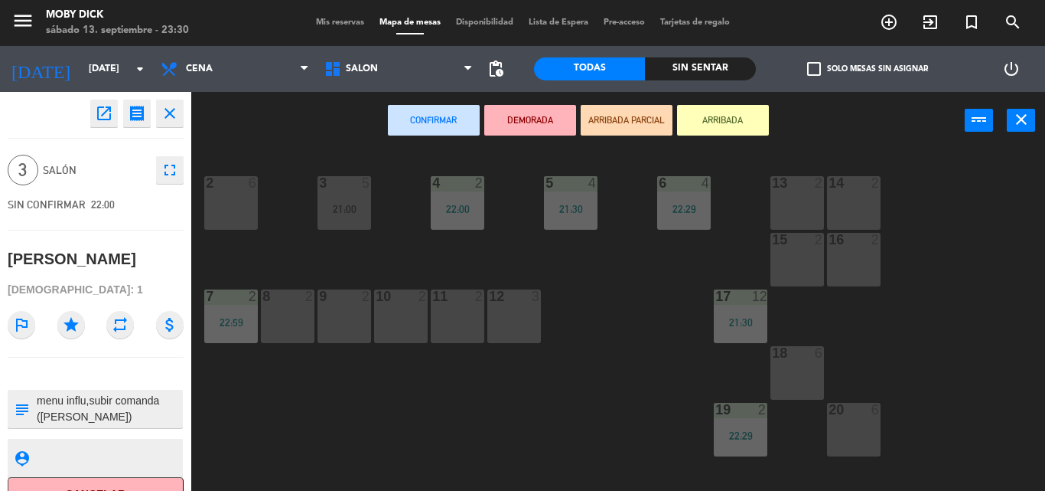
click at [275, 320] on div "8 2" at bounding box center [288, 316] width 54 height 54
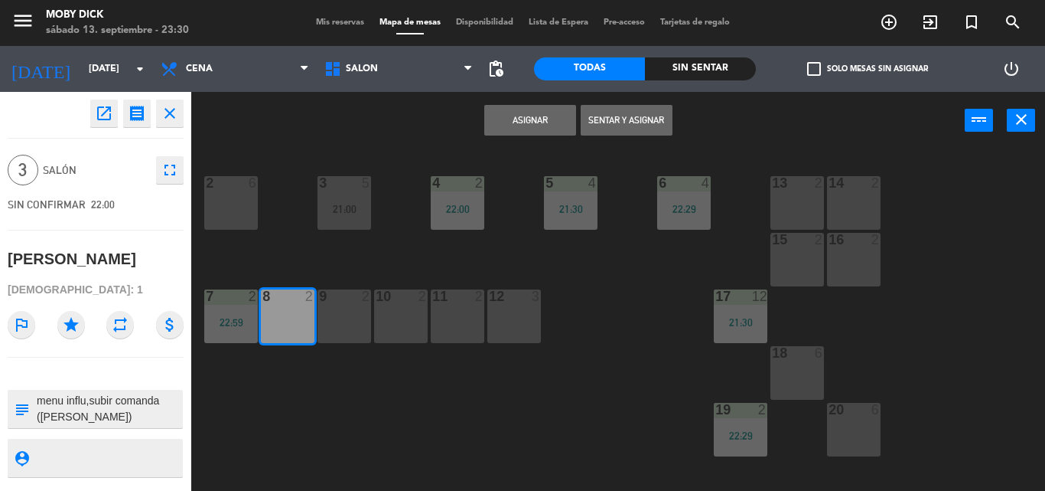
click at [660, 118] on button "Sentar y Asignar" at bounding box center [627, 120] width 92 height 31
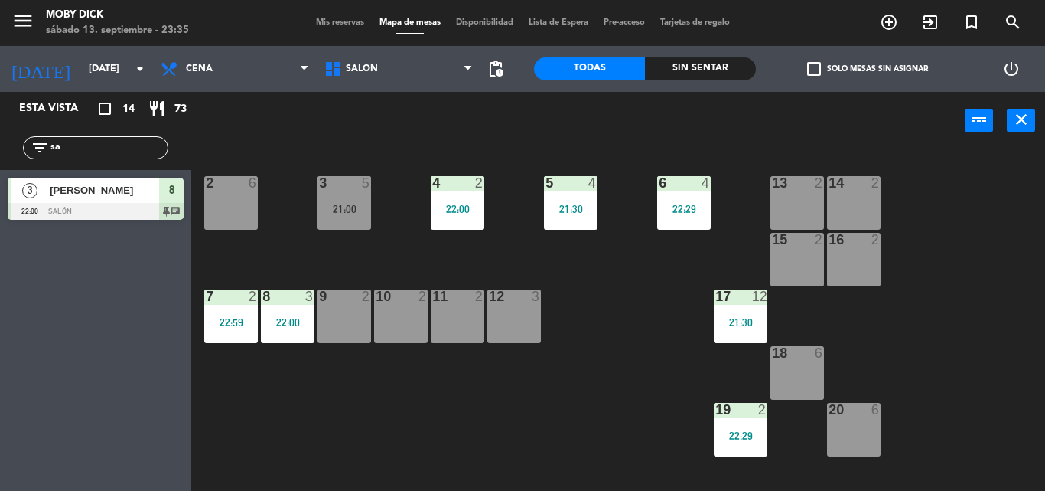
click at [64, 149] on input "sa" at bounding box center [108, 147] width 119 height 17
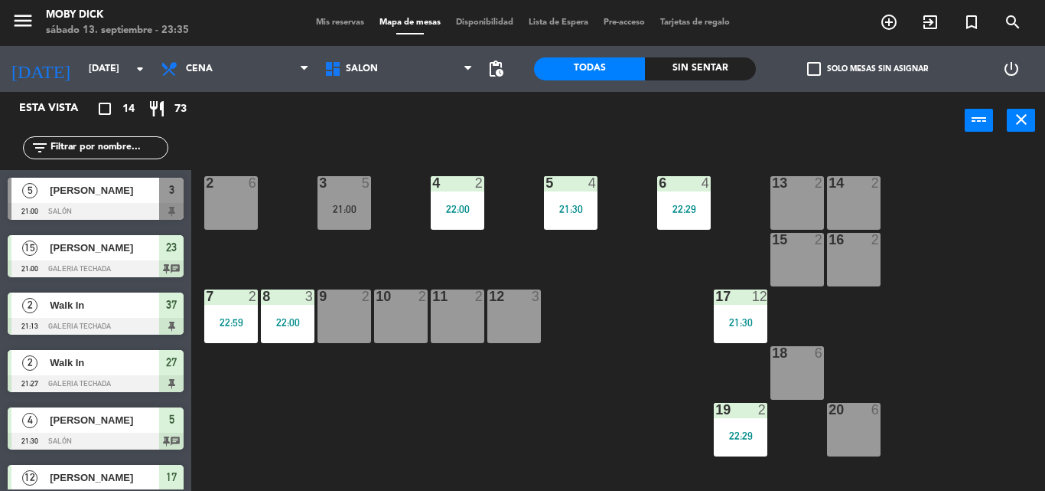
click at [517, 376] on div "14 2 13 2 6 4 22:29 5 4 21:30 4 2 22:00 3 5 21:00 2 6 16 2 15 2 17 12 21:30 12 …" at bounding box center [623, 319] width 843 height 341
click at [81, 70] on input "sáb. [DATE]" at bounding box center [145, 69] width 129 height 26
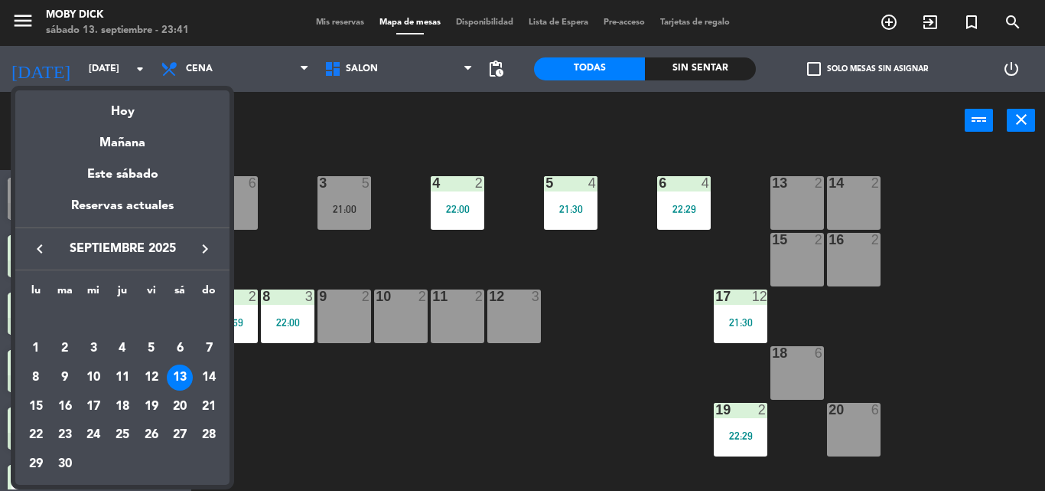
click at [66, 69] on div at bounding box center [522, 245] width 1045 height 491
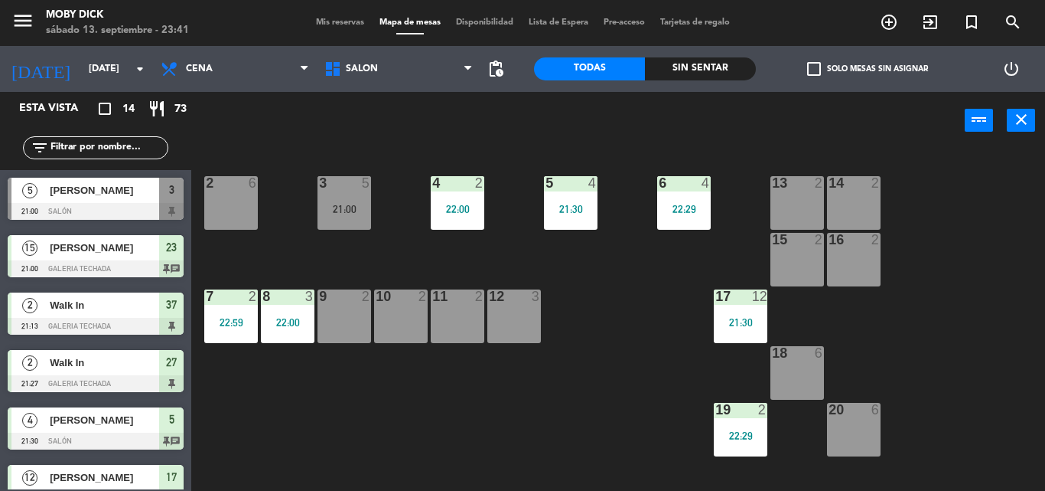
click at [324, 28] on div "Mis reservas Mapa de mesas Disponibilidad Lista de Espera Pre-acceso Tarjetas d…" at bounding box center [522, 23] width 429 height 14
click at [329, 22] on span "Mis reservas" at bounding box center [340, 22] width 64 height 8
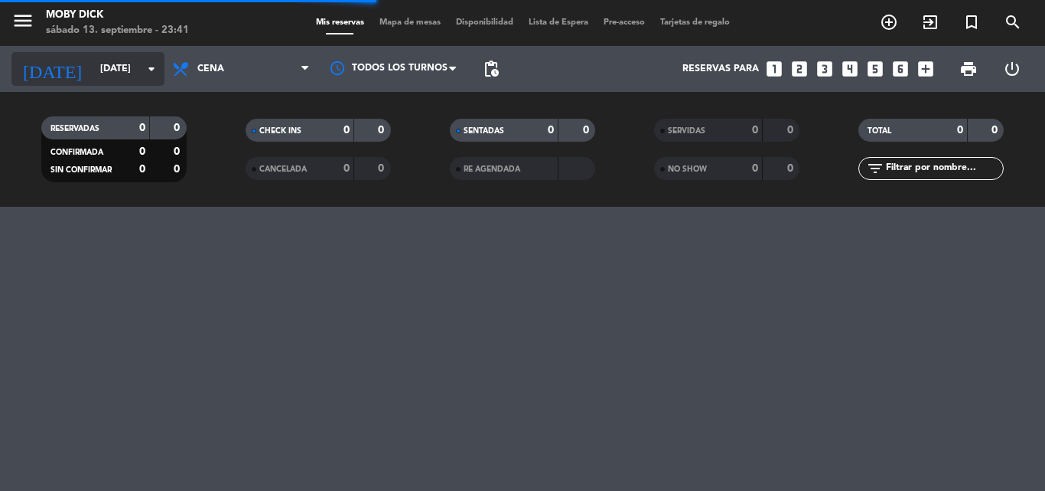
click at [102, 73] on input "sáb. [DATE]" at bounding box center [157, 69] width 129 height 26
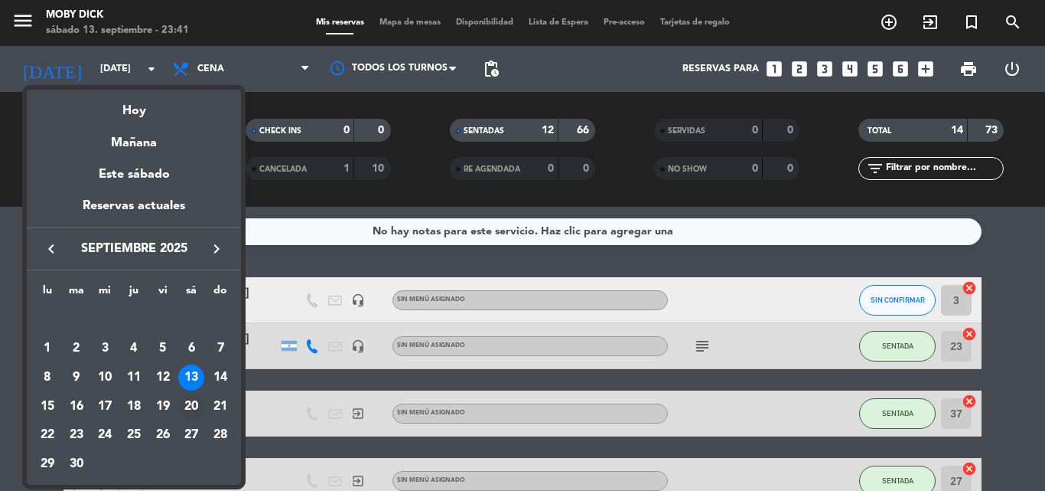
click at [187, 405] on div "20" at bounding box center [191, 406] width 26 height 26
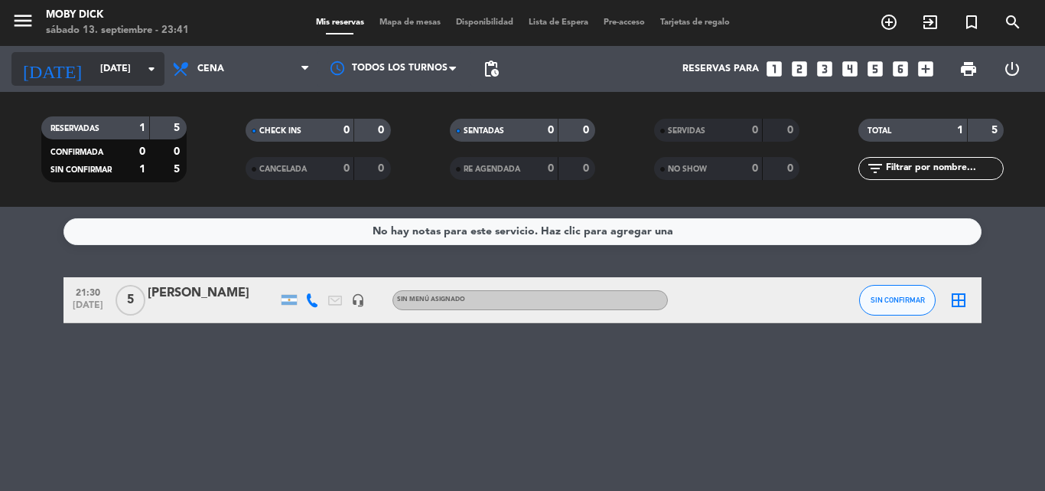
click at [93, 74] on input "sáb. 20 sep." at bounding box center [157, 69] width 129 height 26
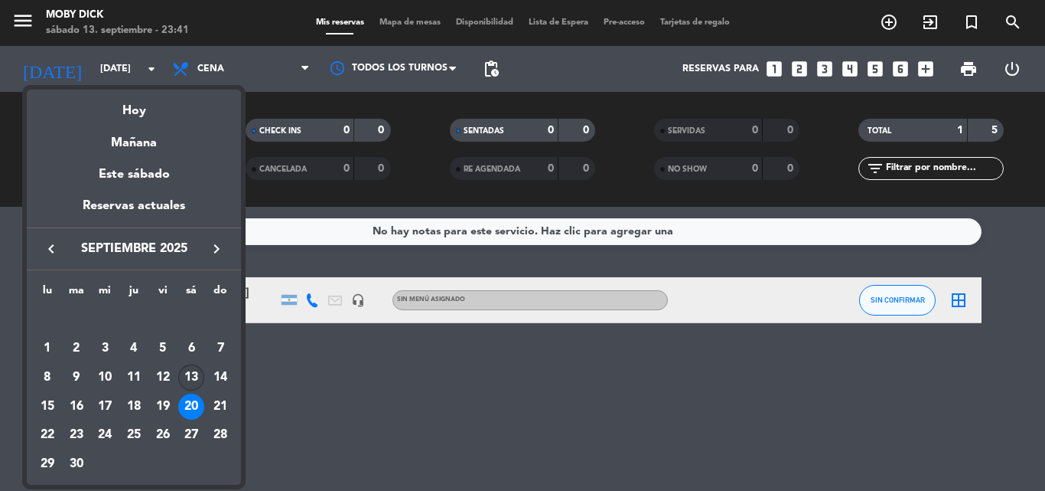
click at [190, 376] on div "13" at bounding box center [191, 377] width 26 height 26
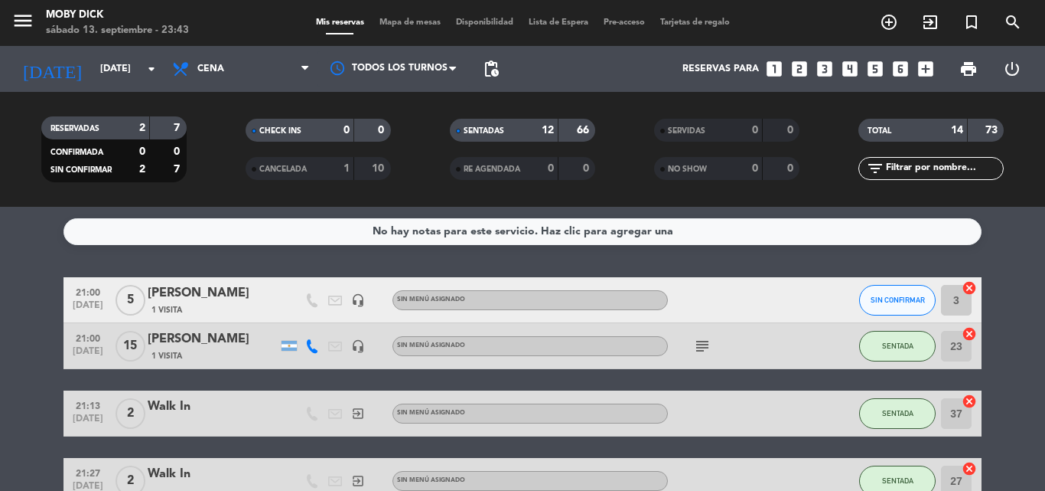
click at [124, 66] on input "sáb. [DATE]" at bounding box center [157, 69] width 129 height 26
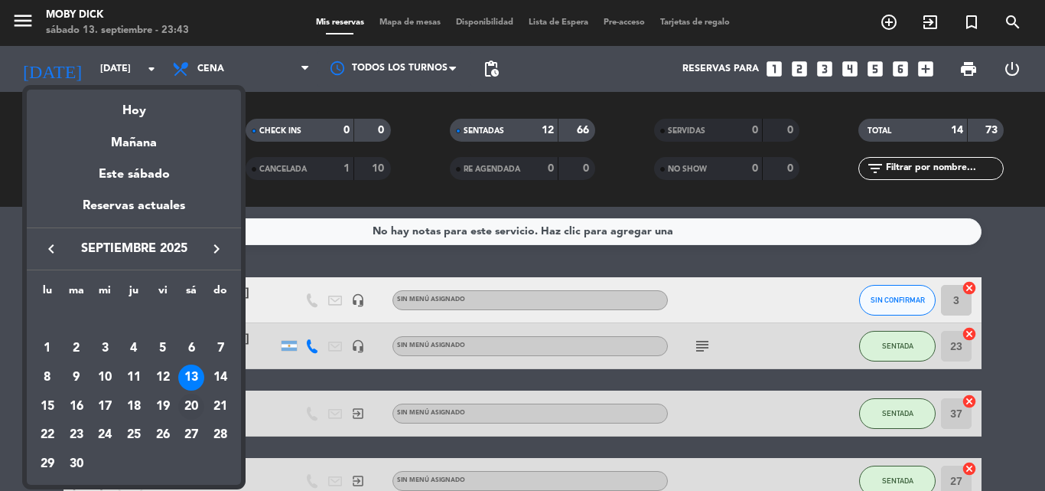
click at [190, 399] on div "20" at bounding box center [191, 406] width 26 height 26
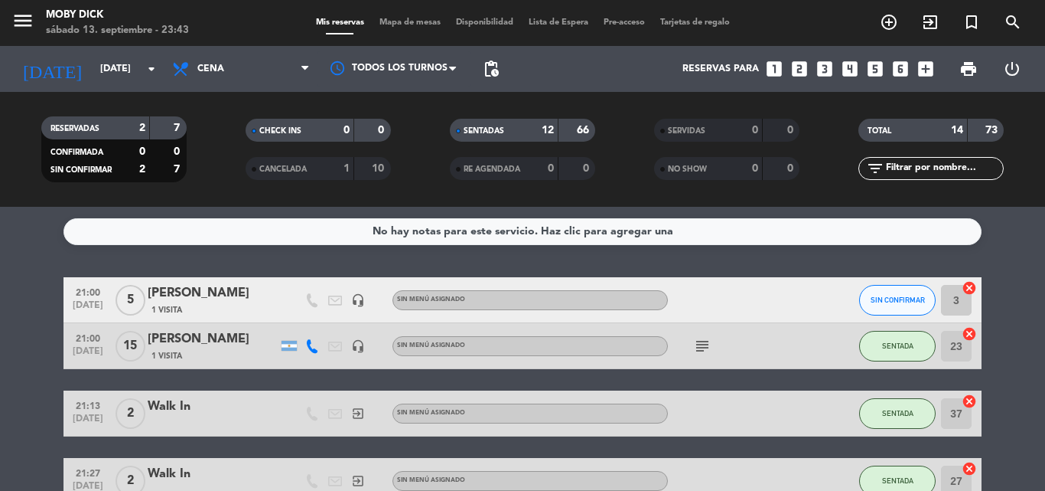
type input "sáb. 20 sep."
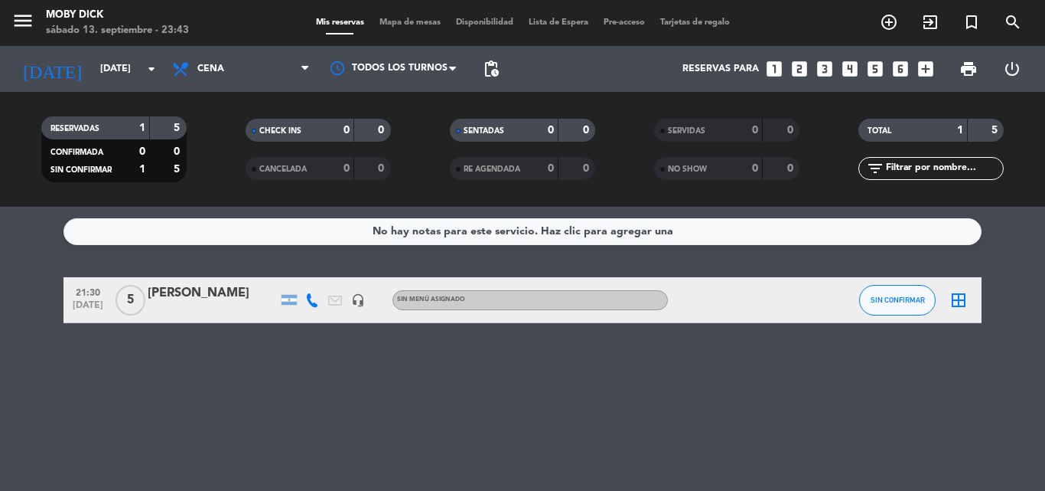
click at [853, 69] on icon "looks_4" at bounding box center [850, 69] width 20 height 20
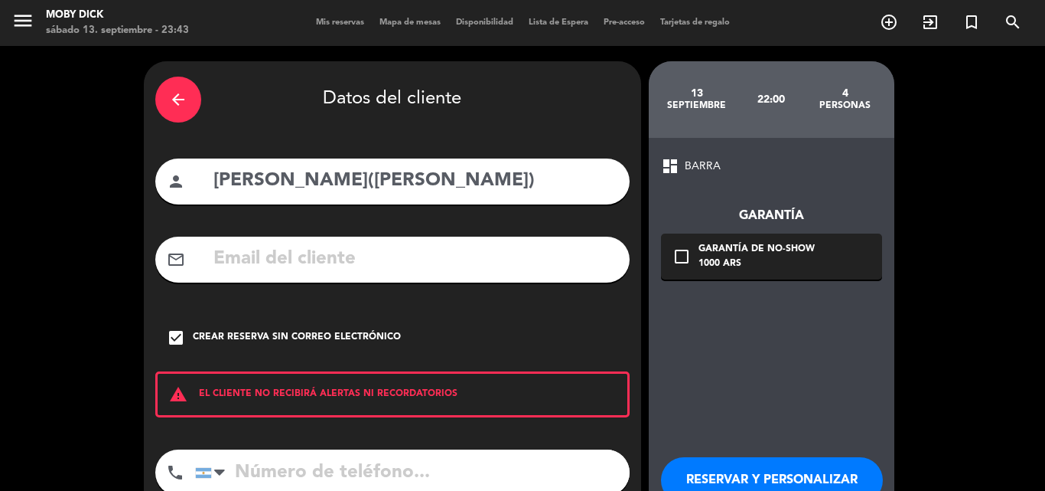
click at [171, 89] on div "arrow_back" at bounding box center [178, 100] width 46 height 46
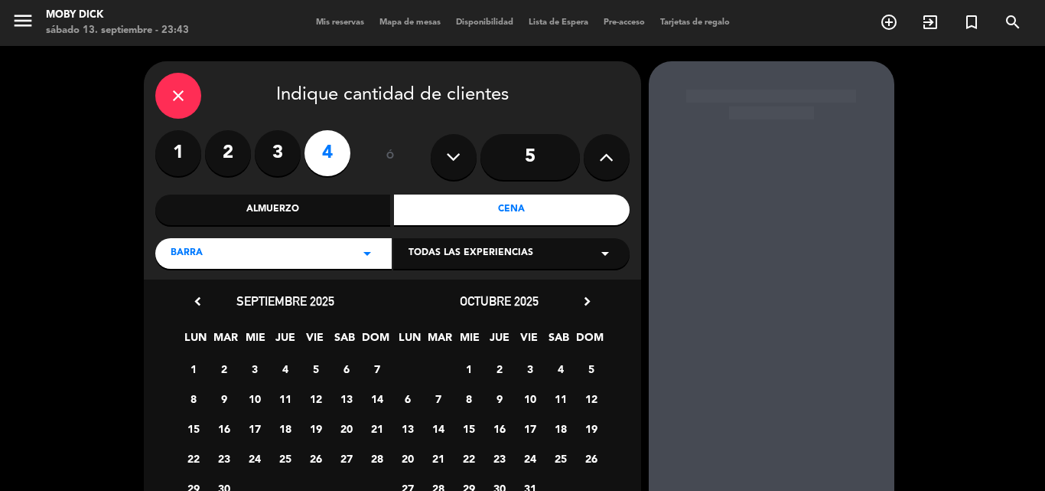
click at [171, 89] on icon "close" at bounding box center [178, 95] width 18 height 18
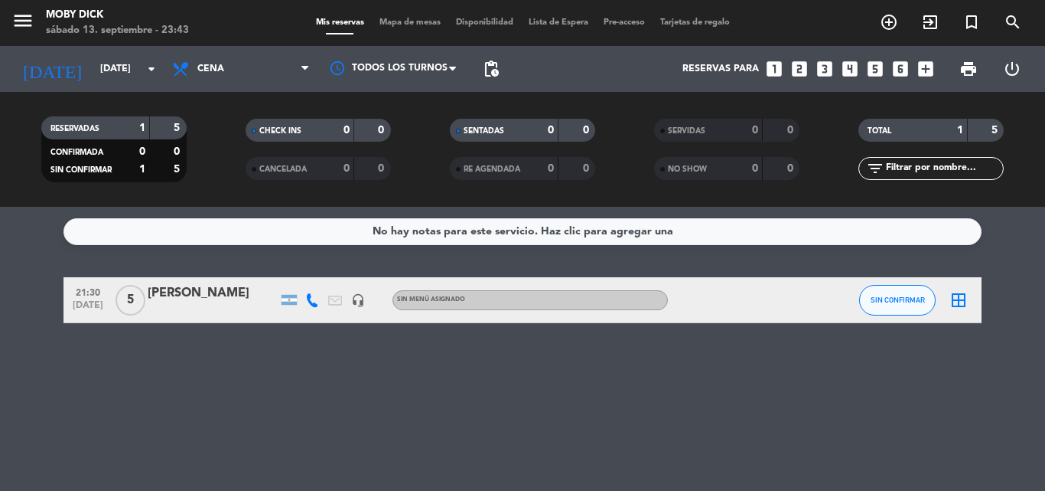
click at [844, 67] on icon "looks_4" at bounding box center [850, 69] width 20 height 20
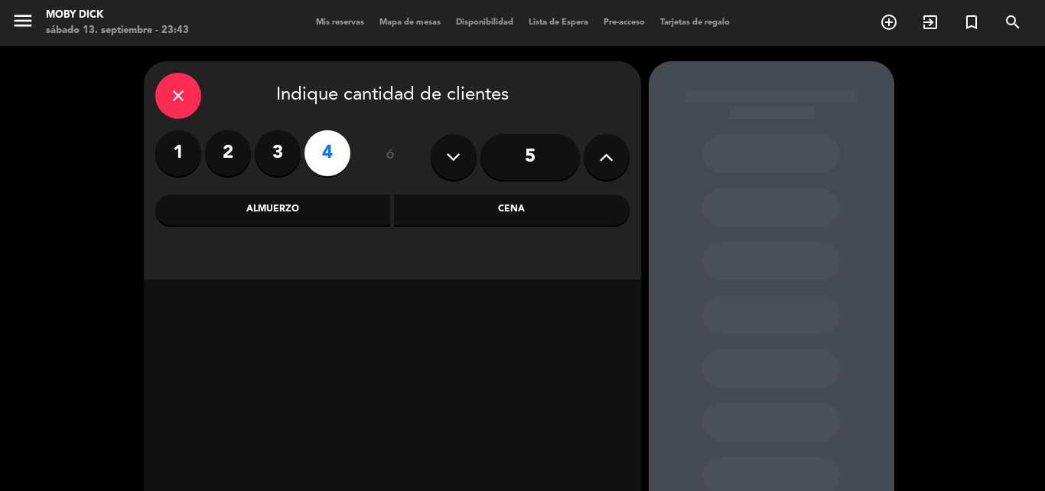
click at [588, 211] on div "Cena" at bounding box center [512, 209] width 236 height 31
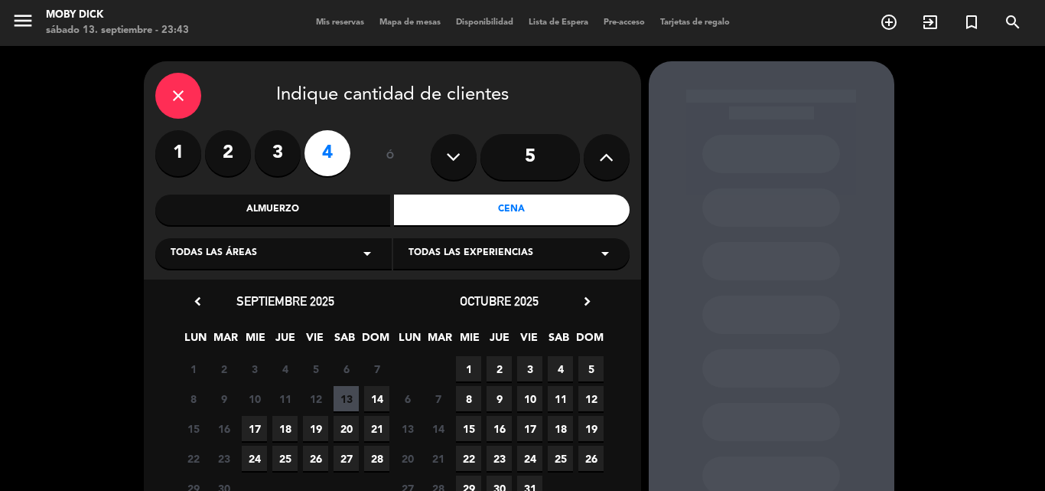
click at [348, 425] on span "20" at bounding box center [346, 428] width 25 height 25
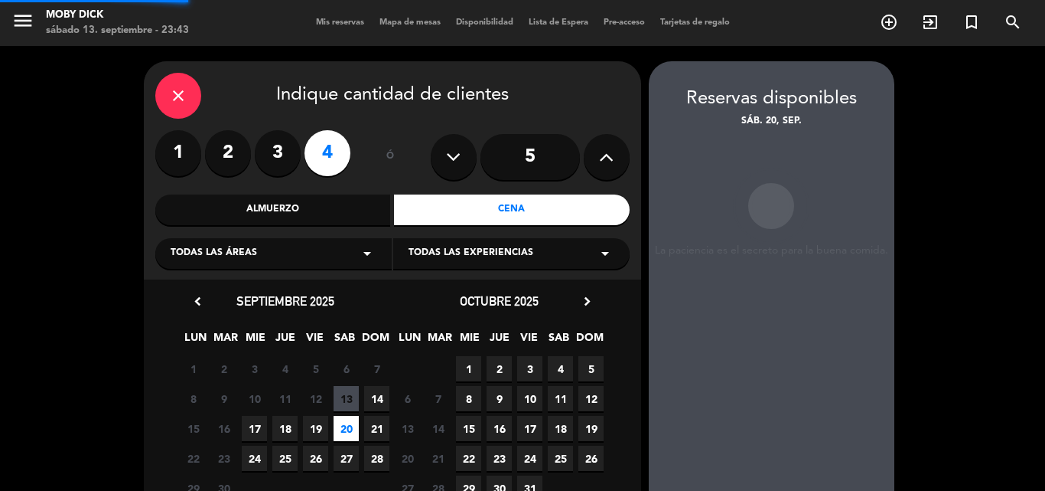
scroll to position [61, 0]
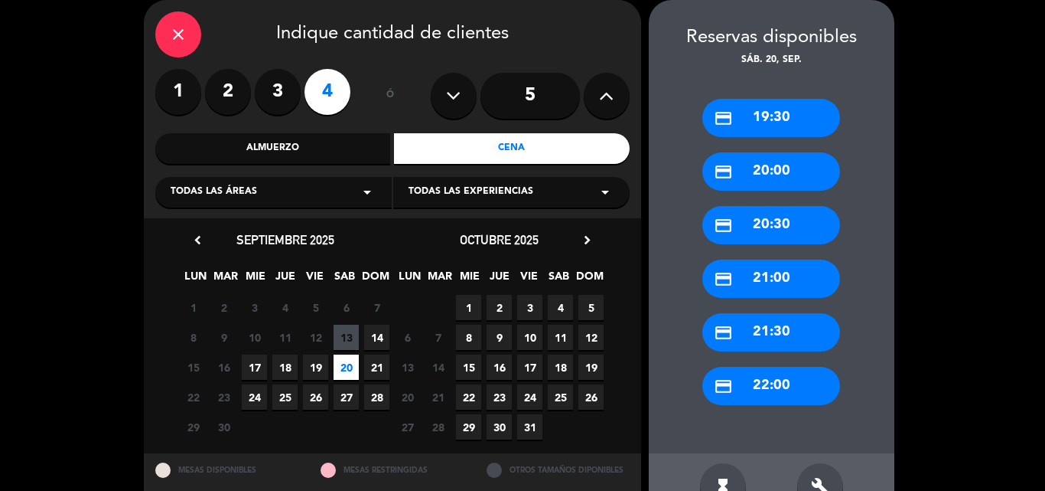
click at [767, 381] on div "credit_card 22:00" at bounding box center [771, 386] width 138 height 38
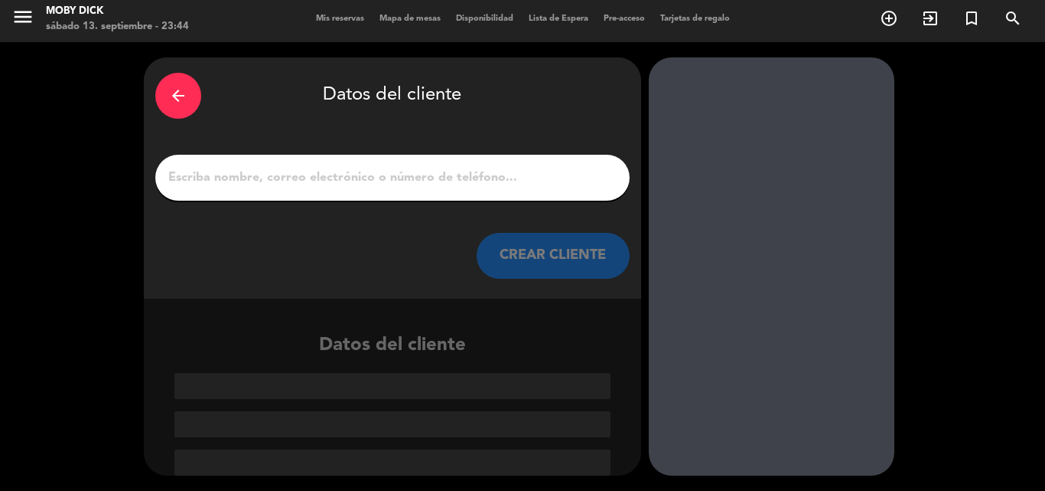
scroll to position [4, 0]
click at [512, 178] on input "1" at bounding box center [392, 177] width 451 height 21
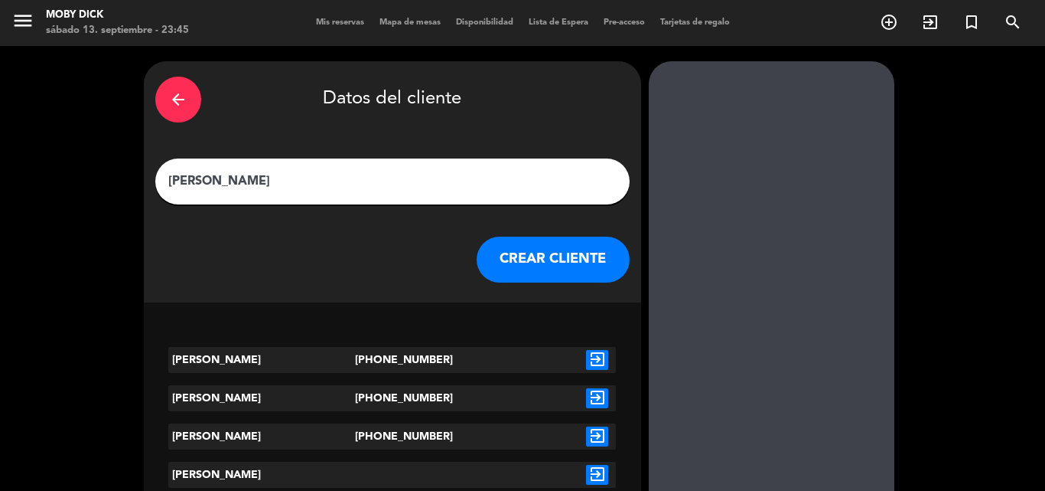
drag, startPoint x: 208, startPoint y: 181, endPoint x: 181, endPoint y: 179, distance: 27.6
click at [181, 179] on input "DARIO fernandez" at bounding box center [392, 181] width 451 height 21
click at [211, 180] on input "Dario fernandez" at bounding box center [392, 181] width 451 height 21
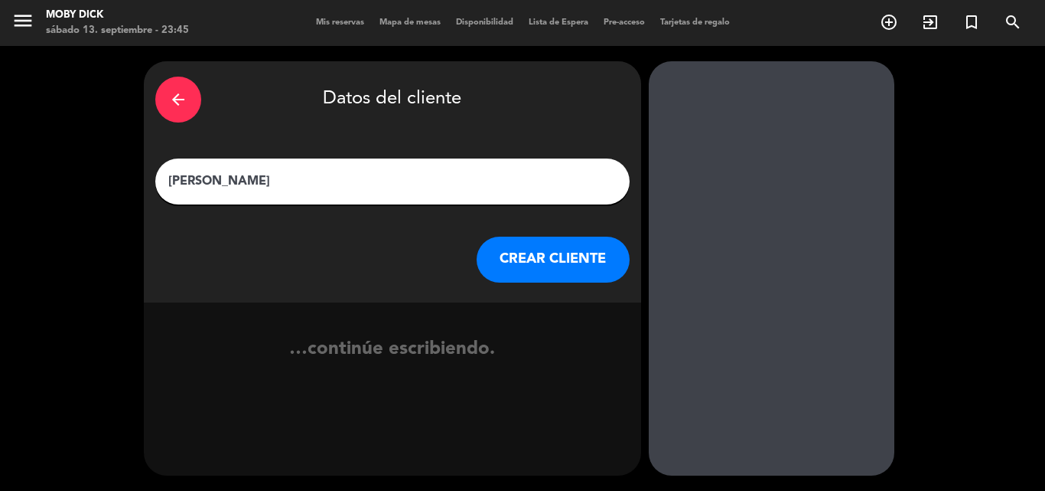
type input "Dario Fernandez"
click at [532, 292] on div "arrow_back Datos del cliente Dario Fernandez CREAR CLIENTE" at bounding box center [392, 181] width 497 height 241
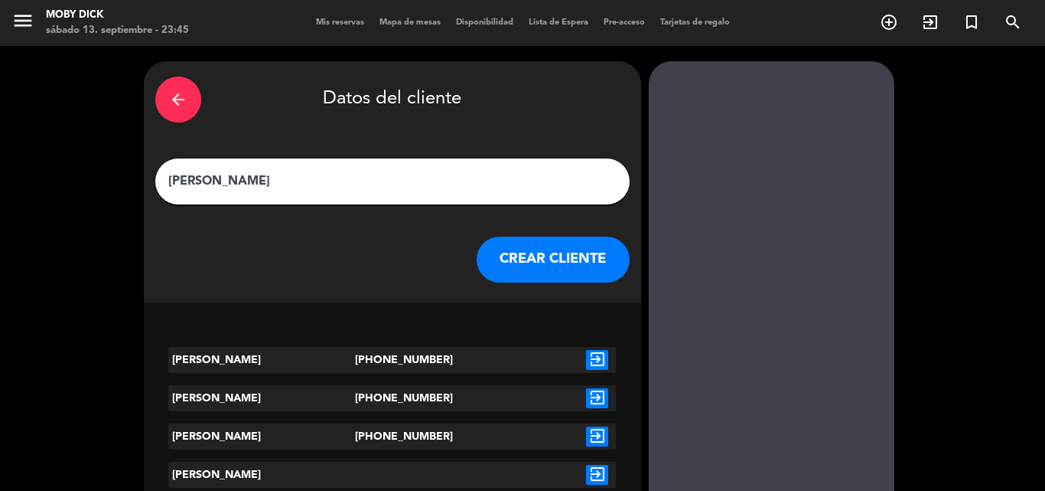
click at [537, 273] on button "CREAR CLIENTE" at bounding box center [553, 259] width 153 height 46
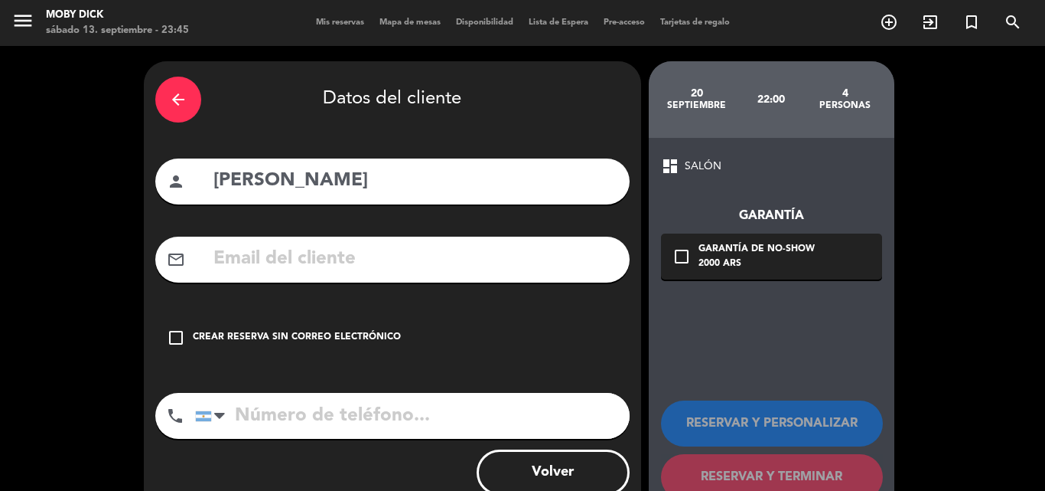
click at [362, 357] on div "check_box_outline_blank Crear reserva sin correo electrónico" at bounding box center [392, 338] width 474 height 46
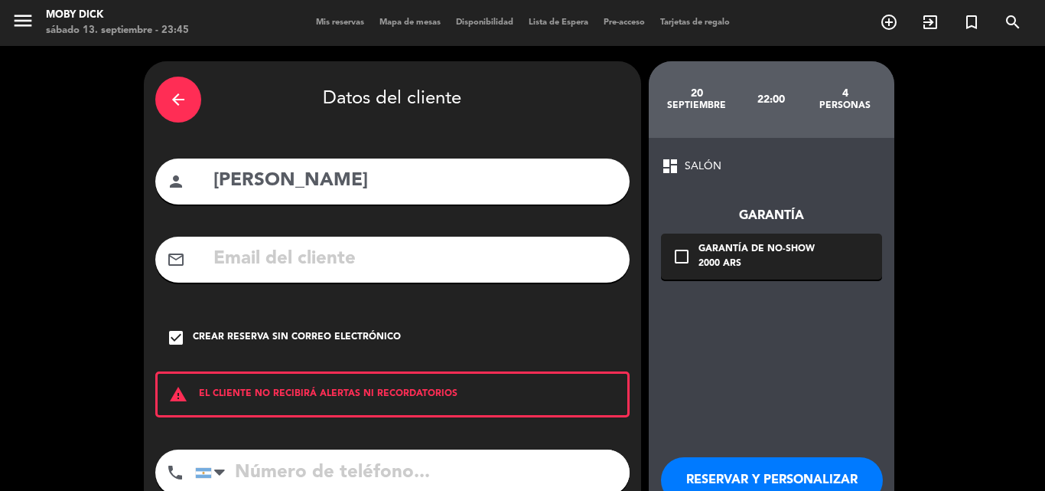
click at [749, 455] on div "RESERVAR Y PERSONALIZAR RESERVAR Y TERMINAR" at bounding box center [771, 500] width 221 height 150
click at [749, 460] on button "RESERVAR Y PERSONALIZAR" at bounding box center [772, 480] width 222 height 46
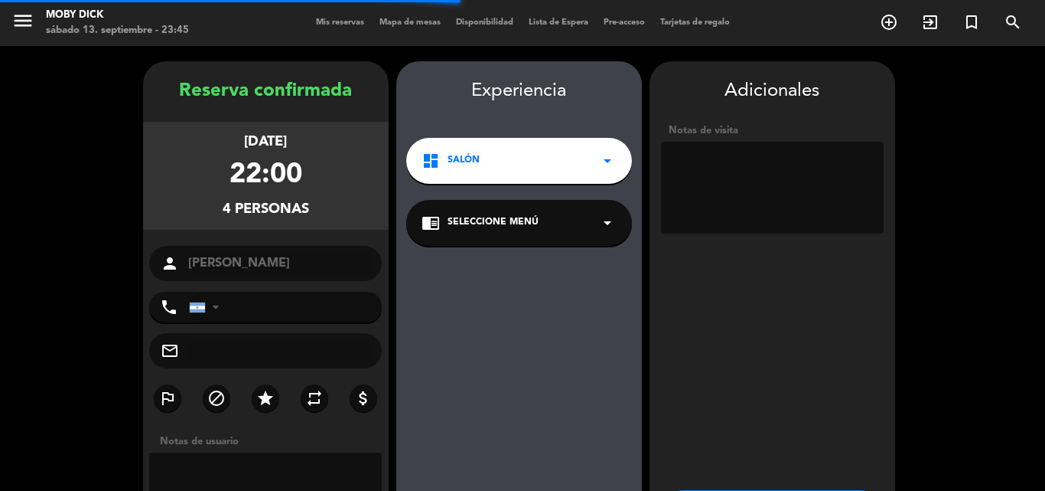
scroll to position [61, 0]
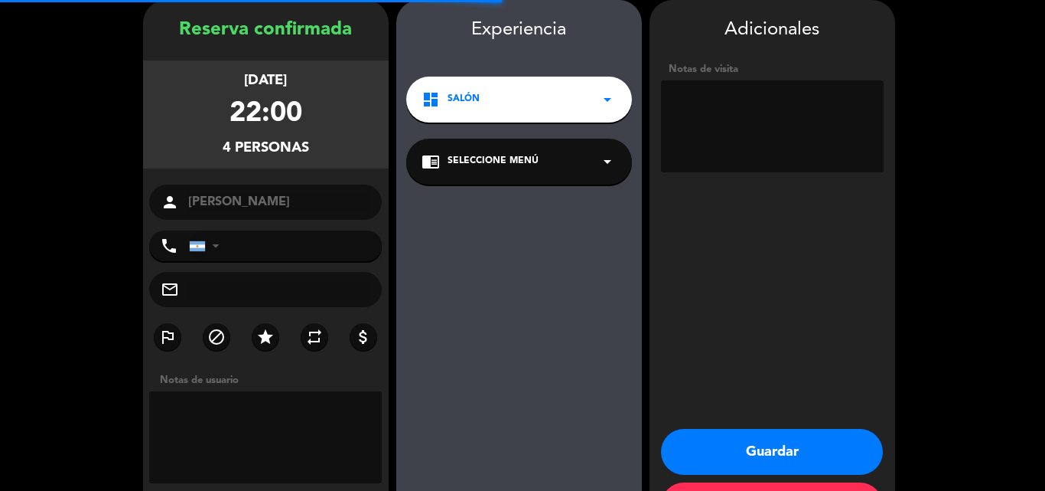
click at [738, 162] on textarea at bounding box center [772, 126] width 223 height 92
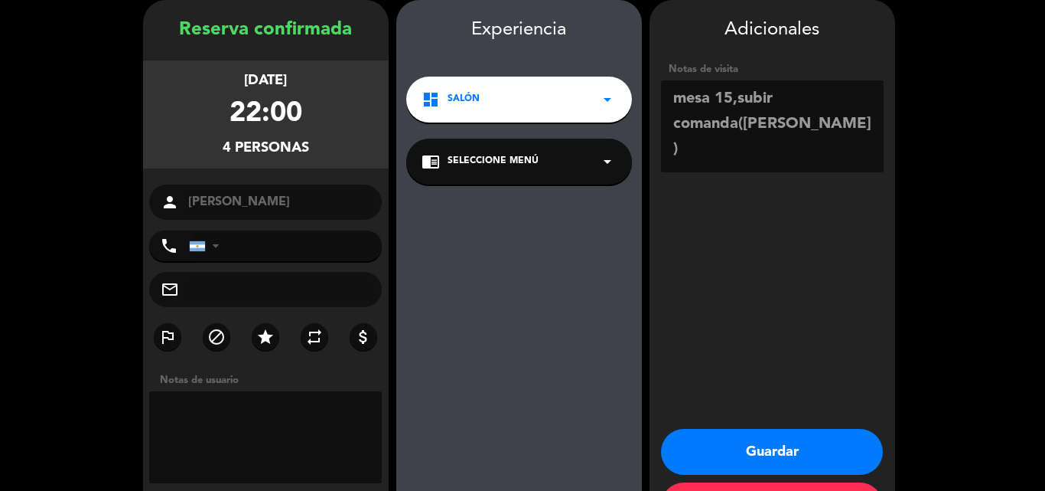
type textarea "mesa 15,subir comanda(pablo)"
click at [800, 447] on button "Guardar" at bounding box center [772, 452] width 222 height 46
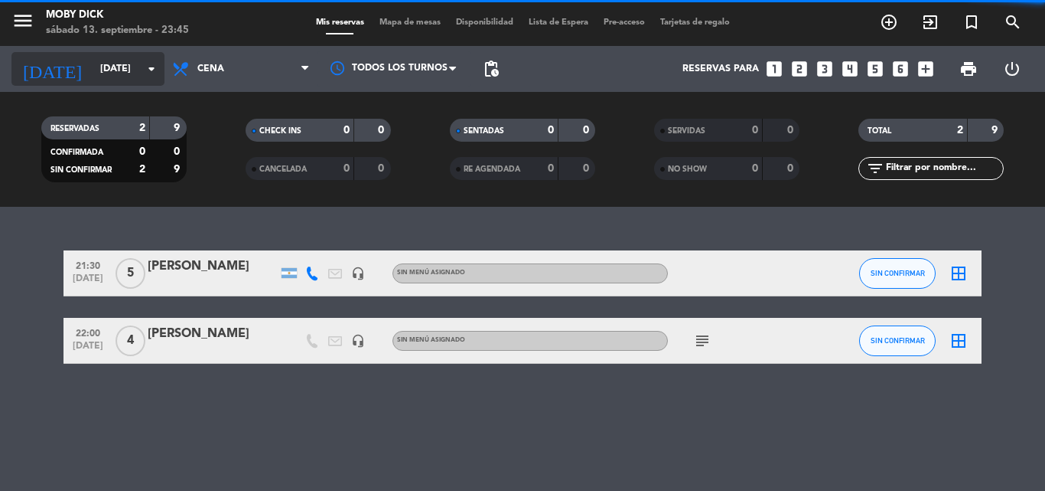
click at [116, 83] on div "today sáb. 20 sep. arrow_drop_down" at bounding box center [87, 69] width 153 height 34
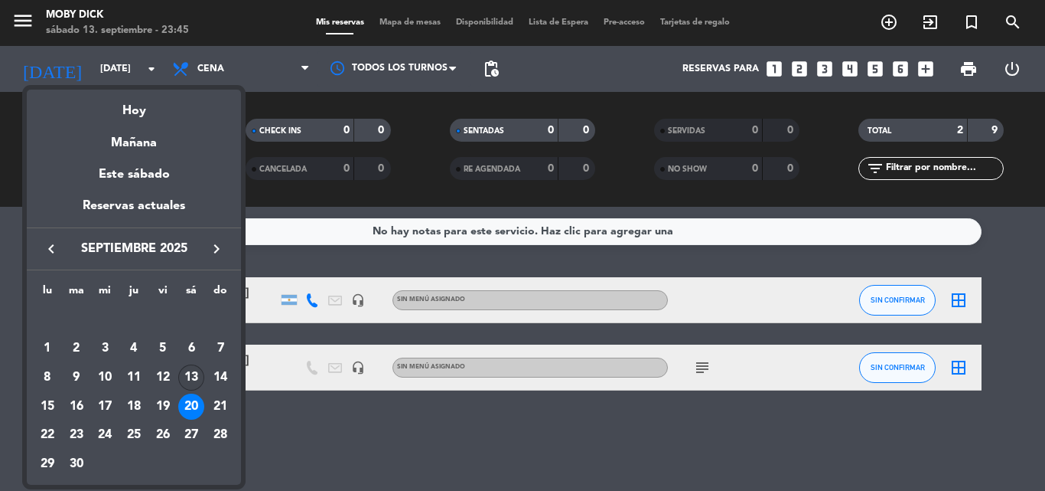
click at [196, 374] on div "13" at bounding box center [191, 377] width 26 height 26
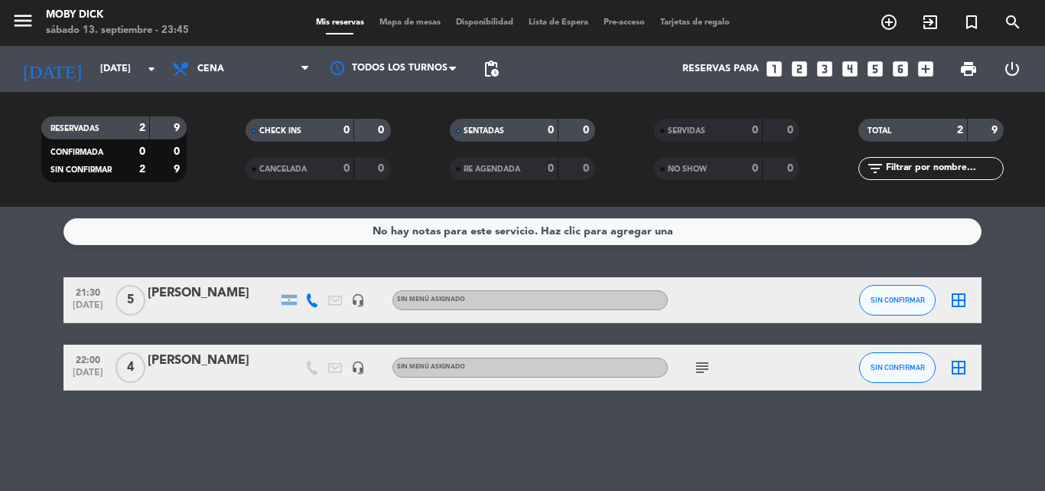
type input "sáb. [DATE]"
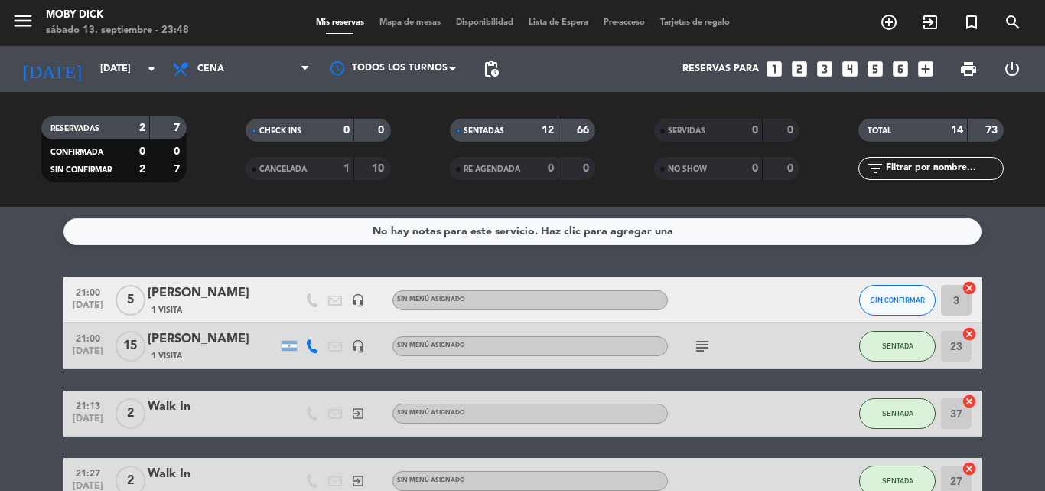
click at [422, 24] on span "Mapa de mesas" at bounding box center [410, 22] width 77 height 8
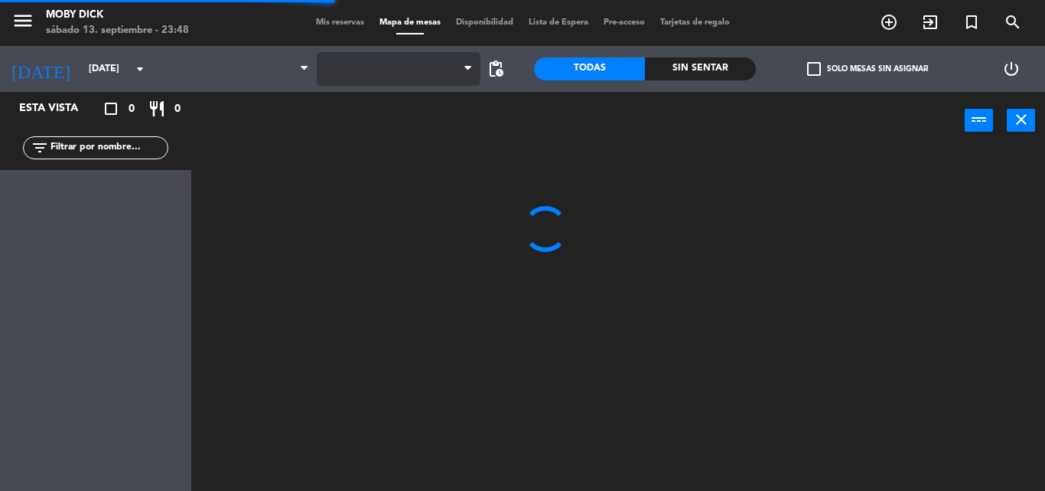
click at [414, 63] on span at bounding box center [399, 69] width 164 height 34
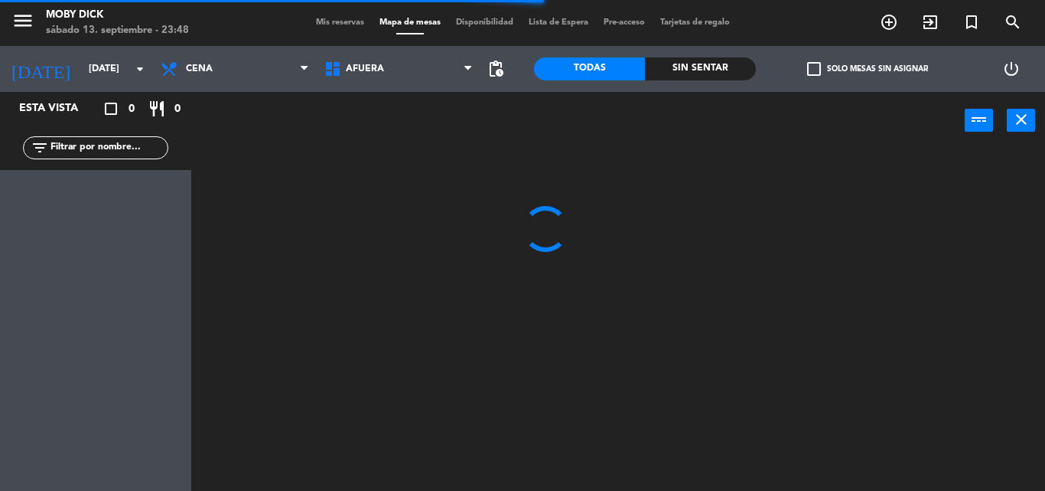
click at [414, 63] on span "AFUERA" at bounding box center [399, 69] width 164 height 34
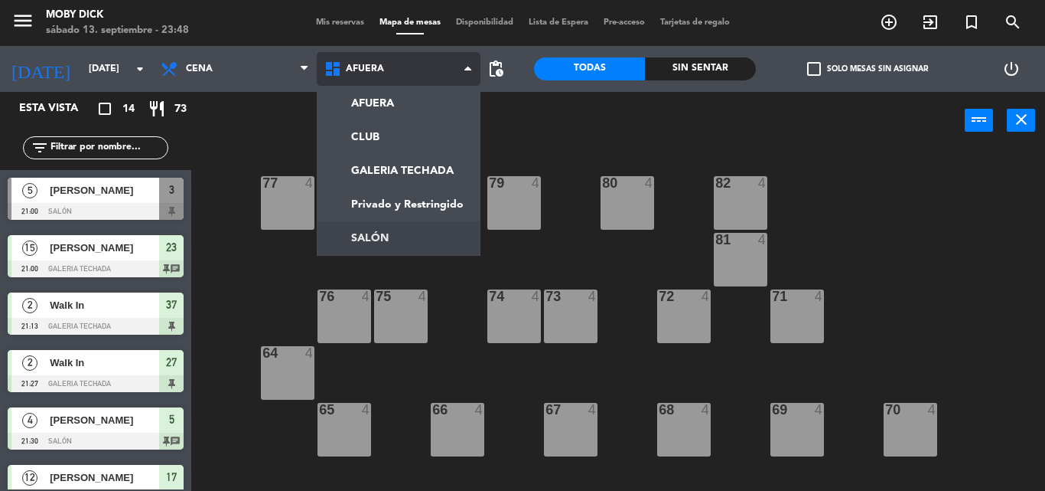
click at [367, 245] on ng-component "menu Moby Dick sábado 13. septiembre - 23:48 Mis reservas Mapa de mesas Disponi…" at bounding box center [522, 245] width 1045 height 491
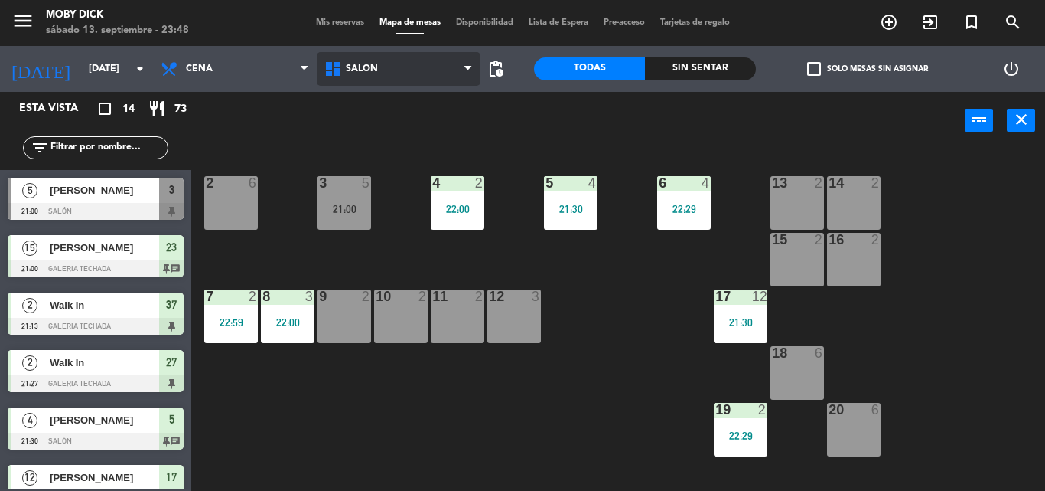
click at [390, 81] on span "SALÓN" at bounding box center [399, 69] width 164 height 34
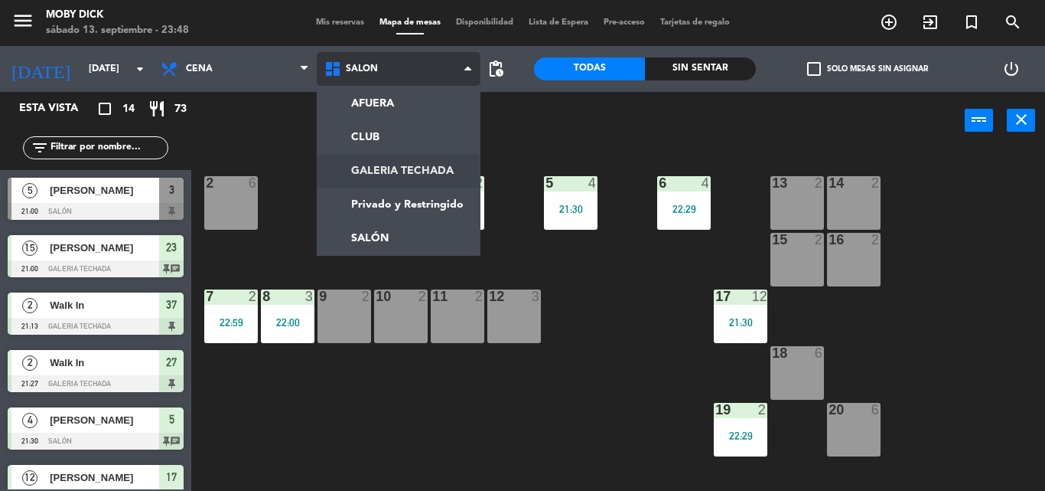
click at [372, 176] on ng-component "menu Moby Dick sábado 13. septiembre - 23:48 Mis reservas Mapa de mesas Disponi…" at bounding box center [522, 245] width 1045 height 491
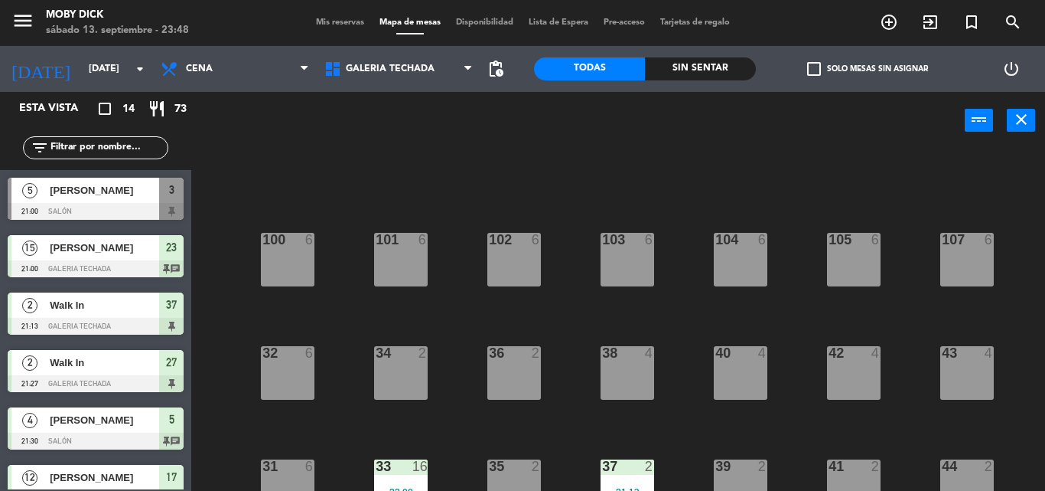
click at [530, 402] on div "100 6 101 6 102 6 103 6 104 6 105 6 107 6 32 6 34 2 36 2 38 4 40 4 43 4 42 4 35…" at bounding box center [623, 319] width 843 height 341
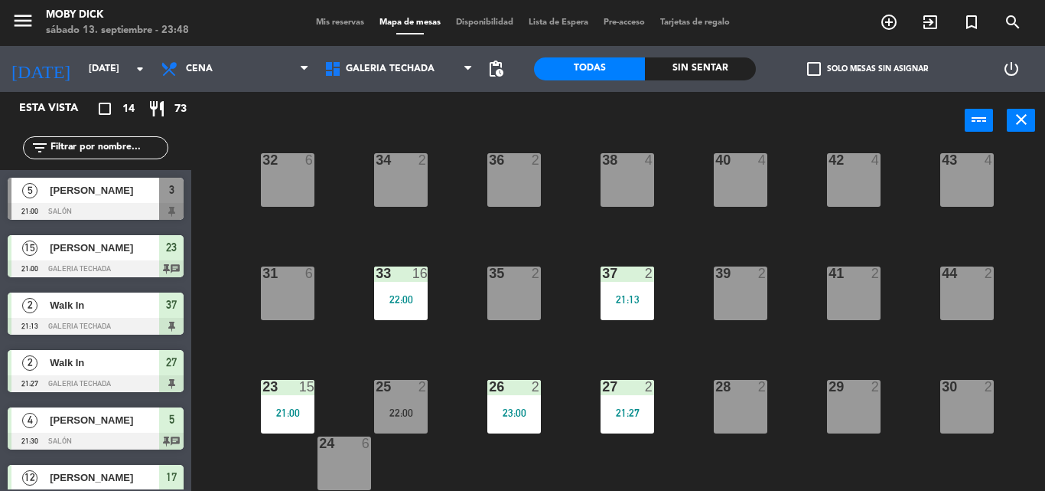
scroll to position [249, 0]
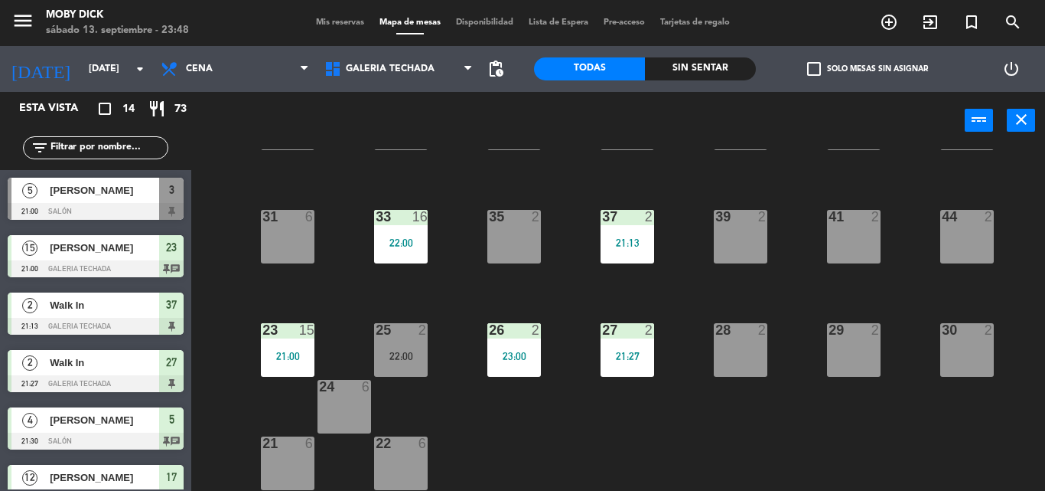
click at [510, 369] on div "26 2 23:00" at bounding box center [514, 350] width 54 height 54
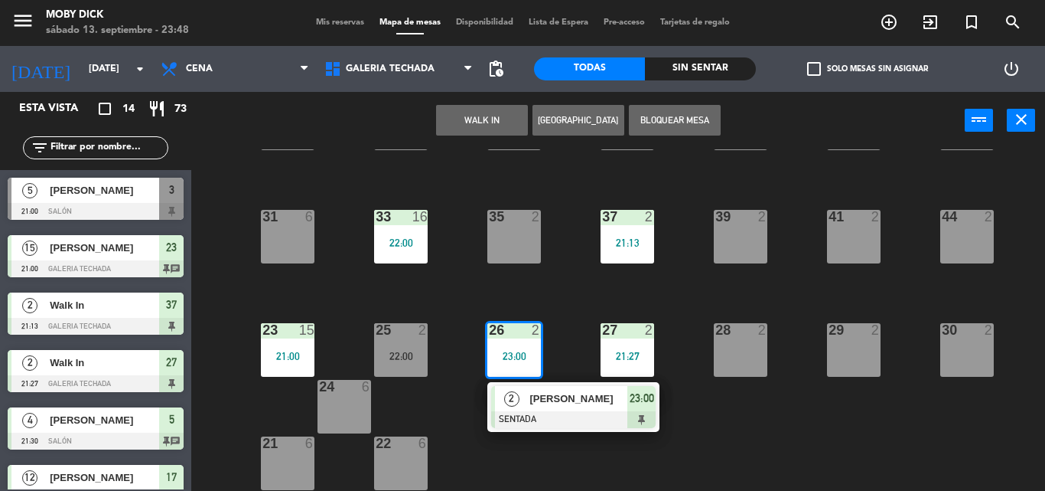
click at [733, 365] on div "28 2" at bounding box center [741, 350] width 54 height 54
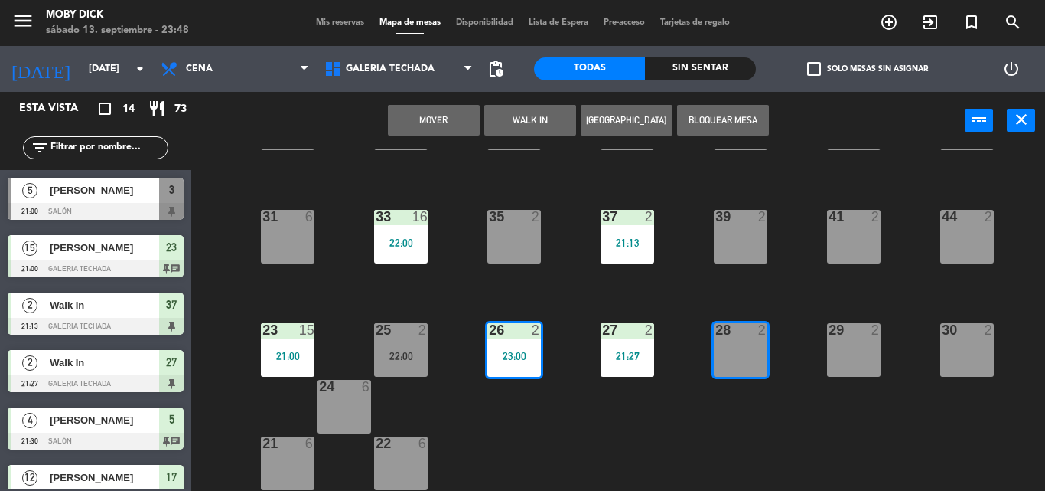
click at [451, 129] on button "Mover" at bounding box center [434, 120] width 92 height 31
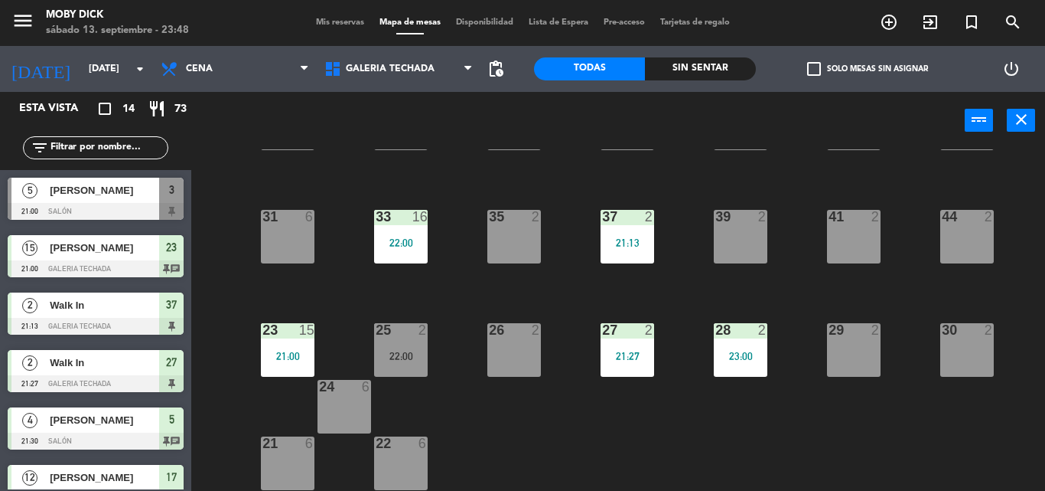
click at [490, 325] on div "26" at bounding box center [489, 330] width 1 height 14
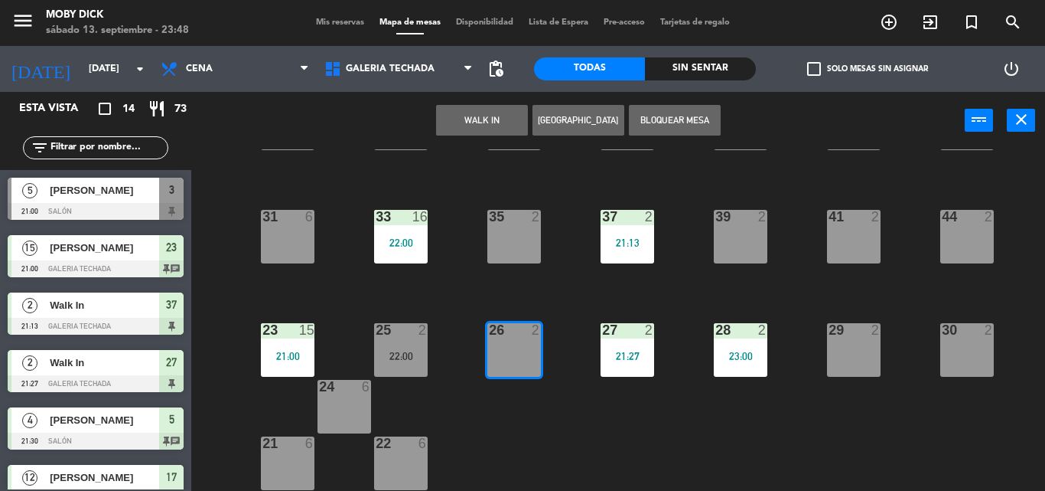
click at [464, 126] on button "WALK IN" at bounding box center [482, 120] width 92 height 31
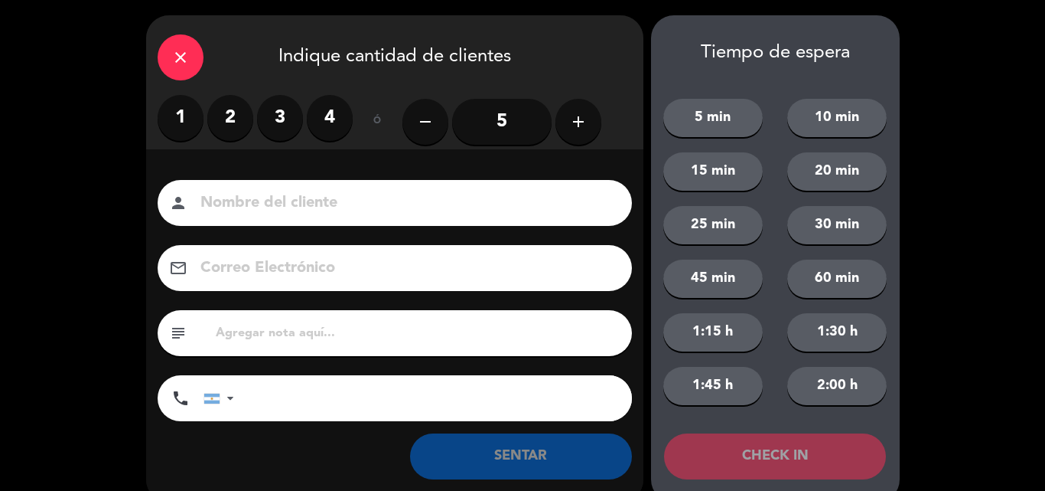
drag, startPoint x: 253, startPoint y: 147, endPoint x: 226, endPoint y: 132, distance: 31.1
click at [249, 145] on div "1 2 3 4" at bounding box center [255, 122] width 195 height 54
click at [225, 132] on label "2" at bounding box center [230, 118] width 46 height 46
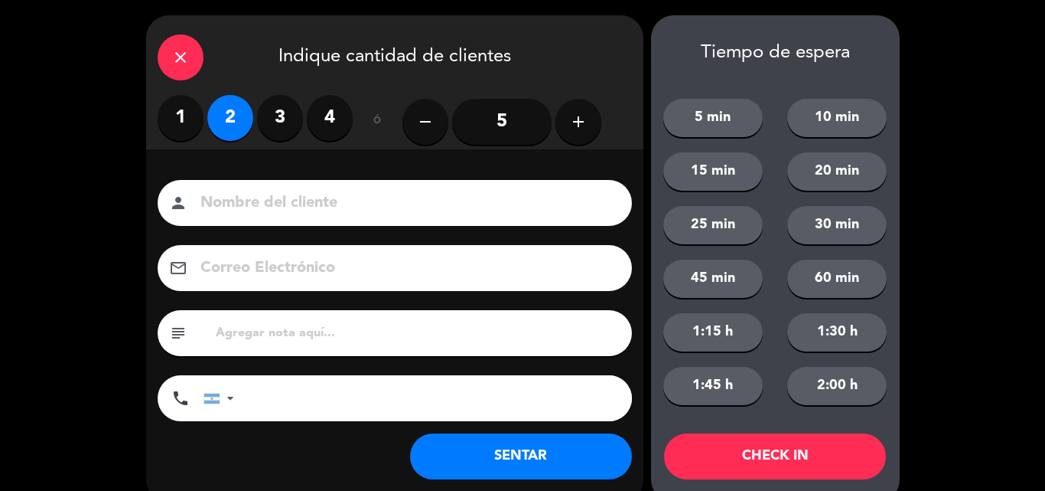
click at [497, 451] on button "SENTAR" at bounding box center [521, 456] width 222 height 46
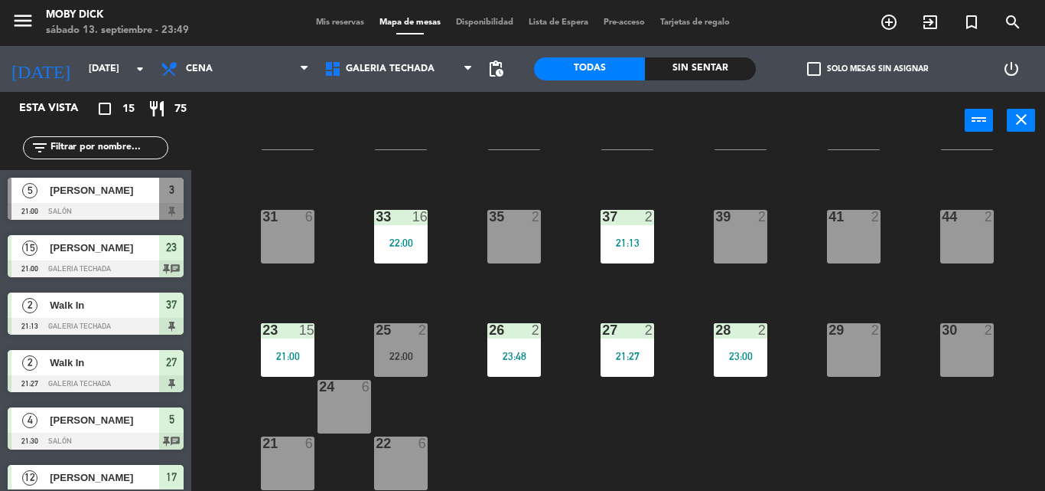
click at [324, 27] on span "Mis reservas" at bounding box center [340, 22] width 64 height 8
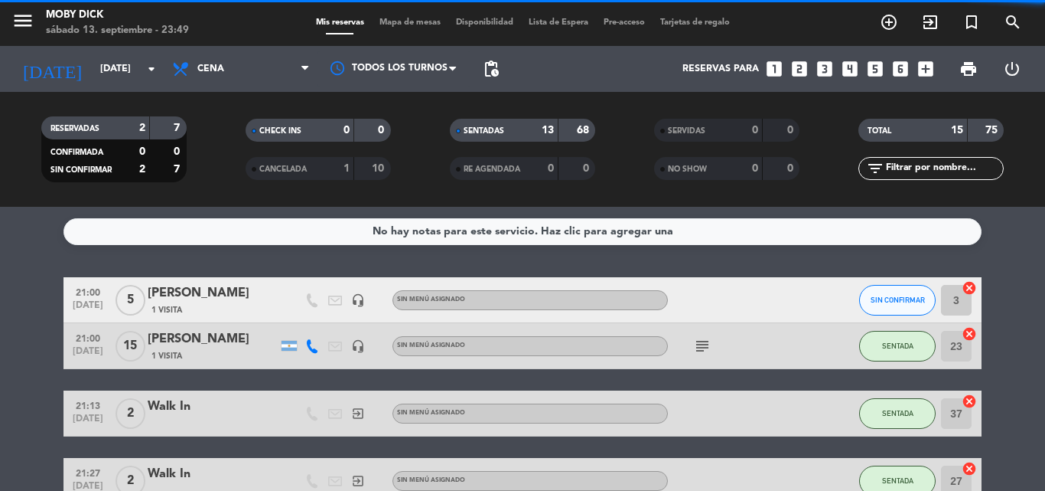
click at [405, 26] on div "Mis reservas Mapa de mesas Disponibilidad Lista de Espera Pre-acceso Tarjetas d…" at bounding box center [522, 23] width 429 height 14
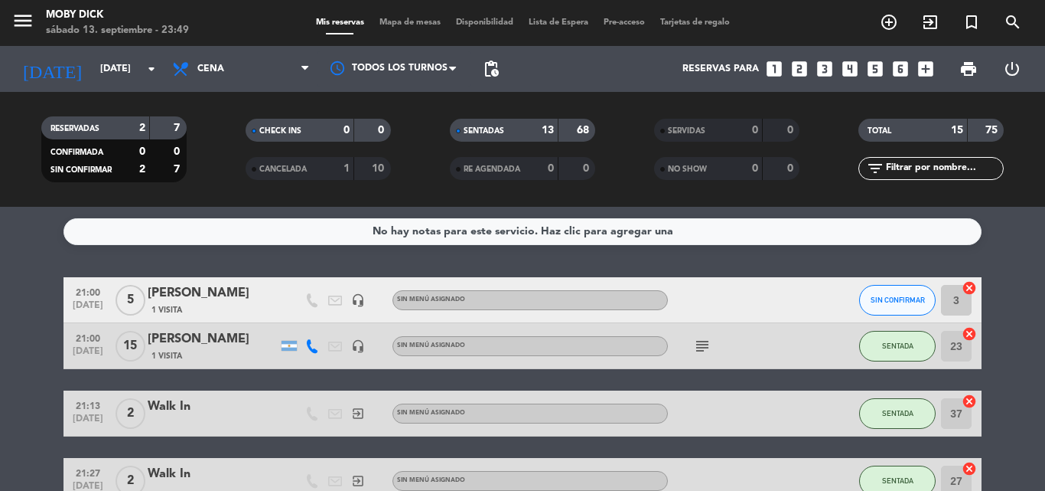
click at [405, 24] on span "Mapa de mesas" at bounding box center [410, 22] width 77 height 8
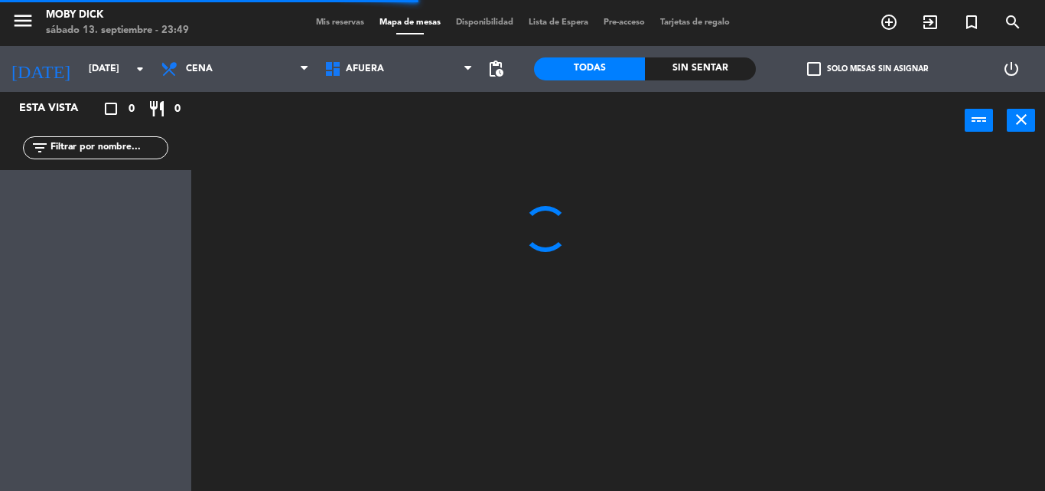
click at [371, 66] on span "AFUERA" at bounding box center [365, 69] width 38 height 11
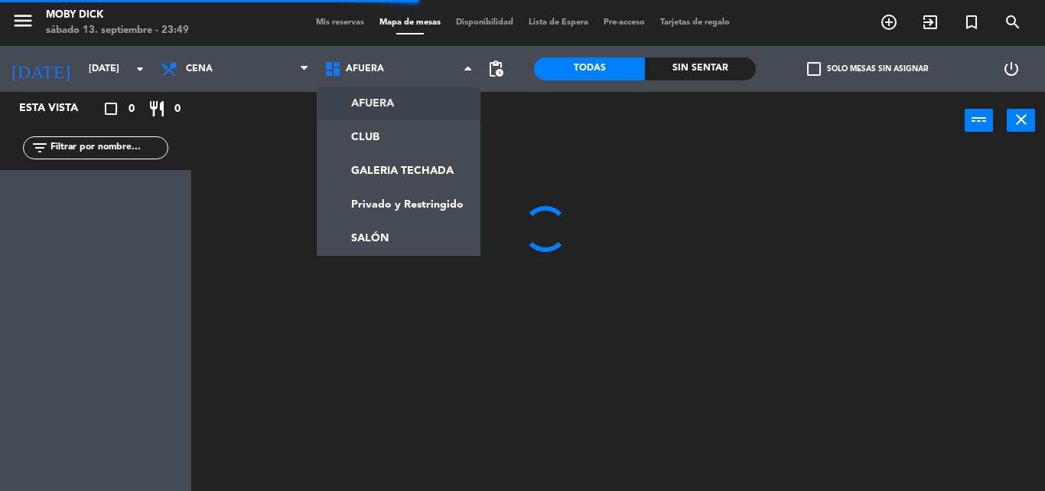
click at [371, 66] on span "AFUERA" at bounding box center [365, 69] width 38 height 11
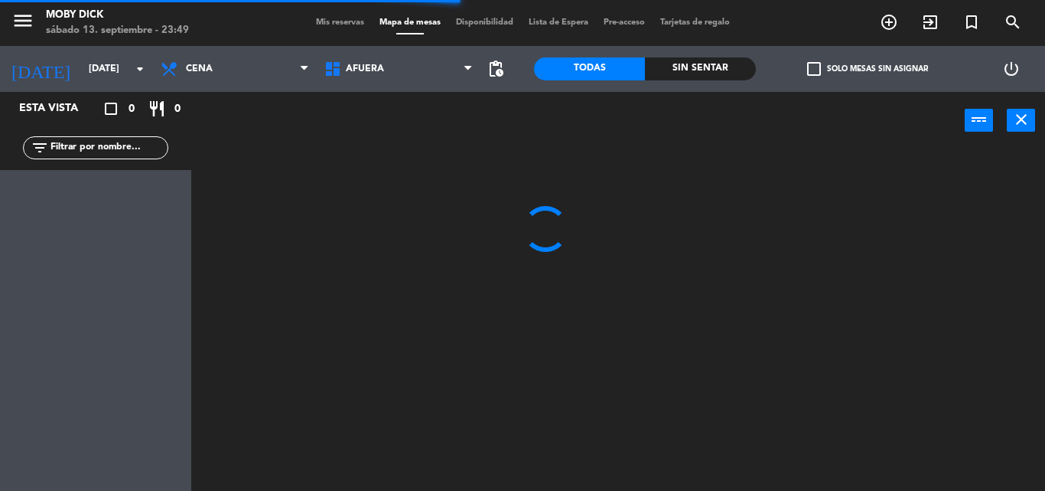
click at [371, 66] on span "AFUERA" at bounding box center [365, 69] width 38 height 11
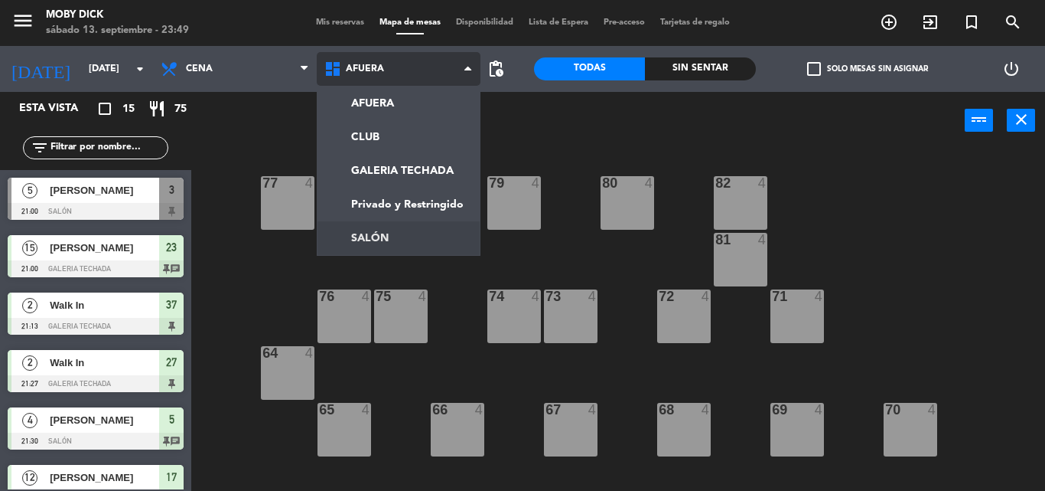
click at [383, 234] on ng-component "menu Moby Dick sábado 13. septiembre - 23:49 Mis reservas Mapa de mesas Disponi…" at bounding box center [522, 245] width 1045 height 491
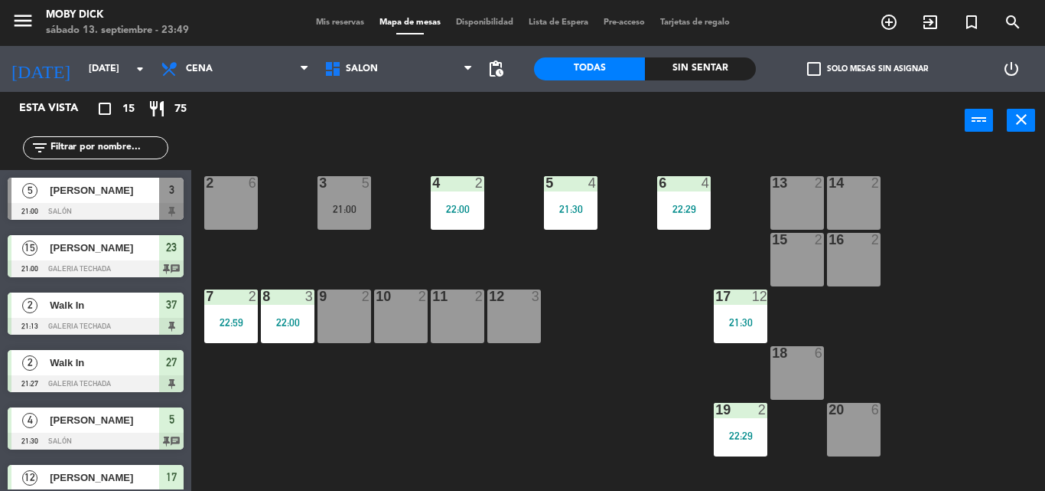
click at [465, 306] on div "11 2" at bounding box center [458, 316] width 54 height 54
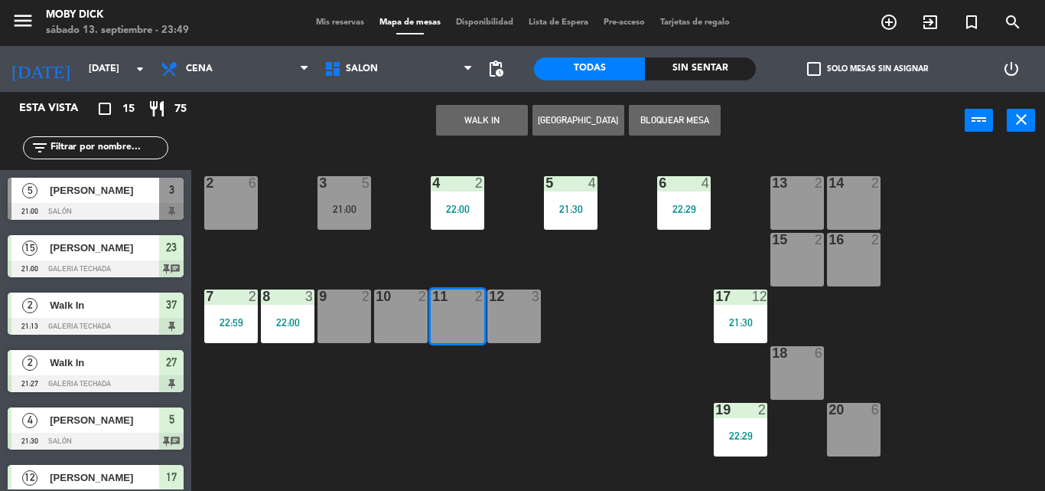
click at [499, 129] on button "WALK IN" at bounding box center [482, 120] width 92 height 31
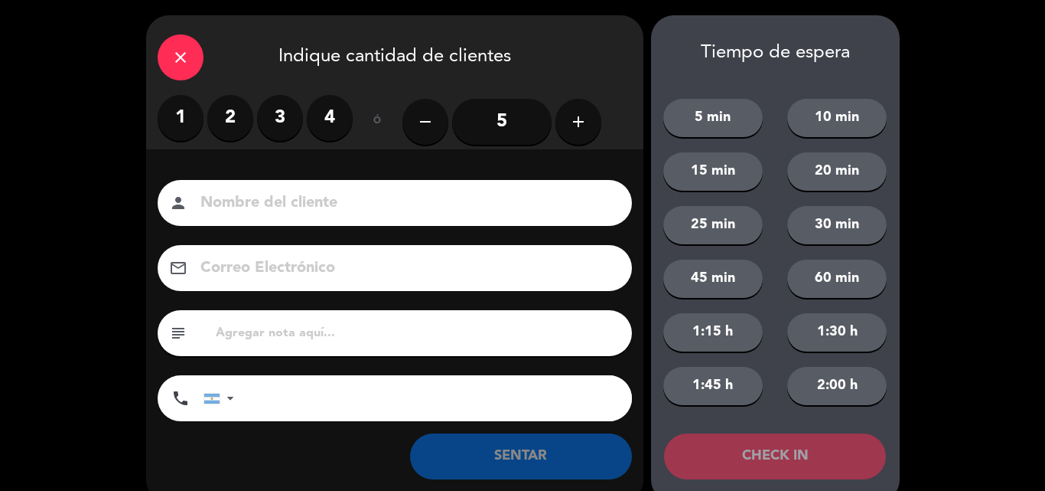
click at [214, 119] on label "2" at bounding box center [230, 118] width 46 height 46
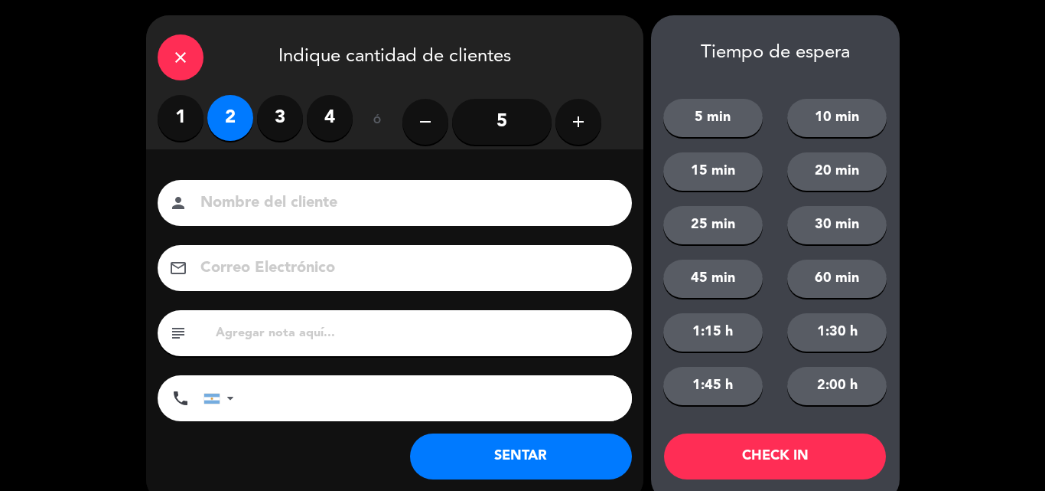
click at [596, 436] on button "SENTAR" at bounding box center [521, 456] width 222 height 46
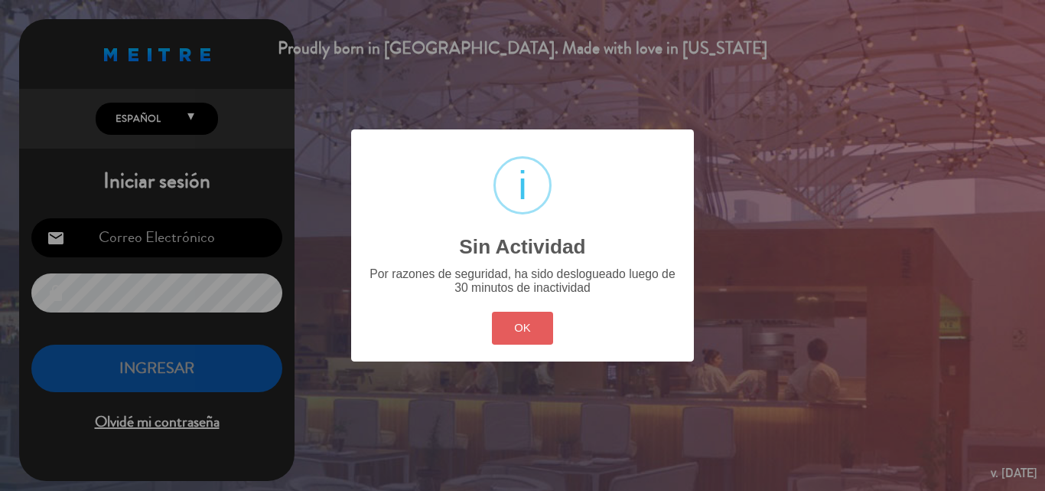
click at [525, 341] on button "OK" at bounding box center [523, 327] width 62 height 33
click at [525, 341] on div "? ! i Sin Actividad × Por razones de seguridad, ha sido deslogueado luego de 30…" at bounding box center [522, 245] width 1045 height 491
